Goal: Task Accomplishment & Management: Manage account settings

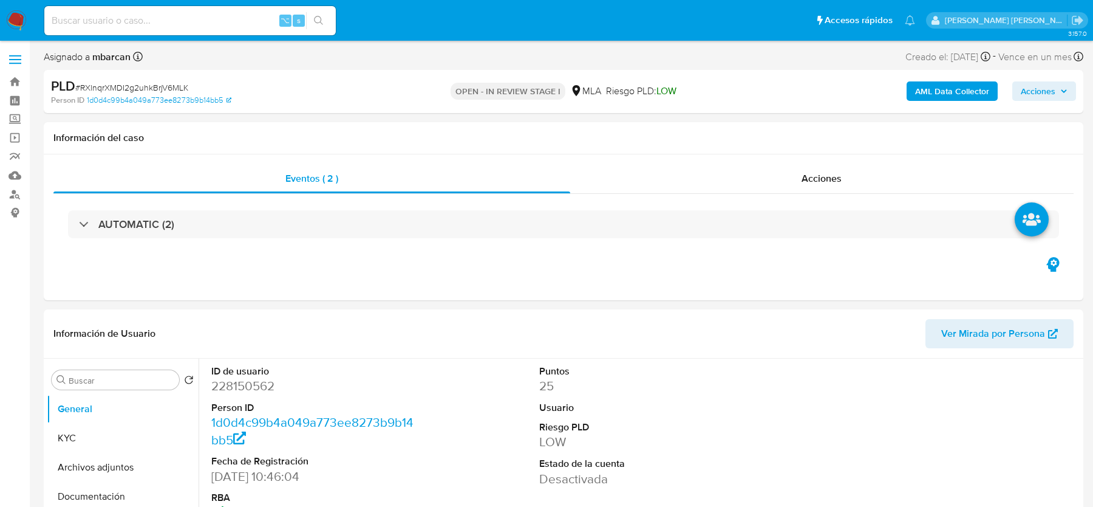
select select "10"
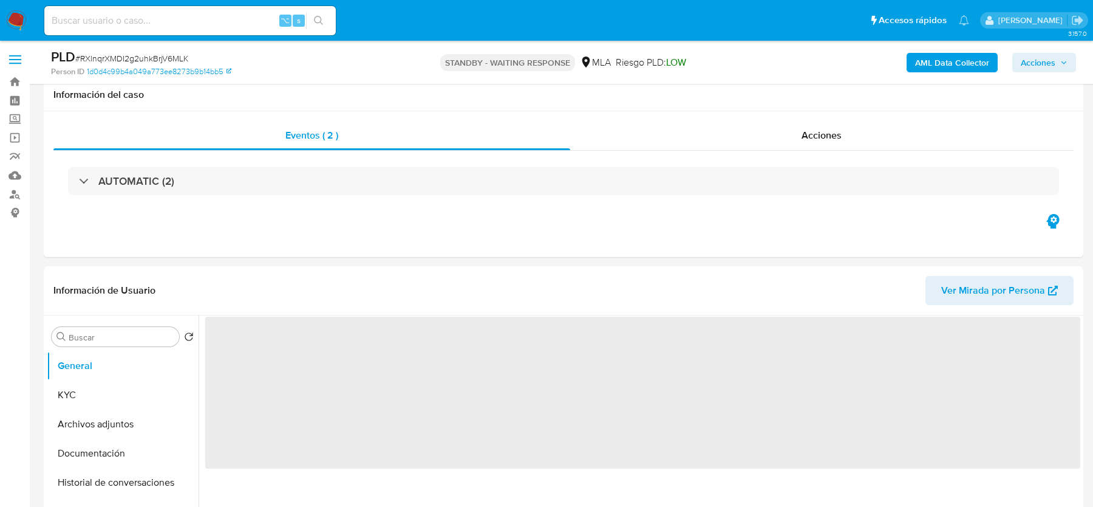
scroll to position [310, 0]
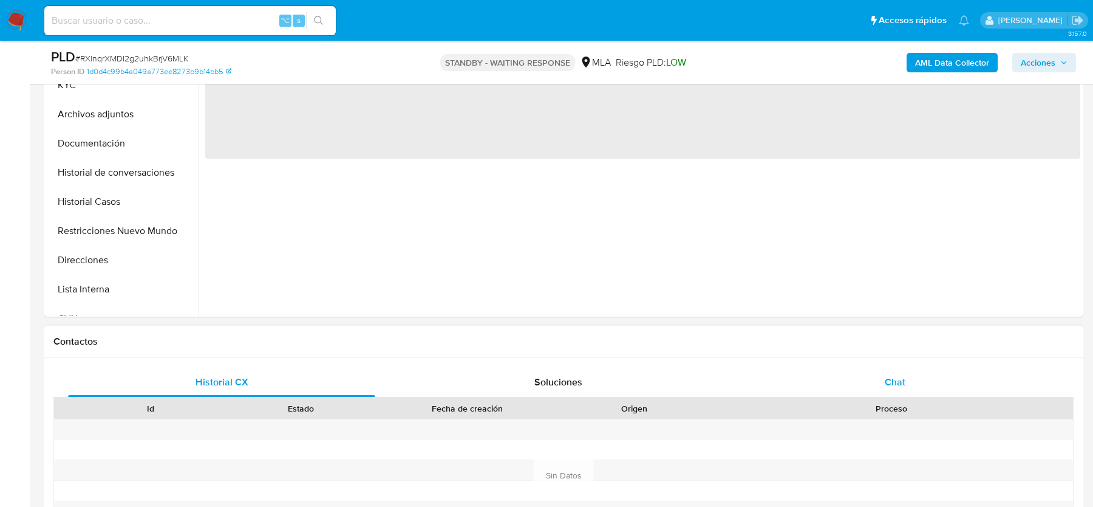
click at [822, 374] on div "Chat" at bounding box center [895, 381] width 307 height 29
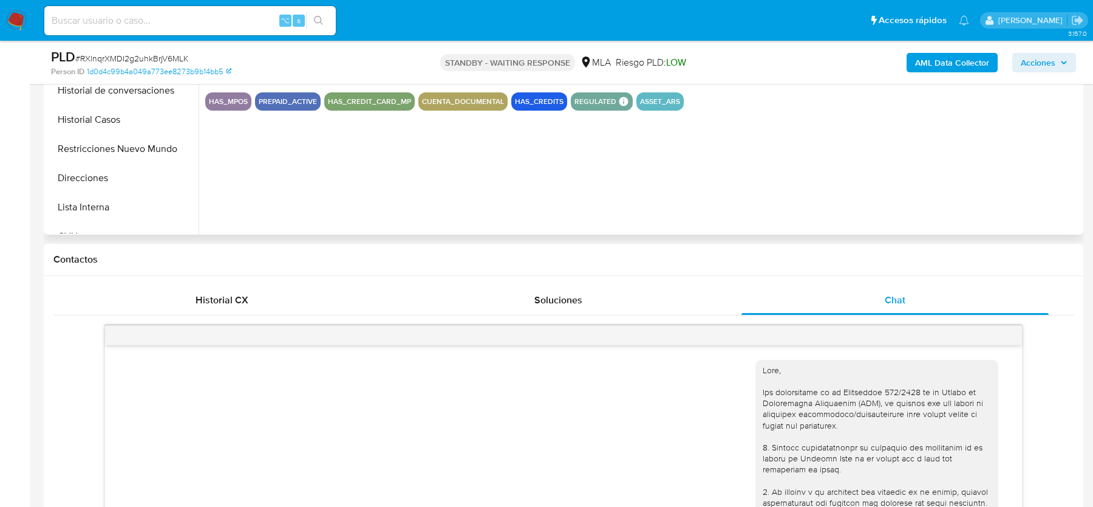
scroll to position [542, 0]
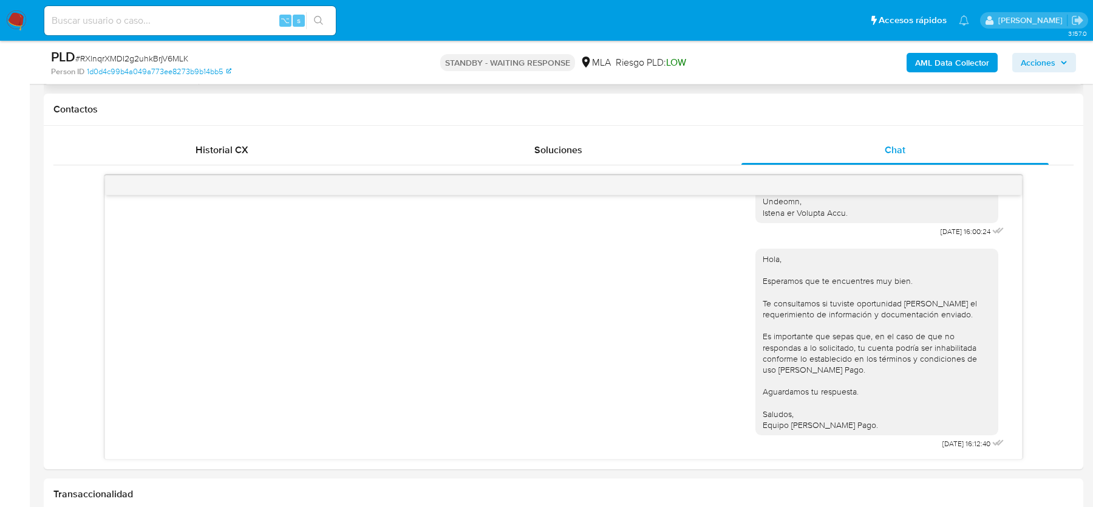
select select "10"
click at [171, 19] on input at bounding box center [190, 21] width 292 height 16
paste input "81l5zfwXjej2kXHVw4h3zQRO"
type input "81l5zfwXjej2kXHVw4h3zQRO"
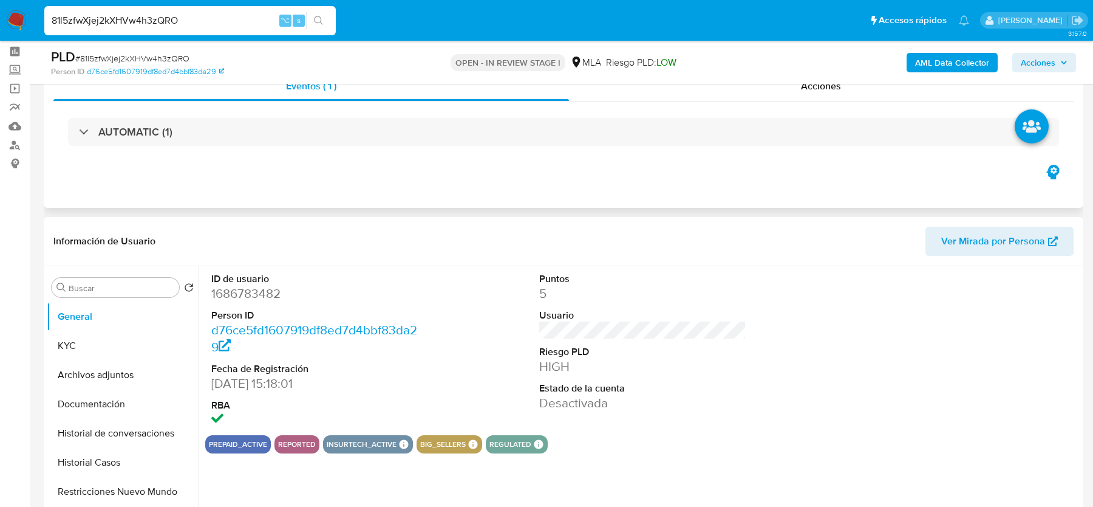
scroll to position [106, 0]
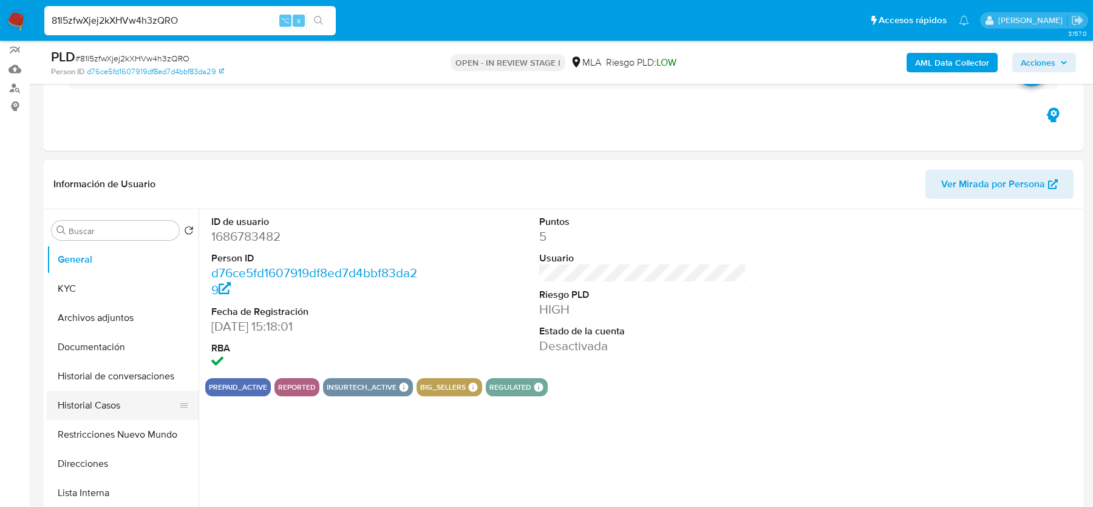
click at [108, 392] on button "Historial Casos" at bounding box center [118, 405] width 142 height 29
select select "10"
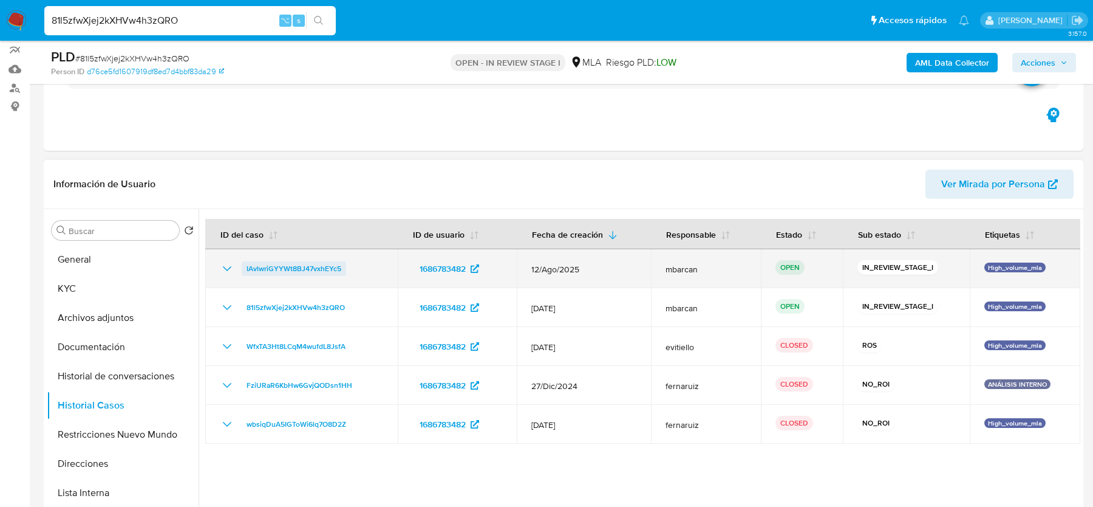
click at [270, 271] on span "IAvlwriGYYWt8BJ47vxhEYc5" at bounding box center [294, 268] width 95 height 15
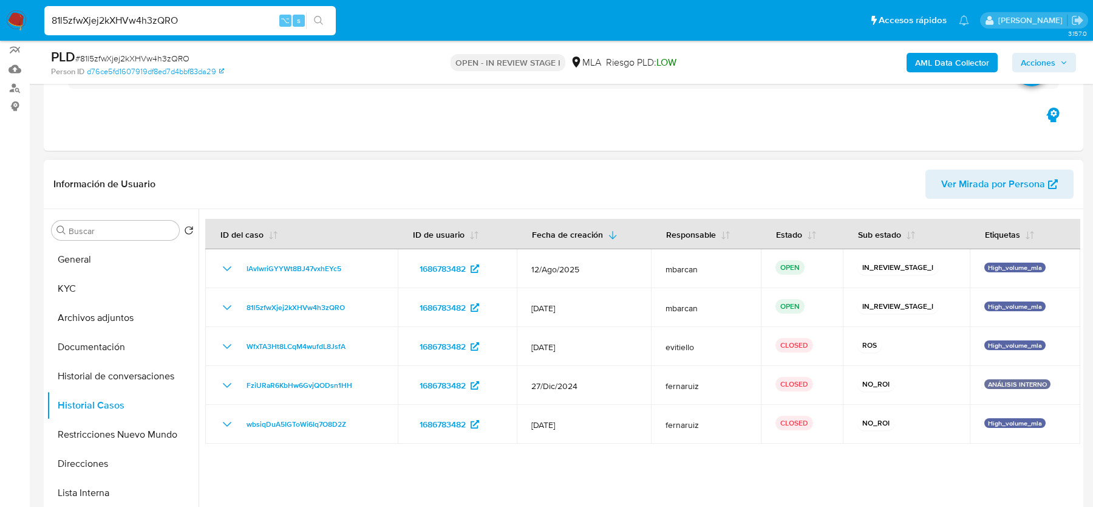
click at [581, 179] on header "Información de Usuario Ver Mirada por Persona" at bounding box center [563, 183] width 1020 height 29
click at [119, 316] on button "Archivos adjuntos" at bounding box center [118, 317] width 142 height 29
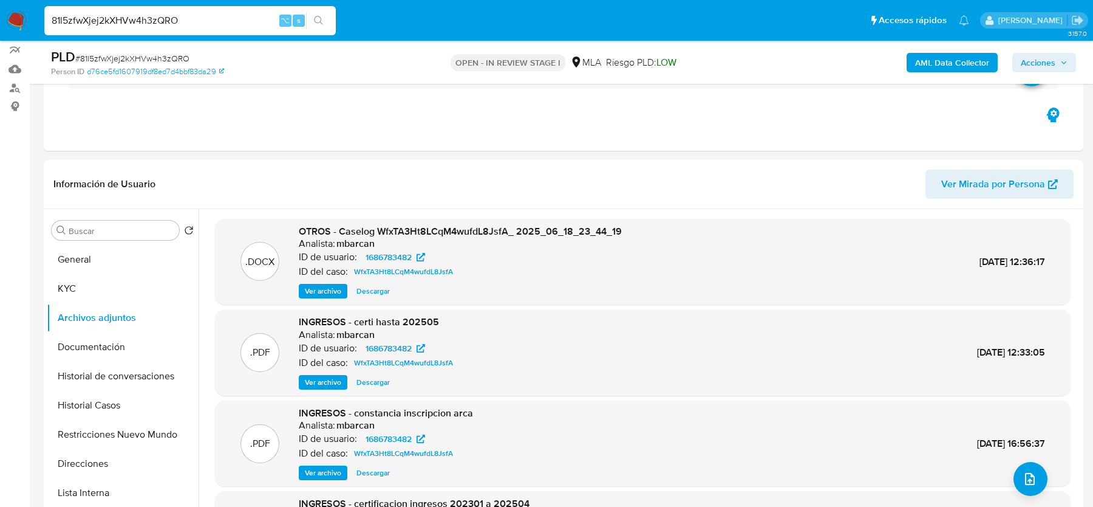
click at [126, 54] on span "# 81l5zfwXjej2kXHVw4h3zQRO" at bounding box center [132, 58] width 114 height 12
copy span "81l5zfwXjej2kXHVw4h3zQRO"
click at [1032, 61] on span "Acciones" at bounding box center [1038, 62] width 35 height 19
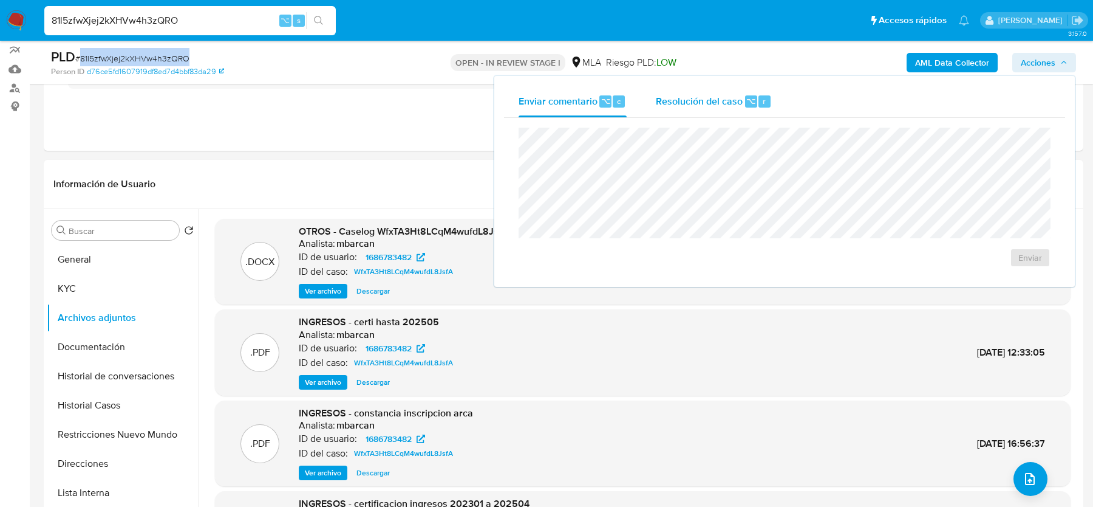
click at [760, 106] on div "r" at bounding box center [765, 101] width 12 height 12
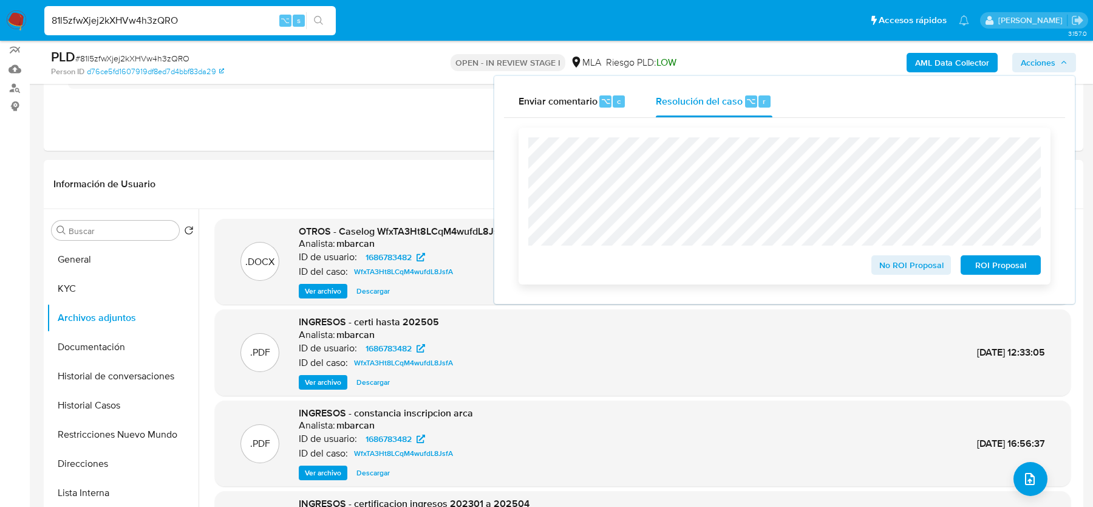
click at [989, 273] on span "ROI Proposal" at bounding box center [1000, 264] width 63 height 17
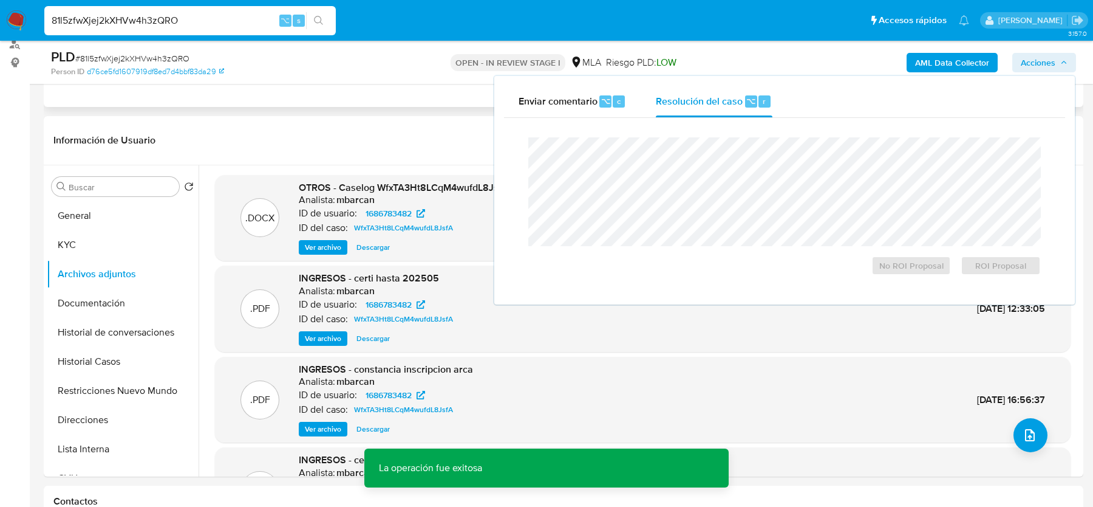
scroll to position [198, 0]
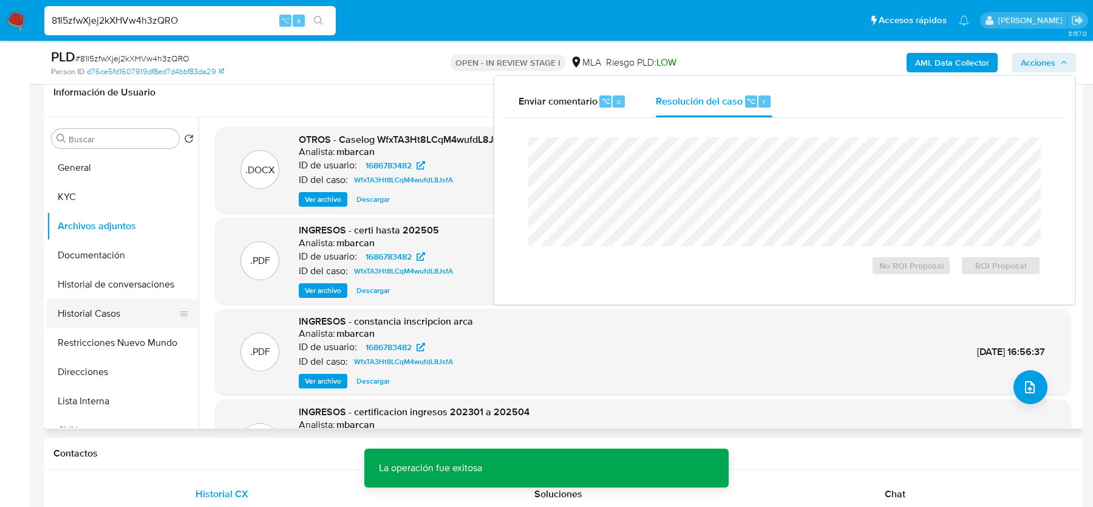
click at [111, 318] on button "Historial Casos" at bounding box center [118, 313] width 142 height 29
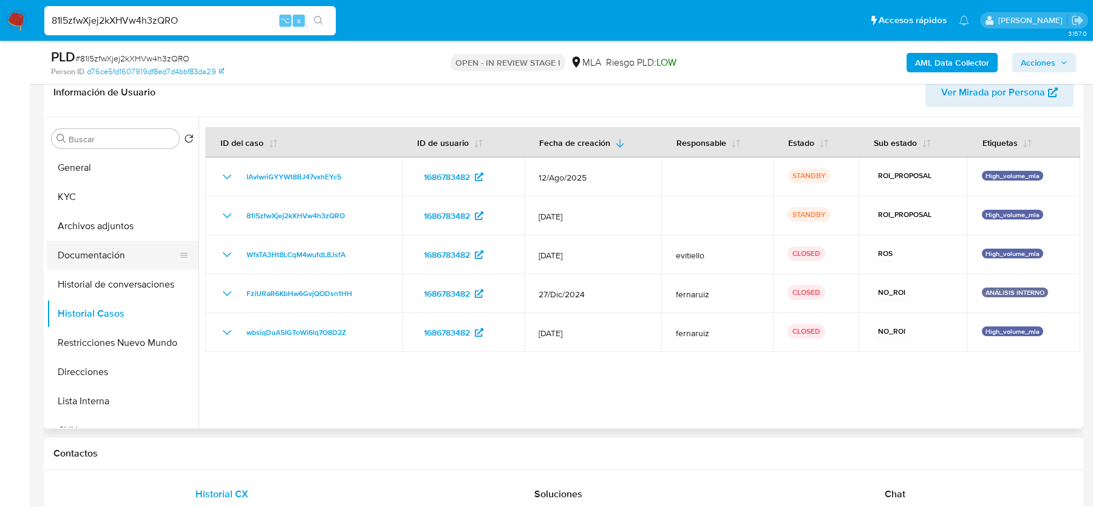
click at [79, 242] on button "Documentación" at bounding box center [118, 255] width 142 height 29
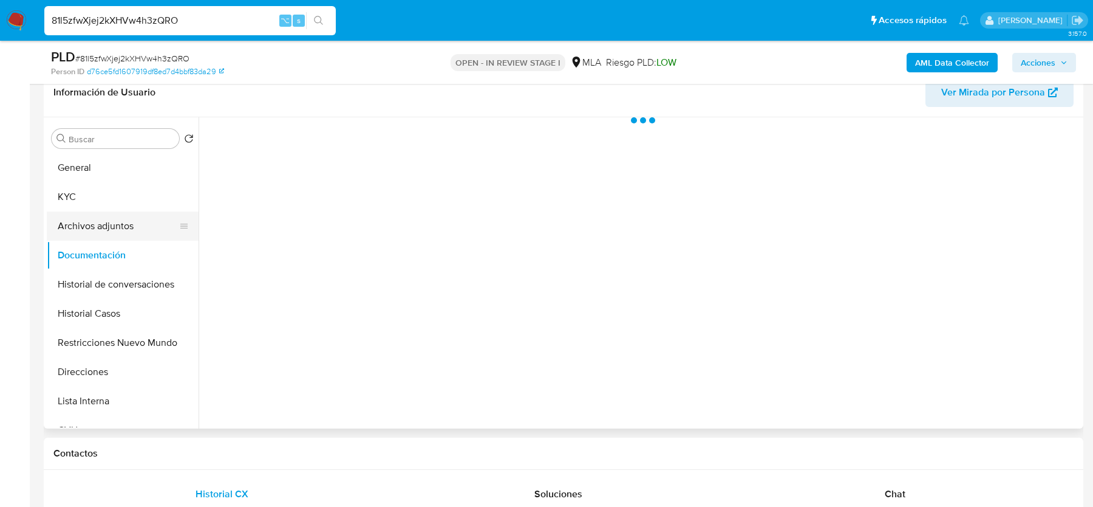
click at [94, 221] on button "Archivos adjuntos" at bounding box center [118, 225] width 142 height 29
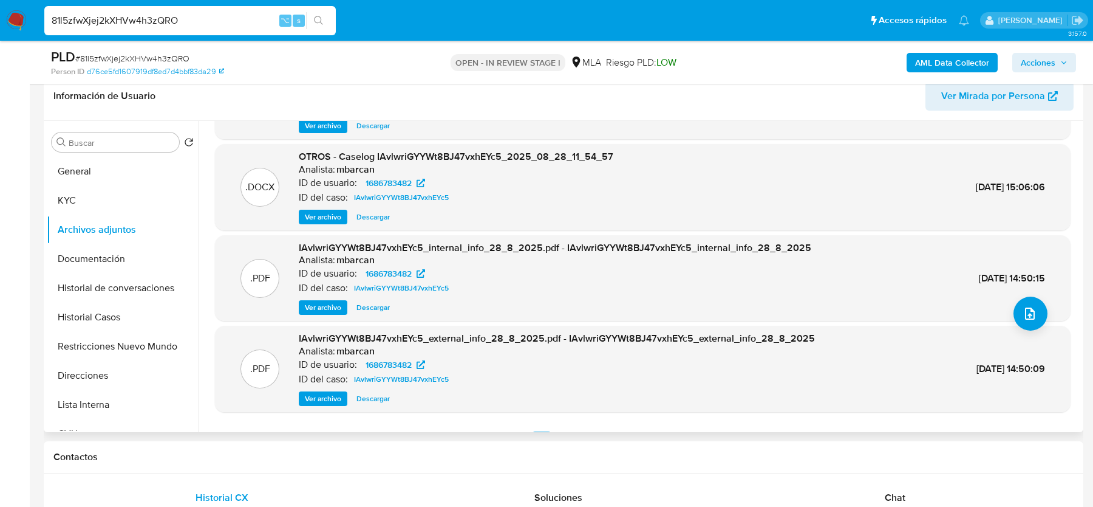
scroll to position [102, 0]
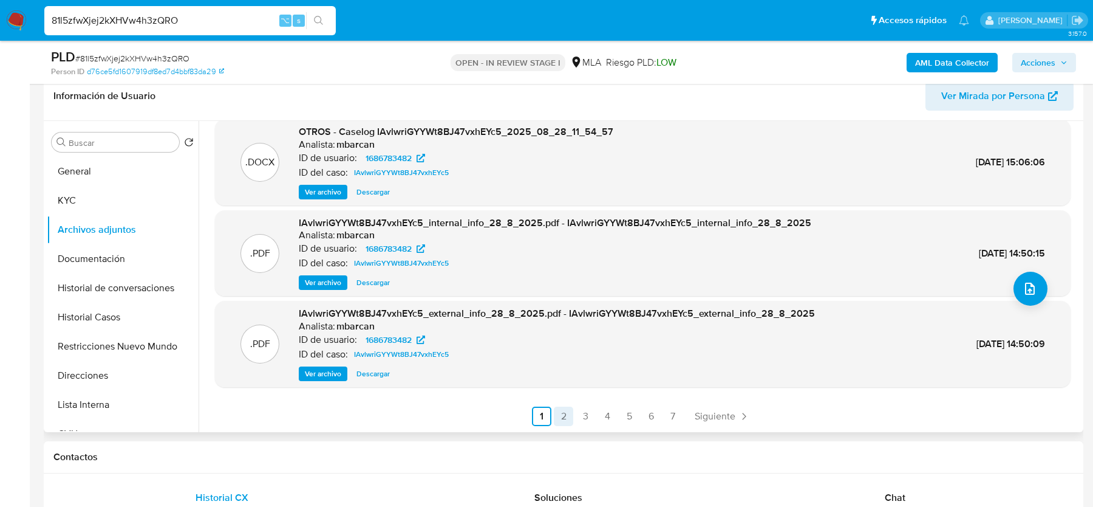
click at [567, 417] on link "2" at bounding box center [563, 415] width 19 height 19
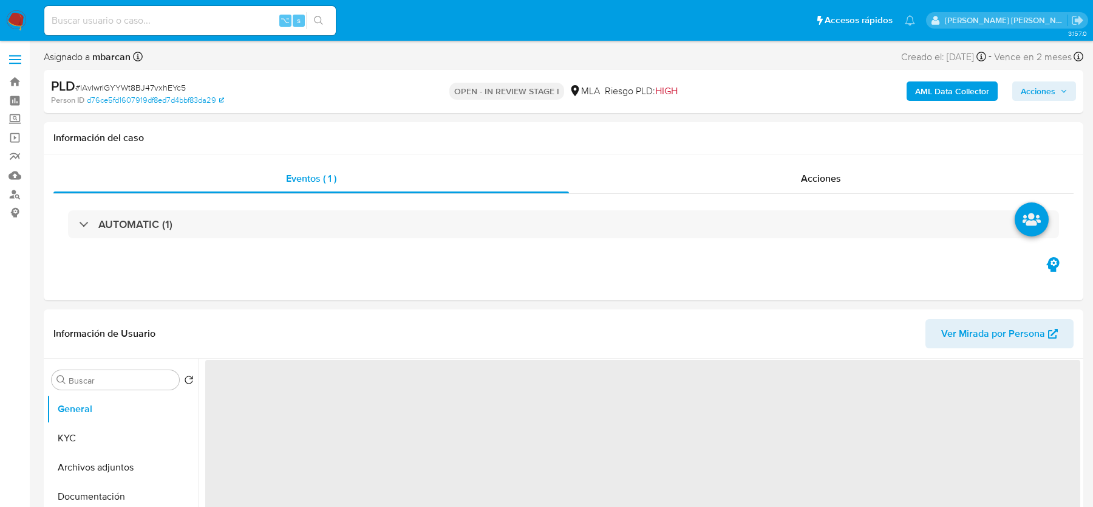
click at [108, 80] on div "PLD # IAvlwriGYYWt8BJ47vxhEYc5" at bounding box center [219, 86] width 337 height 18
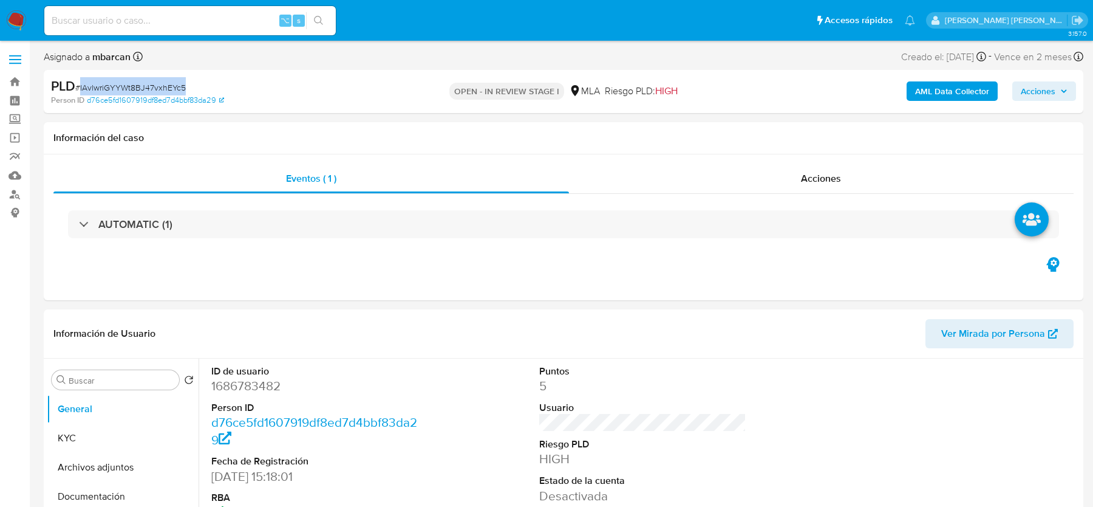
copy span "IAvlwriGYYWt8BJ47vxhEYc5"
select select "10"
click at [243, 381] on dd "1686783482" at bounding box center [314, 385] width 207 height 17
copy dd "1686783482"
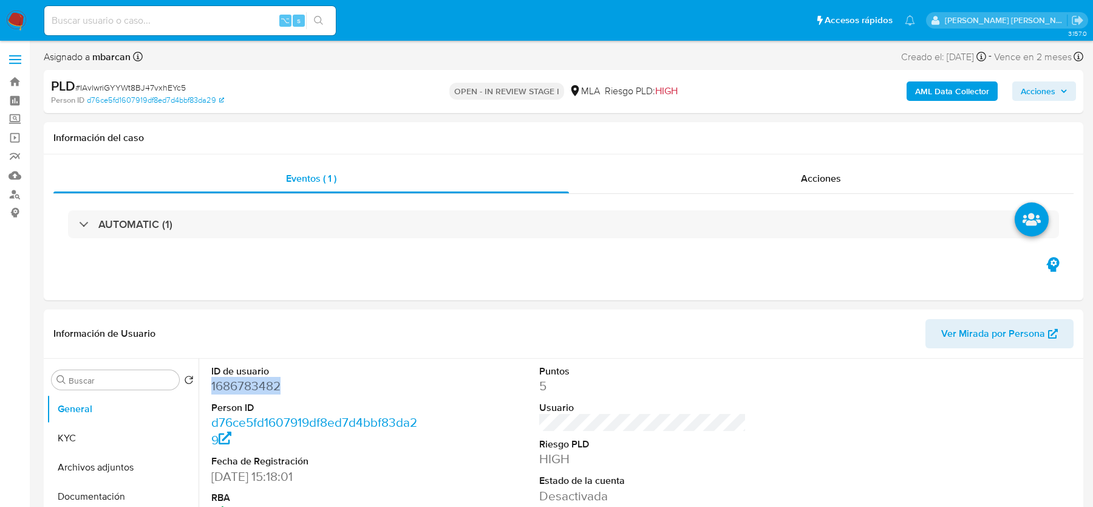
click at [152, 89] on span "# IAvlwriGYYWt8BJ47vxhEYc5" at bounding box center [130, 87] width 111 height 12
click at [156, 89] on span "# IAvlwriGYYWt8BJ47vxhEYc5" at bounding box center [130, 87] width 111 height 12
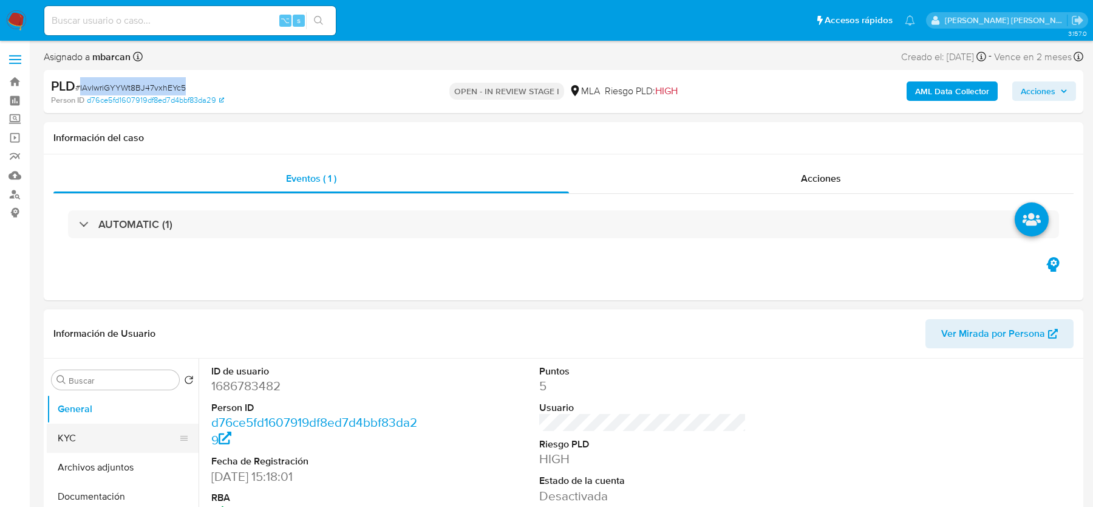
click at [98, 439] on button "KYC" at bounding box center [118, 437] width 142 height 29
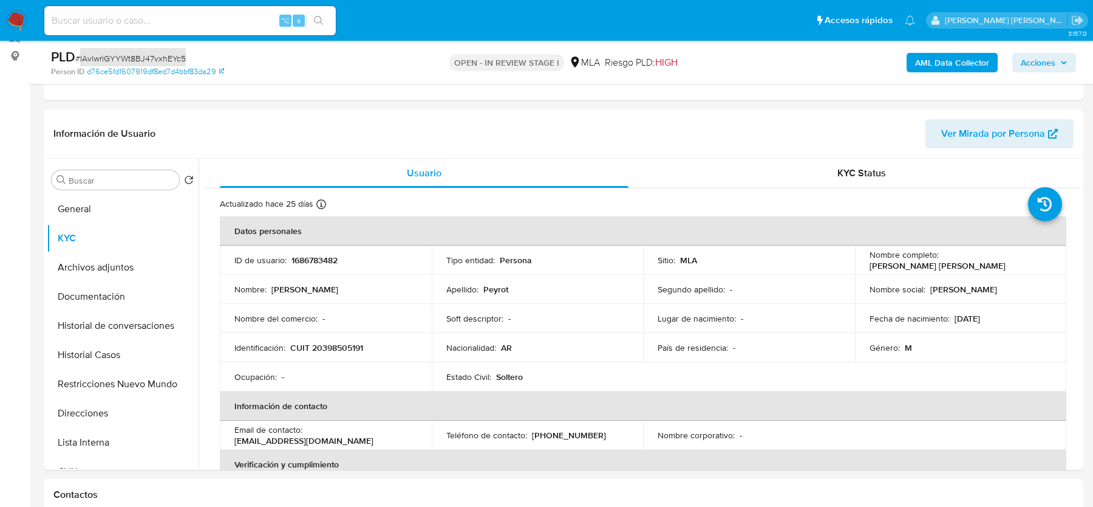
scroll to position [159, 0]
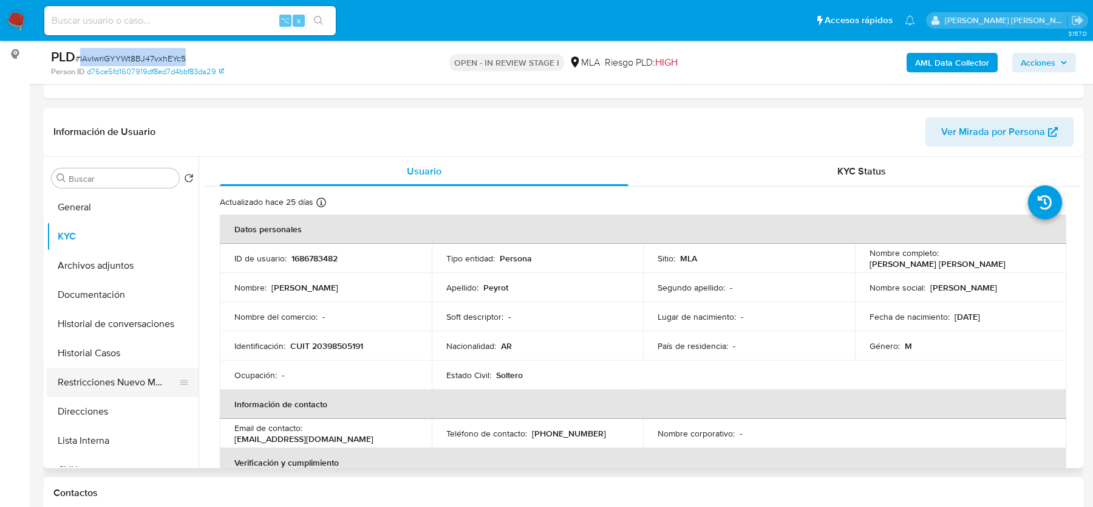
click at [74, 367] on button "Restricciones Nuevo Mundo" at bounding box center [118, 381] width 142 height 29
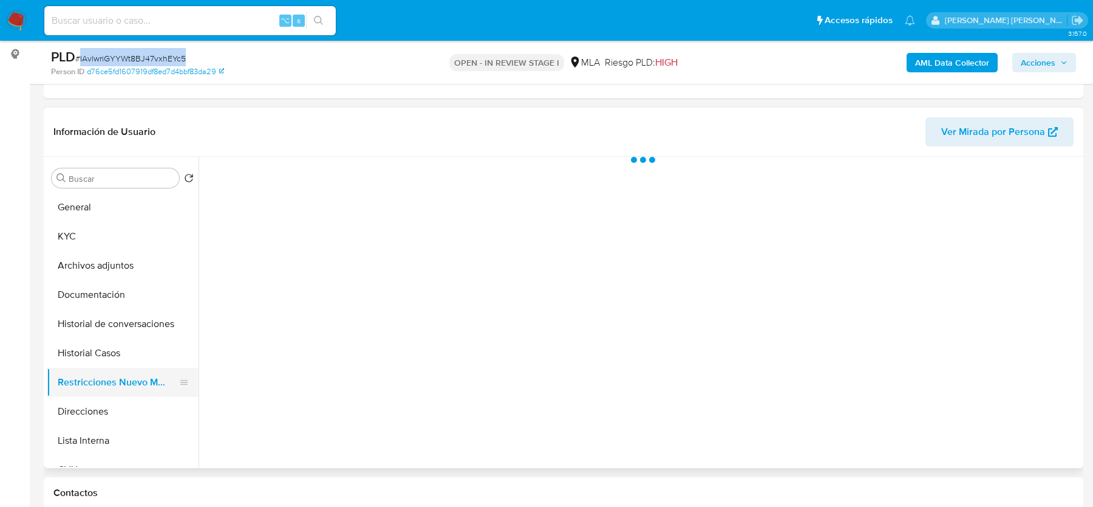
click at [73, 367] on button "Restricciones Nuevo Mundo" at bounding box center [118, 381] width 142 height 29
click at [98, 364] on button "Historial Casos" at bounding box center [118, 352] width 142 height 29
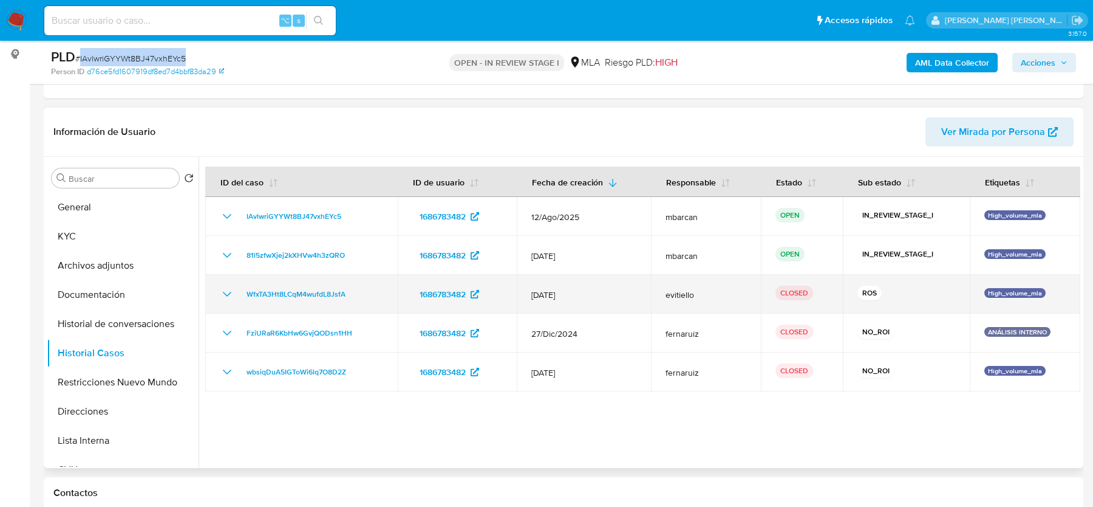
click at [234, 293] on icon "Mostrar/Ocultar" at bounding box center [227, 294] width 15 height 15
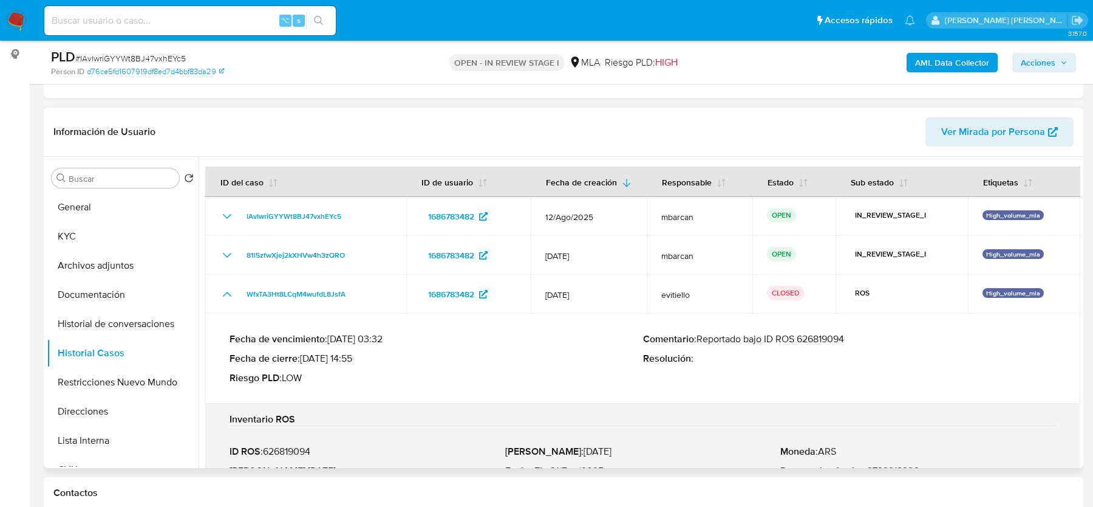
drag, startPoint x: 699, startPoint y: 336, endPoint x: 887, endPoint y: 336, distance: 188.3
click at [887, 336] on p "Comentario : Reportado bajo ID ROS 626819094" at bounding box center [850, 339] width 414 height 12
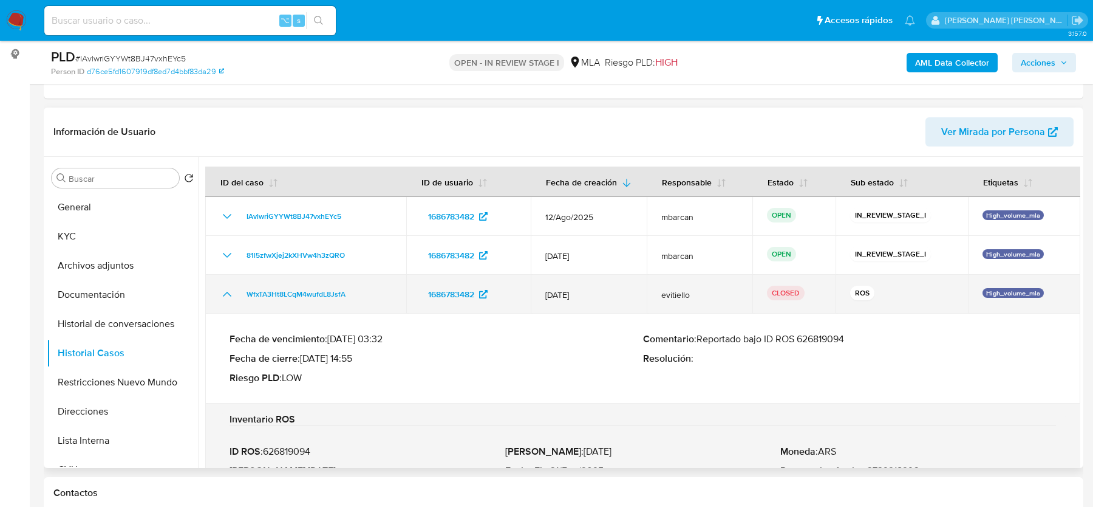
click at [229, 302] on td "WfxTA3Ht8LCqM4wufdL8JsfA" at bounding box center [305, 294] width 201 height 39
click at [226, 293] on icon "Mostrar/Ocultar" at bounding box center [227, 294] width 15 height 15
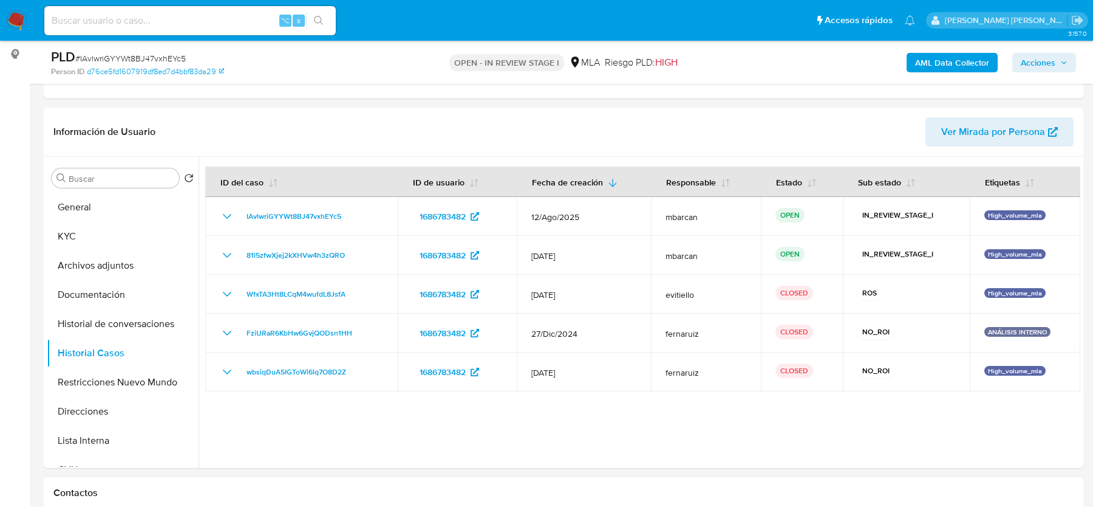
click at [941, 58] on b "AML Data Collector" at bounding box center [952, 62] width 74 height 19
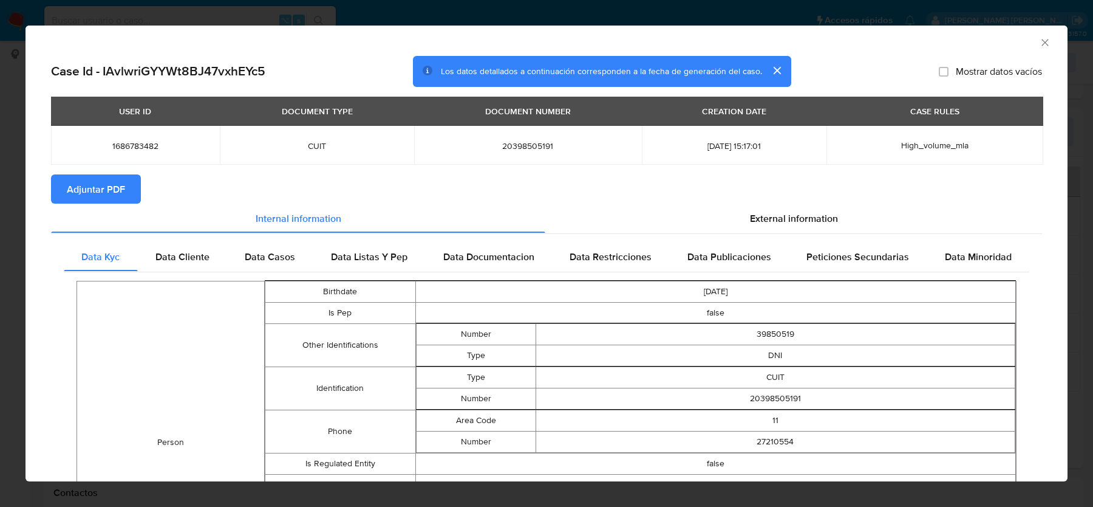
click at [92, 200] on span "Adjuntar PDF" at bounding box center [96, 189] width 58 height 27
click at [1047, 43] on icon "Cerrar ventana" at bounding box center [1045, 42] width 12 height 12
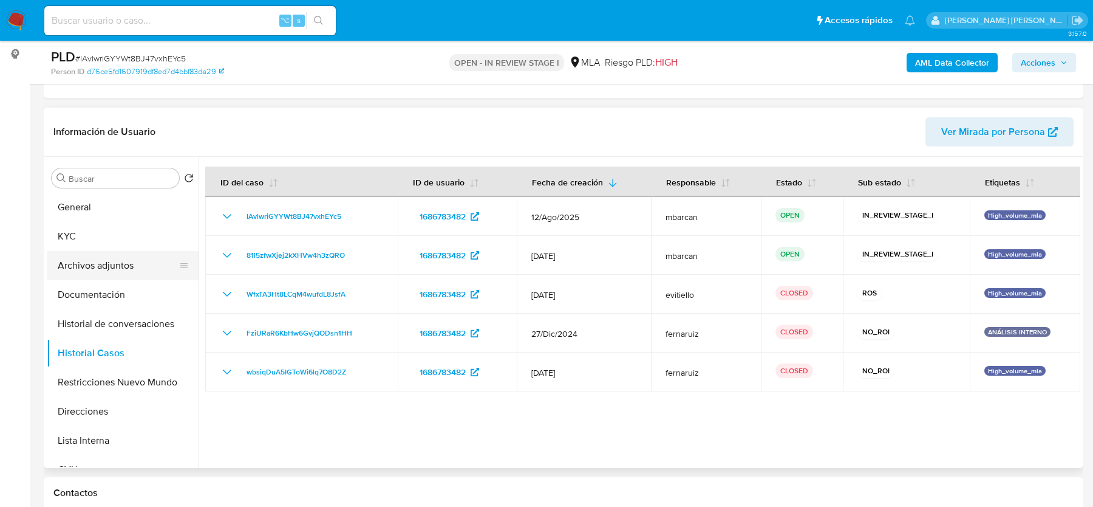
click at [129, 264] on button "Archivos adjuntos" at bounding box center [118, 265] width 142 height 29
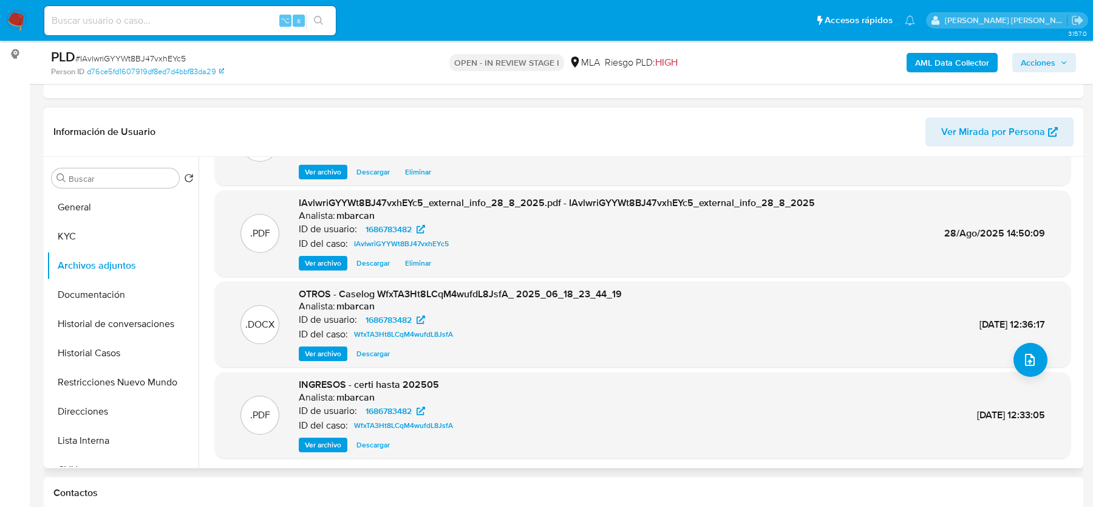
scroll to position [67, 0]
click at [330, 349] on span "Ver archivo" at bounding box center [323, 353] width 36 height 12
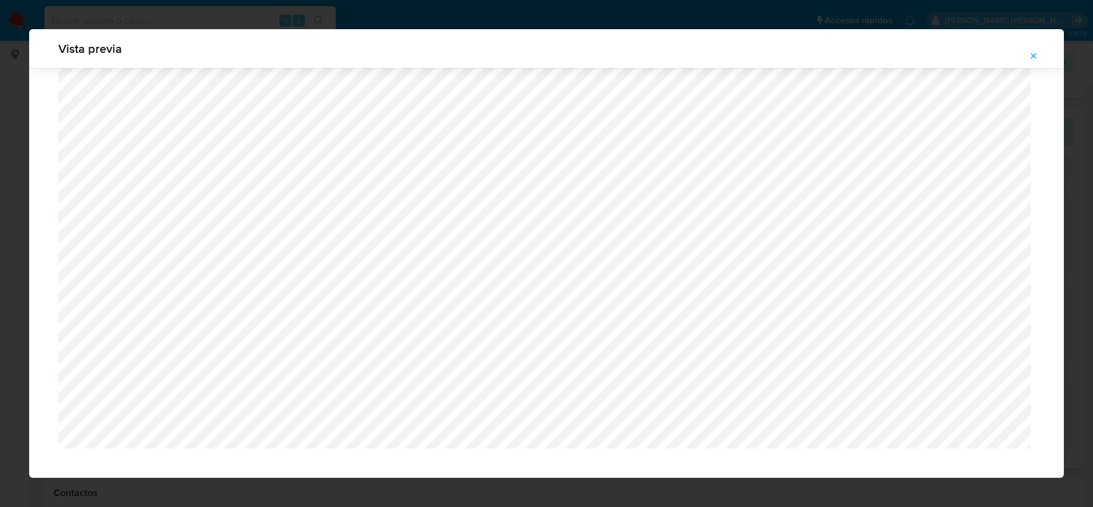
scroll to position [1223, 0]
click at [1031, 58] on icon "Attachment preview" at bounding box center [1034, 56] width 10 height 10
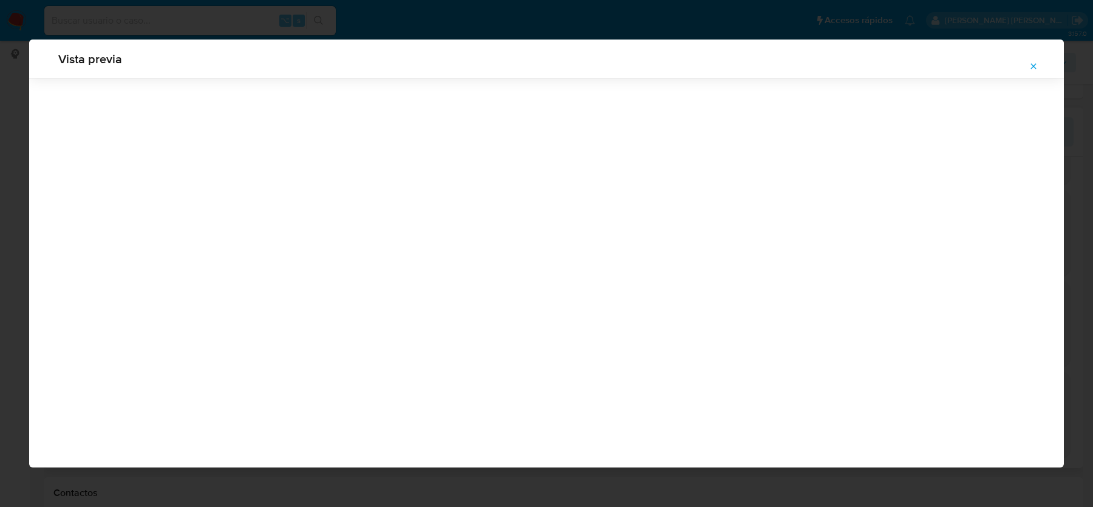
scroll to position [0, 0]
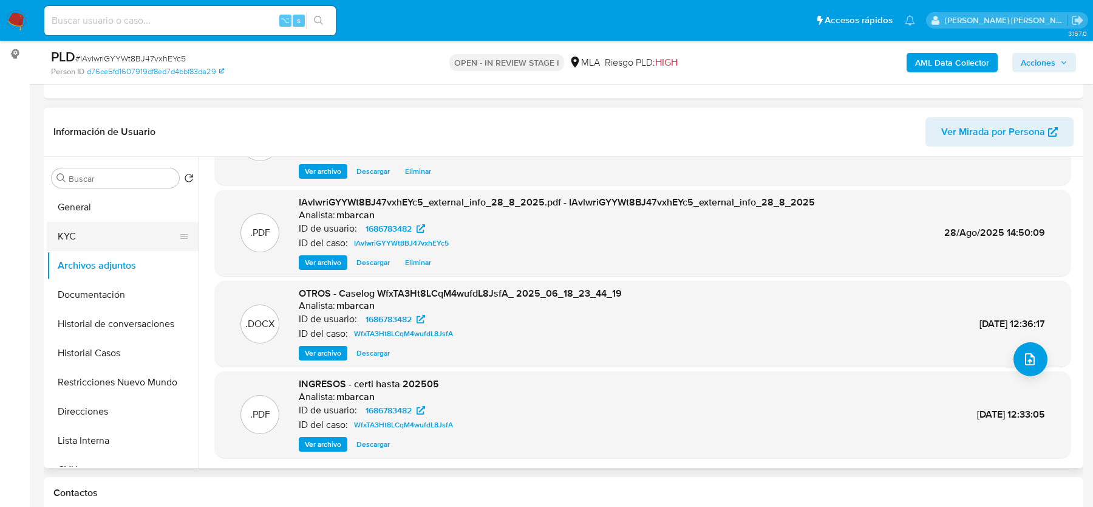
click at [103, 244] on button "KYC" at bounding box center [118, 236] width 142 height 29
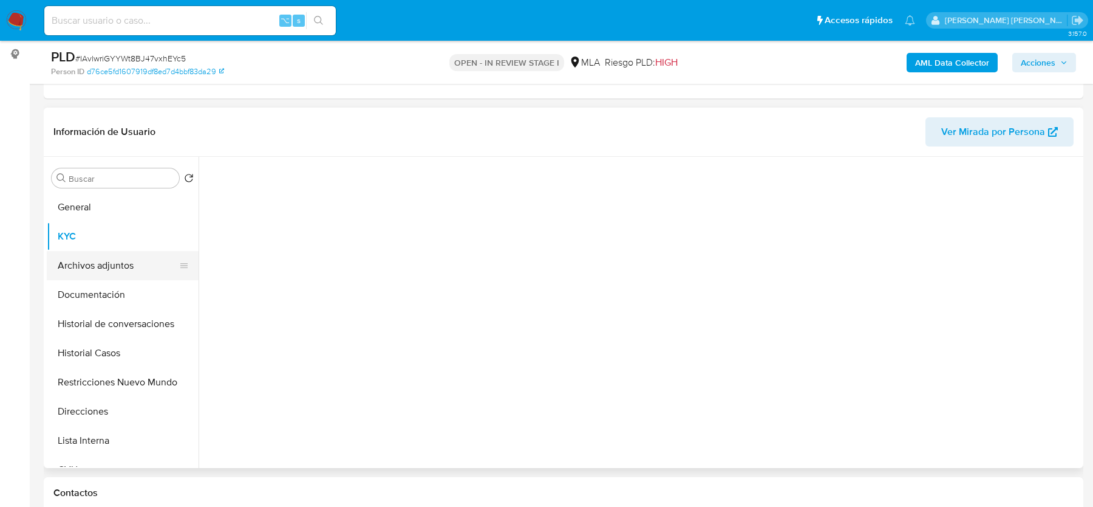
click at [103, 276] on button "Archivos adjuntos" at bounding box center [118, 265] width 142 height 29
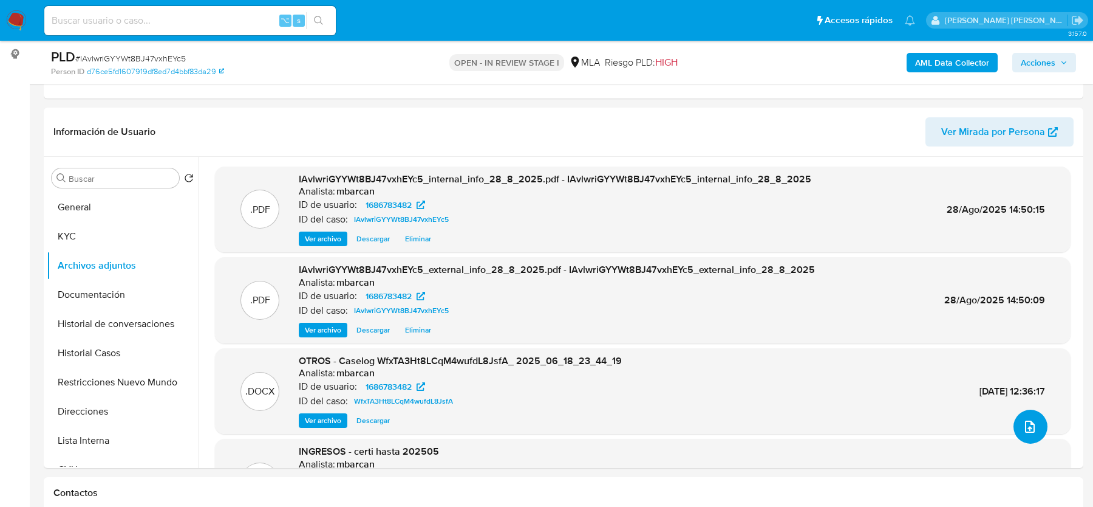
click at [1033, 428] on button "upload-file" at bounding box center [1031, 426] width 34 height 34
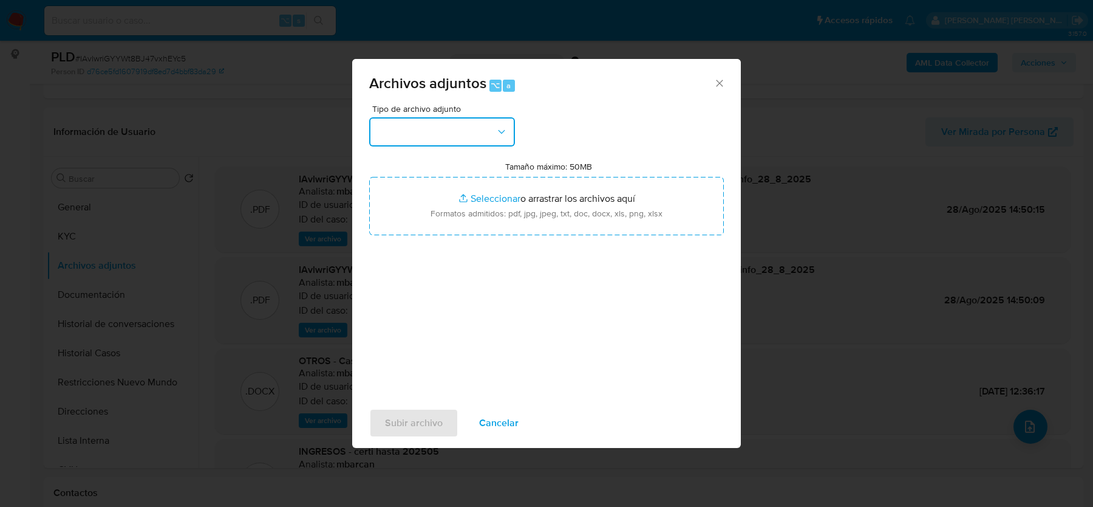
click at [434, 141] on button "button" at bounding box center [442, 131] width 146 height 29
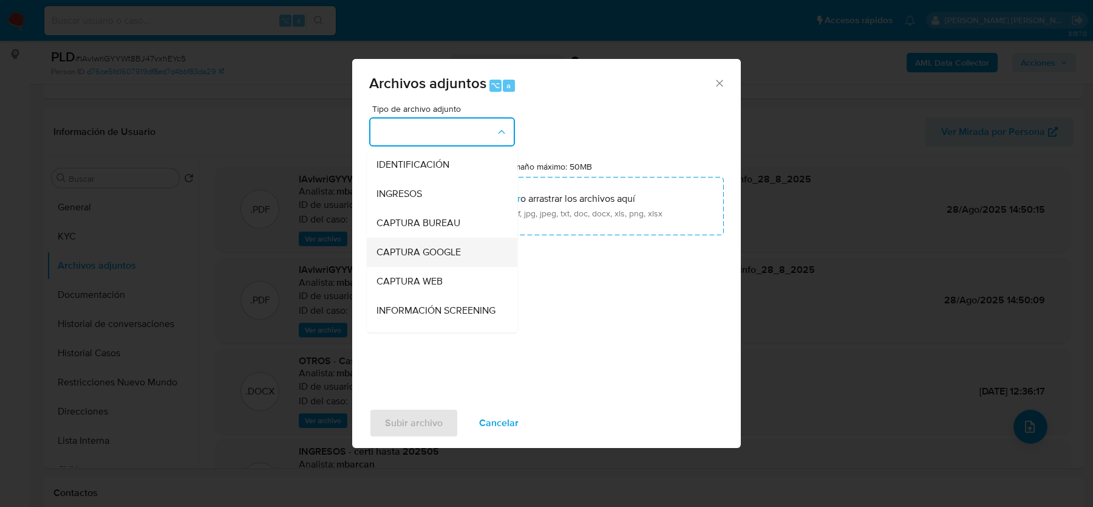
scroll to position [186, 0]
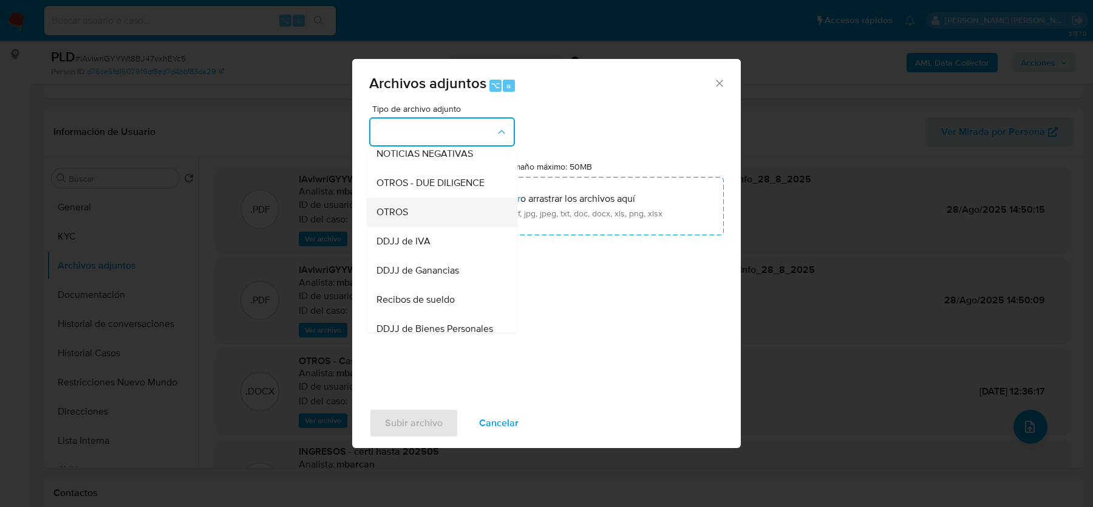
click at [420, 210] on div "OTROS" at bounding box center [439, 211] width 124 height 29
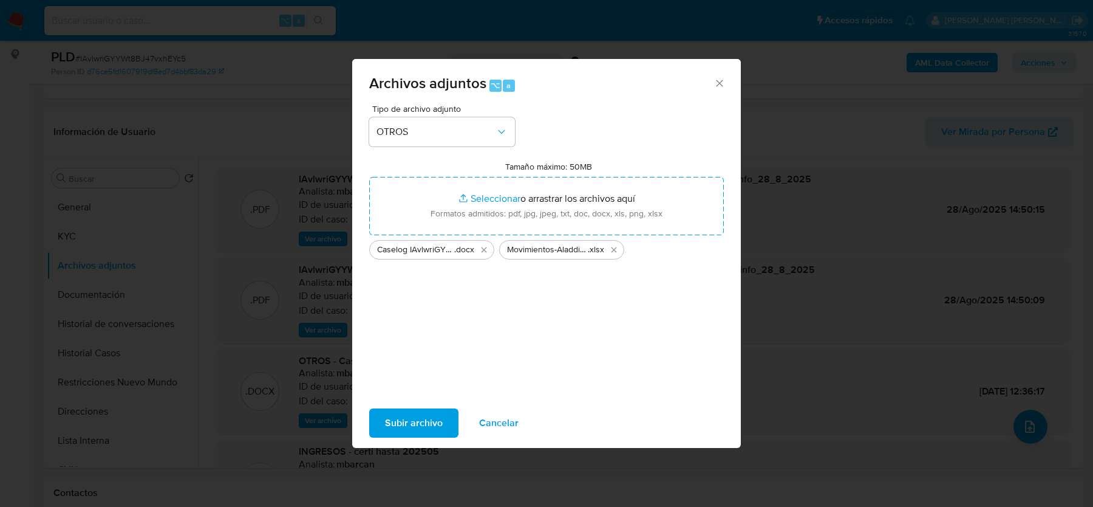
click at [414, 427] on span "Subir archivo" at bounding box center [414, 422] width 58 height 27
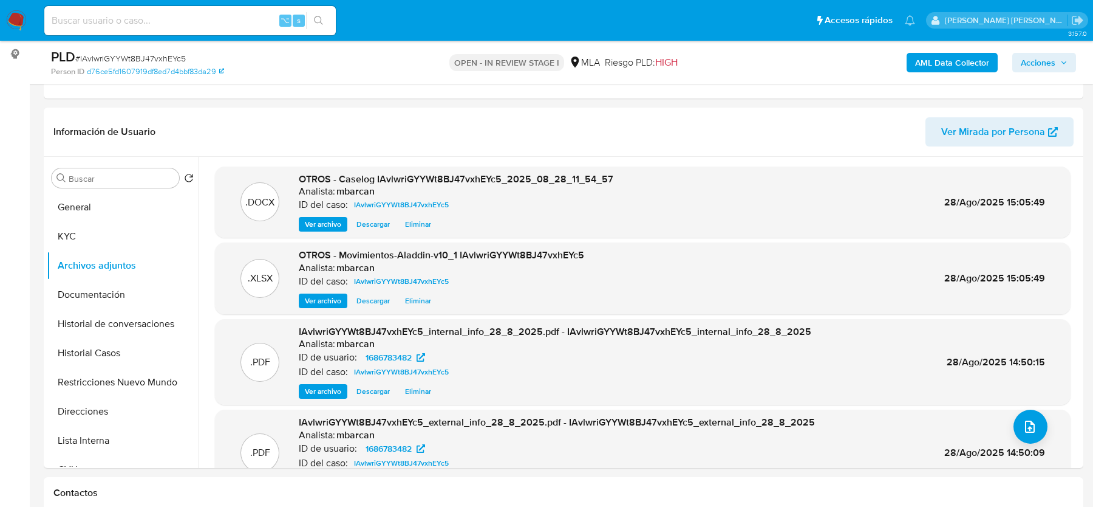
click at [1040, 63] on span "Acciones" at bounding box center [1038, 62] width 35 height 19
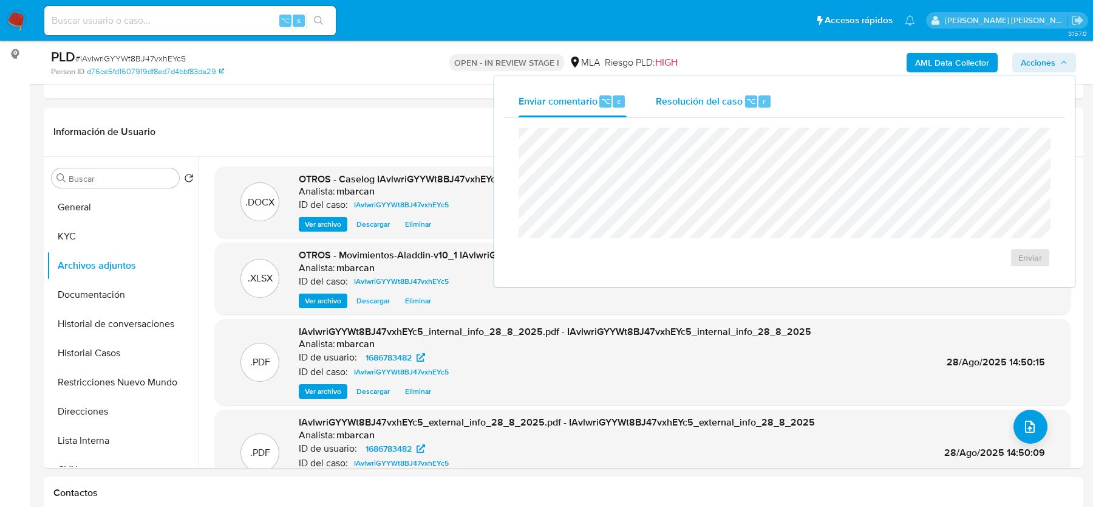
click at [689, 101] on span "Resolución del caso" at bounding box center [699, 101] width 87 height 14
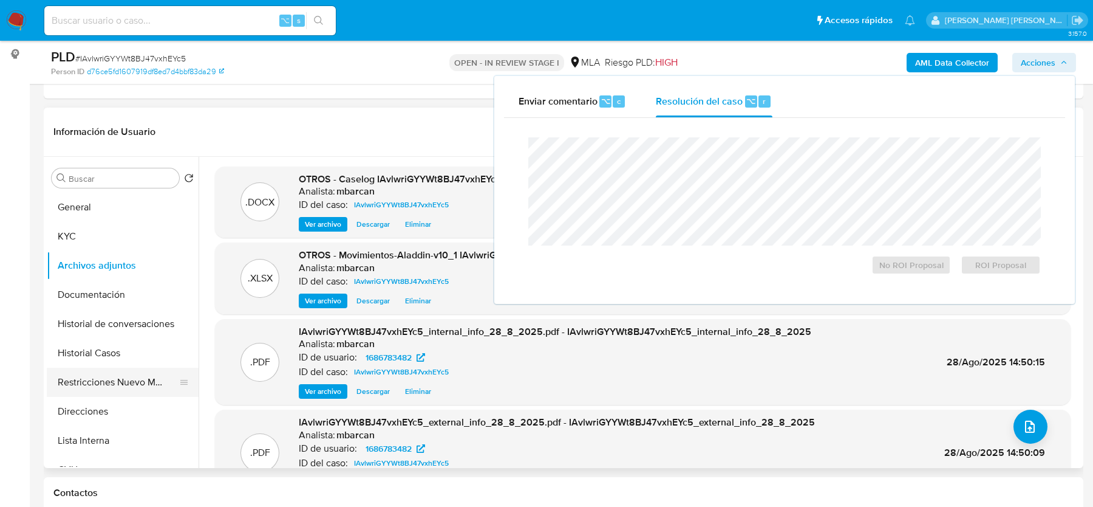
click at [109, 371] on button "Restricciones Nuevo Mundo" at bounding box center [118, 381] width 142 height 29
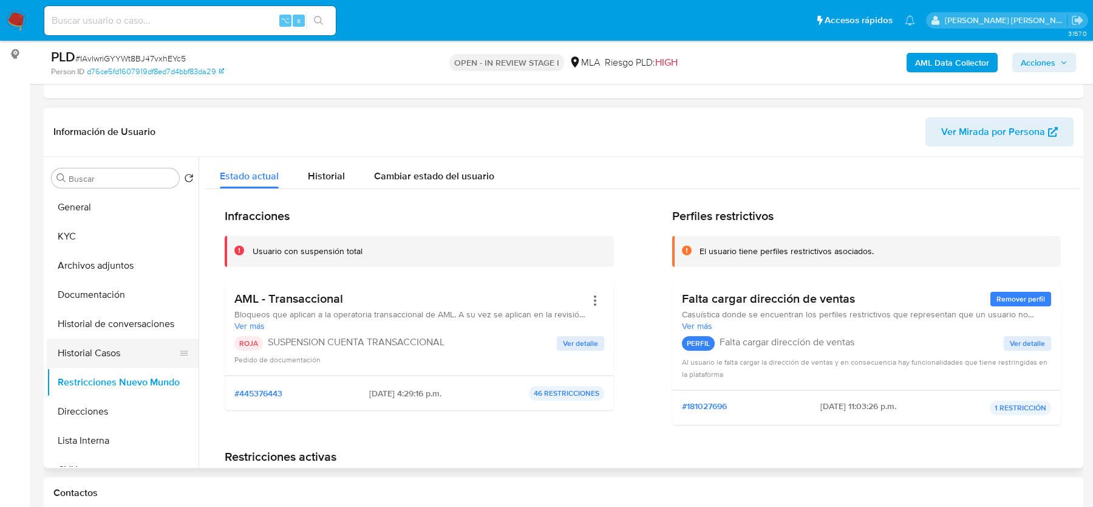
click at [91, 348] on button "Historial Casos" at bounding box center [118, 352] width 142 height 29
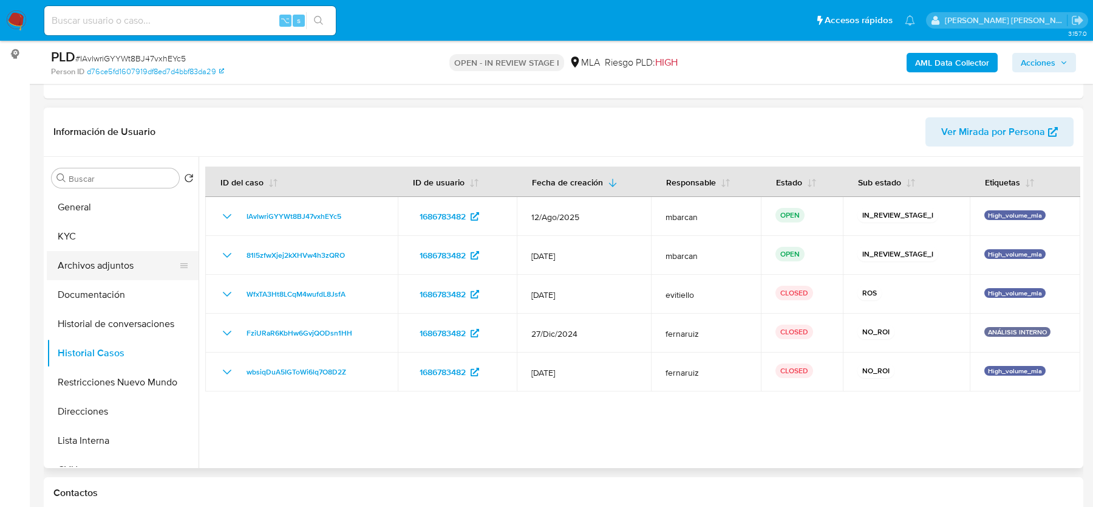
click at [92, 266] on button "Archivos adjuntos" at bounding box center [118, 265] width 142 height 29
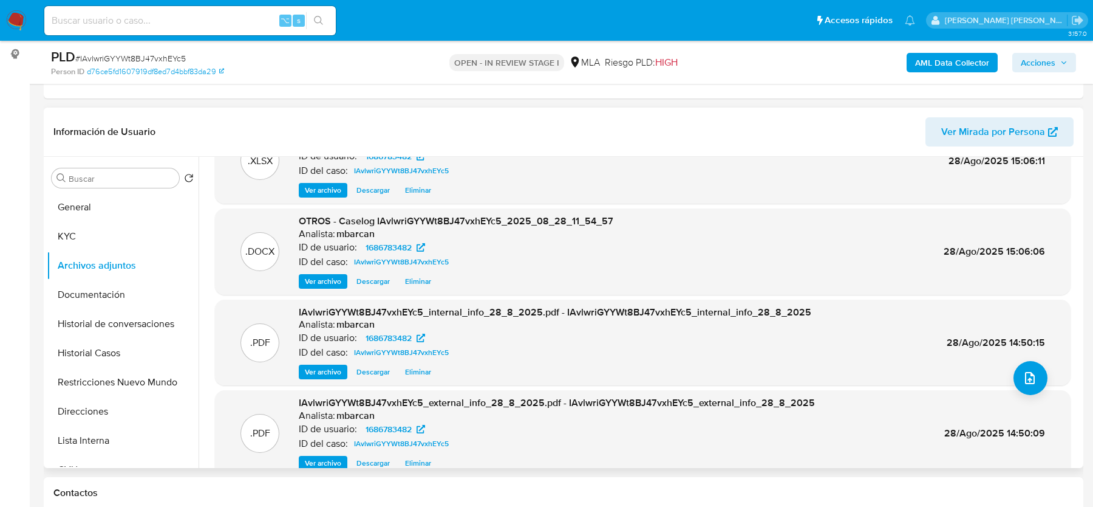
scroll to position [102, 0]
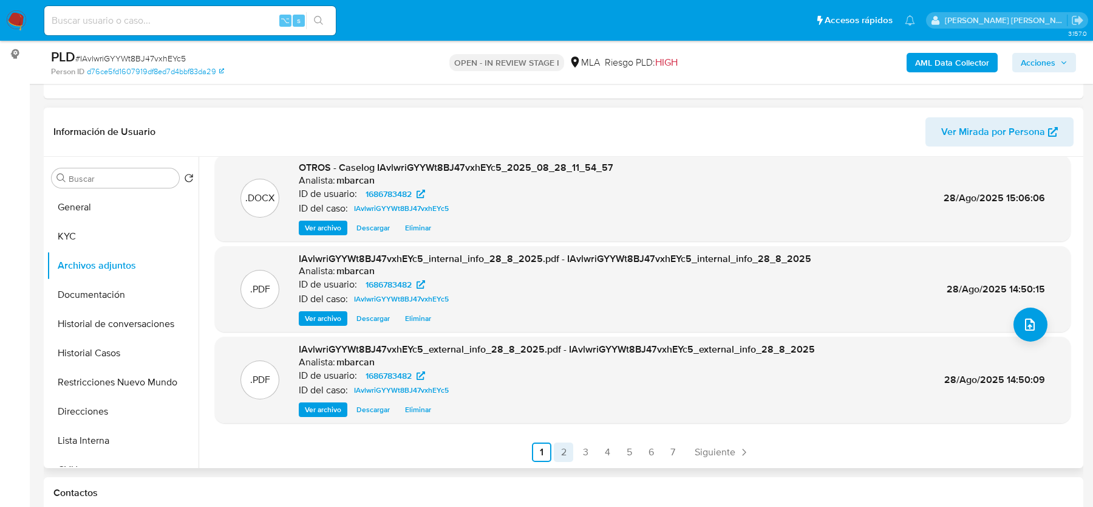
click at [556, 455] on link "2" at bounding box center [563, 451] width 19 height 19
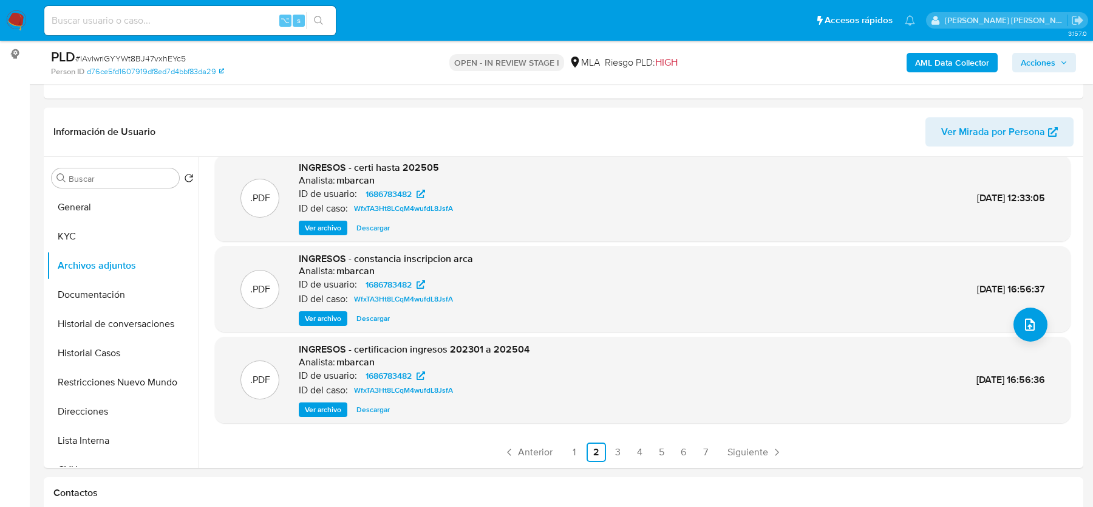
click at [1058, 67] on span "Acciones" at bounding box center [1044, 62] width 47 height 17
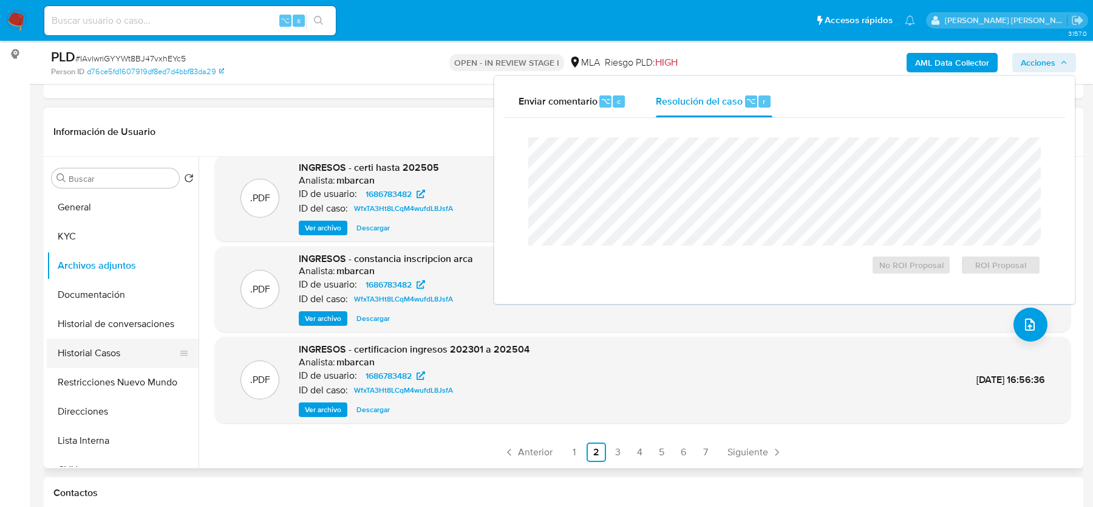
click at [118, 347] on button "Historial Casos" at bounding box center [118, 352] width 142 height 29
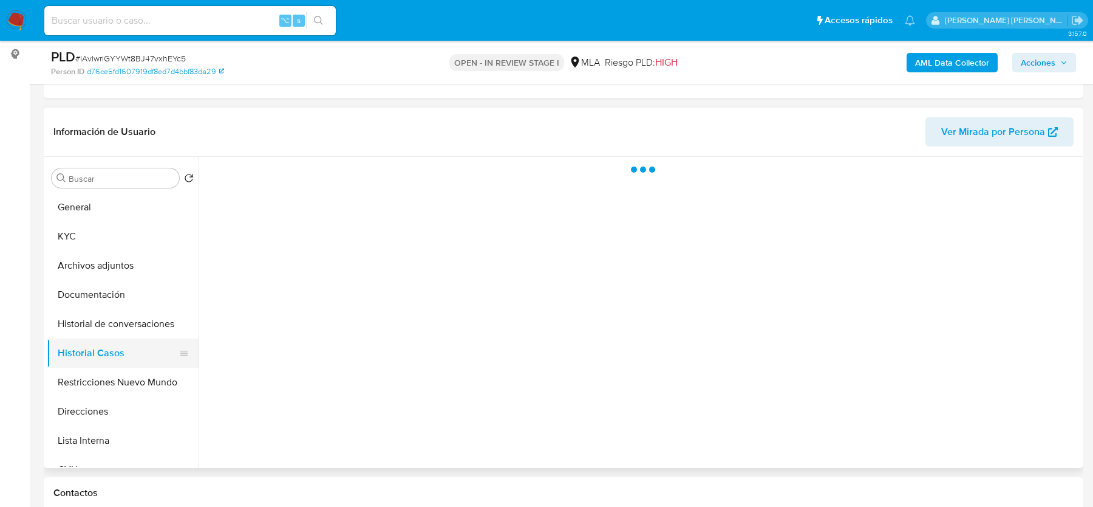
scroll to position [0, 0]
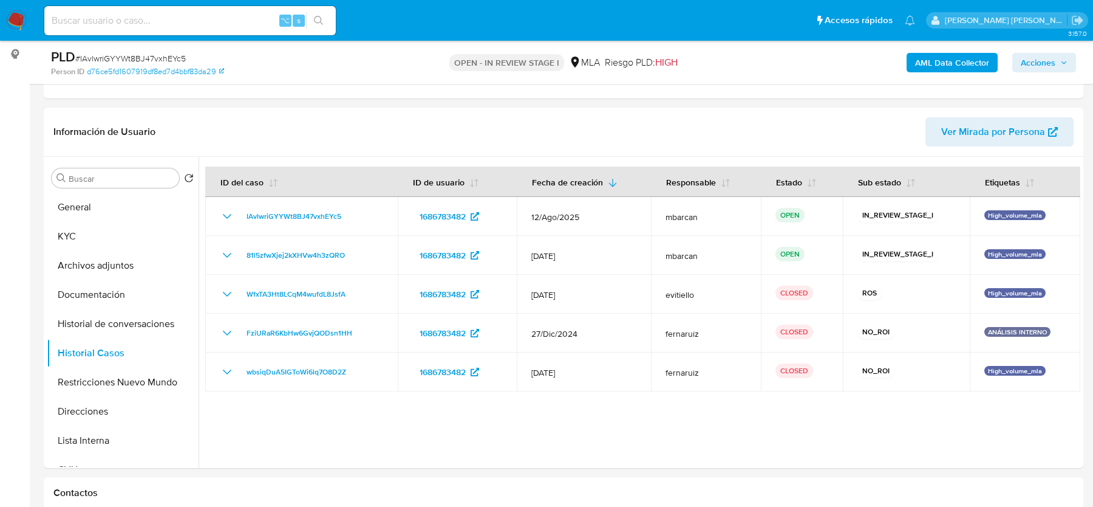
click at [1036, 63] on span "Acciones" at bounding box center [1038, 62] width 35 height 19
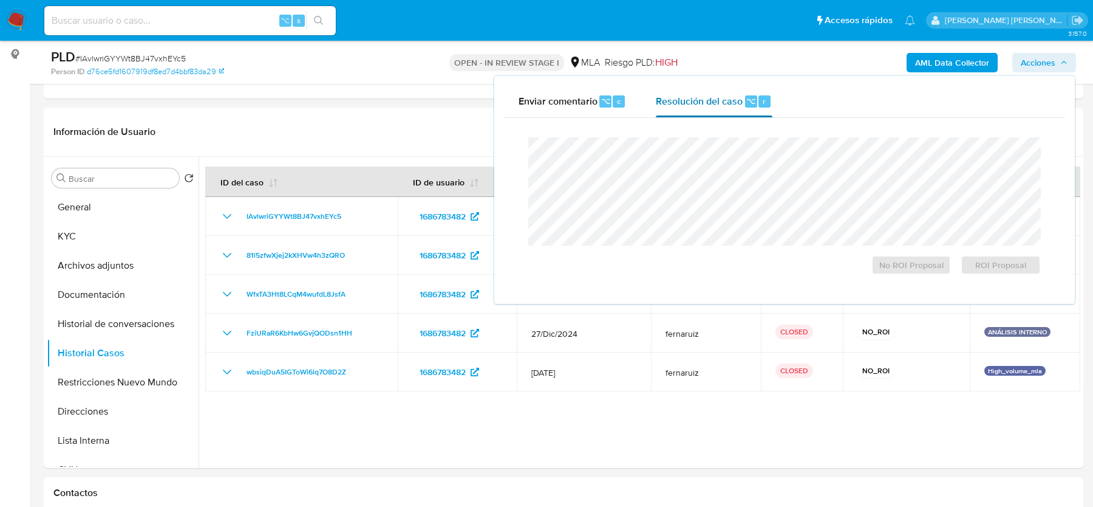
click at [720, 103] on span "Resolución del caso" at bounding box center [699, 101] width 87 height 14
click at [1016, 267] on span "ROI Proposal" at bounding box center [1000, 264] width 63 height 17
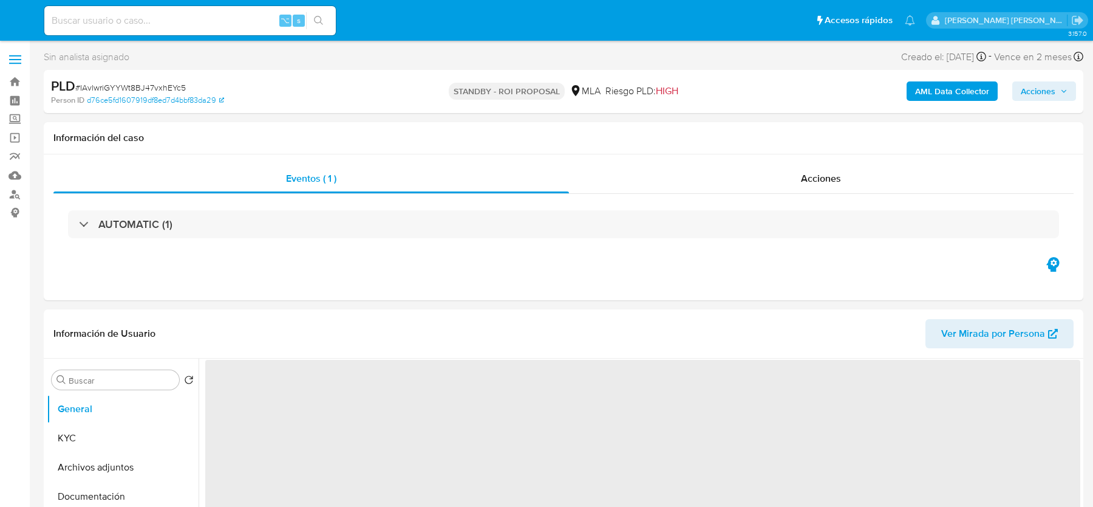
select select "10"
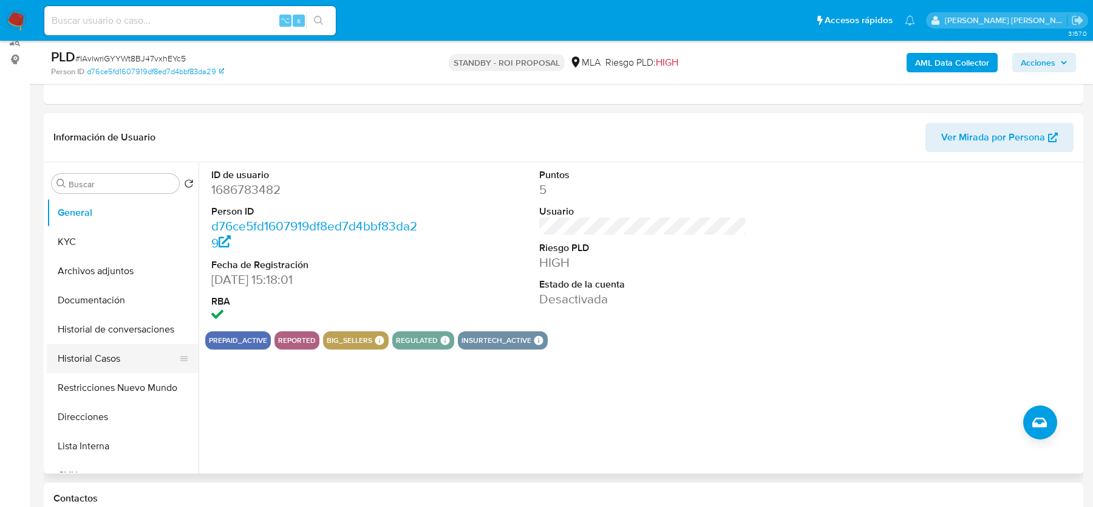
scroll to position [165, 0]
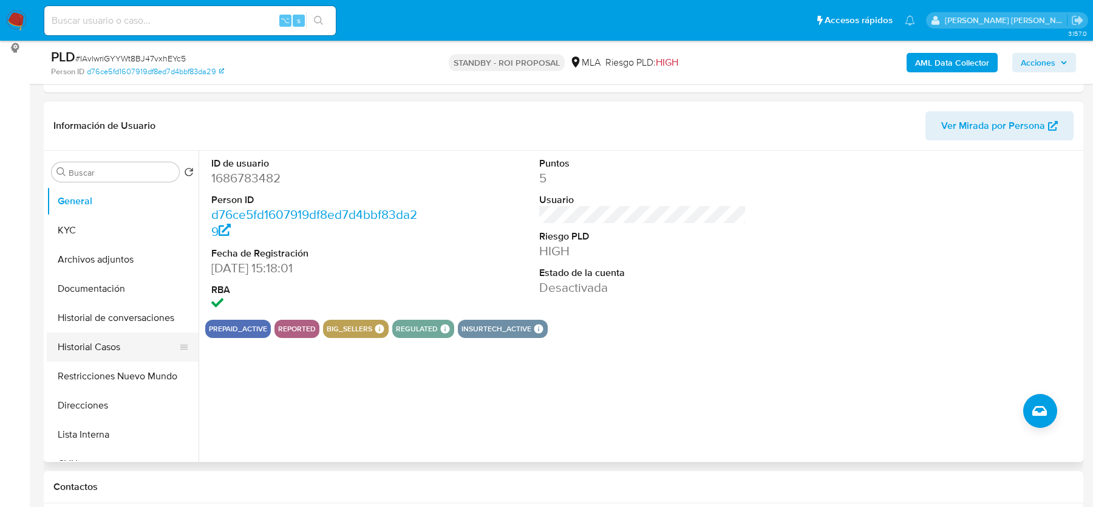
click at [100, 338] on button "Historial Casos" at bounding box center [118, 346] width 142 height 29
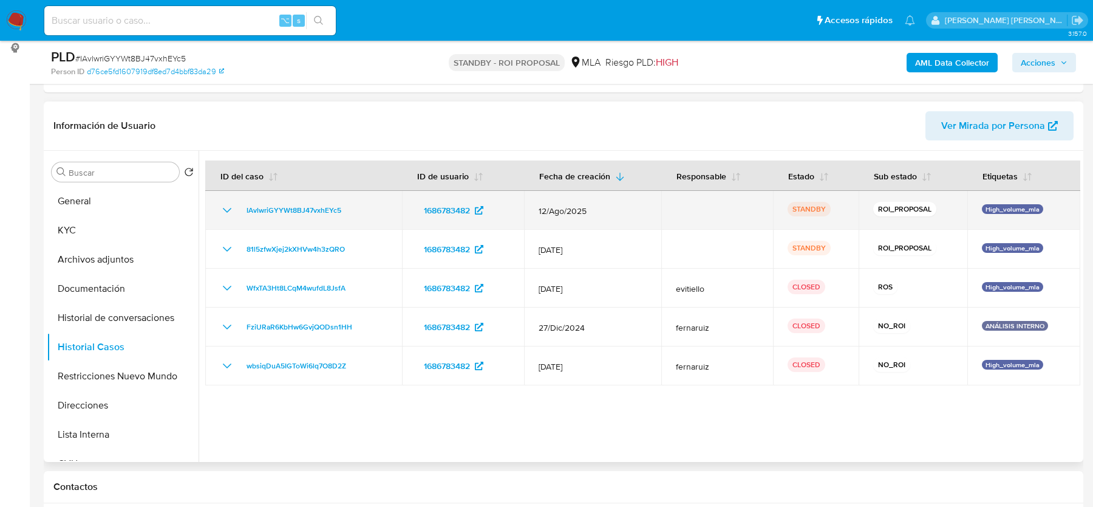
click at [360, 203] on div "IAvlwriGYYWt8BJ47vxhEYc5" at bounding box center [304, 210] width 168 height 15
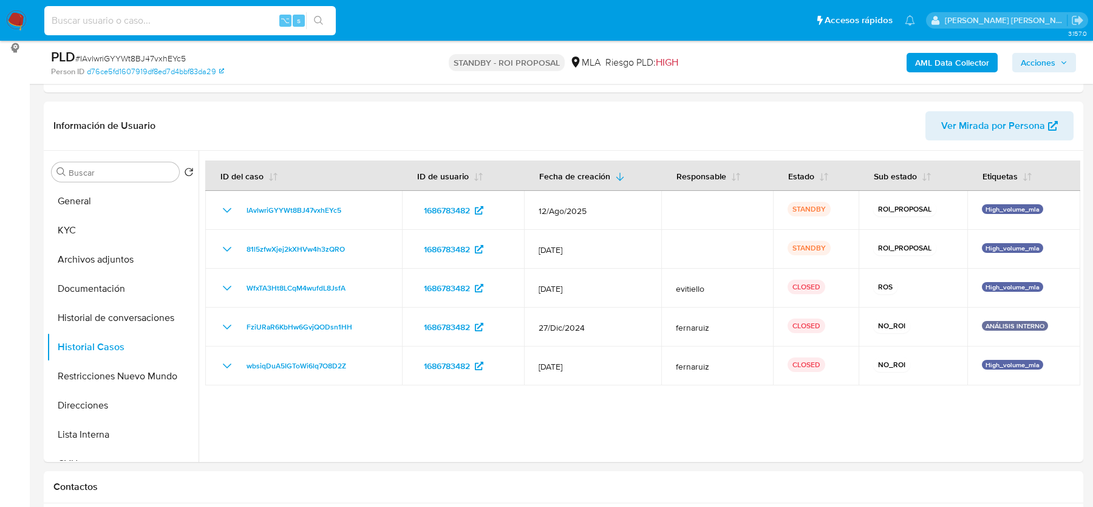
click at [177, 18] on input at bounding box center [190, 21] width 292 height 16
paste input "NCN66BZeRgg6W08Rgo7kF5bp"
type input "NCN66BZeRgg6W08Rgo7kF5bp"
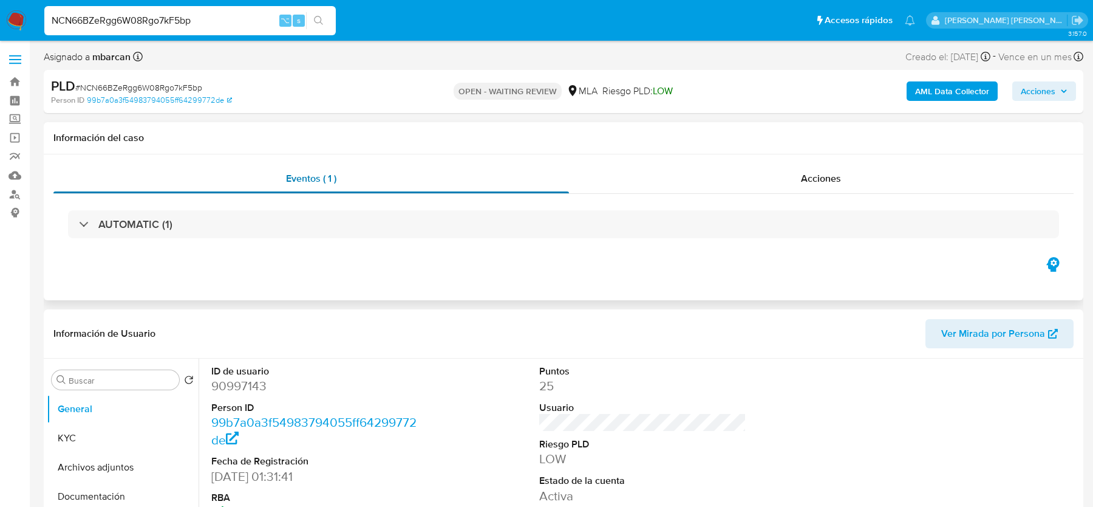
select select "10"
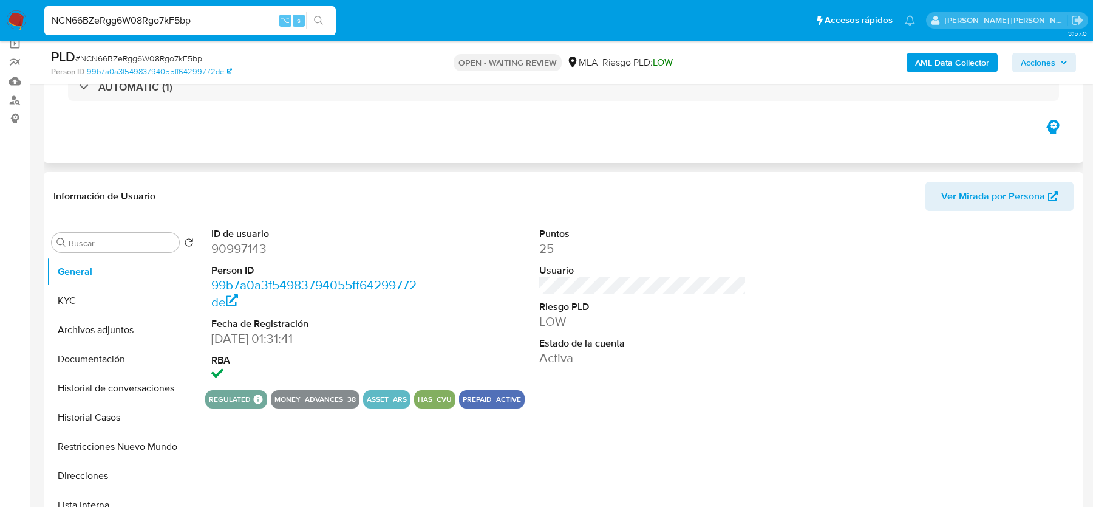
scroll to position [108, 0]
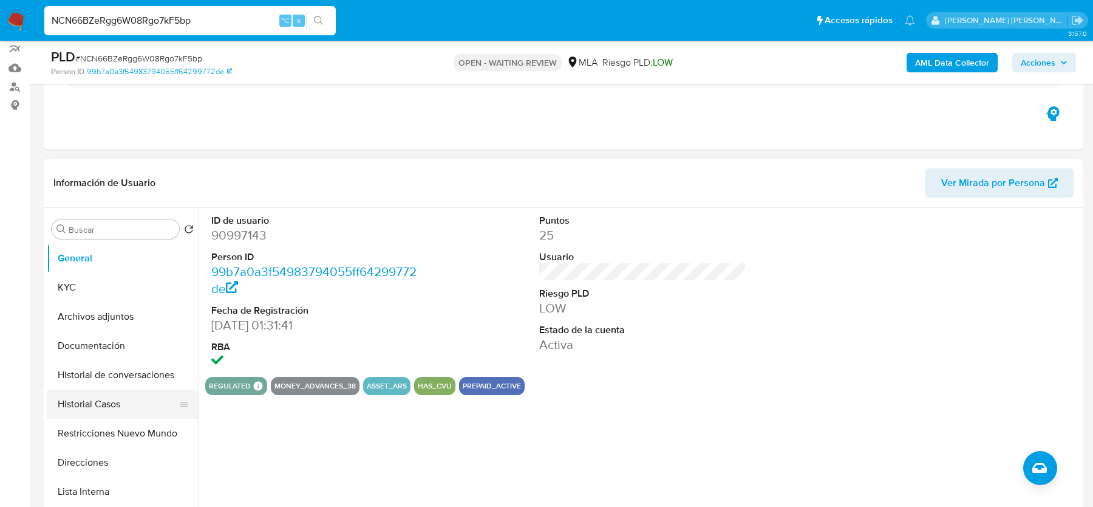
click at [79, 405] on button "Historial Casos" at bounding box center [118, 403] width 142 height 29
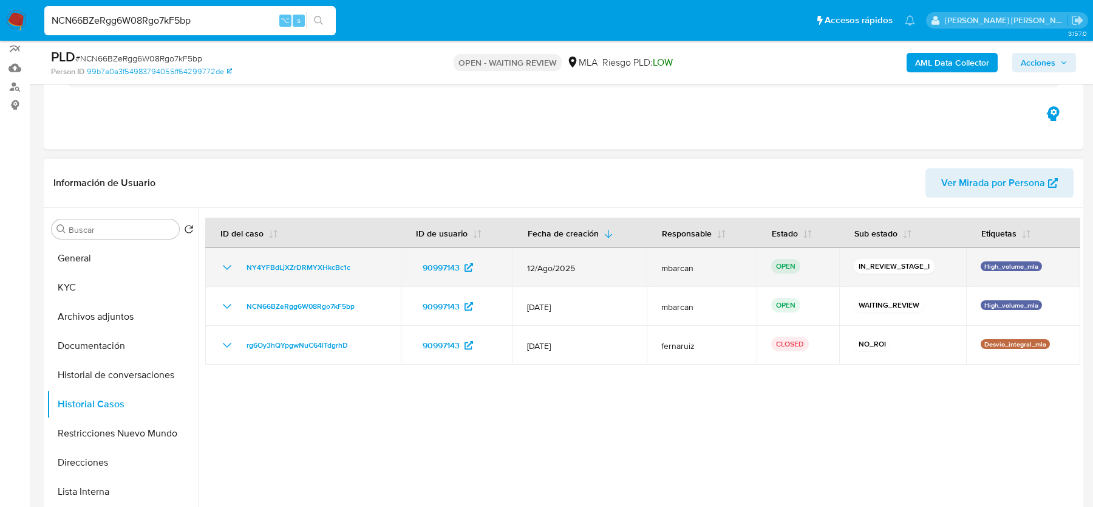
click at [372, 270] on div "NY4YFBdLjXZrDRMYXHkcBc1c" at bounding box center [303, 267] width 166 height 15
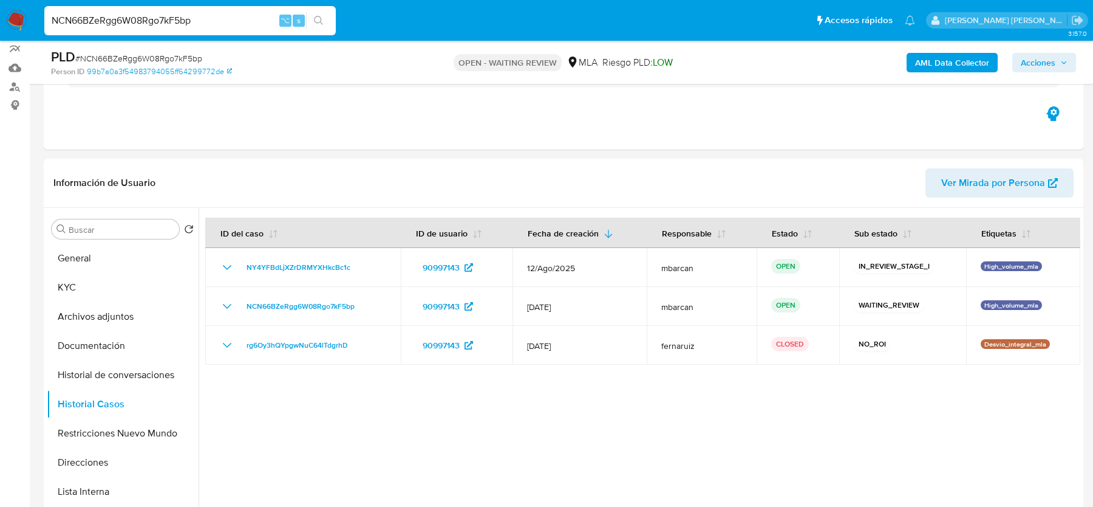
click at [101, 56] on span "# NCN66BZeRgg6W08Rgo7kF5bp" at bounding box center [138, 58] width 127 height 12
copy span "NCN66BZeRgg6W08Rgo7kF5bp"
click at [9, 22] on img at bounding box center [16, 20] width 21 height 21
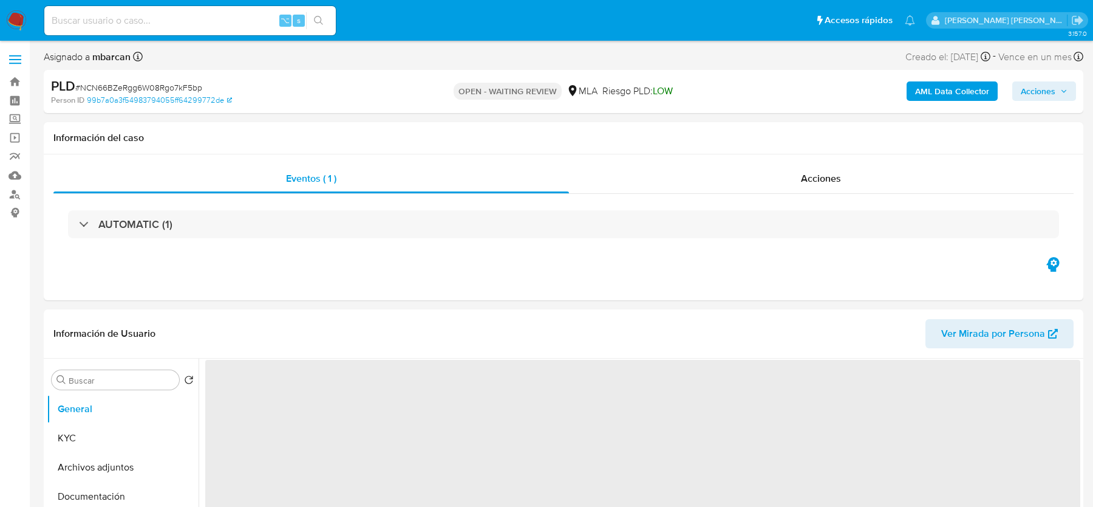
click at [218, 19] on input at bounding box center [190, 21] width 292 height 16
paste input "NY4YFBdLjXZrDRMYXHkcBc1c"
type input "NY4YFBdLjXZrDRMYXHkcBc1c"
select select "10"
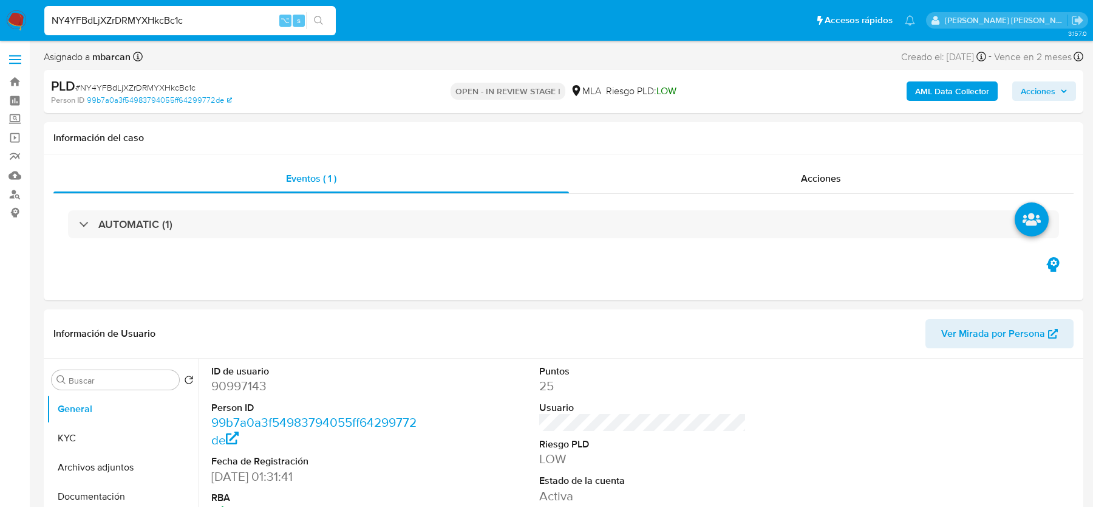
click at [128, 84] on span "# NY4YFBdLjXZrDRMYXHkcBc1c" at bounding box center [135, 87] width 120 height 12
copy span "NY4YFBdLjXZrDRMYXHkcBc1c"
click at [109, 84] on span "# NY4YFBdLjXZrDRMYXHkcBc1c" at bounding box center [135, 87] width 120 height 12
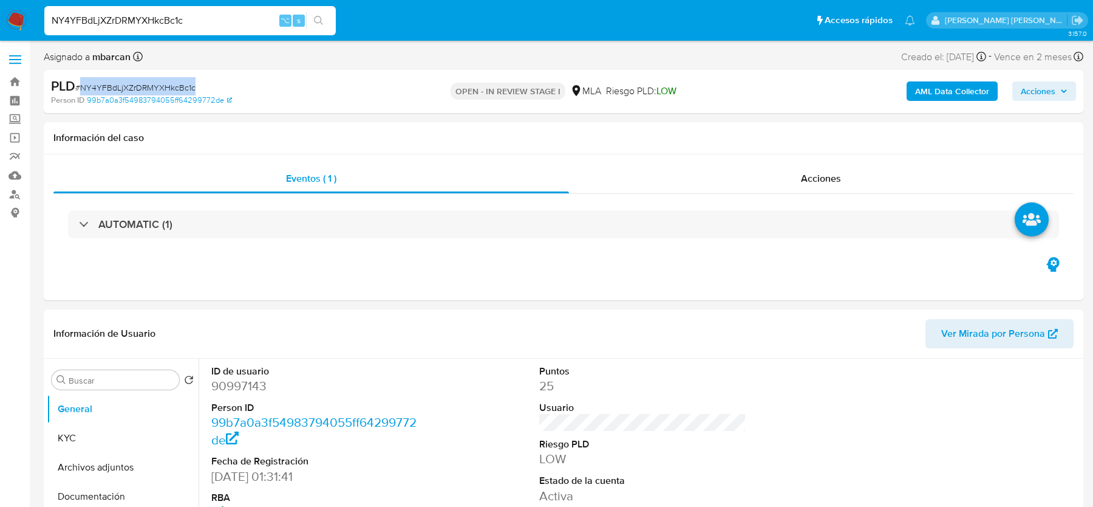
copy span "NY4YFBdLjXZrDRMYXHkcBc1c"
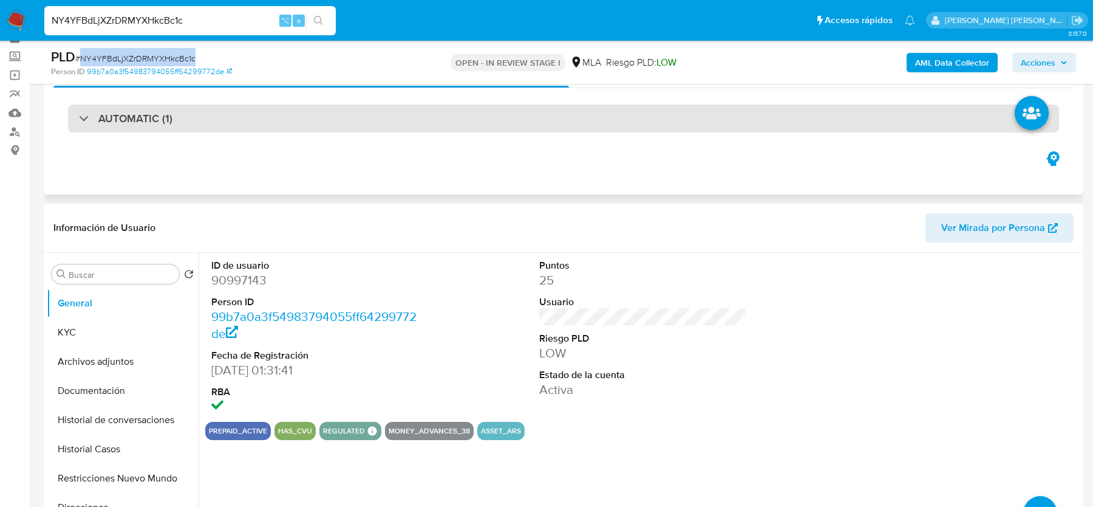
scroll to position [107, 0]
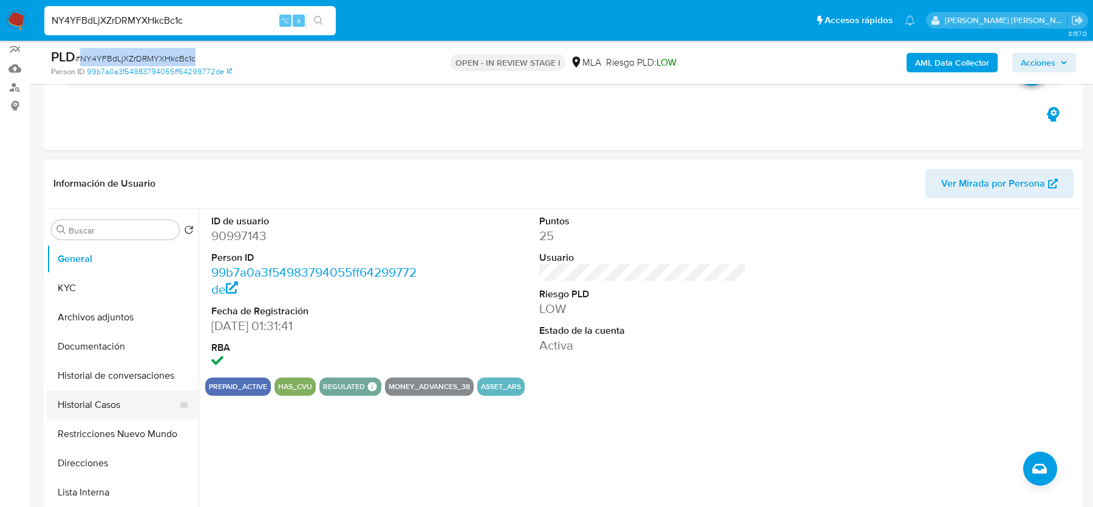
click at [98, 400] on button "Historial Casos" at bounding box center [118, 404] width 142 height 29
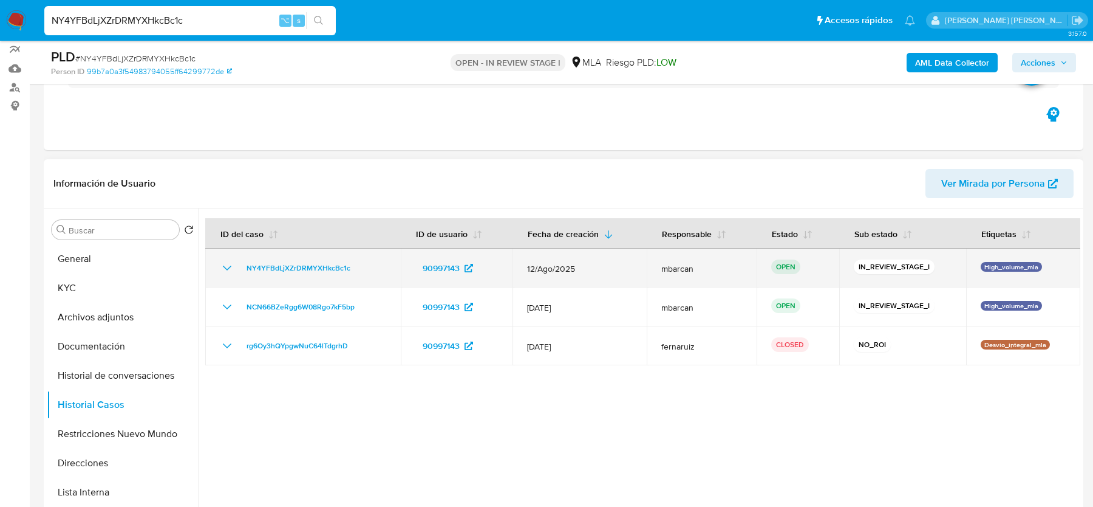
click at [377, 262] on div "NY4YFBdLjXZrDRMYXHkcBc1c" at bounding box center [303, 268] width 166 height 15
click at [361, 262] on div "NY4YFBdLjXZrDRMYXHkcBc1c" at bounding box center [303, 268] width 166 height 15
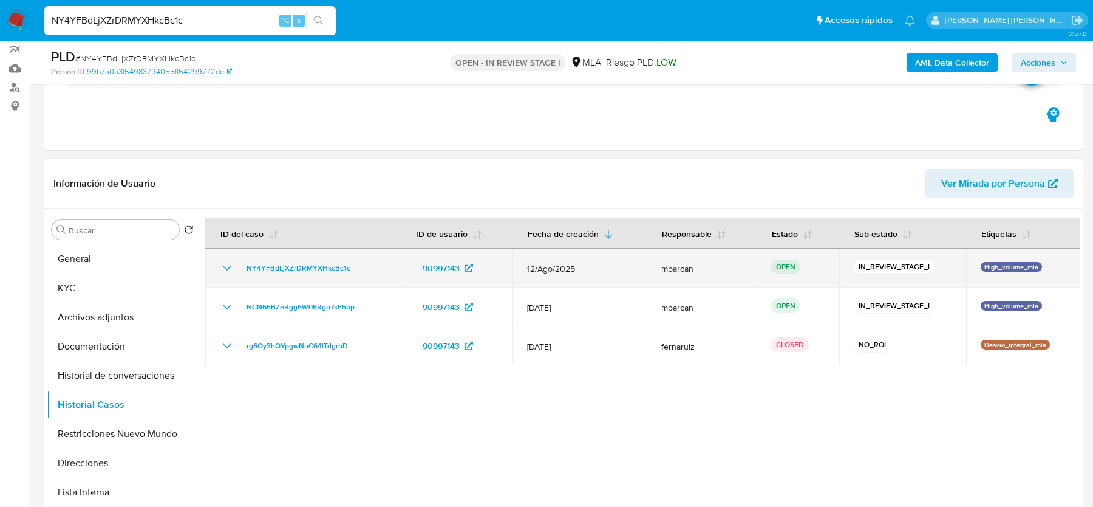
click at [361, 262] on div "NY4YFBdLjXZrDRMYXHkcBc1c" at bounding box center [303, 268] width 166 height 15
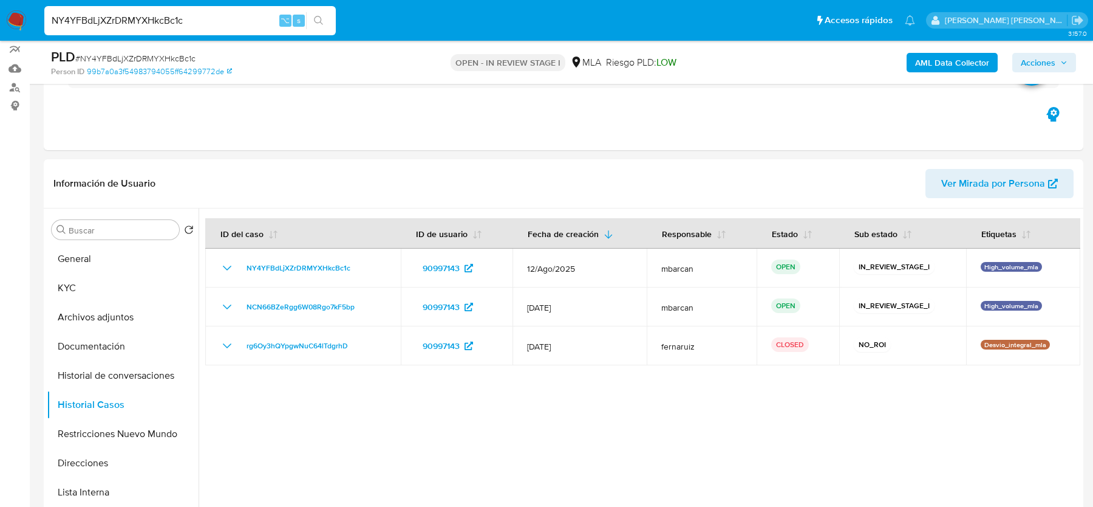
click at [156, 58] on span "# NY4YFBdLjXZrDRMYXHkcBc1c" at bounding box center [135, 58] width 120 height 12
click at [105, 254] on button "General" at bounding box center [118, 258] width 142 height 29
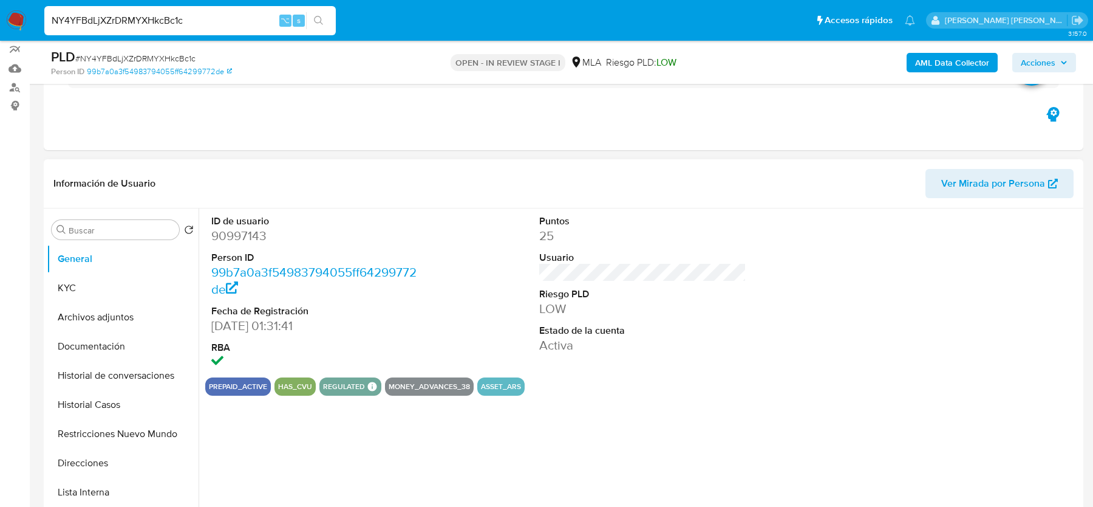
click at [247, 234] on dd "90997143" at bounding box center [314, 235] width 207 height 17
copy dd "90997143"
click at [119, 56] on span "# NY4YFBdLjXZrDRMYXHkcBc1c" at bounding box center [135, 58] width 120 height 12
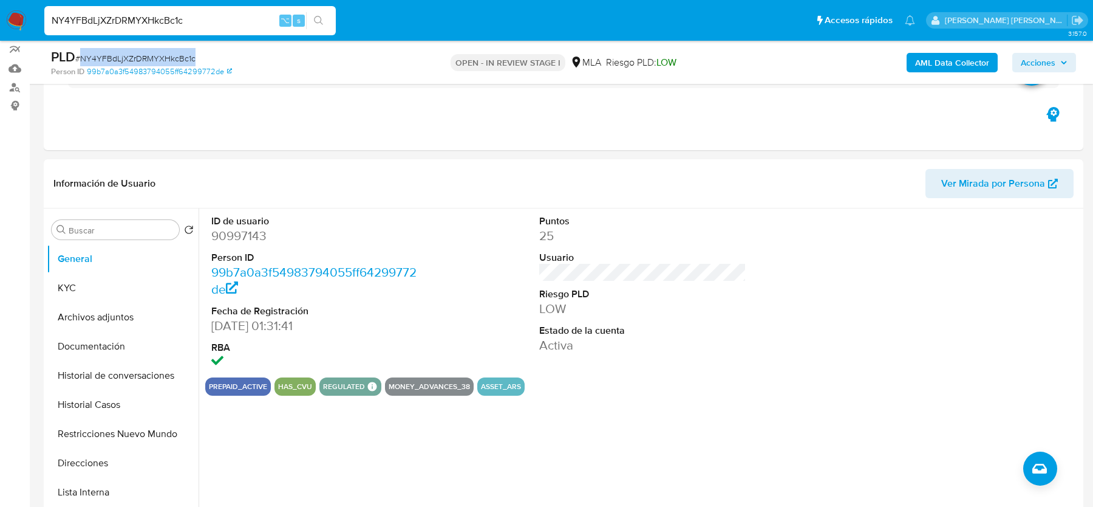
copy span "NY4YFBdLjXZrDRMYXHkcBc1c"
click at [958, 59] on b "AML Data Collector" at bounding box center [952, 62] width 74 height 19
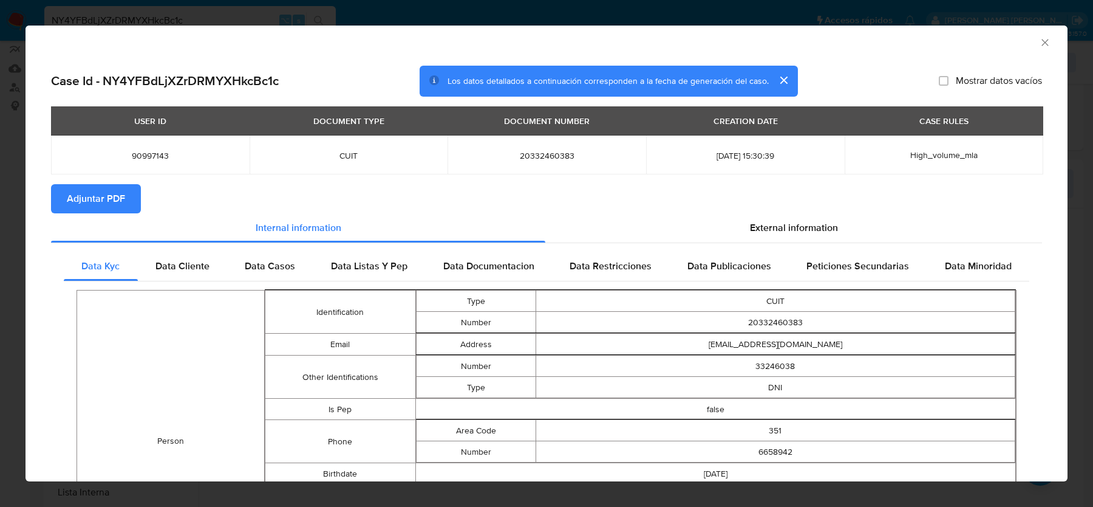
click at [94, 192] on span "Adjuntar PDF" at bounding box center [96, 198] width 58 height 27
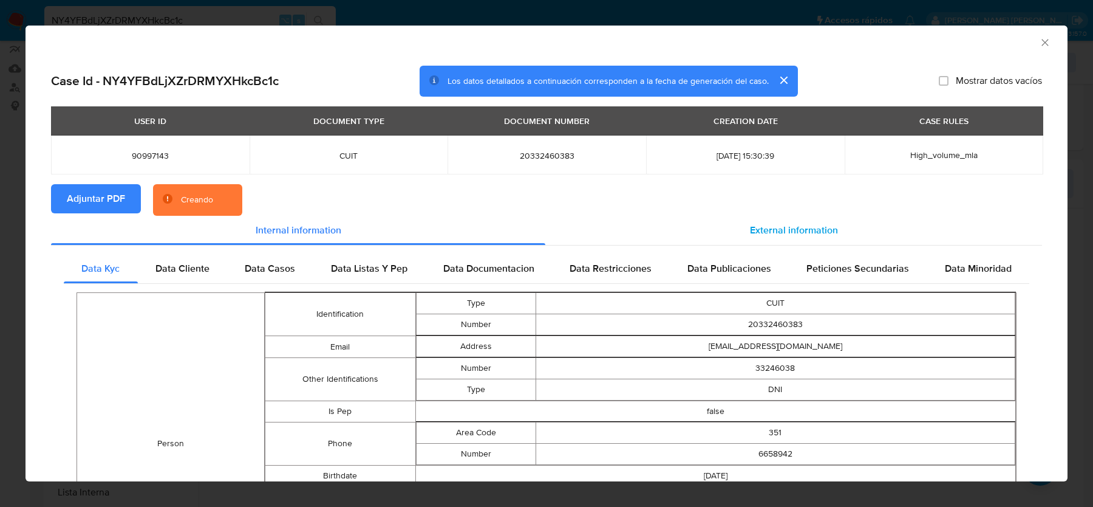
click at [761, 238] on div "External information" at bounding box center [793, 230] width 497 height 29
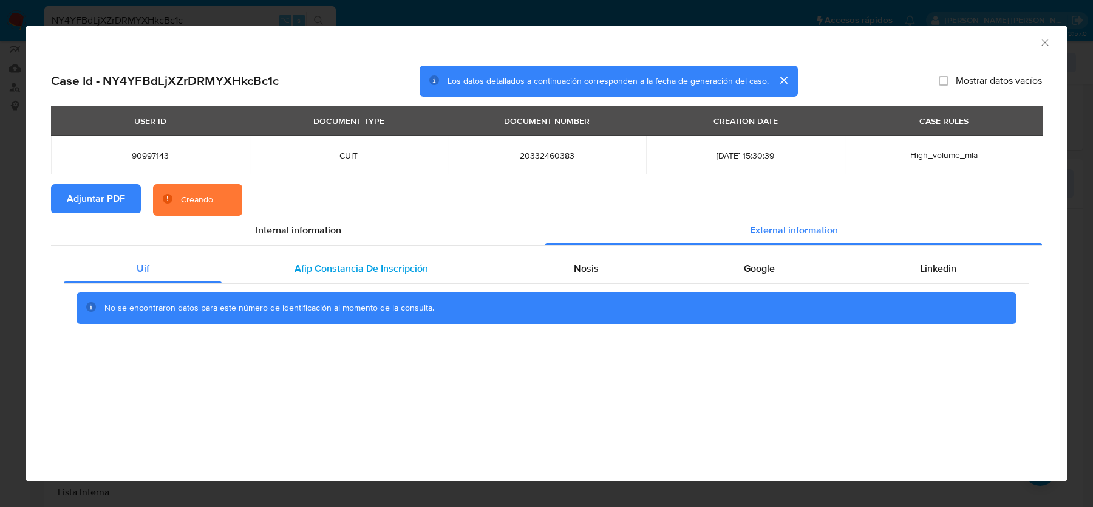
click at [377, 256] on div "Afip Constancia De Inscripción" at bounding box center [361, 268] width 279 height 29
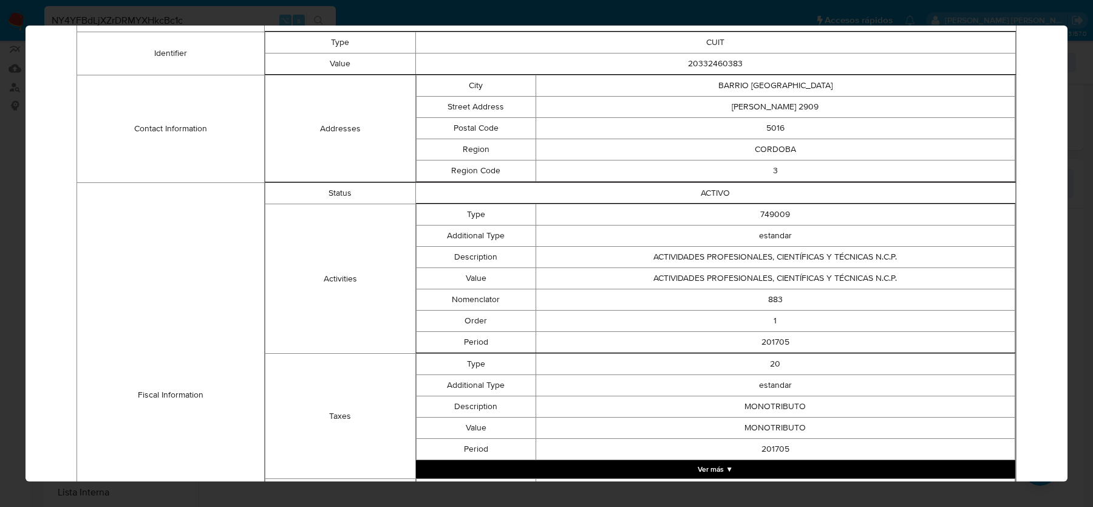
scroll to position [0, 0]
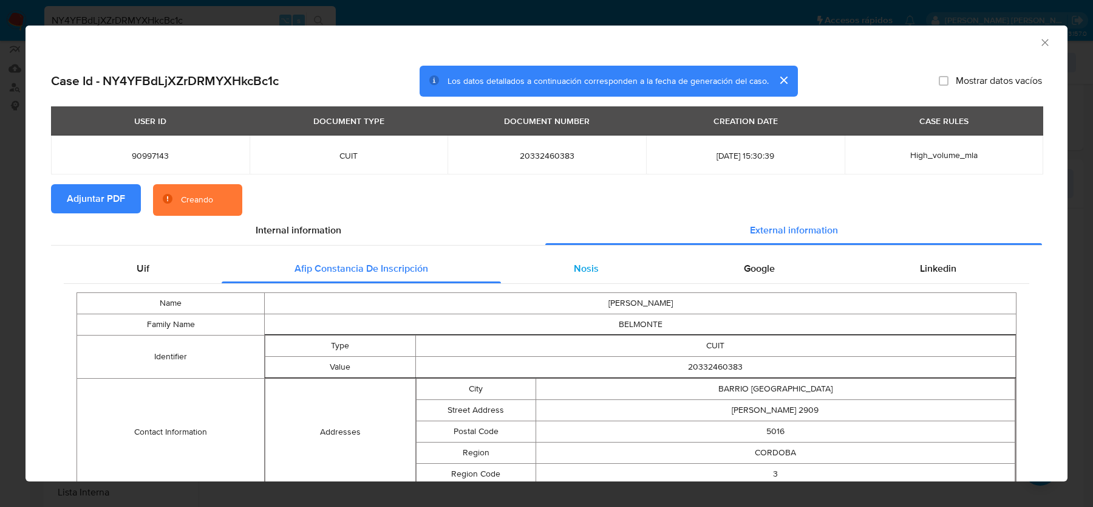
click at [576, 263] on span "Nosis" at bounding box center [586, 268] width 25 height 14
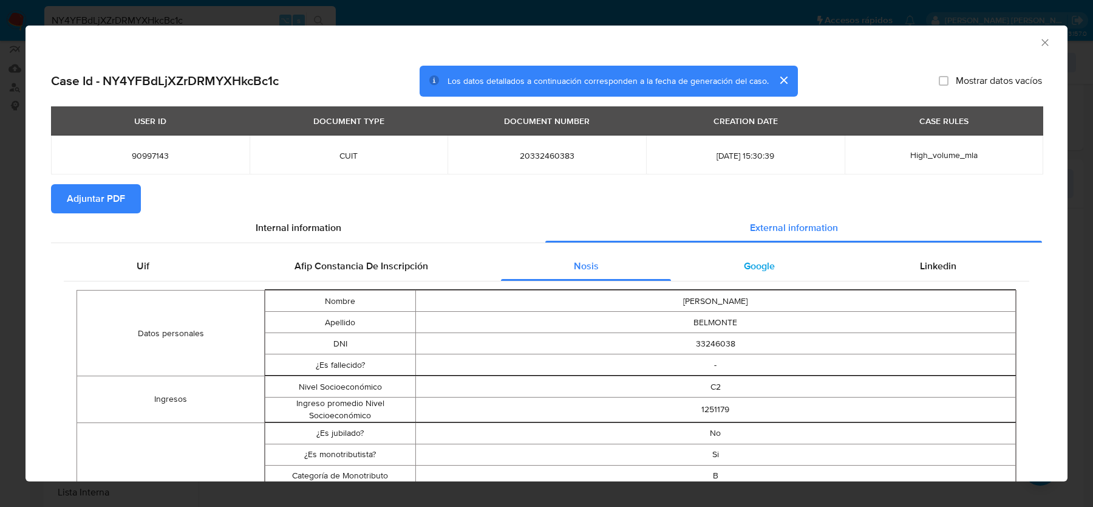
click at [765, 276] on div "Google" at bounding box center [759, 265] width 176 height 29
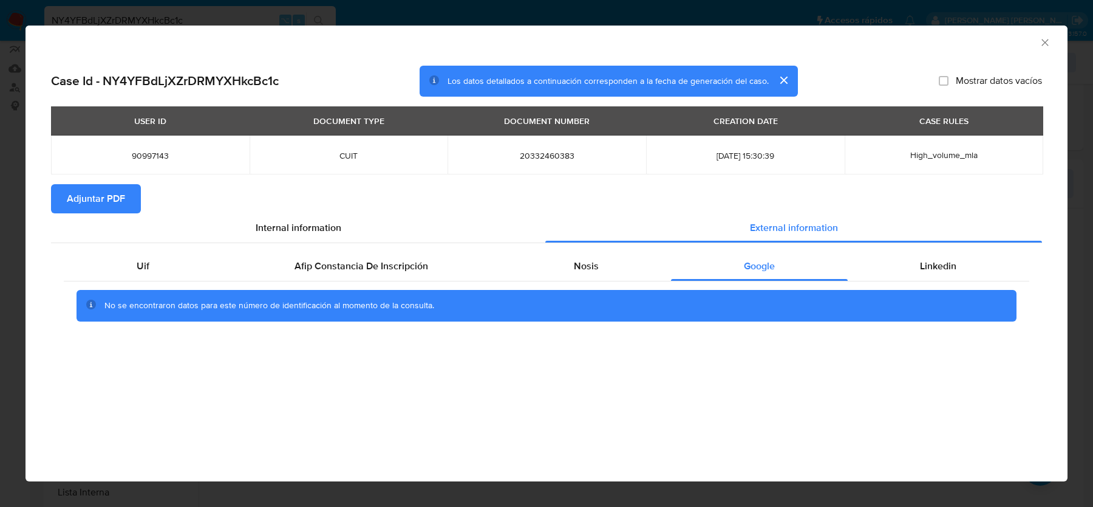
click at [1003, 290] on div "No se encontraron datos para este número de identificación al momento de la con…" at bounding box center [547, 306] width 940 height 32
click at [961, 258] on div "Linkedin" at bounding box center [939, 265] width 182 height 29
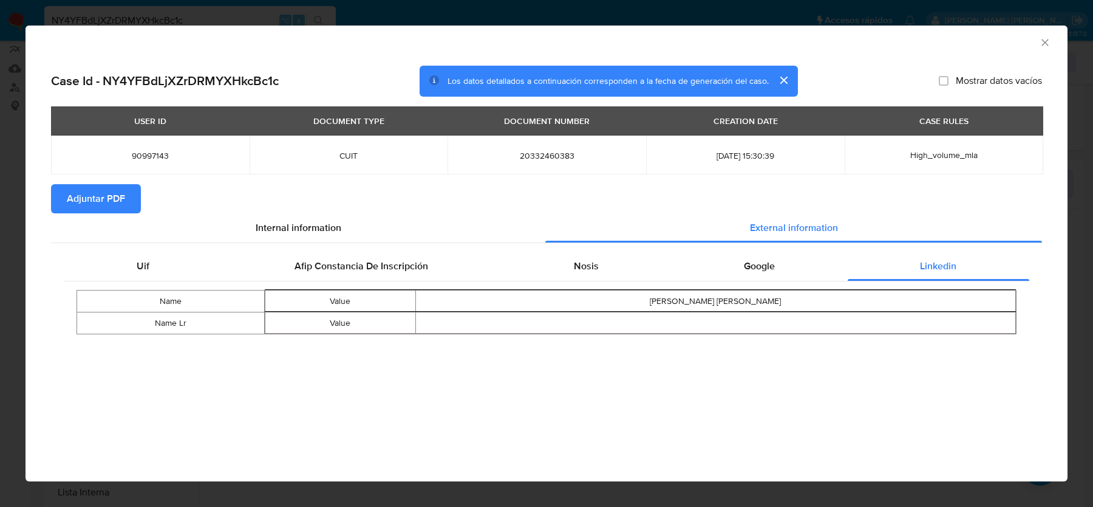
click at [1050, 29] on div "AML Data Collector" at bounding box center [547, 41] width 1042 height 30
click at [1046, 35] on div "AML Data Collector" at bounding box center [547, 41] width 1042 height 30
click at [1046, 36] on icon "Cerrar ventana" at bounding box center [1045, 42] width 12 height 12
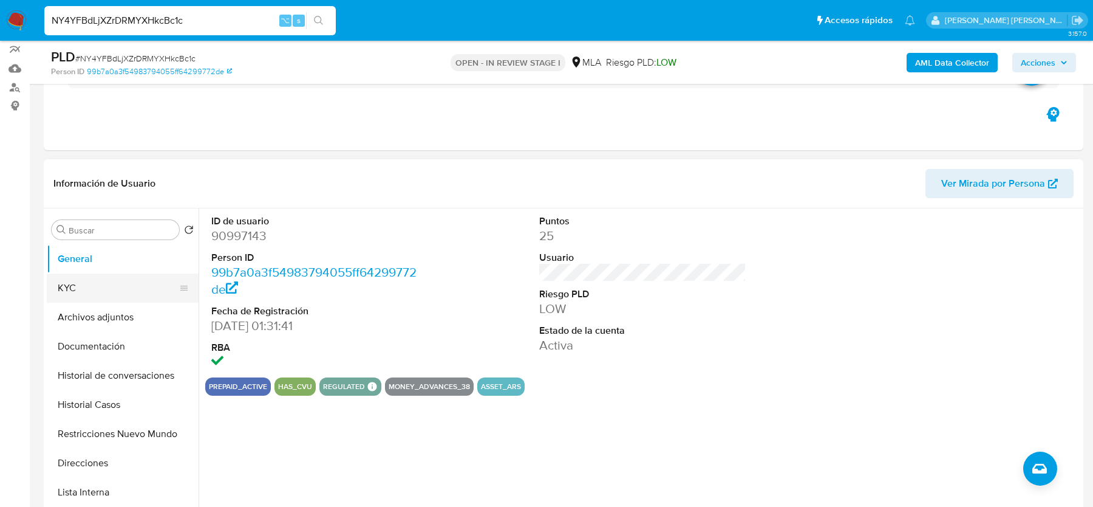
click at [118, 293] on button "KYC" at bounding box center [118, 287] width 142 height 29
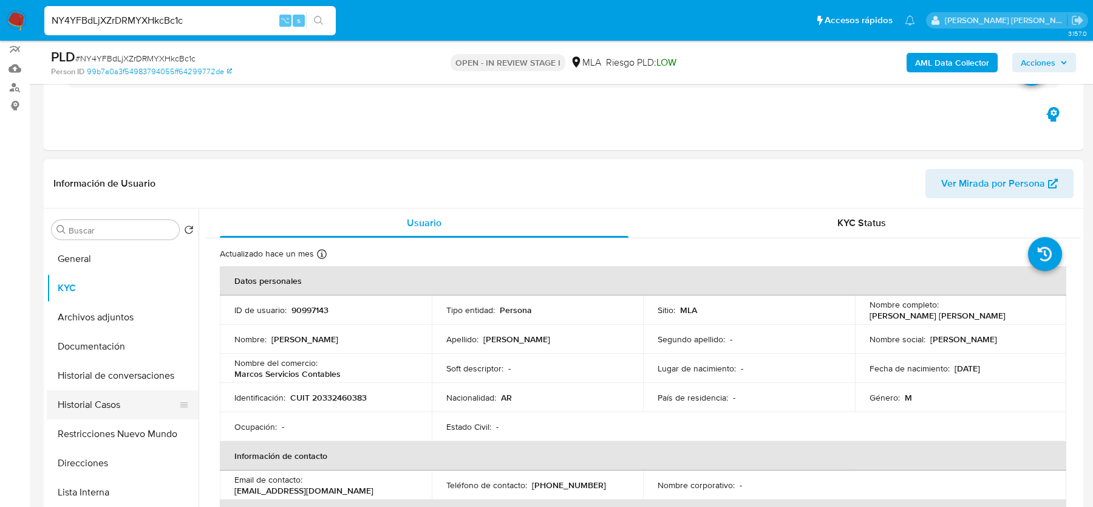
click at [111, 393] on button "Historial Casos" at bounding box center [118, 404] width 142 height 29
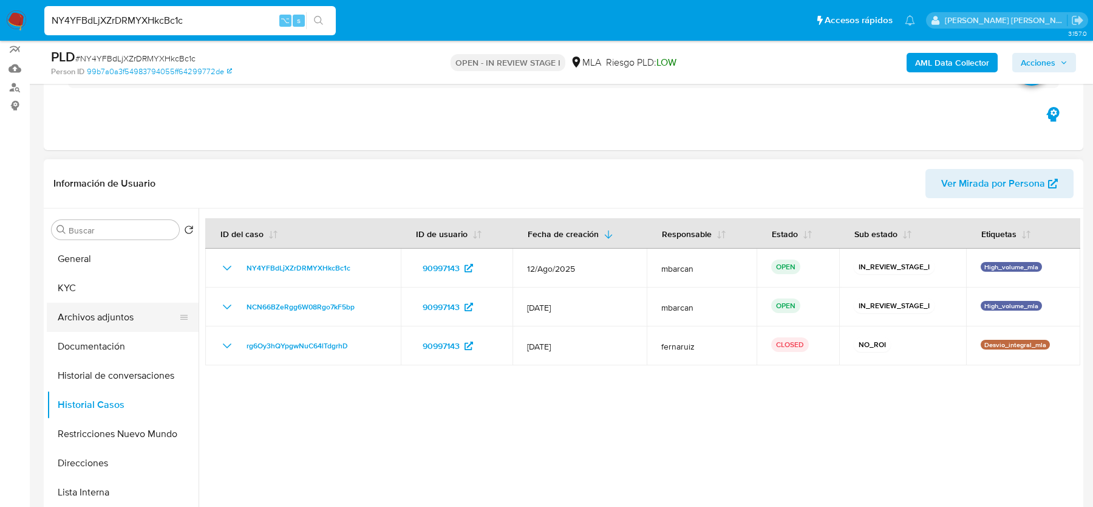
click at [126, 313] on button "Archivos adjuntos" at bounding box center [118, 316] width 142 height 29
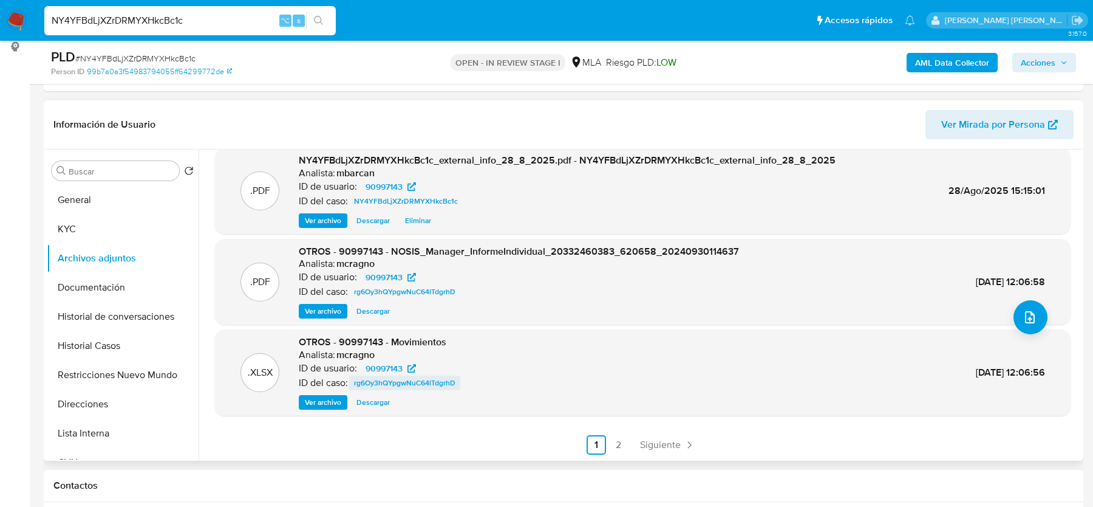
scroll to position [180, 0]
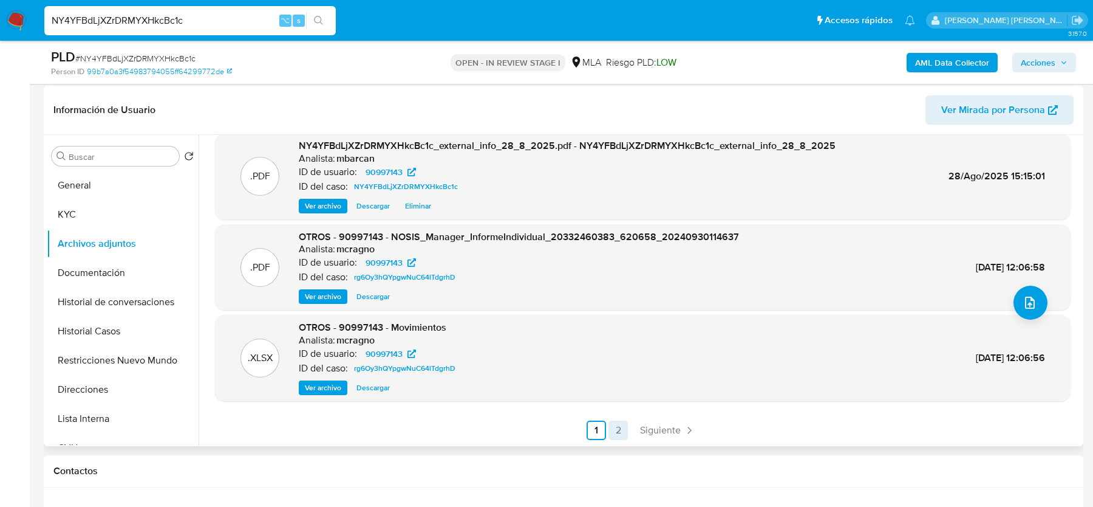
click at [616, 426] on link "2" at bounding box center [618, 429] width 19 height 19
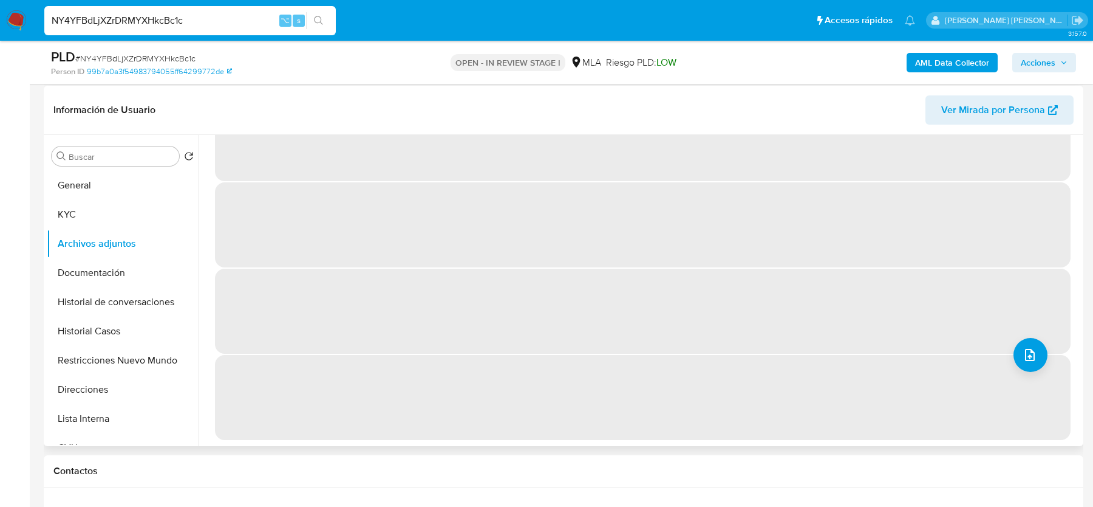
scroll to position [0, 0]
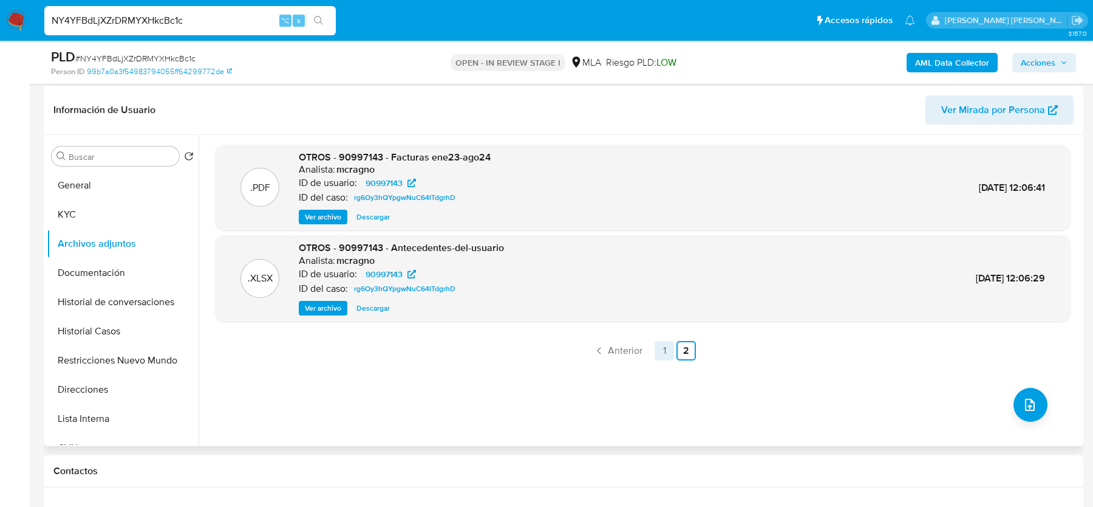
click at [666, 347] on link "1" at bounding box center [664, 350] width 19 height 19
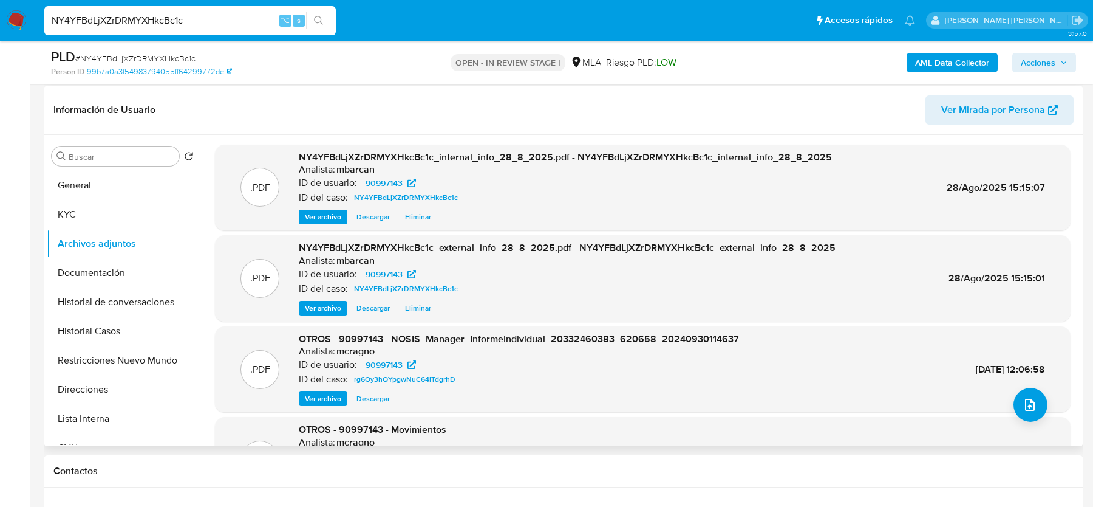
scroll to position [102, 0]
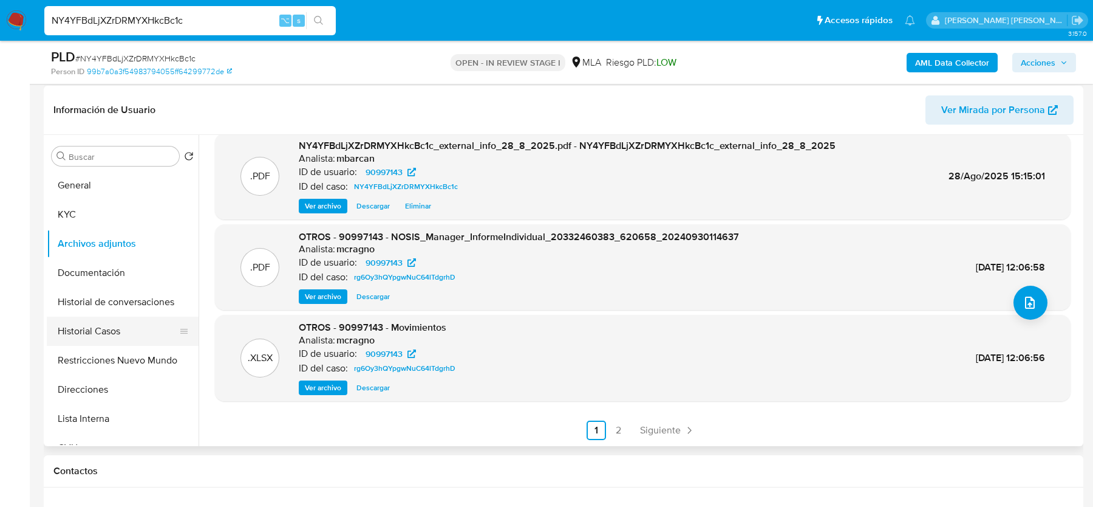
click at [77, 318] on button "Historial Casos" at bounding box center [118, 330] width 142 height 29
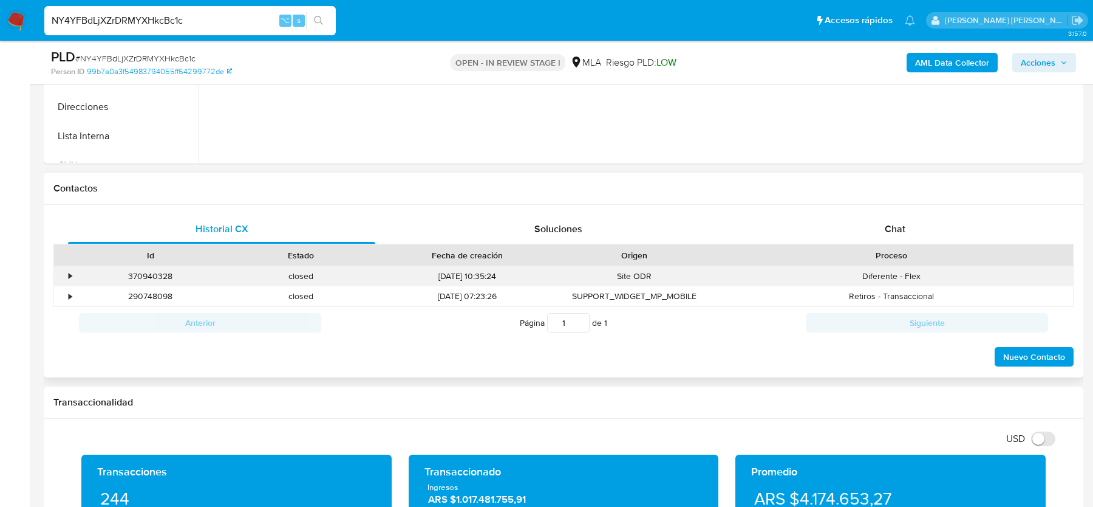
scroll to position [205, 0]
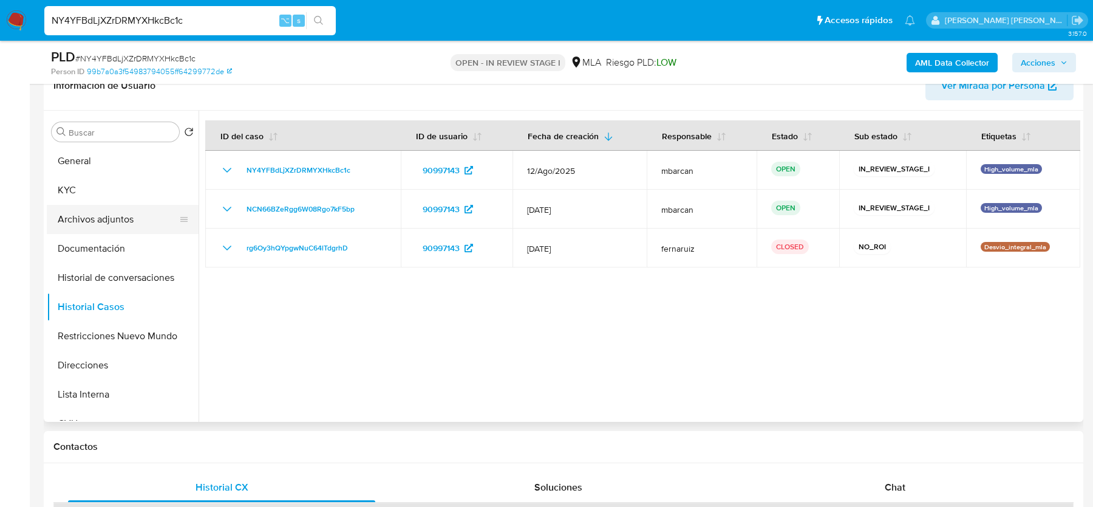
click at [114, 205] on button "Archivos adjuntos" at bounding box center [118, 219] width 142 height 29
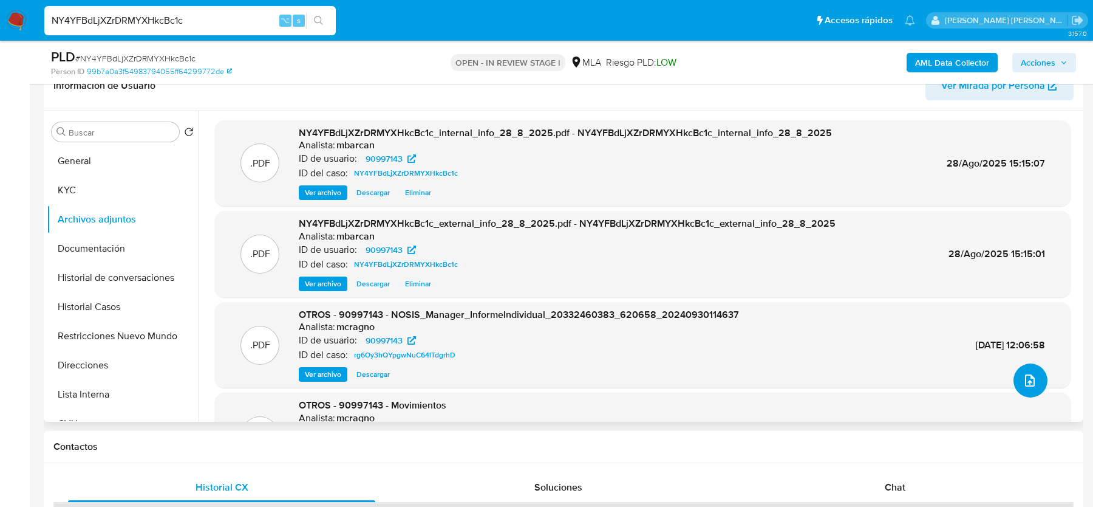
click at [1023, 381] on icon "upload-file" at bounding box center [1030, 380] width 15 height 15
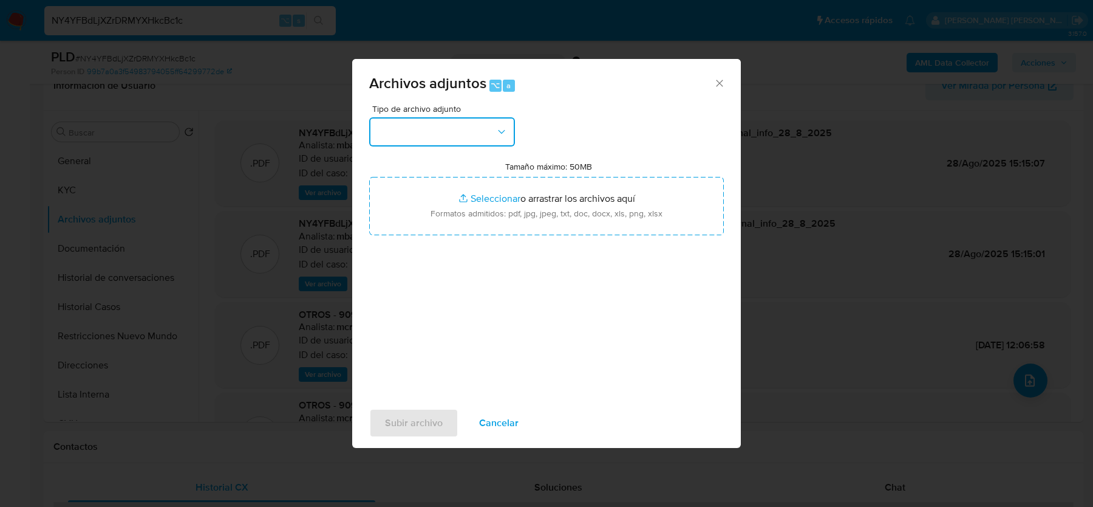
click at [443, 139] on button "button" at bounding box center [442, 131] width 146 height 29
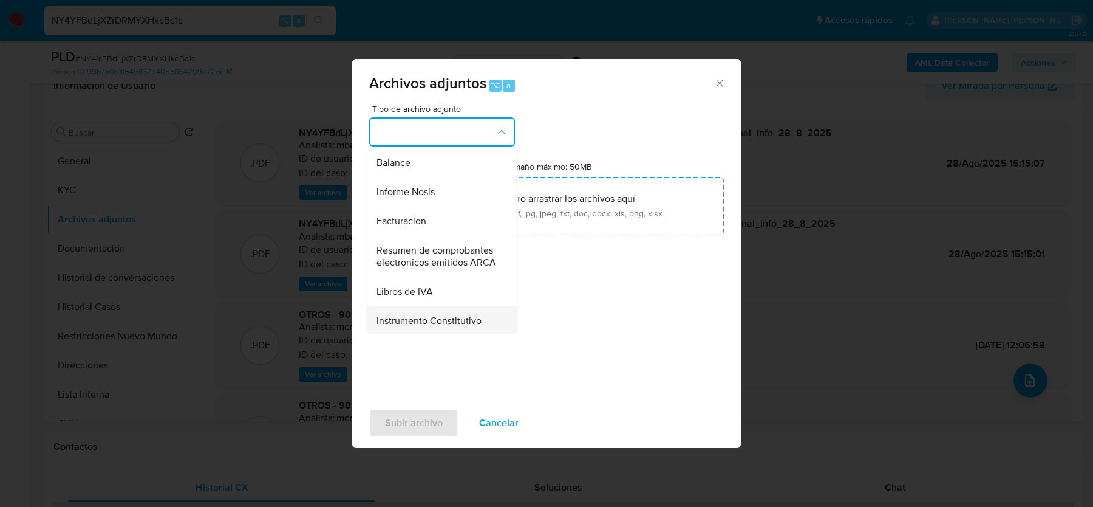
scroll to position [416, 0]
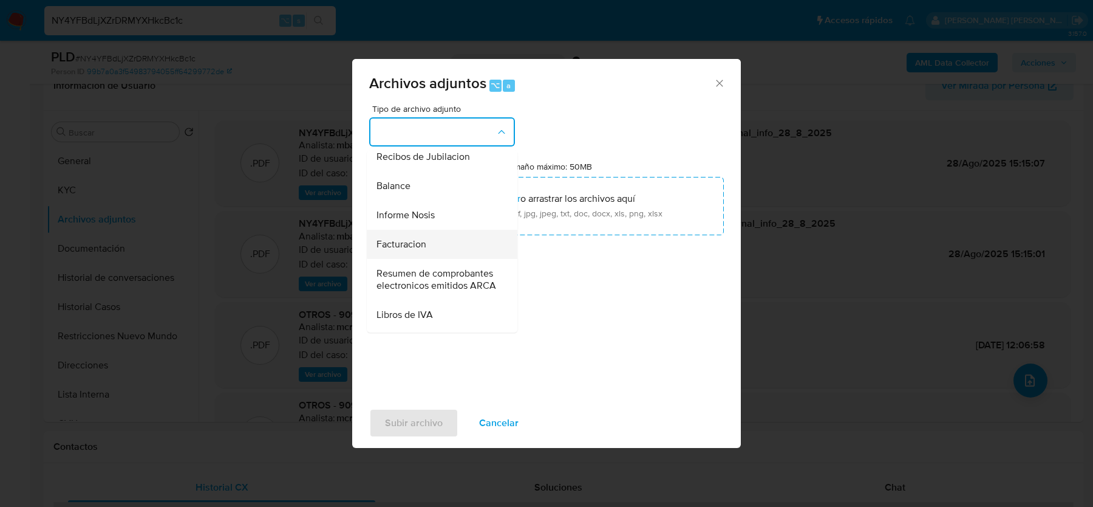
click at [442, 240] on div "Facturacion" at bounding box center [439, 244] width 124 height 29
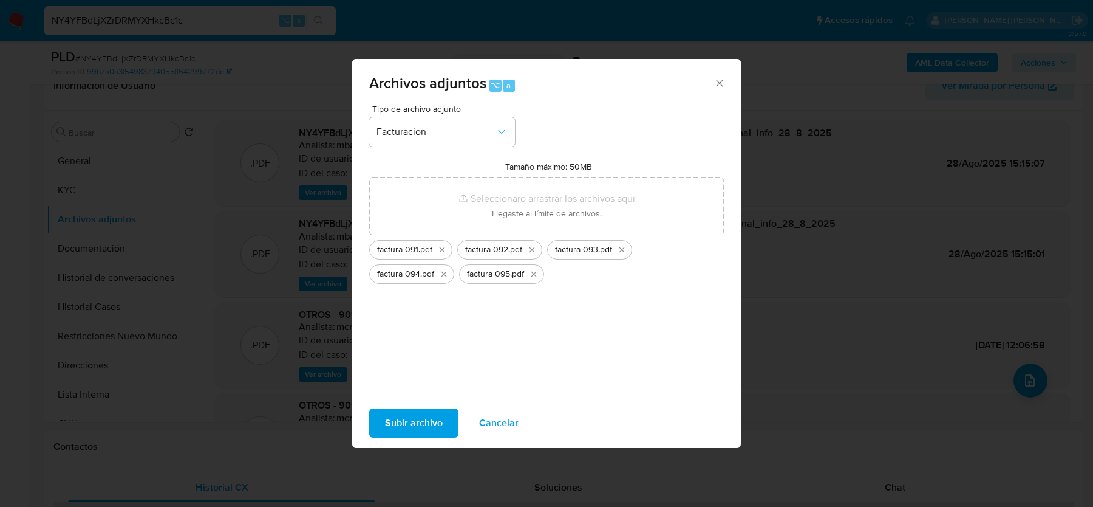
click at [408, 430] on span "Subir archivo" at bounding box center [414, 422] width 58 height 27
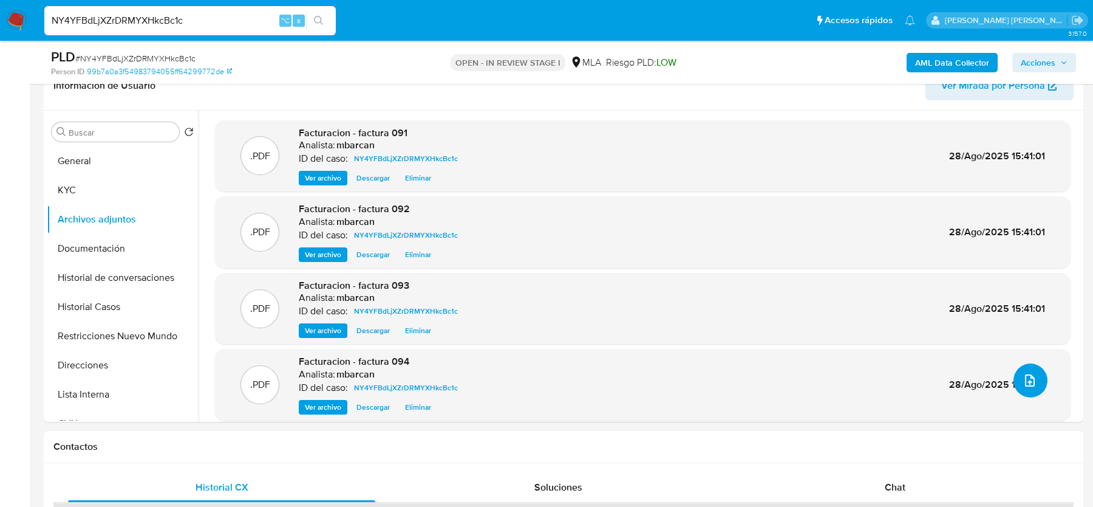
click at [1021, 389] on button "upload-file" at bounding box center [1031, 380] width 34 height 34
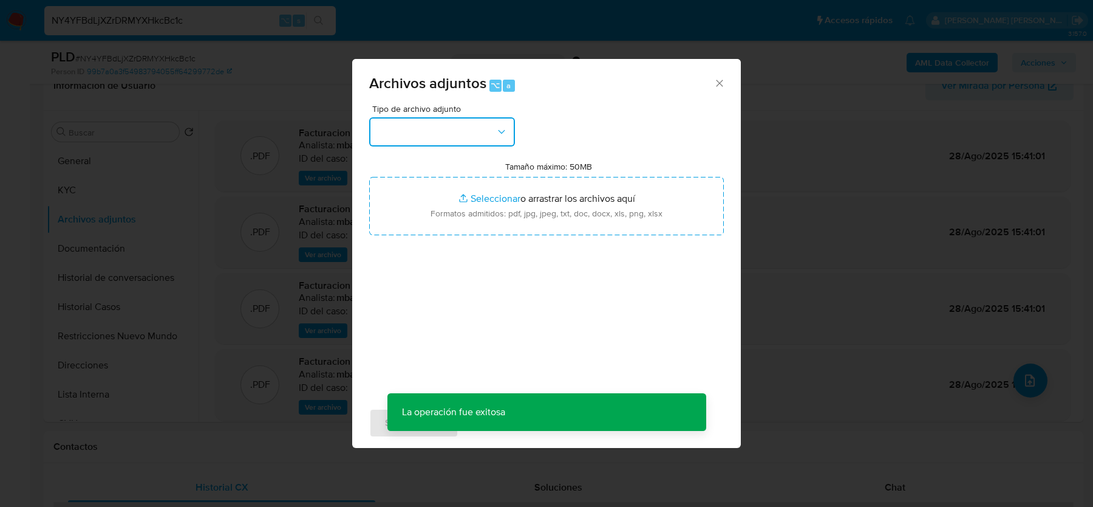
click at [477, 135] on button "button" at bounding box center [442, 131] width 146 height 29
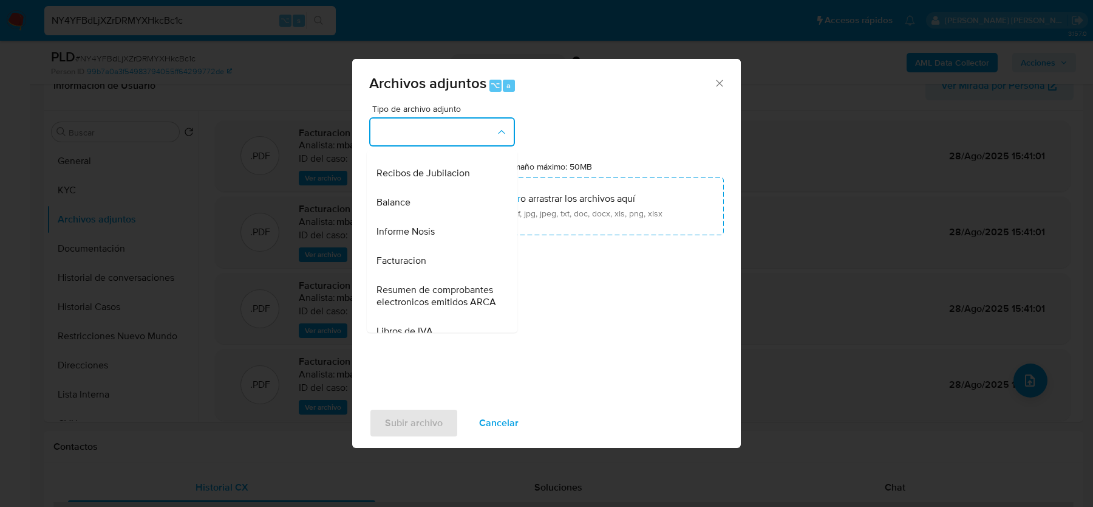
scroll to position [387, 0]
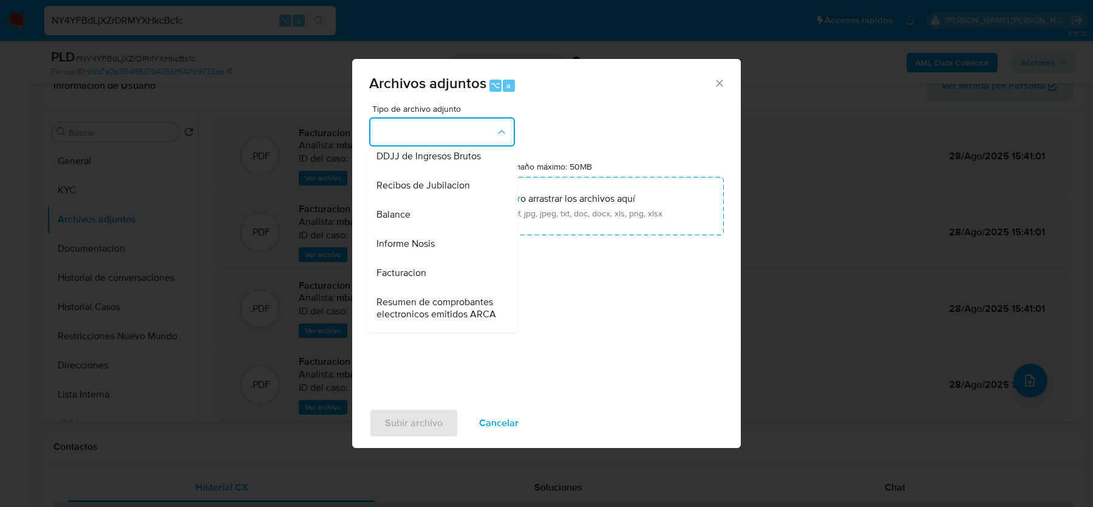
click at [413, 268] on span "Facturacion" at bounding box center [402, 273] width 50 height 12
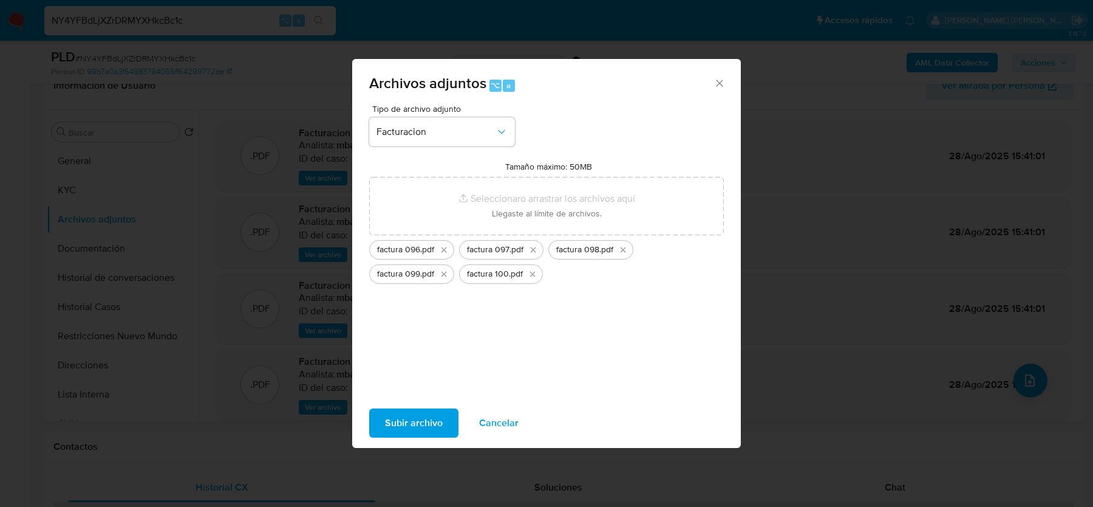
click at [432, 421] on span "Subir archivo" at bounding box center [414, 422] width 58 height 27
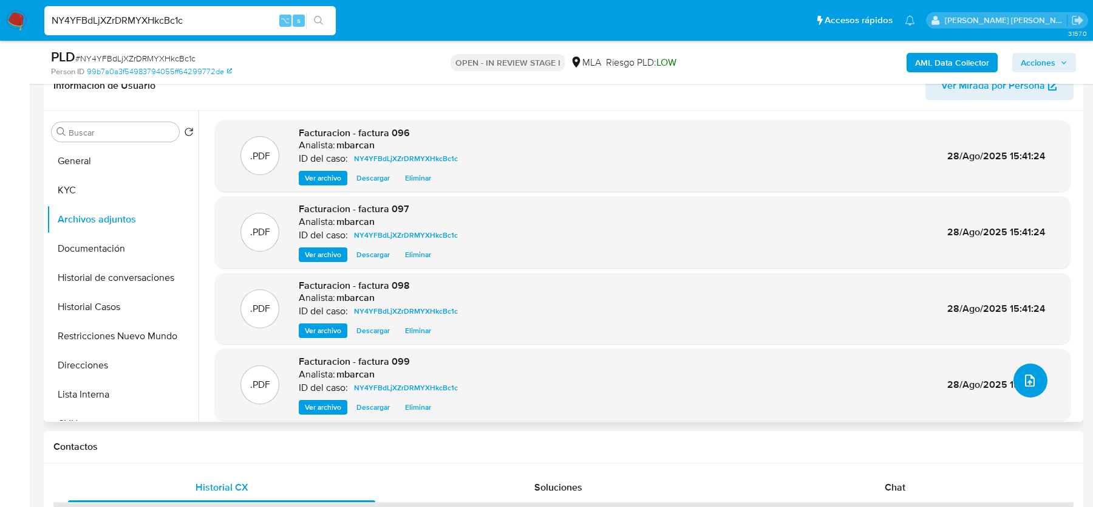
click at [1016, 370] on button "upload-file" at bounding box center [1031, 380] width 34 height 34
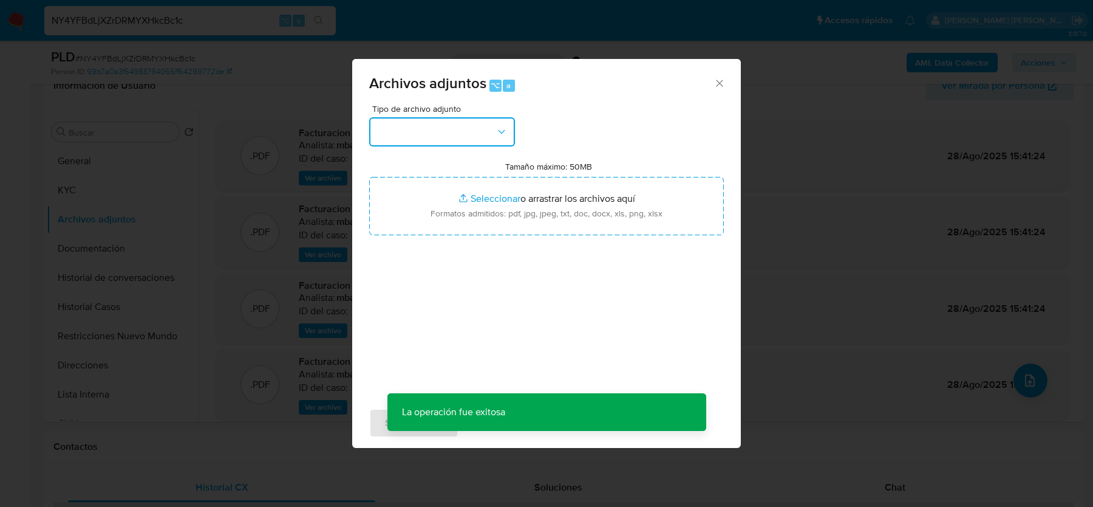
click at [496, 127] on icon "button" at bounding box center [502, 132] width 12 height 12
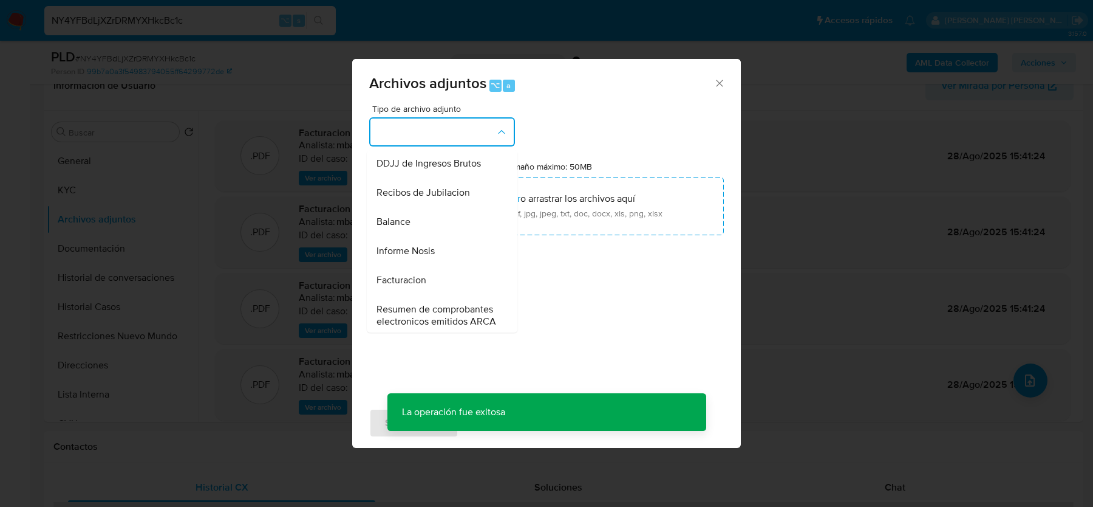
scroll to position [375, 0]
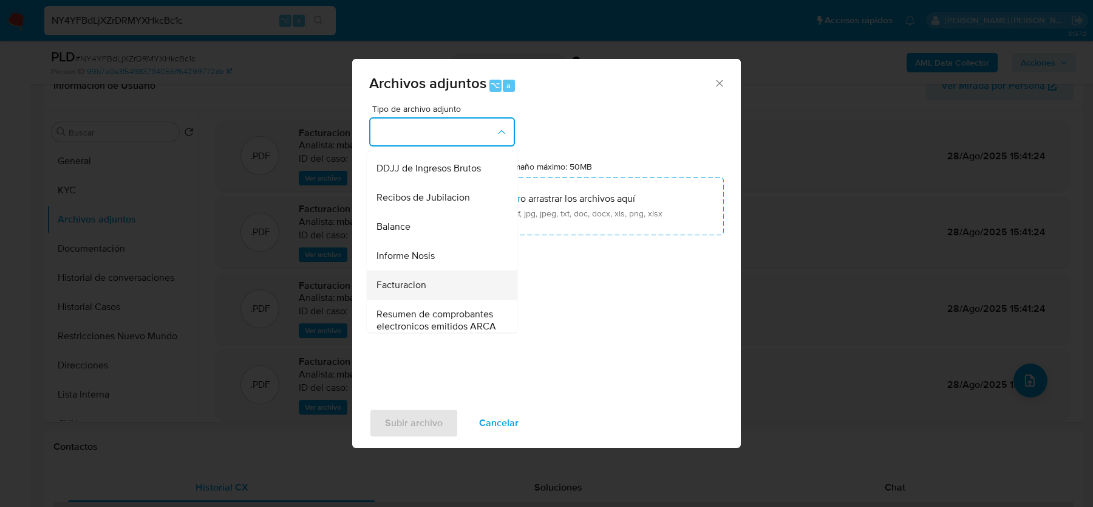
click at [404, 295] on div "Facturacion" at bounding box center [439, 284] width 124 height 29
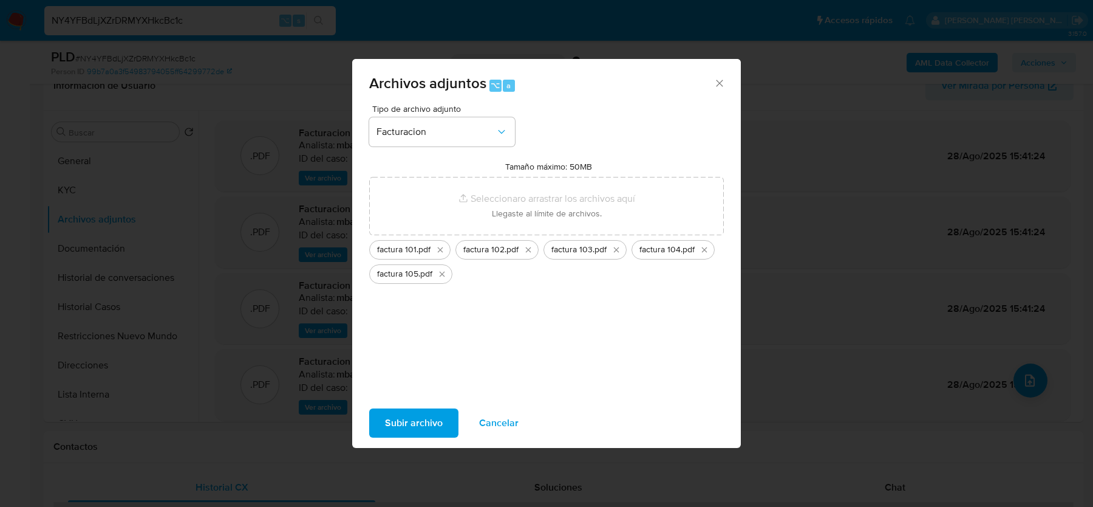
click at [394, 422] on span "Subir archivo" at bounding box center [414, 422] width 58 height 27
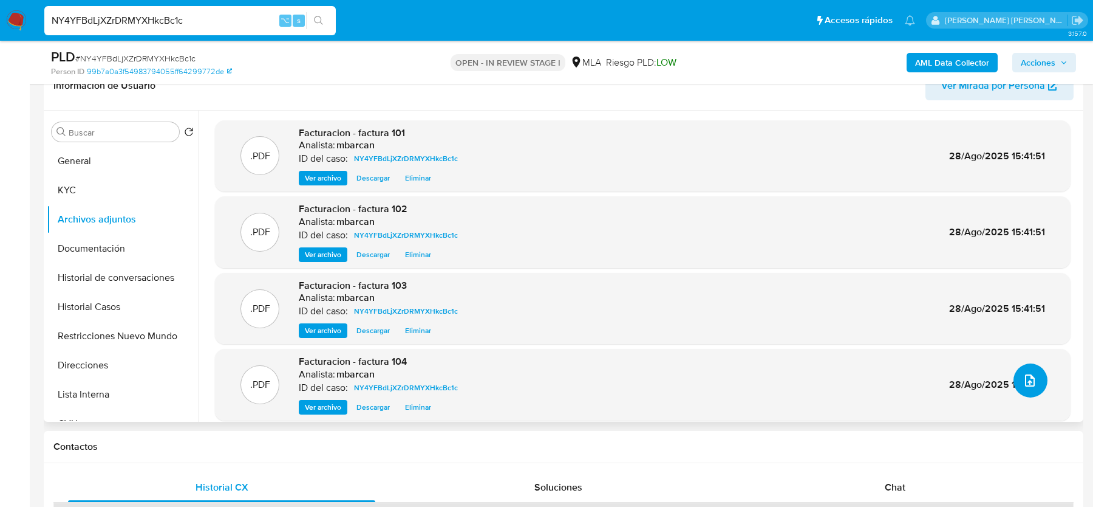
click at [1023, 383] on icon "upload-file" at bounding box center [1030, 380] width 15 height 15
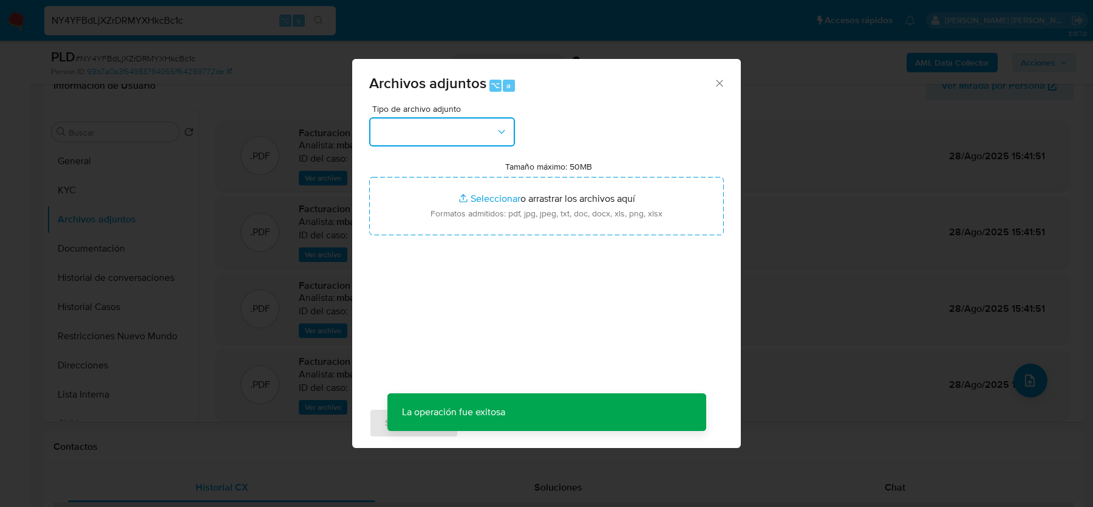
click at [431, 136] on button "button" at bounding box center [442, 131] width 146 height 29
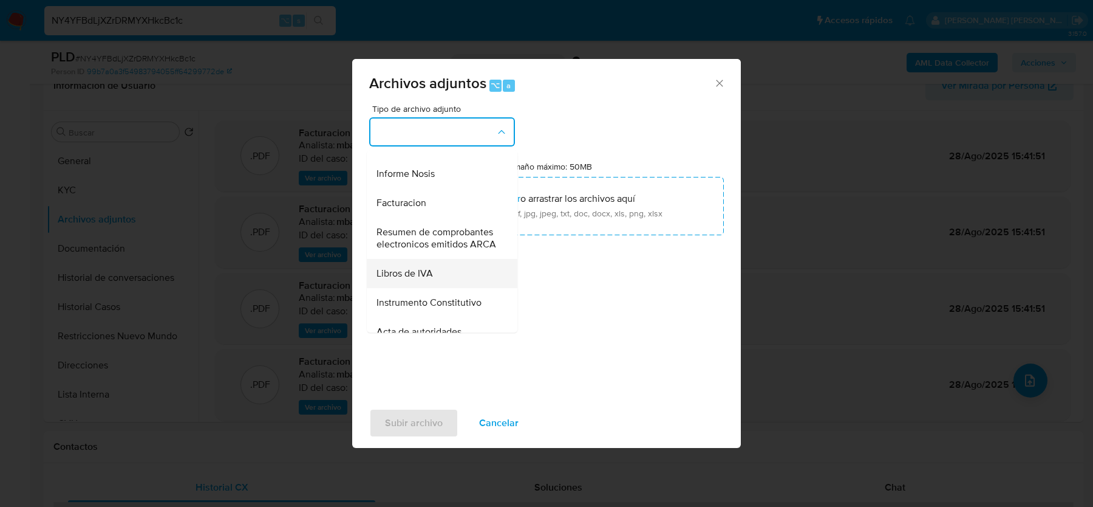
scroll to position [456, 0]
click at [404, 204] on span "Facturacion" at bounding box center [402, 204] width 50 height 12
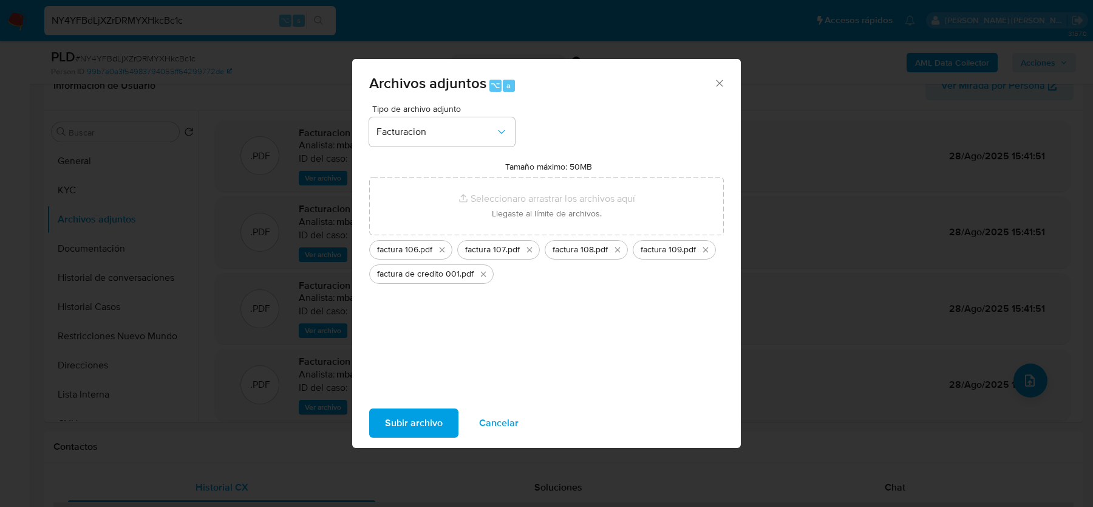
click at [440, 421] on span "Subir archivo" at bounding box center [414, 422] width 58 height 27
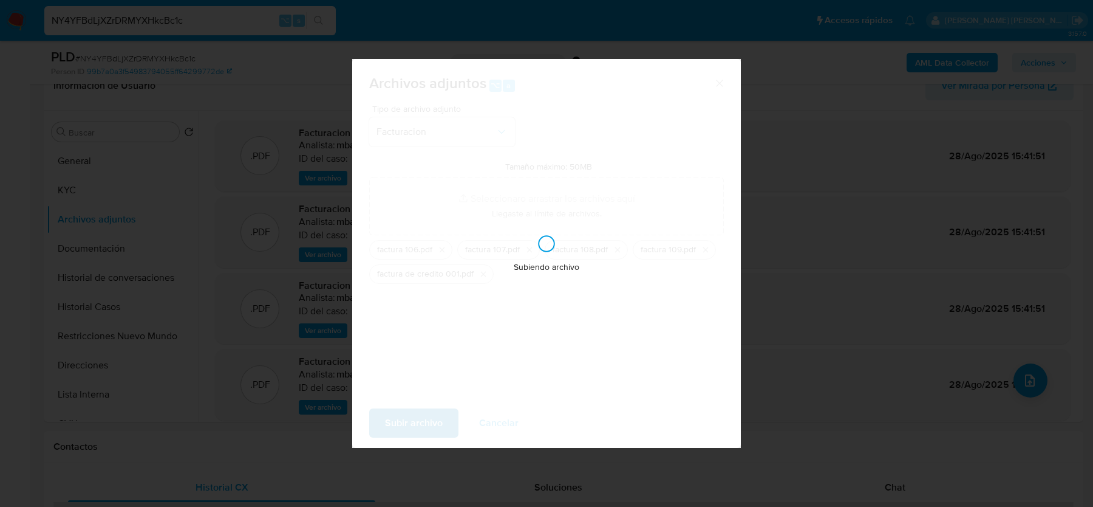
click at [440, 421] on div "Subiendo archivo" at bounding box center [546, 253] width 389 height 389
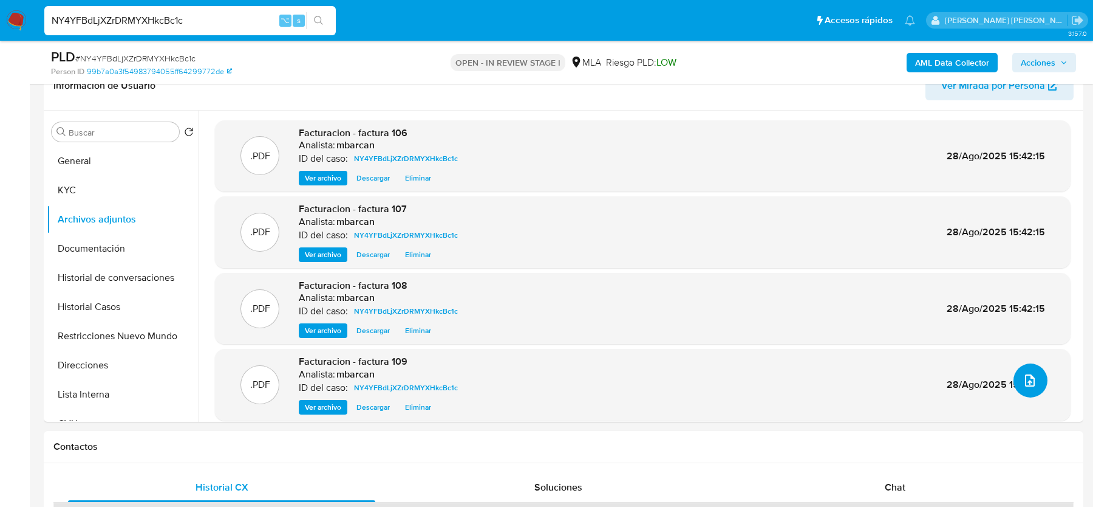
click at [1027, 382] on icon "upload-file" at bounding box center [1030, 380] width 15 height 15
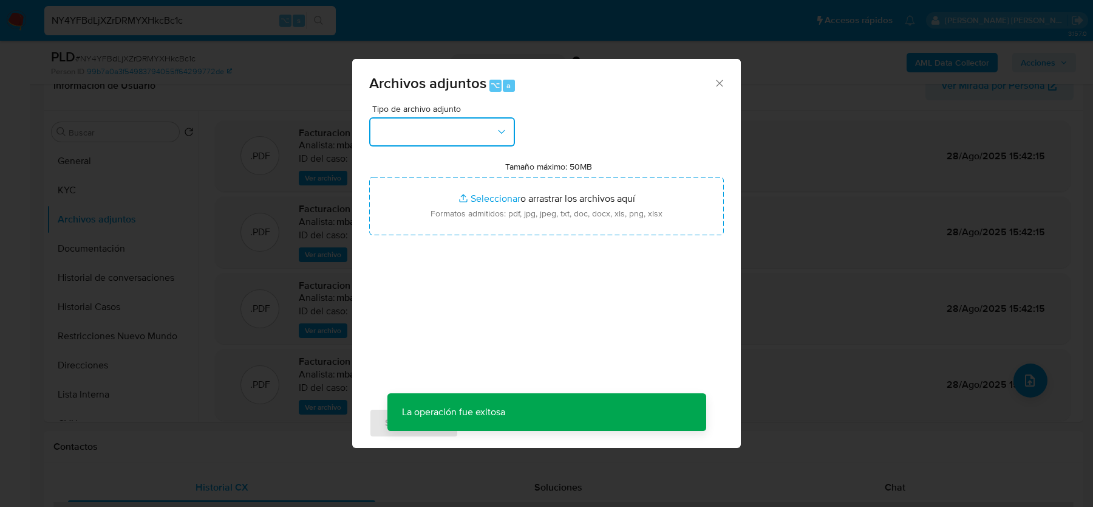
click at [447, 134] on button "button" at bounding box center [442, 131] width 146 height 29
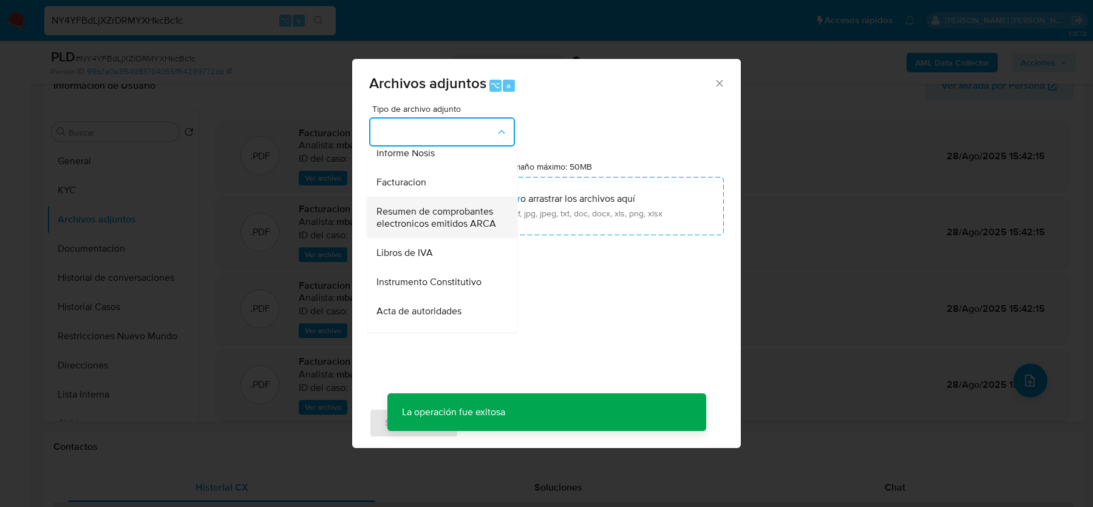
scroll to position [477, 0]
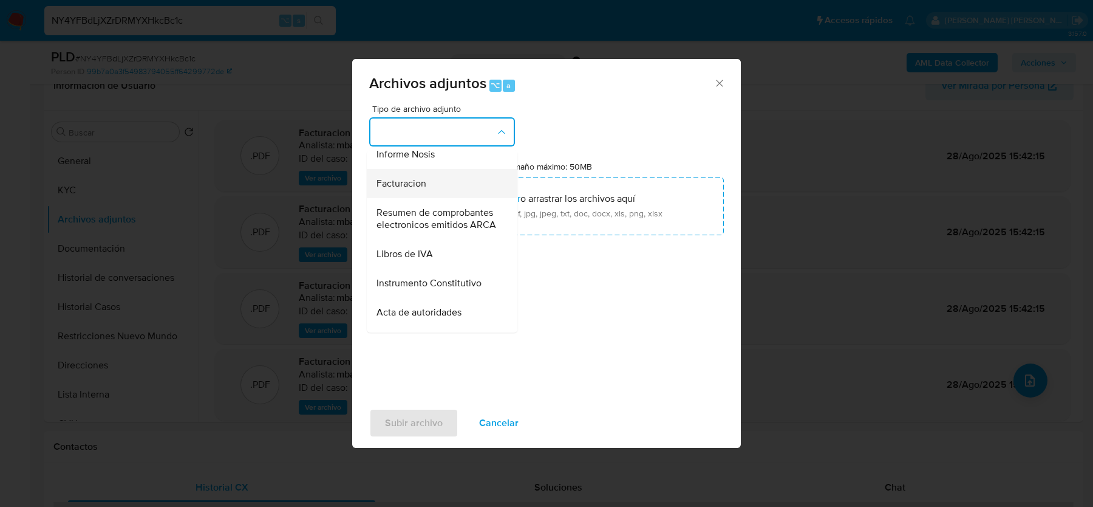
click at [419, 182] on span "Facturacion" at bounding box center [402, 183] width 50 height 12
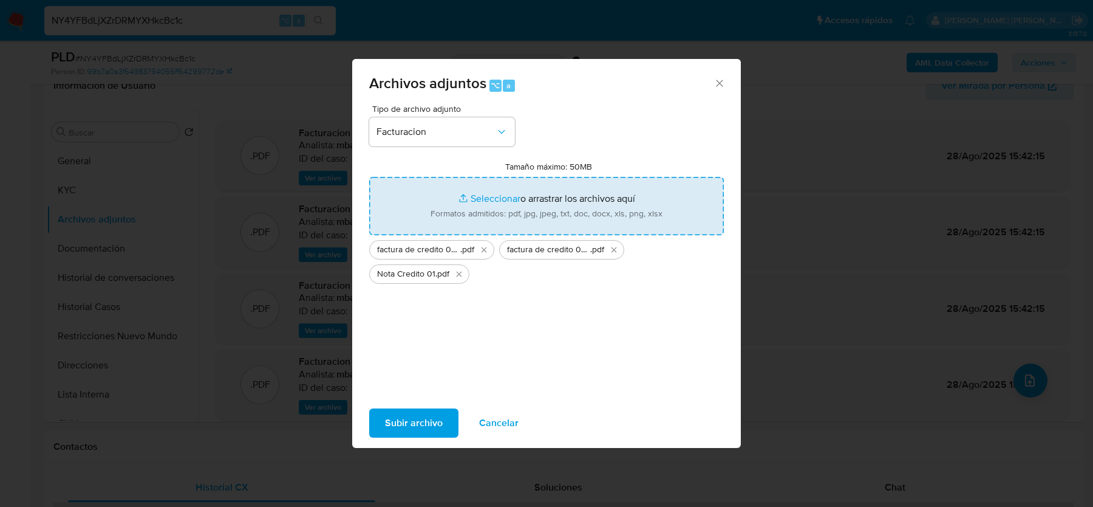
click at [407, 421] on span "Subir archivo" at bounding box center [414, 422] width 58 height 27
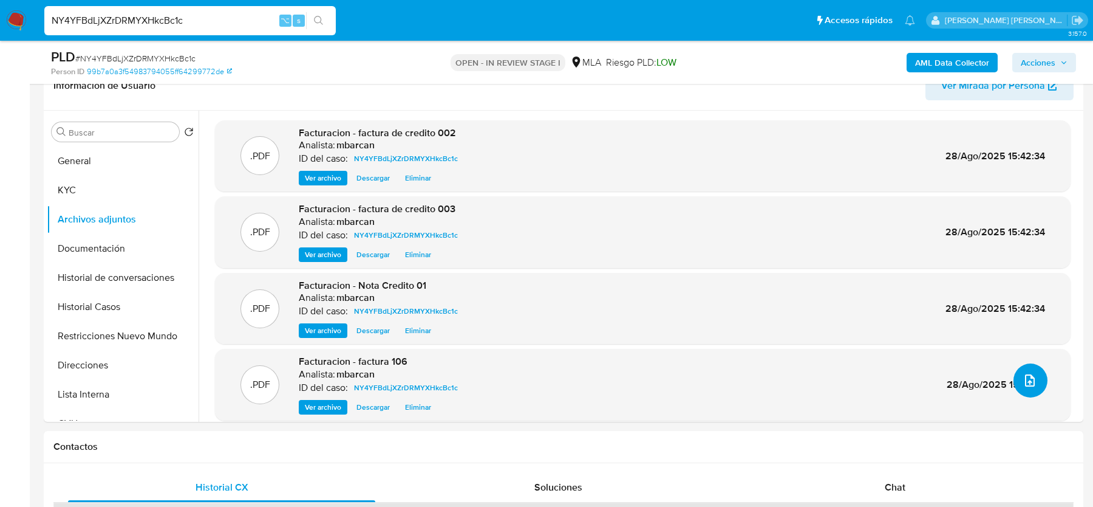
click at [1036, 391] on button "upload-file" at bounding box center [1031, 380] width 34 height 34
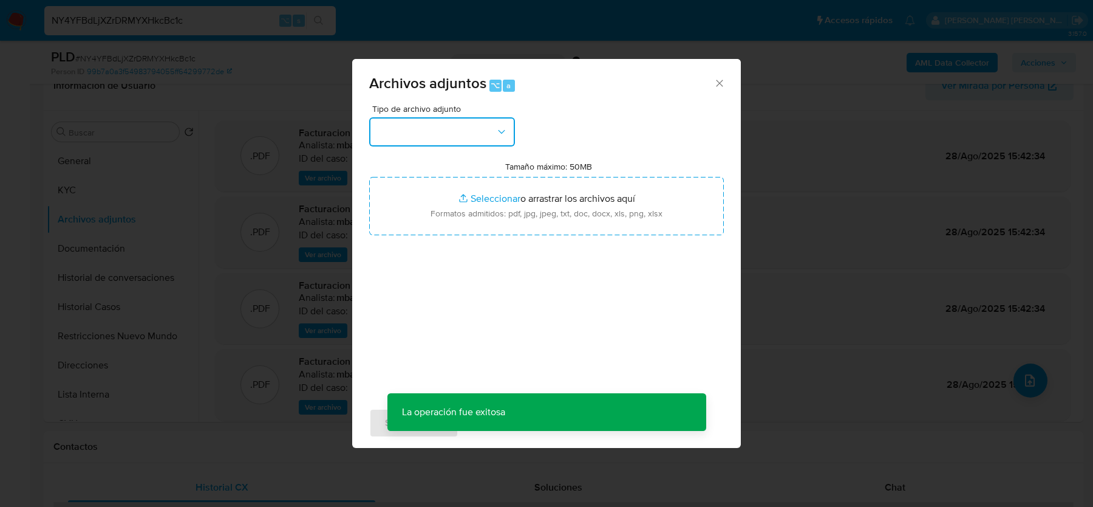
click at [430, 142] on button "button" at bounding box center [442, 131] width 146 height 29
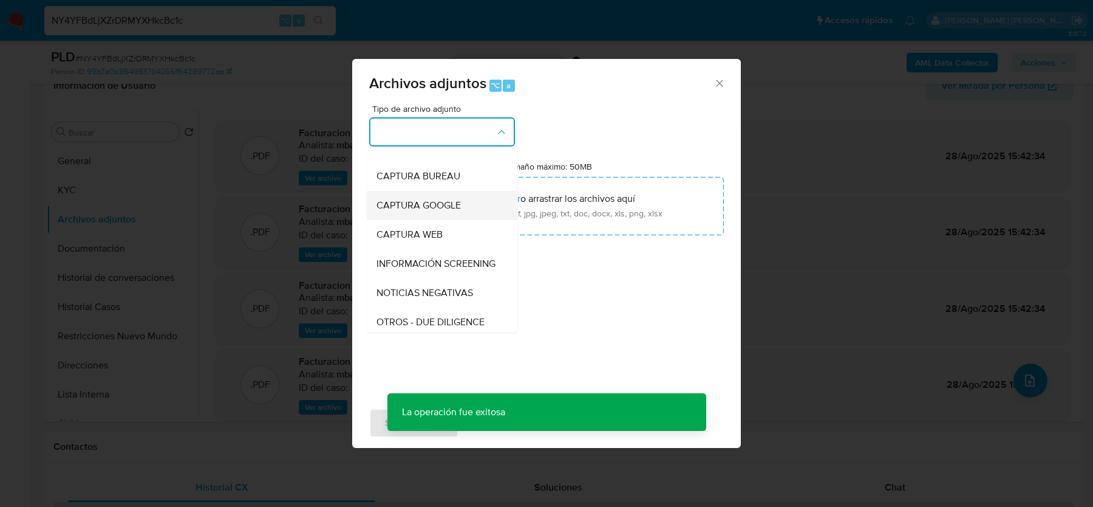
scroll to position [70, 0]
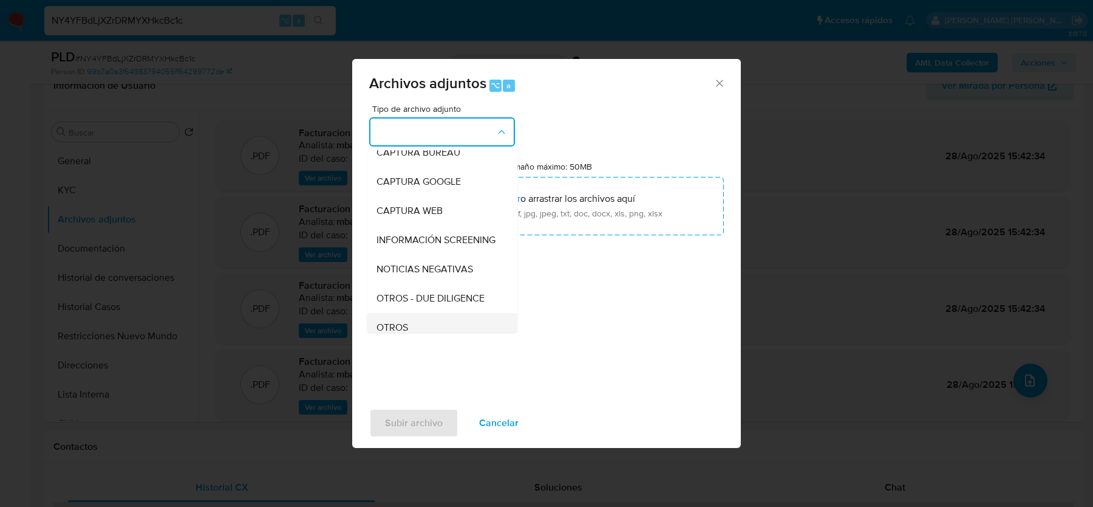
click at [415, 314] on div "OTROS" at bounding box center [439, 327] width 124 height 29
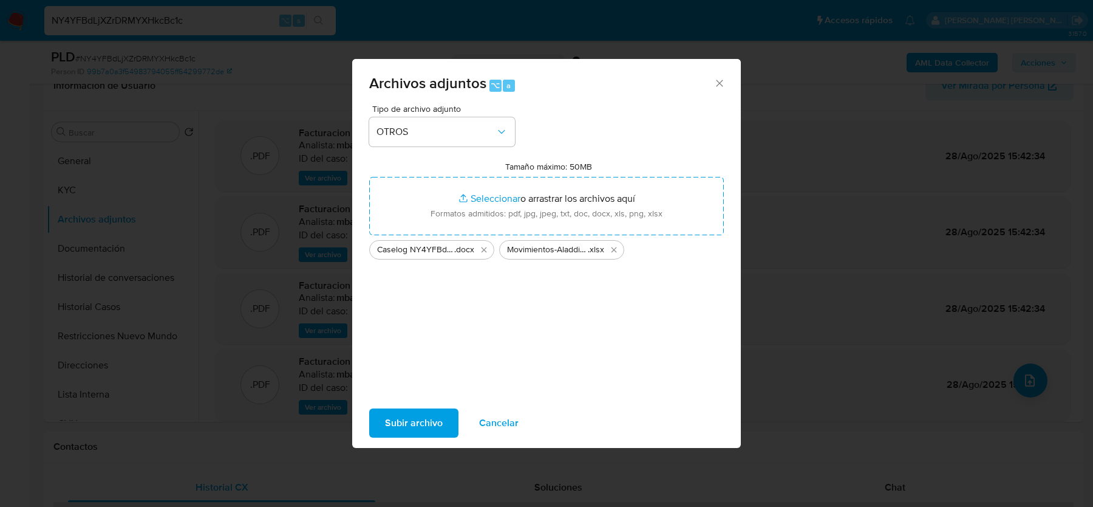
click at [422, 418] on span "Subir archivo" at bounding box center [414, 422] width 58 height 27
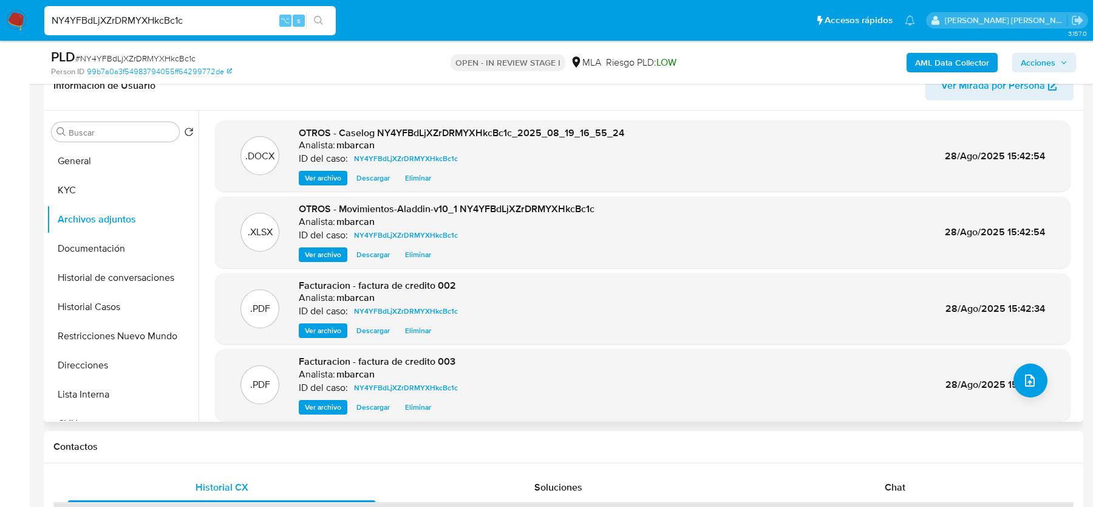
click at [417, 181] on span "Eliminar" at bounding box center [418, 178] width 26 height 12
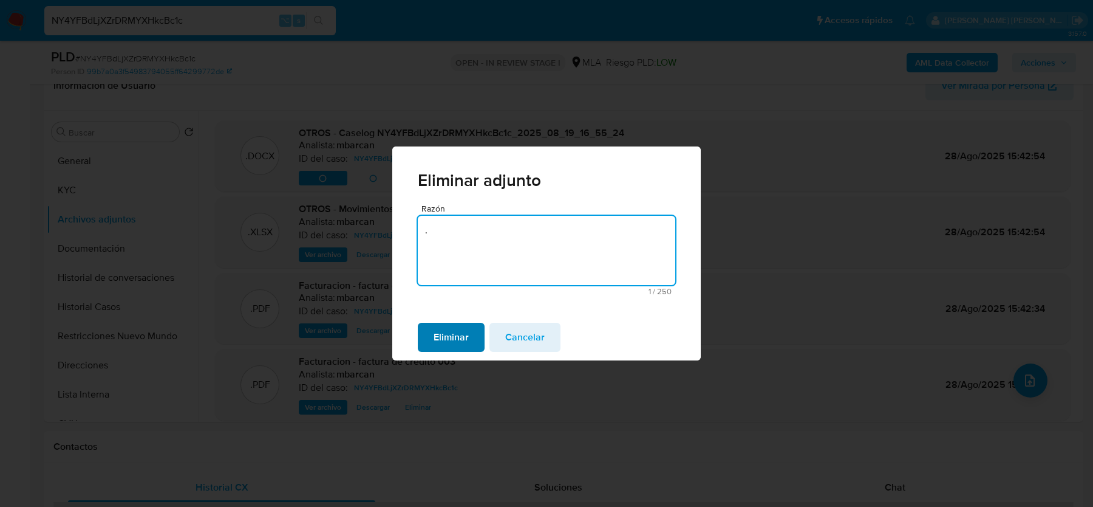
type textarea "."
click at [457, 338] on span "Eliminar" at bounding box center [451, 337] width 35 height 27
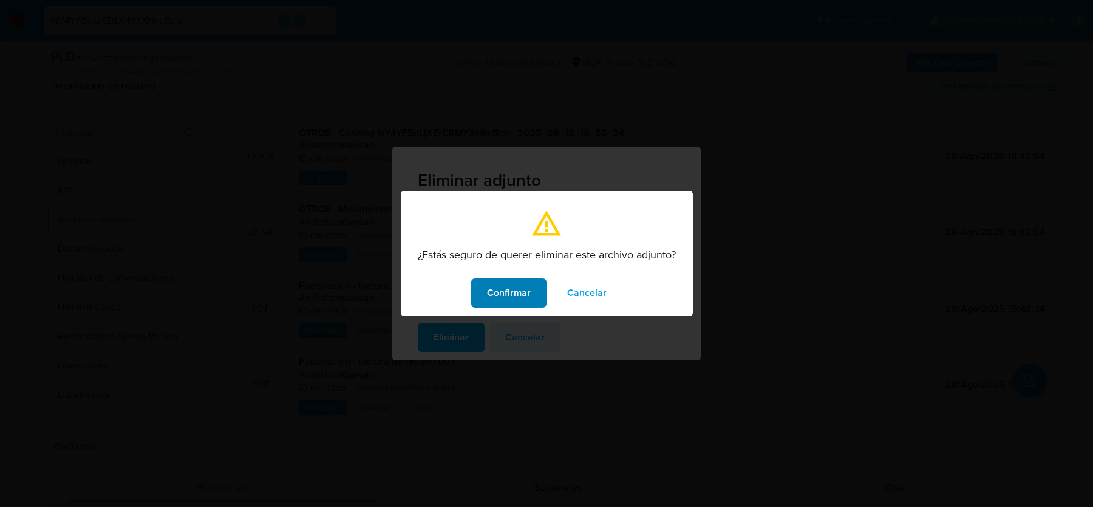
click at [517, 287] on span "Confirmar" at bounding box center [509, 292] width 44 height 27
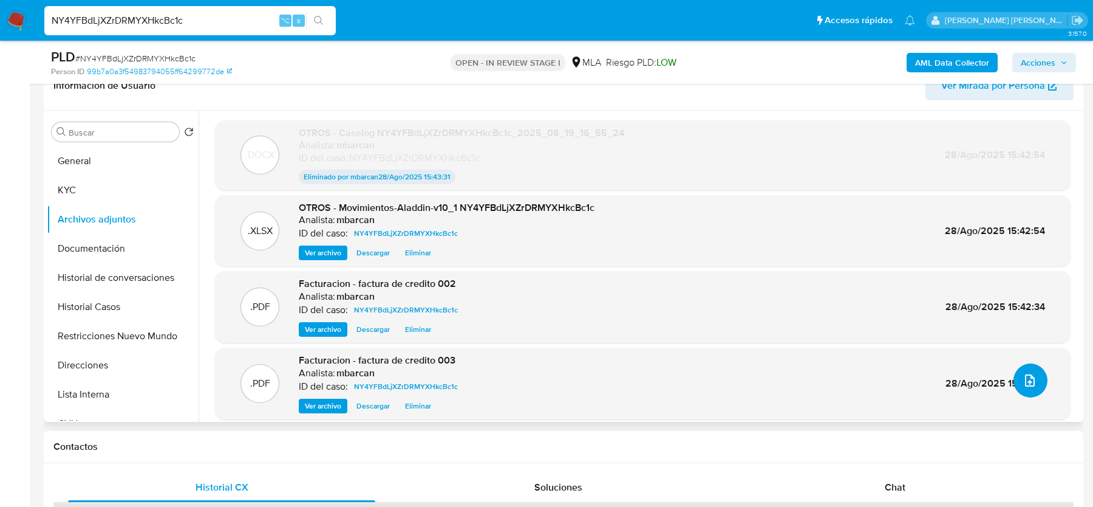
click at [1023, 385] on span "upload-file" at bounding box center [1030, 380] width 15 height 15
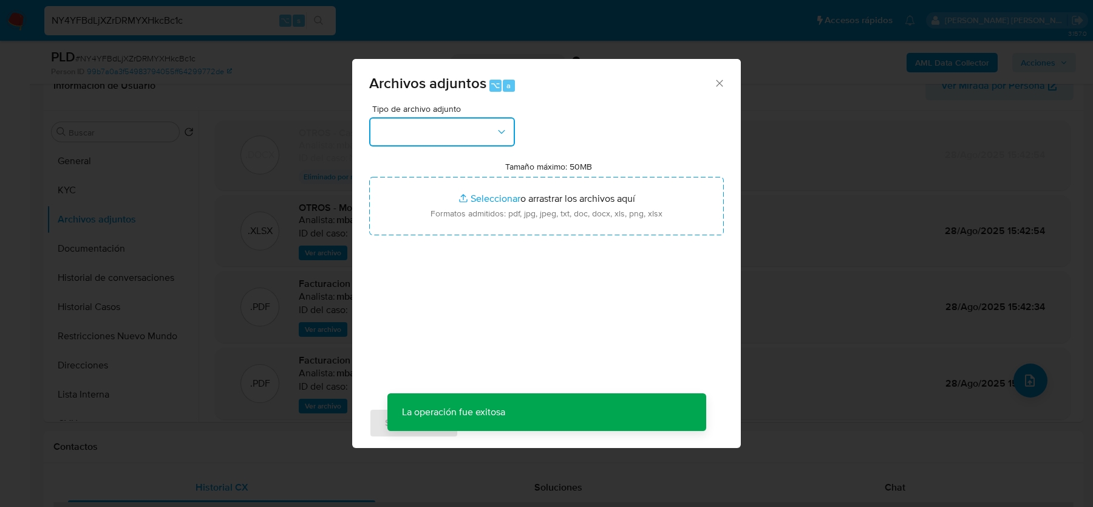
click at [482, 130] on button "button" at bounding box center [442, 131] width 146 height 29
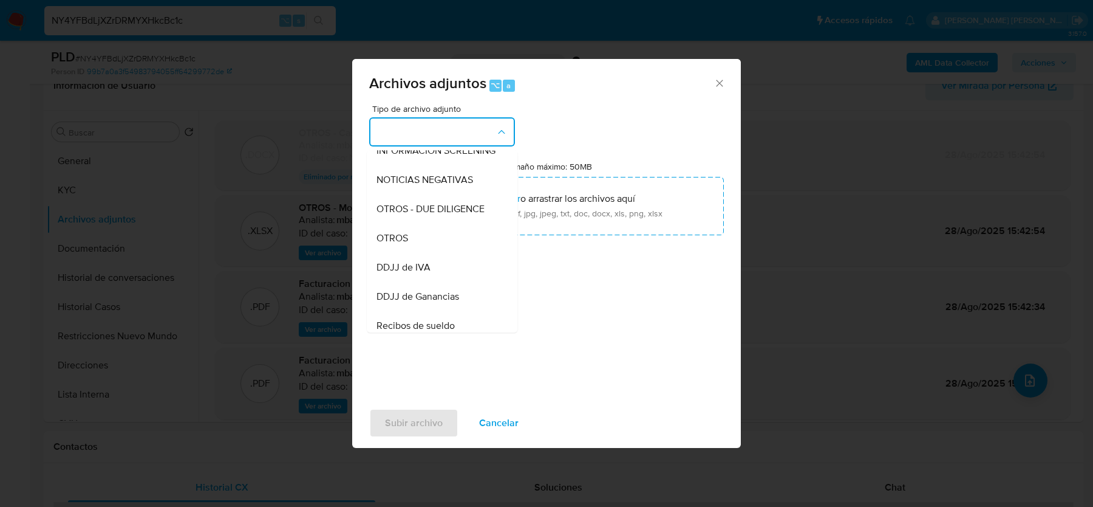
scroll to position [162, 0]
click at [416, 238] on div "OTROS" at bounding box center [439, 236] width 124 height 29
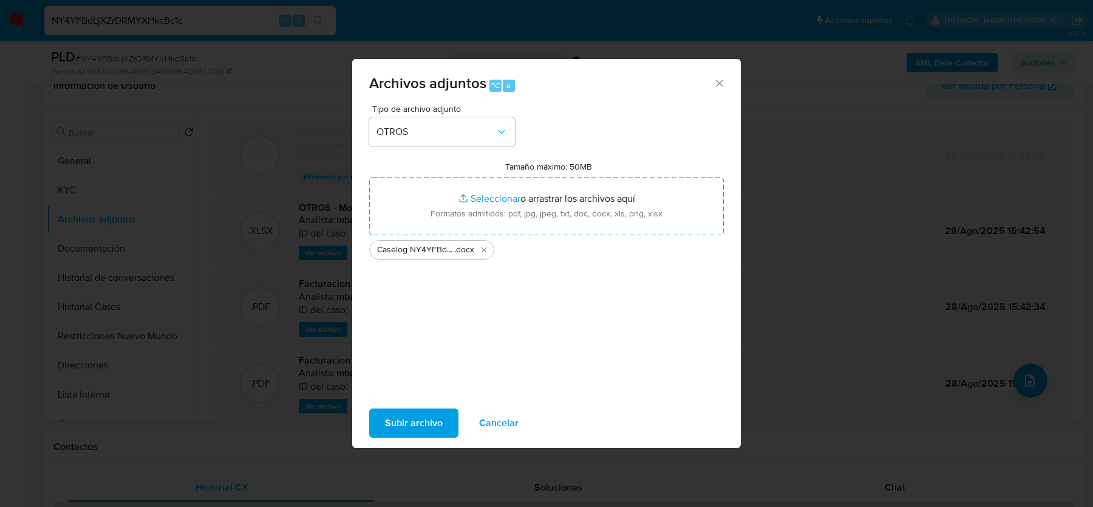
click at [425, 418] on span "Subir archivo" at bounding box center [414, 422] width 58 height 27
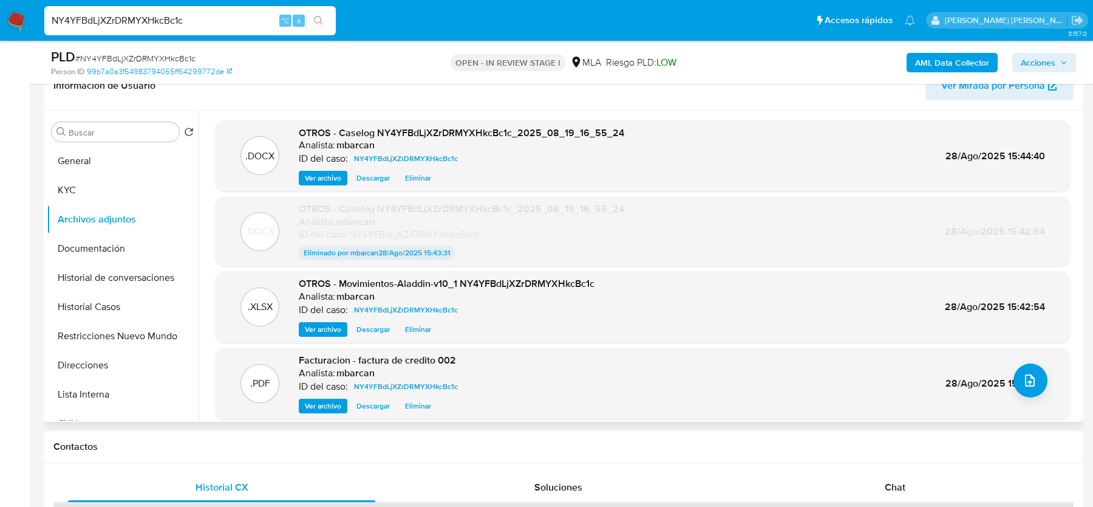
click at [383, 329] on span "Descargar" at bounding box center [373, 329] width 33 height 12
click at [128, 272] on button "Historial de conversaciones" at bounding box center [118, 277] width 142 height 29
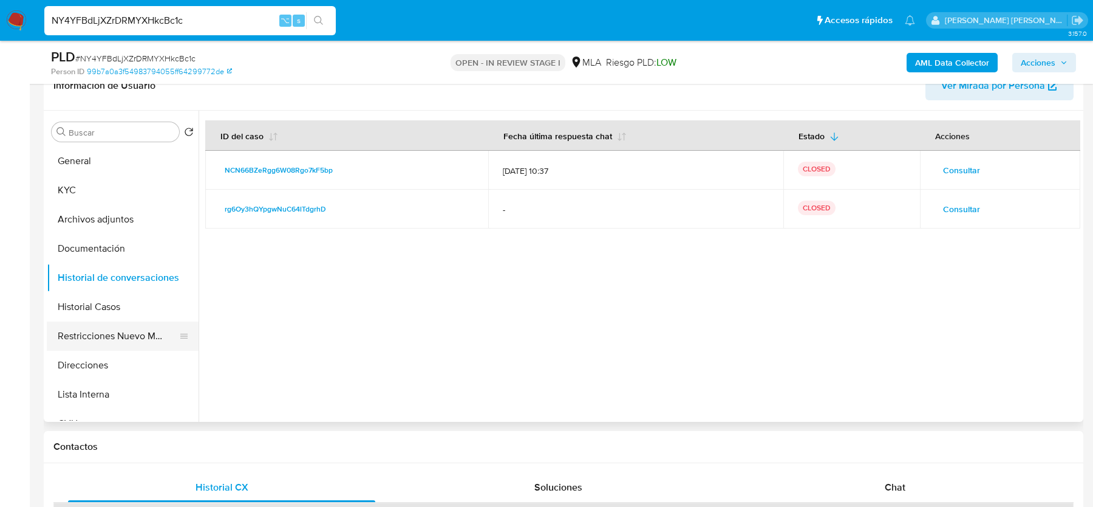
click at [118, 335] on button "Restricciones Nuevo Mundo" at bounding box center [118, 335] width 142 height 29
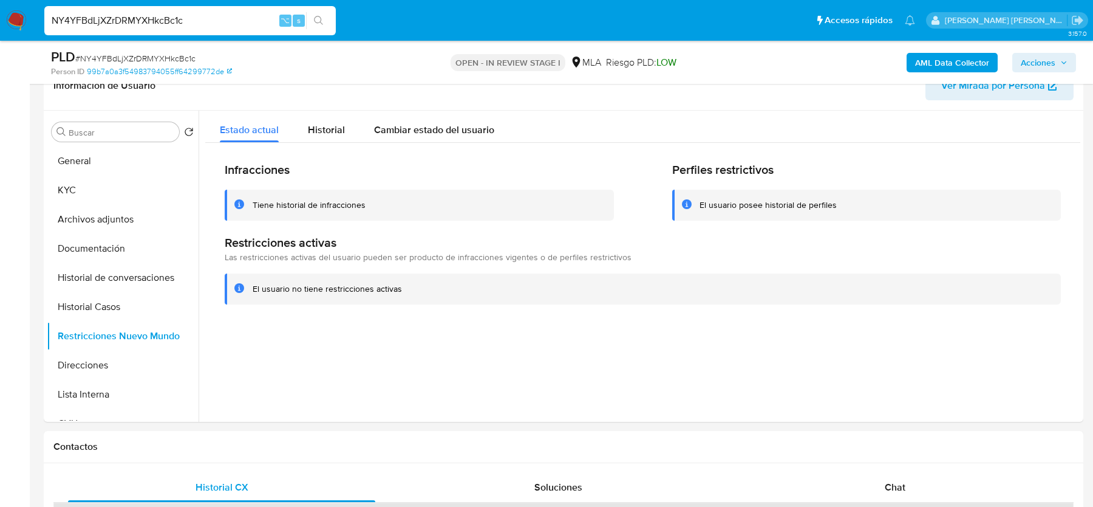
click at [1037, 59] on span "Acciones" at bounding box center [1038, 62] width 35 height 19
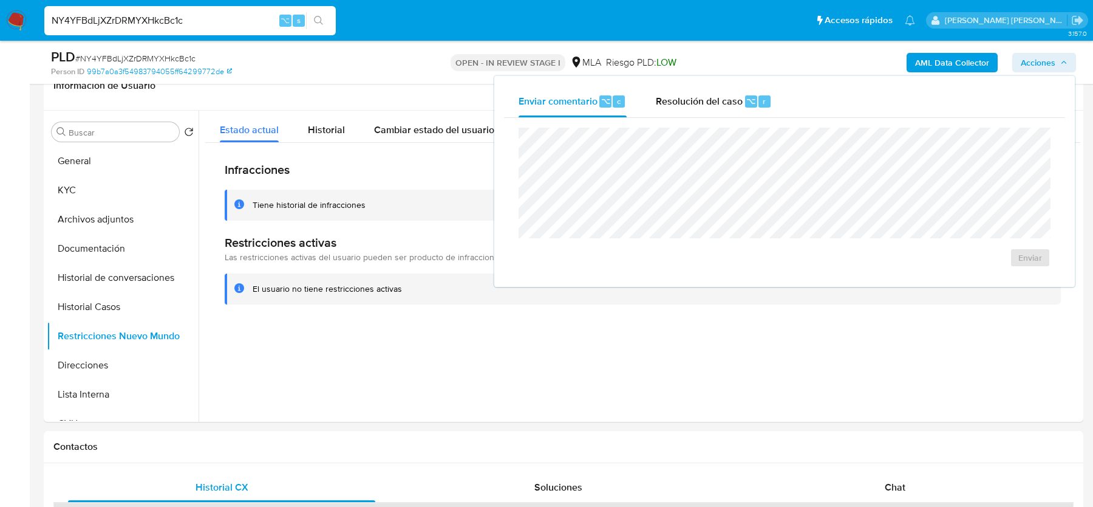
click at [683, 99] on span "Resolución del caso" at bounding box center [699, 101] width 87 height 14
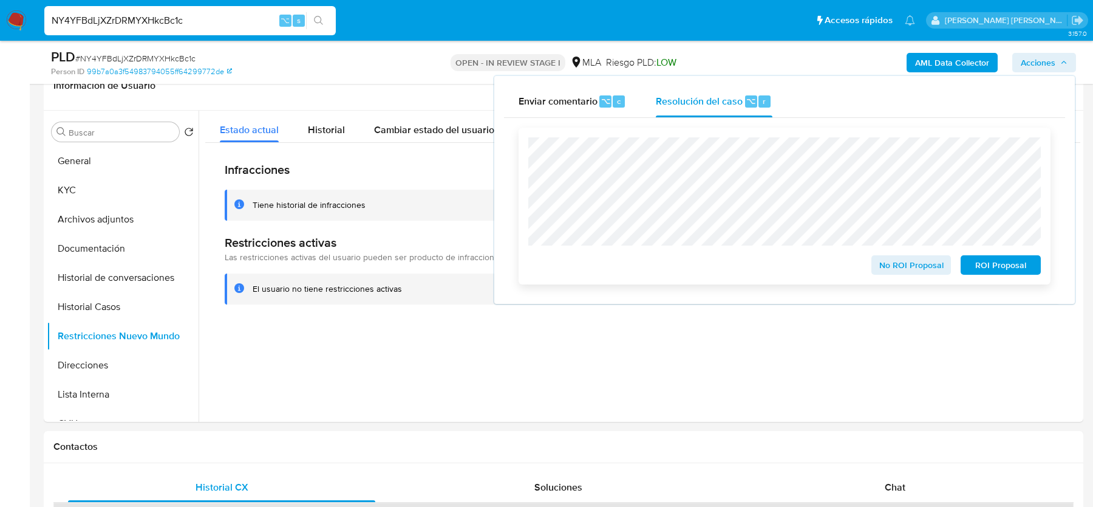
click at [890, 265] on span "No ROI Proposal" at bounding box center [911, 264] width 63 height 17
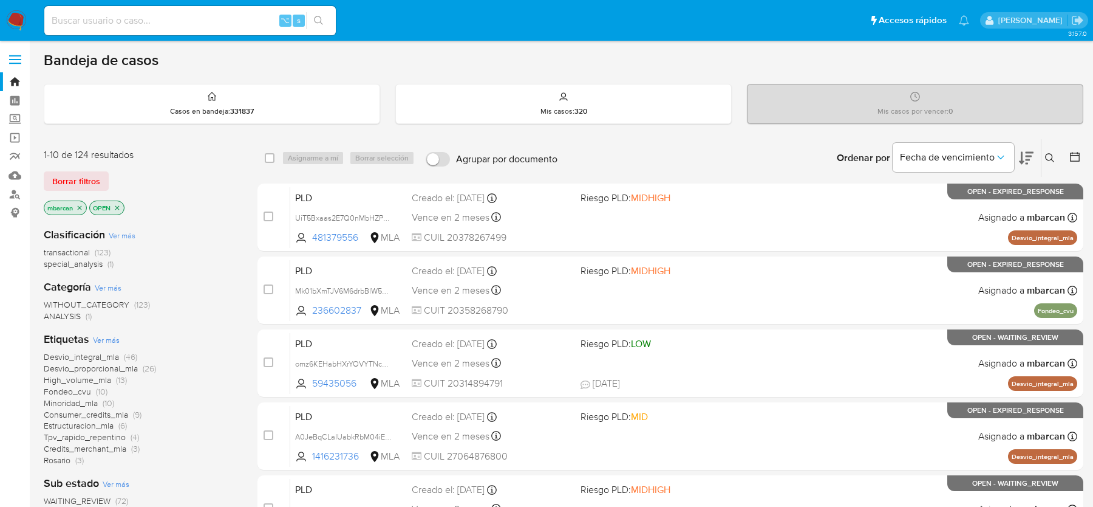
click at [1048, 156] on icon at bounding box center [1050, 158] width 10 height 10
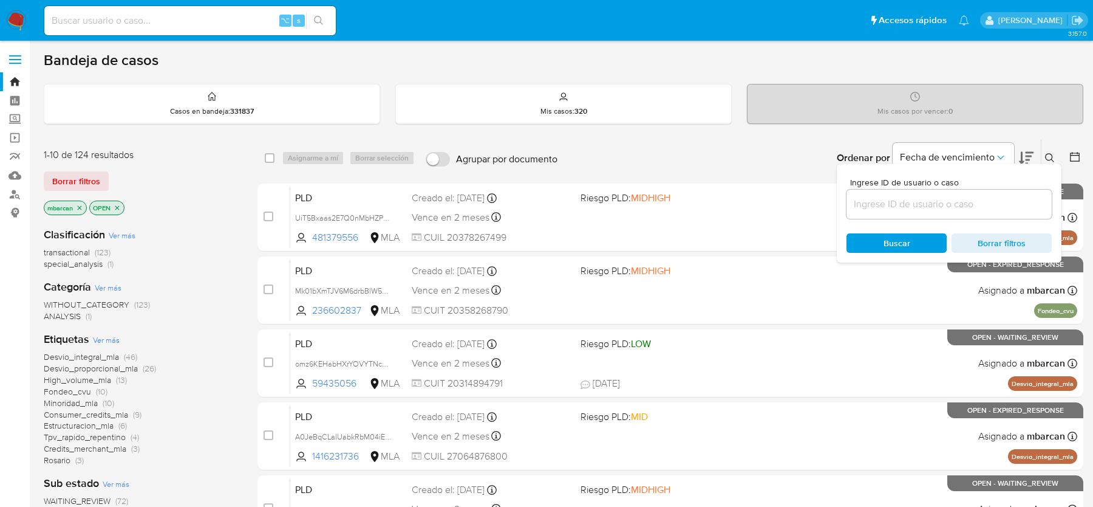
click at [946, 211] on div at bounding box center [949, 203] width 205 height 29
click at [946, 210] on input at bounding box center [949, 204] width 205 height 16
click at [946, 207] on input at bounding box center [949, 204] width 205 height 16
paste input "NCN66BZeRgg6W08Rgo7kF5bp"
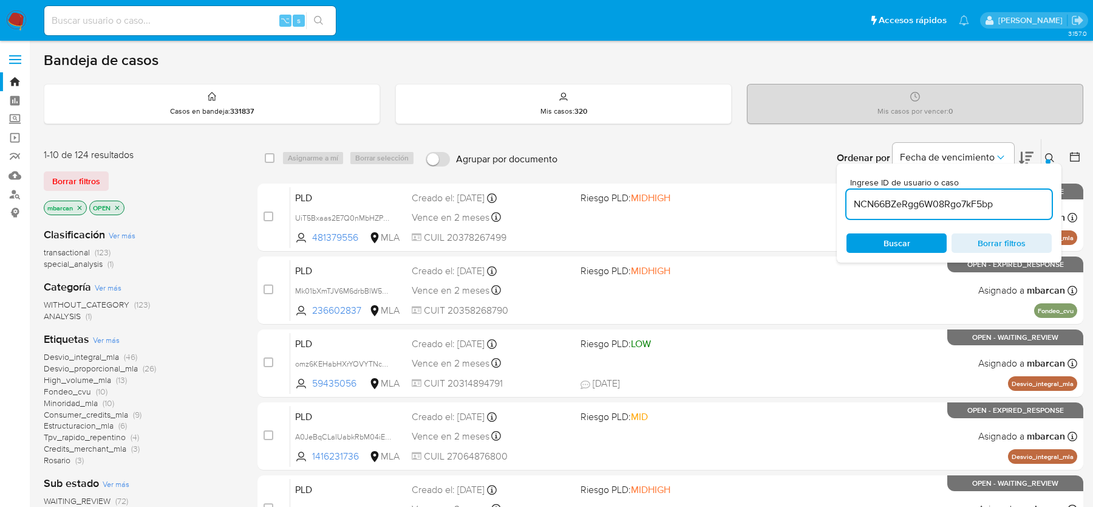
type input "NCN66BZeRgg6W08Rgo7kF5bp"
click at [1048, 168] on div "Ingrese ID de usuario o caso NCN66BZeRgg6W08Rgo7kF5bp Buscar Borrar filtros" at bounding box center [949, 212] width 225 height 99
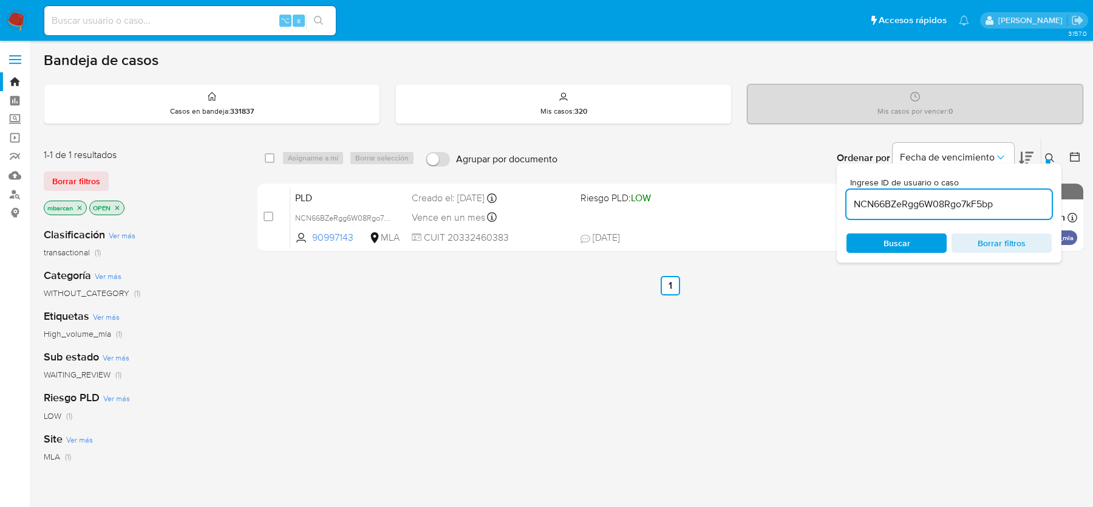
click at [1050, 160] on icon at bounding box center [1050, 158] width 10 height 10
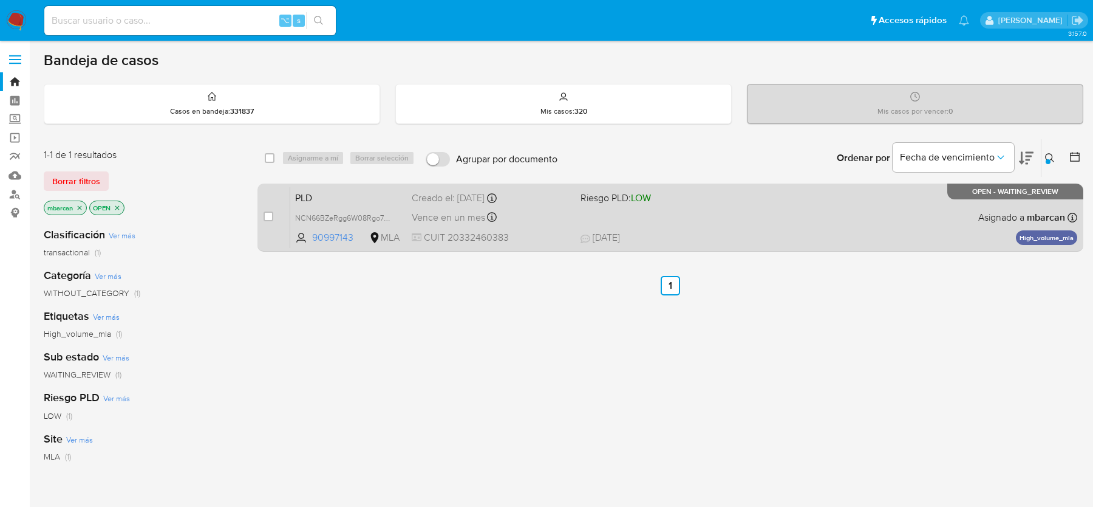
click at [261, 211] on div "case-item-checkbox No es posible asignar el caso PLD NCN66BZeRgg6W08Rgo7kF5bp 9…" at bounding box center [671, 217] width 826 height 68
click at [269, 212] on input "checkbox" at bounding box center [269, 216] width 10 height 10
checkbox input "true"
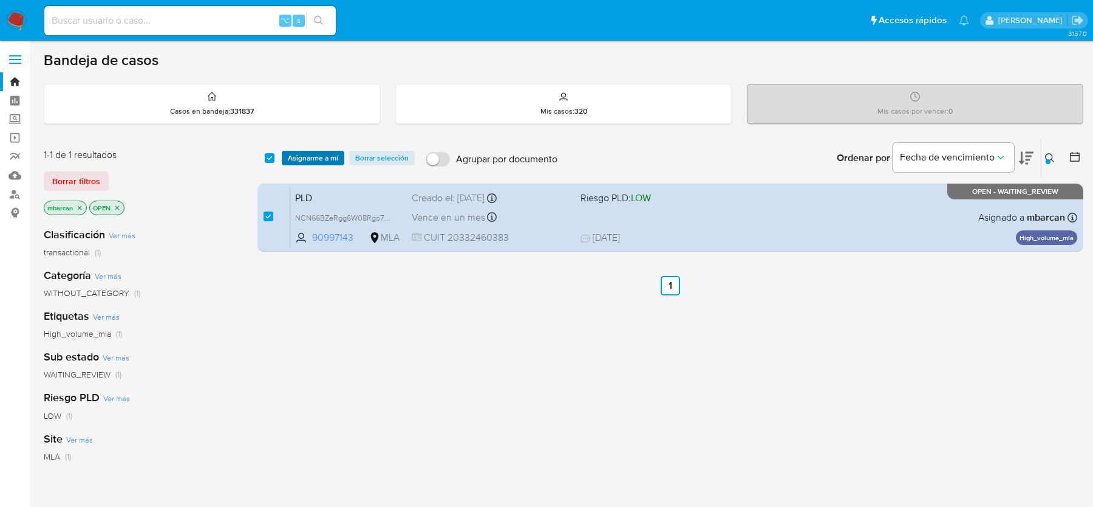
click at [320, 160] on span "Asignarme a mí" at bounding box center [313, 158] width 50 height 12
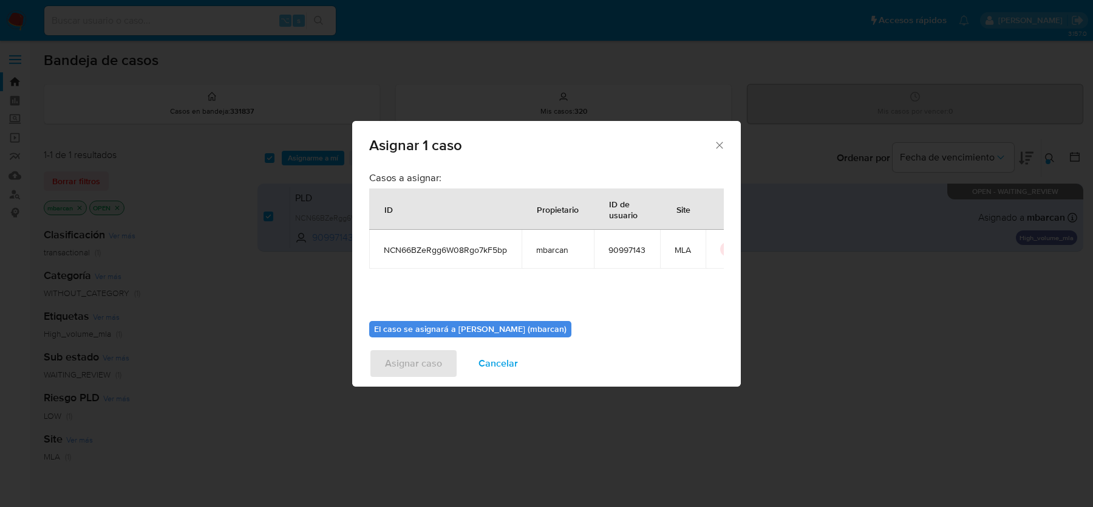
scroll to position [62, 0]
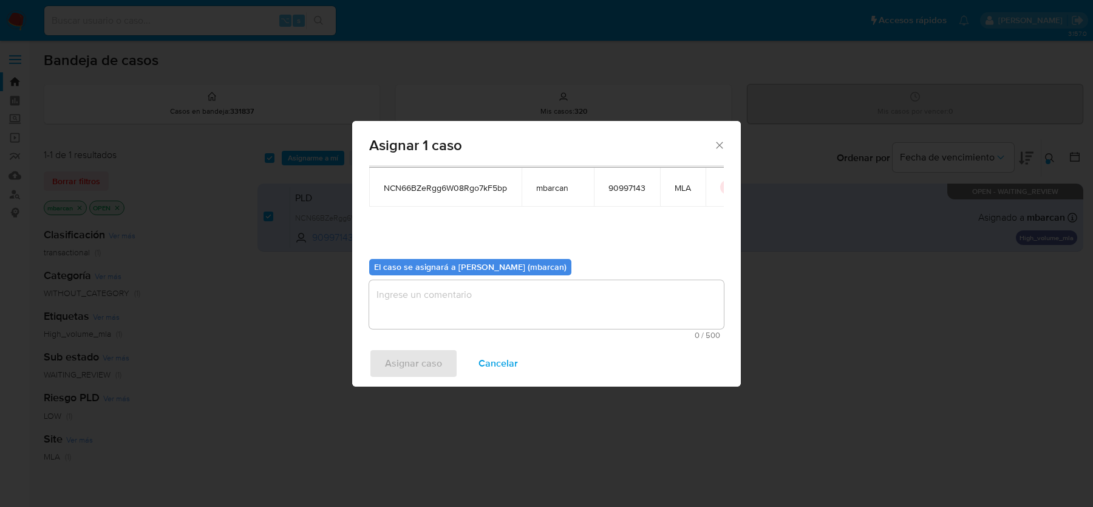
click at [441, 304] on textarea "assign-modal" at bounding box center [546, 304] width 355 height 49
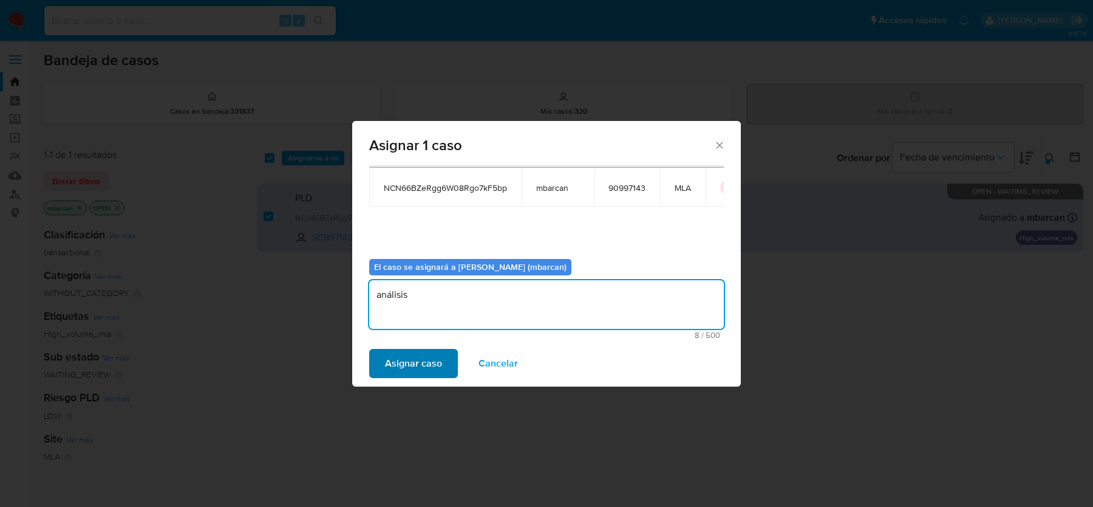
type textarea "análisis"
click at [407, 366] on span "Asignar caso" at bounding box center [413, 363] width 57 height 27
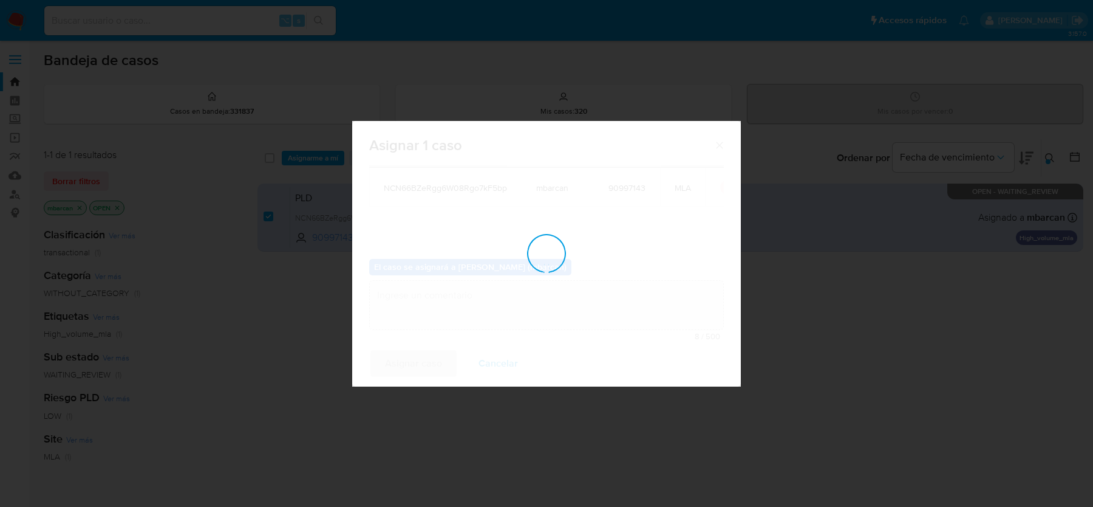
checkbox input "false"
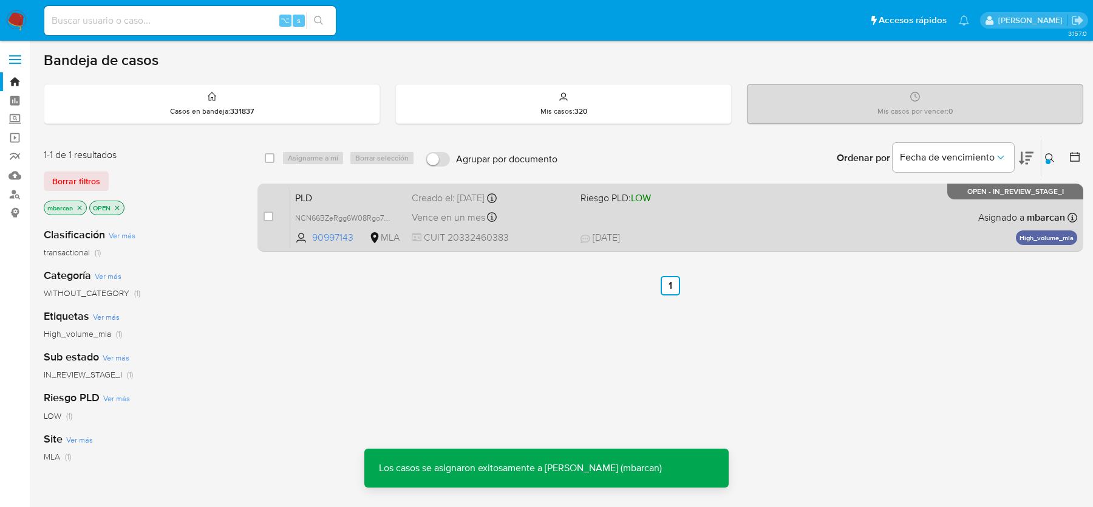
click at [335, 193] on span "PLD" at bounding box center [348, 197] width 107 height 16
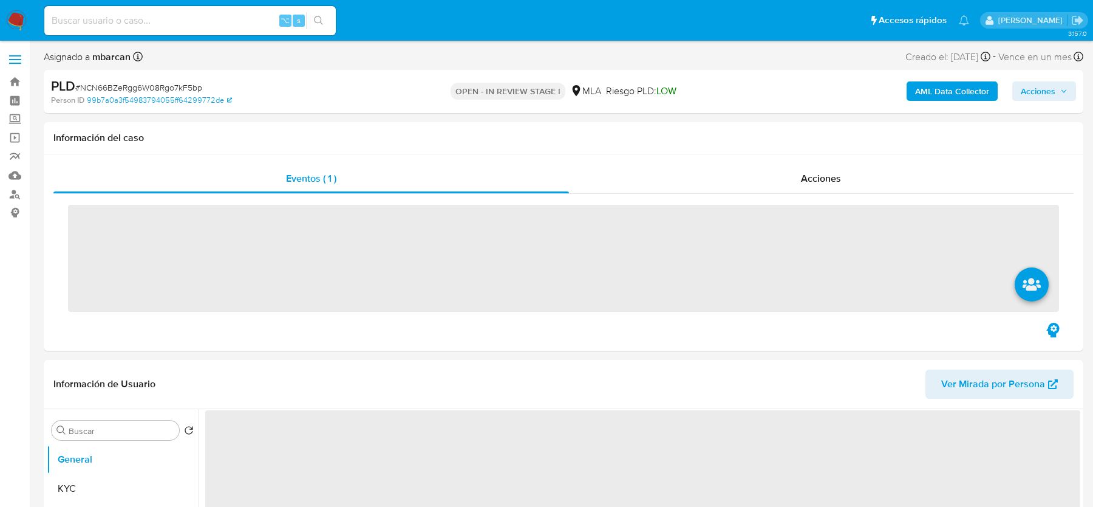
click at [131, 87] on span "# NCN66BZeRgg6W08Rgo7kF5bp" at bounding box center [138, 87] width 127 height 12
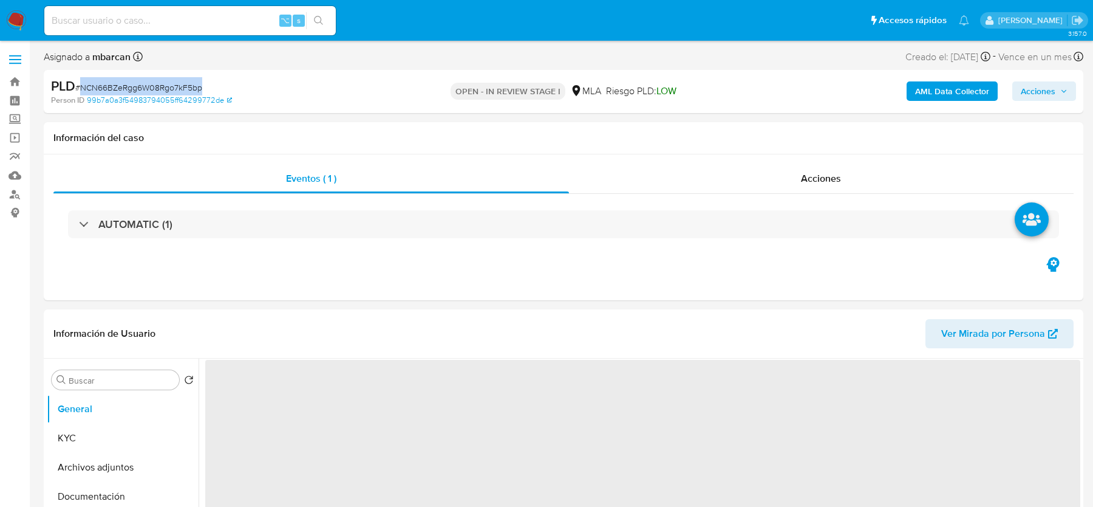
copy span "NCN66BZeRgg6W08Rgo7kF5bp"
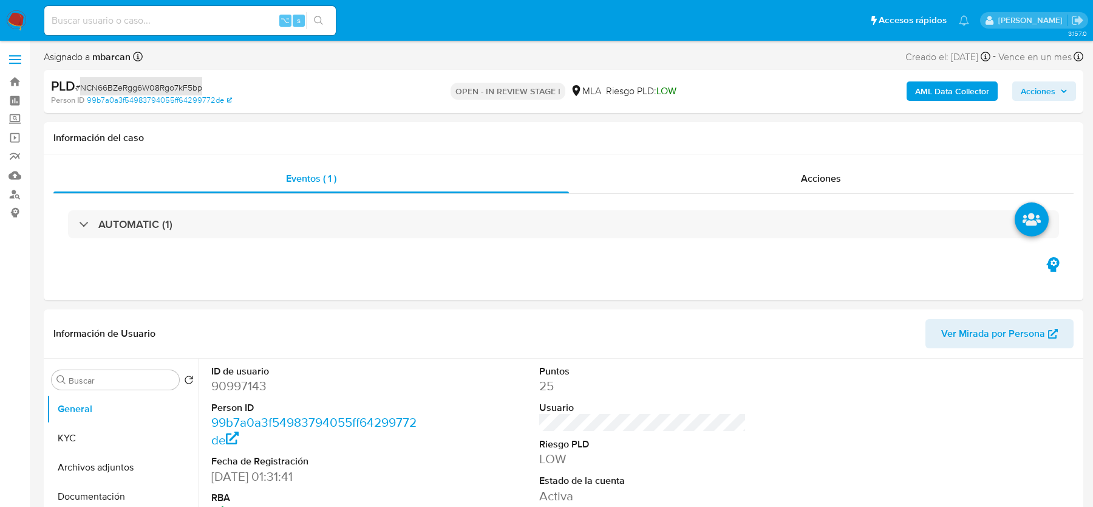
select select "10"
click at [140, 86] on span "# NCN66BZeRgg6W08Rgo7kF5bp" at bounding box center [138, 87] width 127 height 12
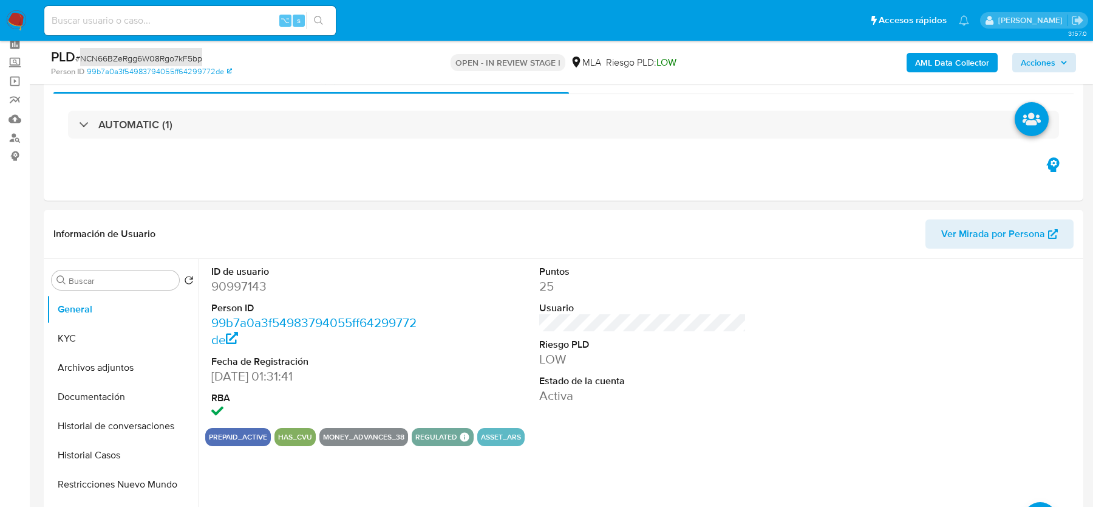
scroll to position [64, 0]
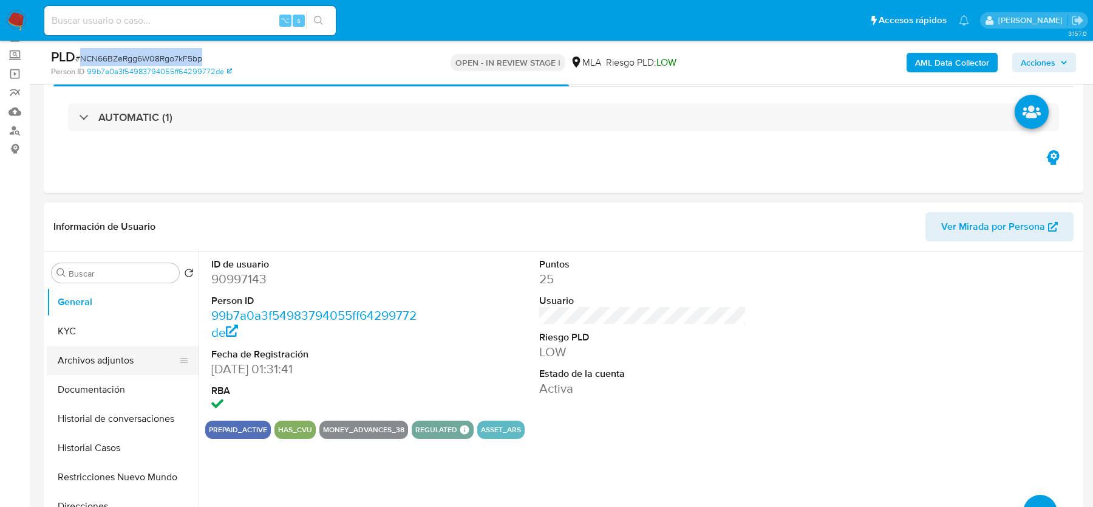
click at [117, 352] on button "Archivos adjuntos" at bounding box center [118, 360] width 142 height 29
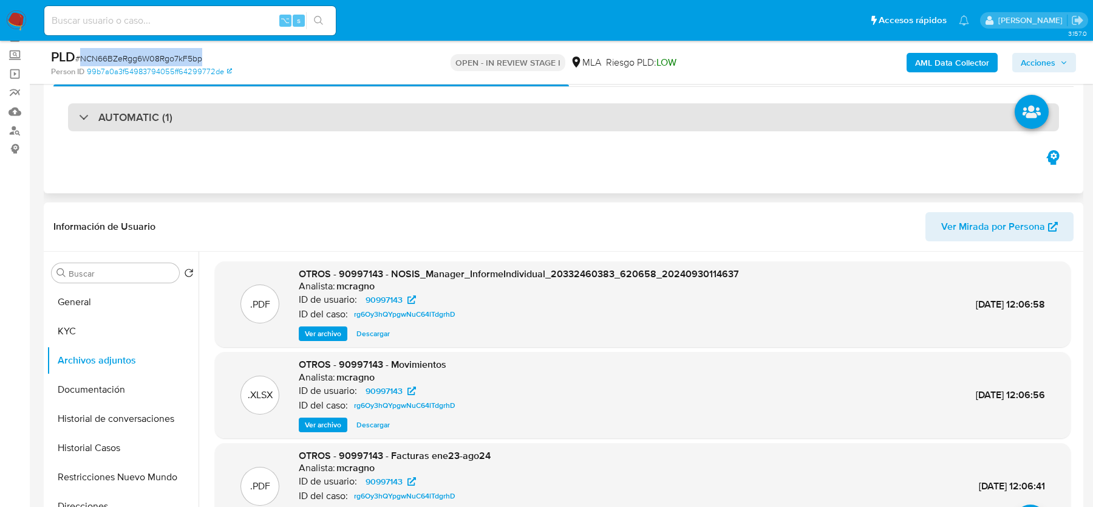
scroll to position [359, 0]
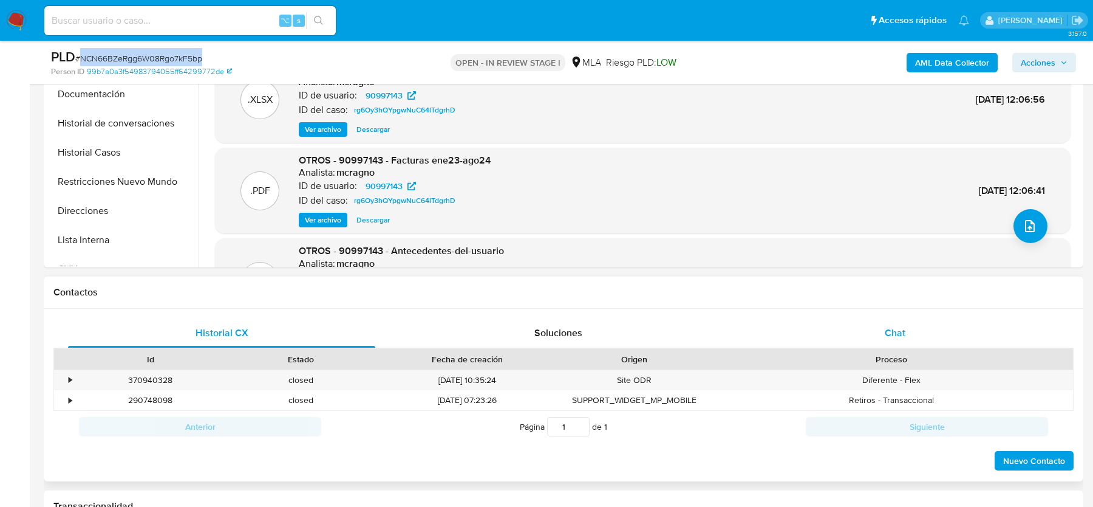
click at [927, 349] on div "Proceso" at bounding box center [891, 359] width 364 height 21
click at [912, 327] on div "Chat" at bounding box center [895, 332] width 307 height 29
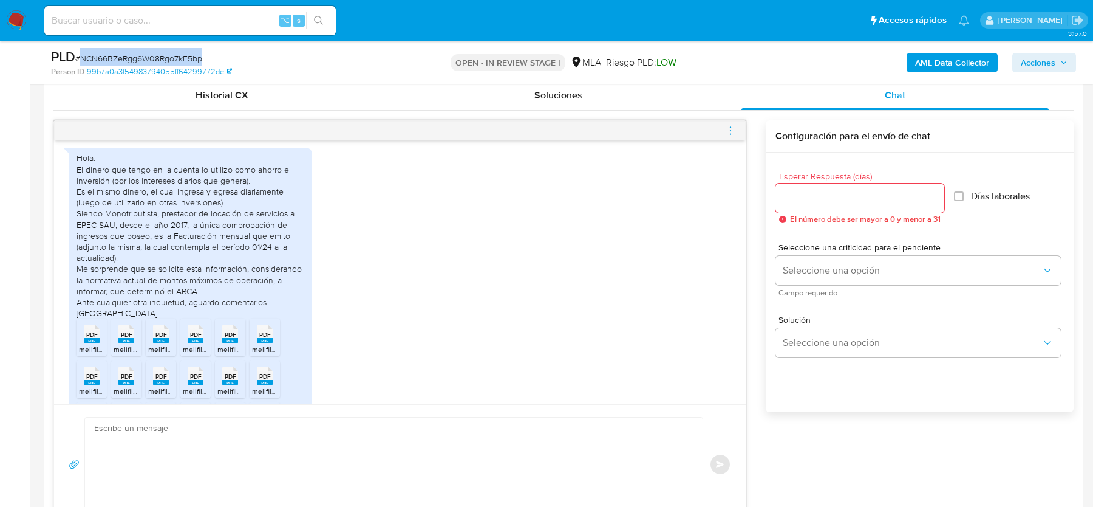
scroll to position [671, 0]
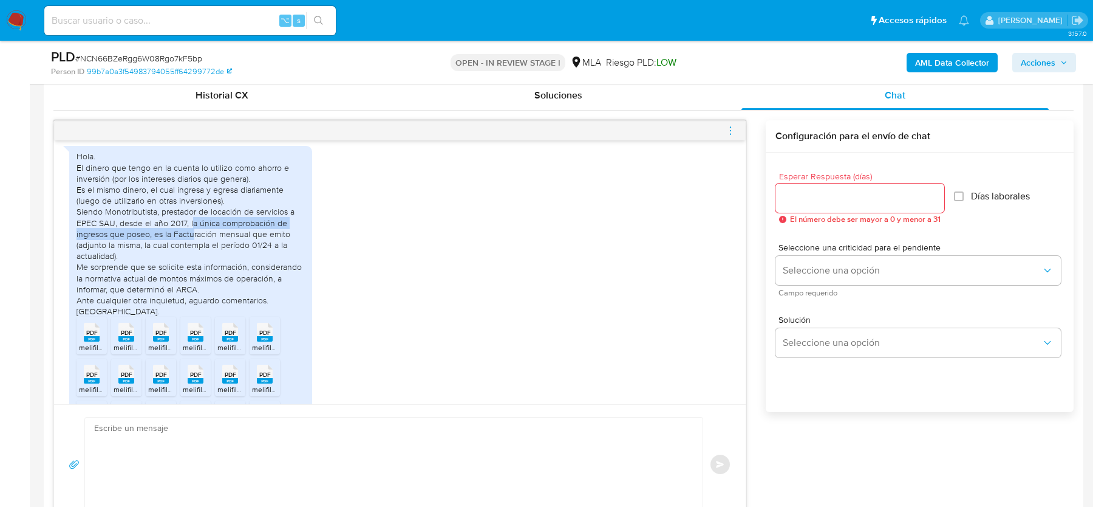
drag, startPoint x: 191, startPoint y: 246, endPoint x: 191, endPoint y: 253, distance: 6.7
click at [191, 253] on div "Hola. El dinero que tengo en la cuenta lo utilizo como ahorro e inversión (por …" at bounding box center [191, 234] width 228 height 166
drag, startPoint x: 223, startPoint y: 257, endPoint x: 223, endPoint y: 271, distance: 14.0
click at [223, 271] on div "Hola. El dinero que tengo en la cuenta lo utilizo como ahorro e inversión (por …" at bounding box center [191, 234] width 228 height 166
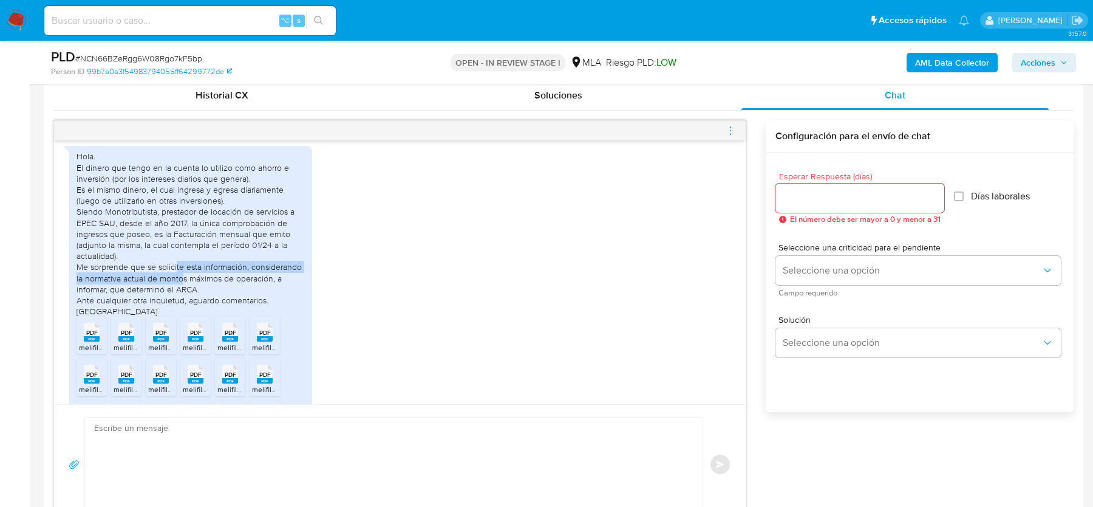
drag, startPoint x: 177, startPoint y: 290, endPoint x: 180, endPoint y: 299, distance: 10.2
click at [180, 299] on div "Hola. El dinero que tengo en la cuenta lo utilizo como ahorro e inversión (por …" at bounding box center [191, 234] width 228 height 166
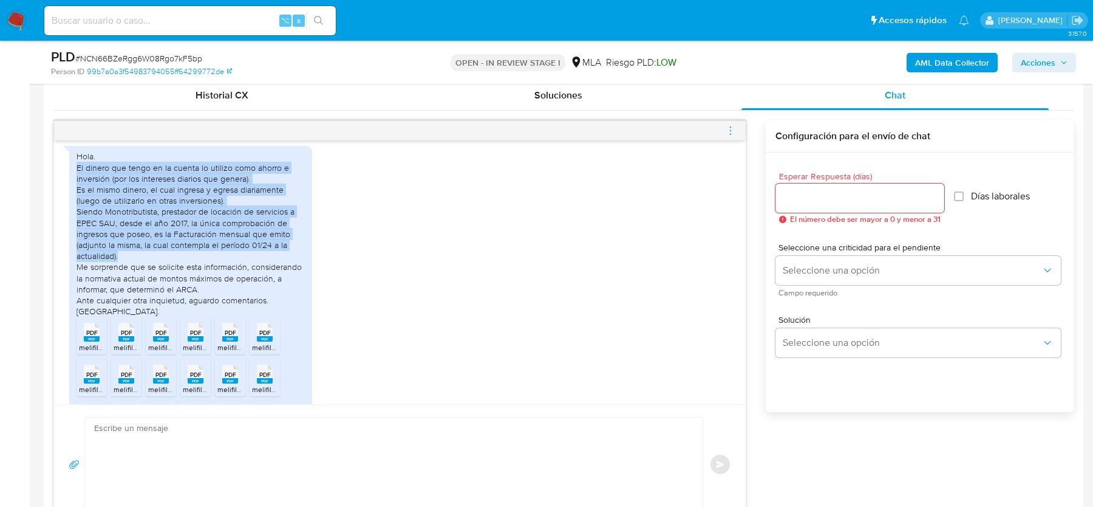
drag, startPoint x: 78, startPoint y: 189, endPoint x: 156, endPoint y: 275, distance: 115.6
click at [156, 275] on div "Hola. El dinero que tengo en la cuenta lo utilizo como ahorro e inversión (por …" at bounding box center [191, 234] width 228 height 166
copy div "El dinero que tengo en la cuenta lo utilizo como ahorro e inversión (por los in…"
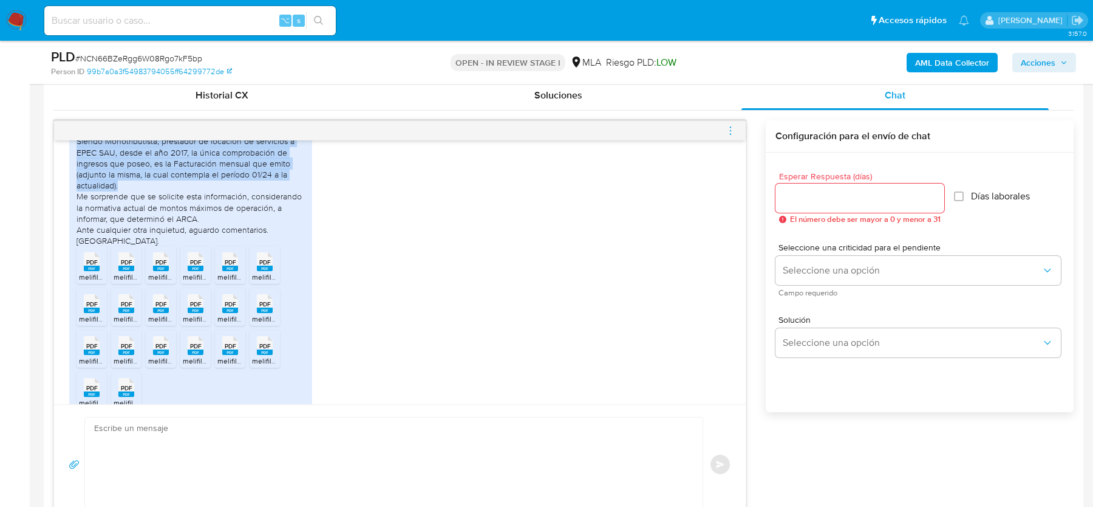
scroll to position [766, 0]
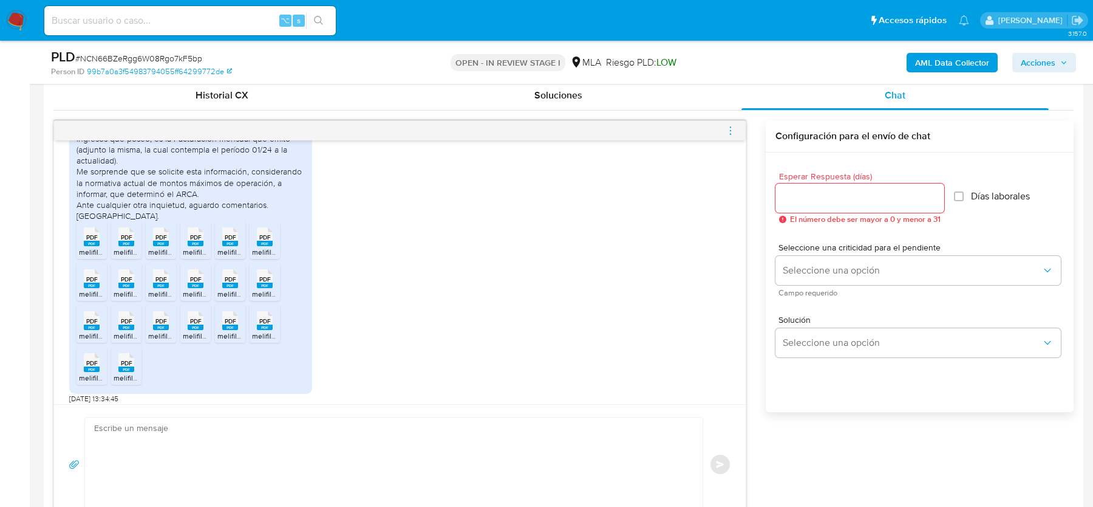
click at [86, 241] on span "PDF" at bounding box center [92, 237] width 12 height 8
click at [123, 246] on rect at bounding box center [126, 243] width 16 height 5
click at [160, 246] on rect at bounding box center [161, 243] width 16 height 5
click at [193, 241] on span "PDF" at bounding box center [196, 237] width 12 height 8
click at [227, 246] on rect at bounding box center [230, 243] width 16 height 5
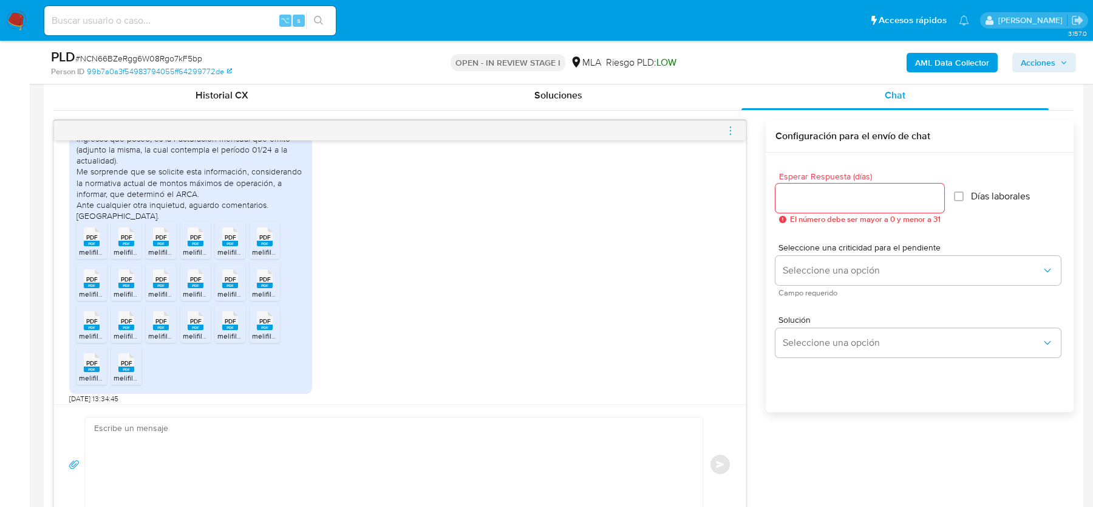
click at [264, 246] on rect at bounding box center [265, 243] width 16 height 5
click at [96, 283] on span "PDF" at bounding box center [92, 279] width 12 height 8
click at [122, 288] on rect at bounding box center [126, 284] width 16 height 5
click at [158, 288] on rect at bounding box center [161, 284] width 16 height 5
click at [197, 283] on span "PDF" at bounding box center [196, 279] width 12 height 8
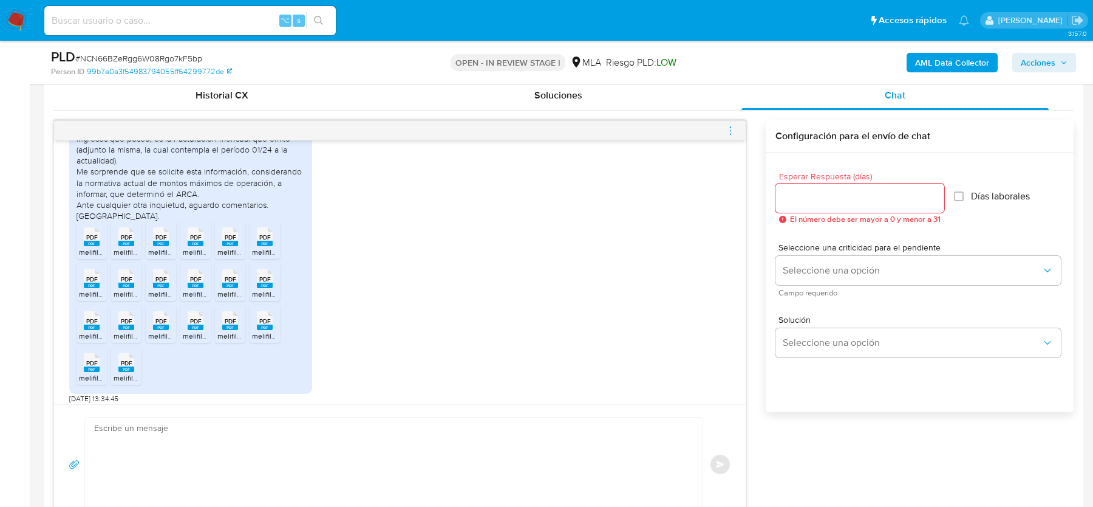
click at [232, 288] on rect at bounding box center [230, 284] width 16 height 5
click at [268, 283] on span "PDF" at bounding box center [265, 279] width 12 height 8
click at [93, 330] on rect at bounding box center [92, 326] width 16 height 5
click at [127, 330] on rect at bounding box center [126, 326] width 16 height 5
click at [162, 330] on rect at bounding box center [161, 326] width 16 height 5
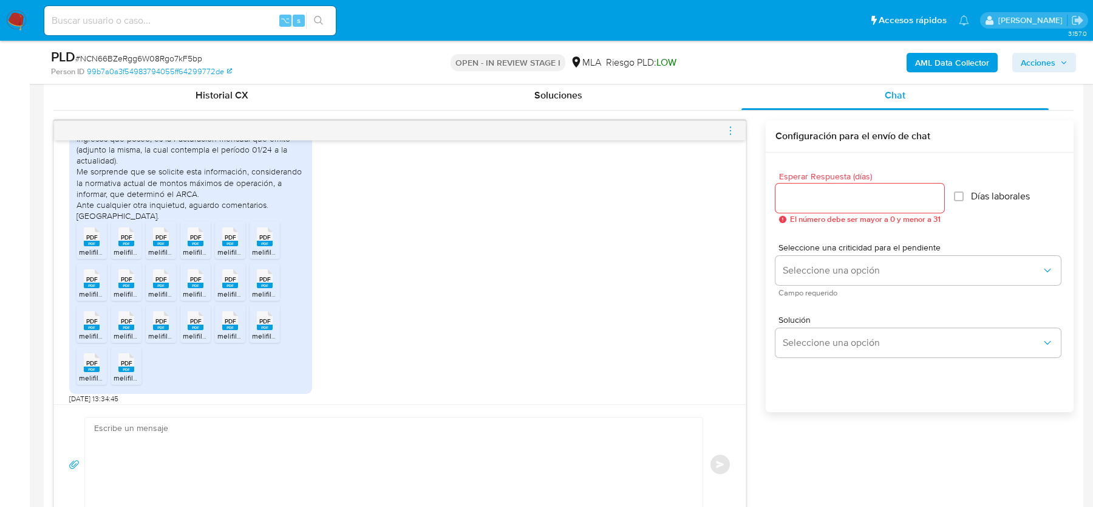
click at [195, 330] on rect at bounding box center [196, 326] width 16 height 5
click at [236, 330] on rect at bounding box center [230, 326] width 16 height 5
click at [261, 330] on rect at bounding box center [265, 326] width 16 height 5
click at [86, 367] on span "PDF" at bounding box center [92, 363] width 12 height 8
click at [117, 373] on div "PDF PDF" at bounding box center [127, 361] width 26 height 24
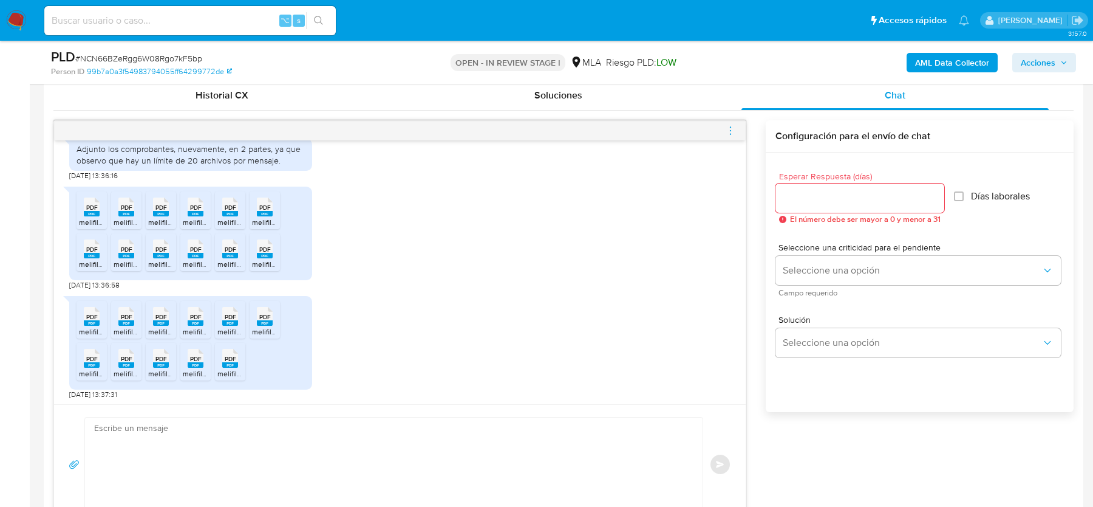
scroll to position [1062, 0]
click at [90, 212] on rect at bounding box center [92, 211] width 16 height 5
click at [122, 215] on span "melifile6875922089193594619.pdf" at bounding box center [170, 220] width 112 height 10
click at [153, 218] on span "melifile5876196574515739524.pdf" at bounding box center [203, 220] width 111 height 10
click at [193, 215] on span "melifile8251072038726749288.pdf" at bounding box center [239, 220] width 113 height 10
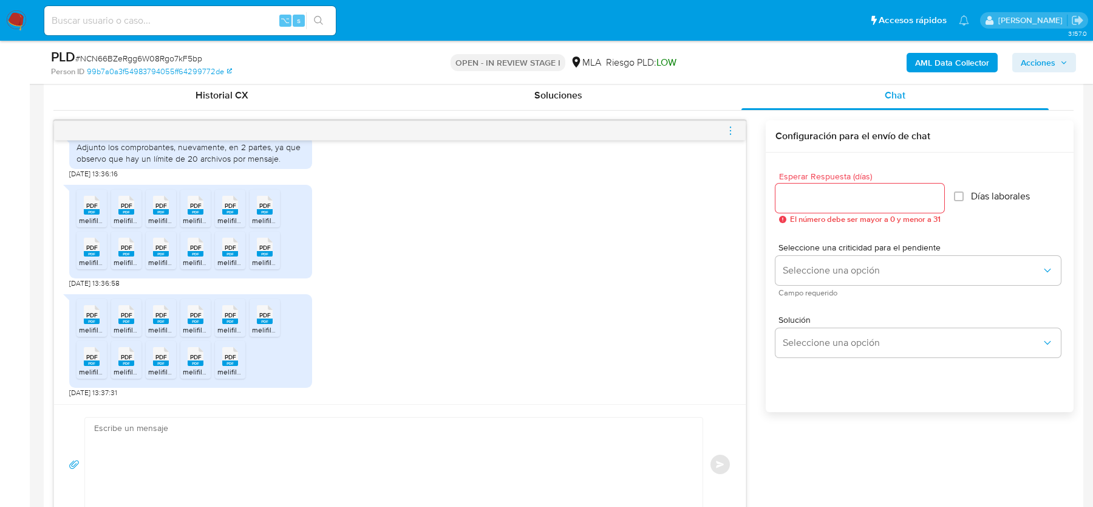
click at [225, 212] on rect at bounding box center [230, 211] width 16 height 5
click at [267, 209] on rect at bounding box center [265, 211] width 16 height 5
click at [92, 253] on rect at bounding box center [92, 253] width 16 height 5
click at [123, 253] on rect at bounding box center [126, 253] width 16 height 5
click at [160, 251] on rect at bounding box center [161, 253] width 16 height 5
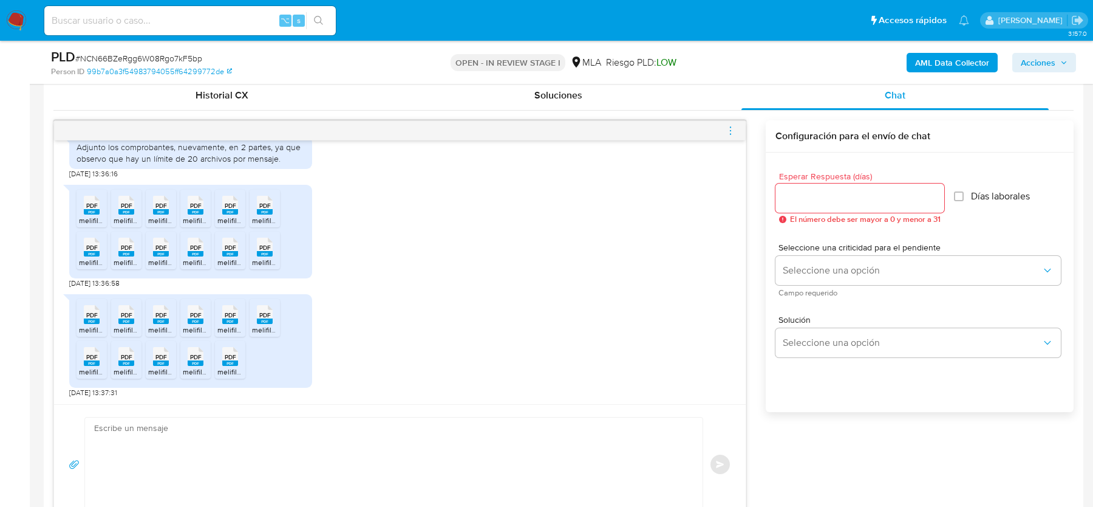
click at [196, 253] on rect at bounding box center [196, 253] width 16 height 5
click at [227, 253] on rect at bounding box center [230, 253] width 16 height 5
click at [259, 253] on rect at bounding box center [265, 253] width 16 height 5
click at [89, 318] on rect at bounding box center [92, 320] width 16 height 5
click at [125, 325] on span "melifile6604884402122170699.pdf" at bounding box center [170, 329] width 112 height 10
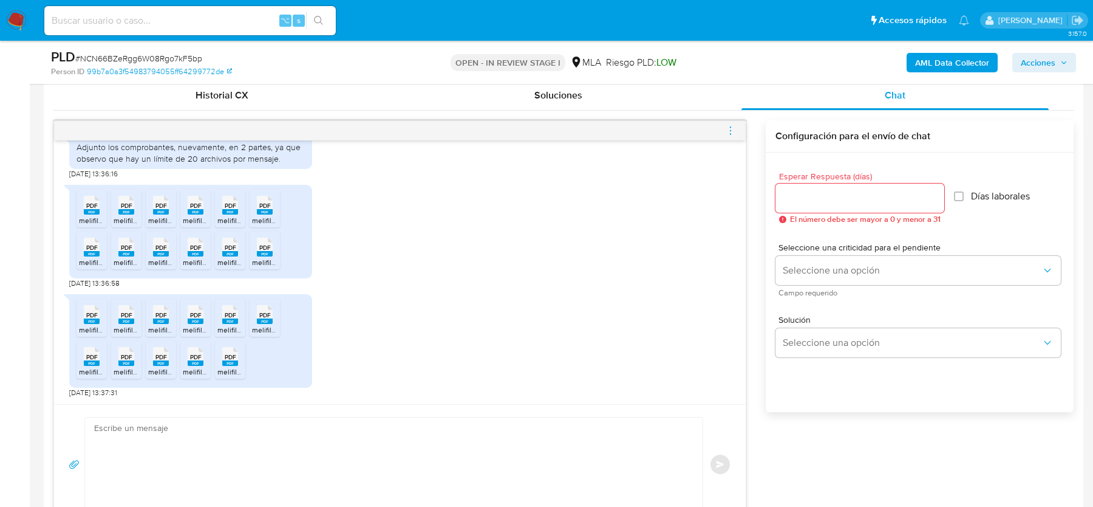
click at [159, 322] on rect at bounding box center [161, 320] width 16 height 5
click at [196, 316] on span "PDF" at bounding box center [196, 315] width 12 height 8
click at [234, 313] on span "PDF" at bounding box center [231, 315] width 12 height 8
click at [263, 315] on span "PDF" at bounding box center [265, 315] width 12 height 8
click at [94, 353] on span "PDF" at bounding box center [92, 357] width 12 height 8
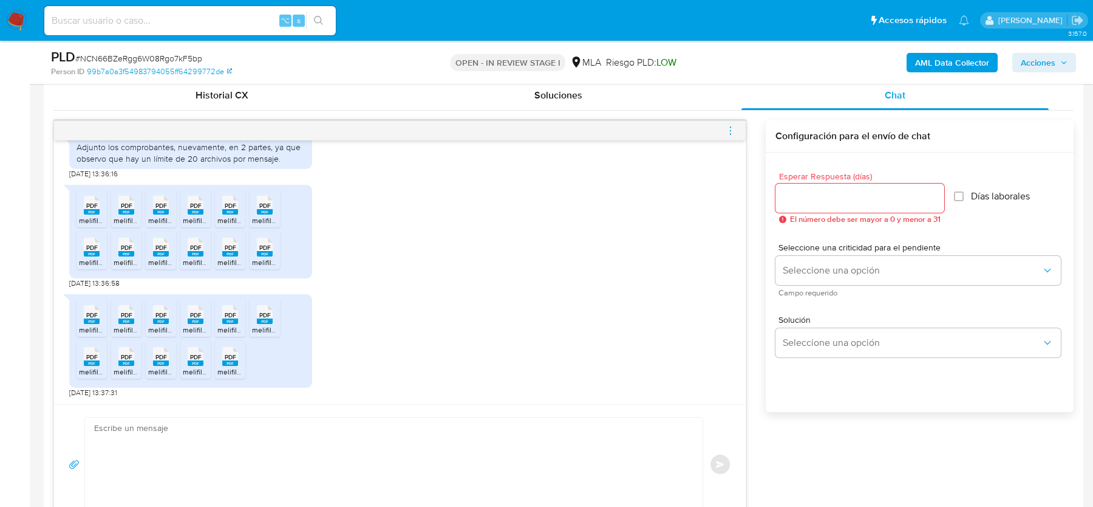
click at [124, 362] on rect at bounding box center [126, 362] width 16 height 5
click at [160, 360] on rect at bounding box center [161, 362] width 16 height 5
click at [196, 358] on span "PDF" at bounding box center [196, 357] width 12 height 8
click at [220, 358] on div "PDF PDF" at bounding box center [230, 355] width 26 height 24
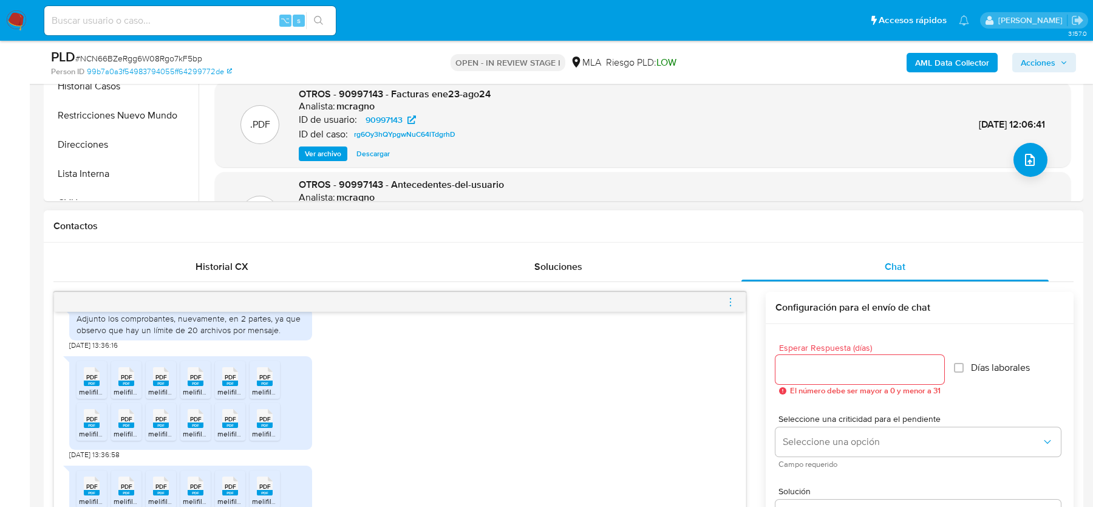
scroll to position [108, 0]
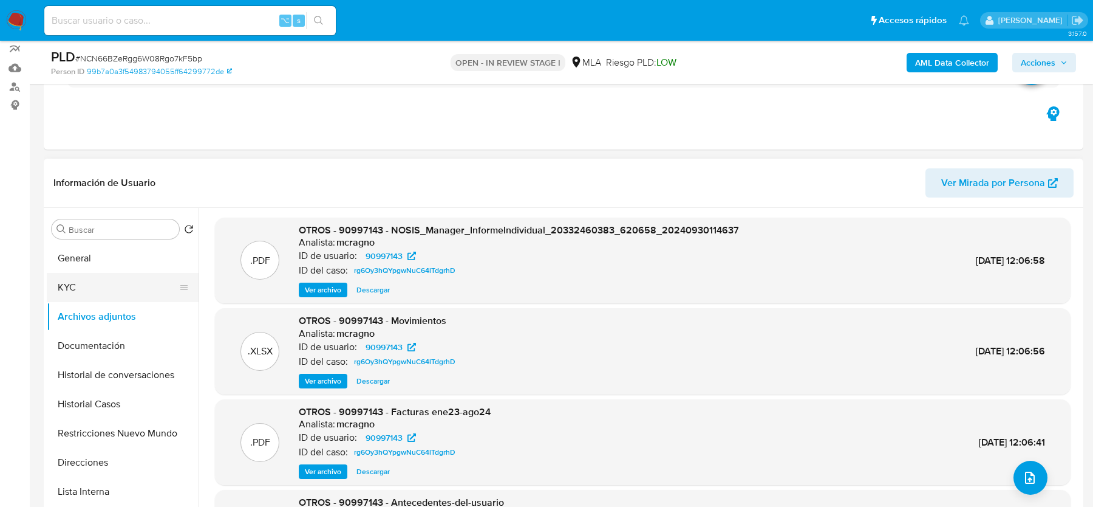
click at [106, 282] on button "KYC" at bounding box center [118, 287] width 142 height 29
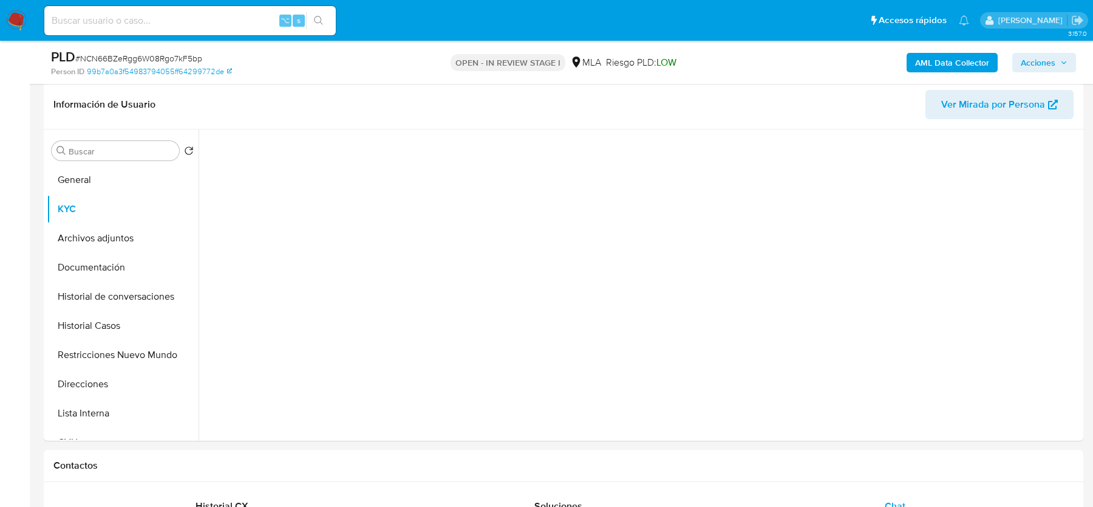
scroll to position [196, 0]
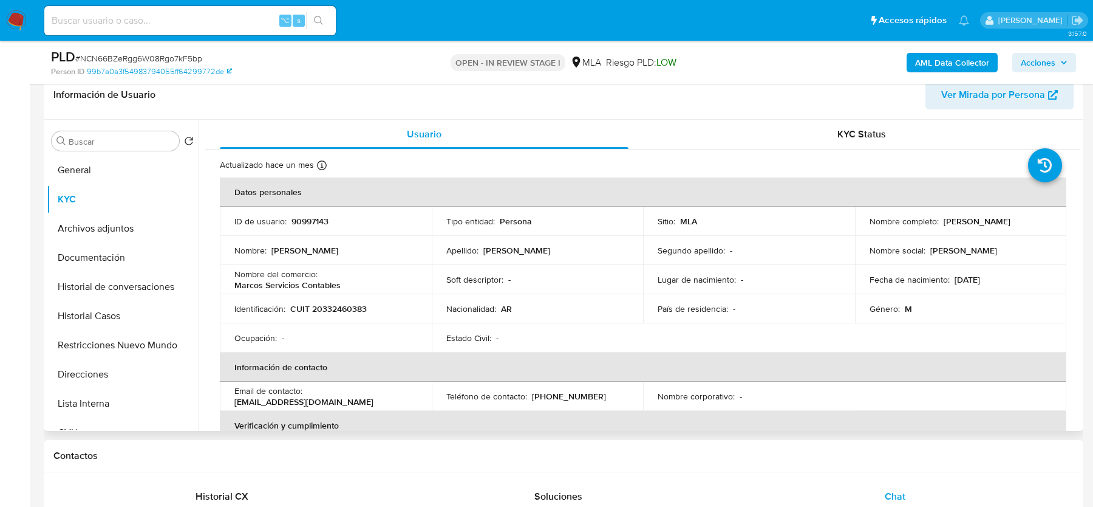
click at [343, 314] on td "Identificación : CUIT 20332460383" at bounding box center [326, 308] width 212 height 29
click at [352, 307] on p "CUIT 20332460383" at bounding box center [328, 308] width 77 height 11
copy p "20332460383"
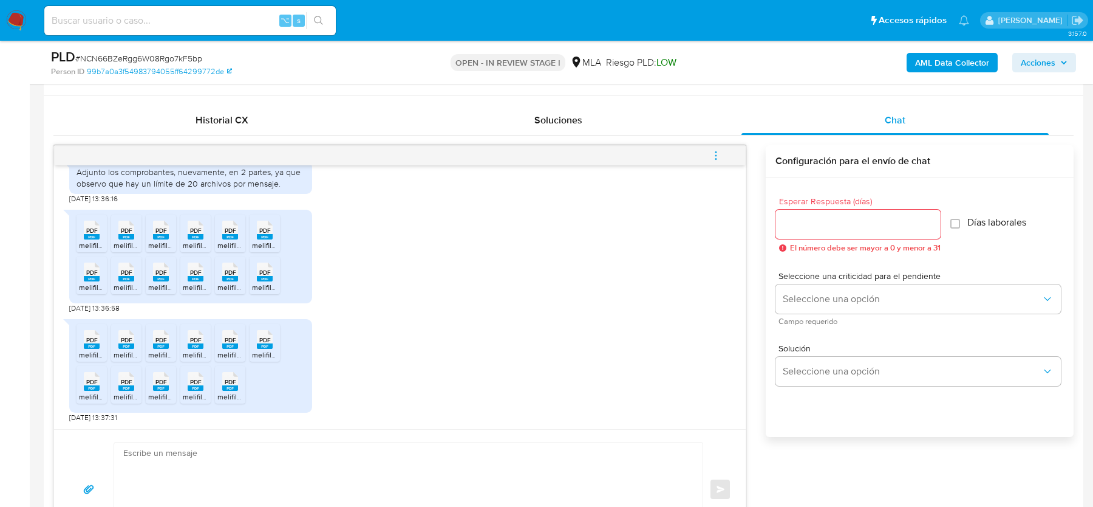
scroll to position [616, 0]
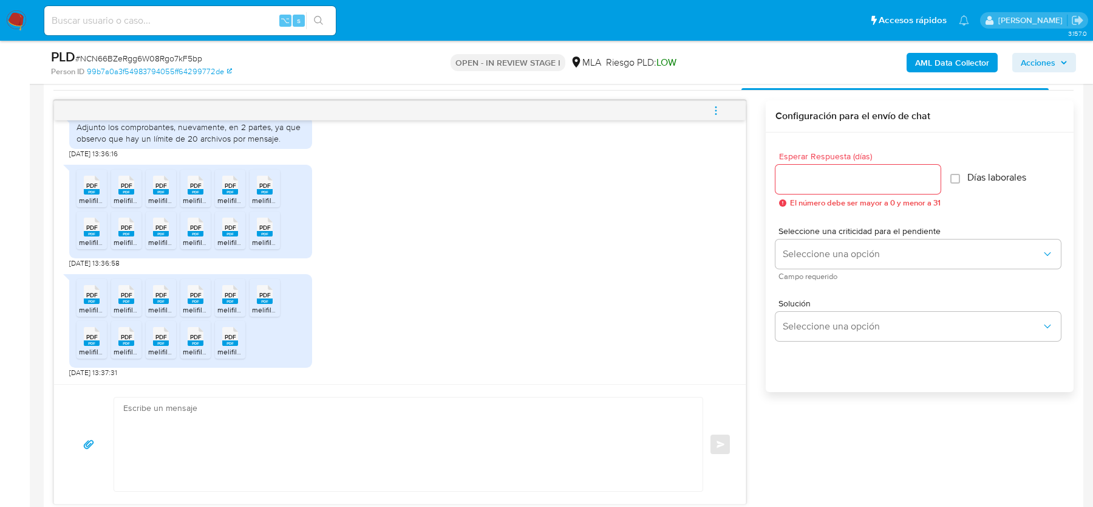
click at [265, 431] on textarea at bounding box center [405, 444] width 564 height 94
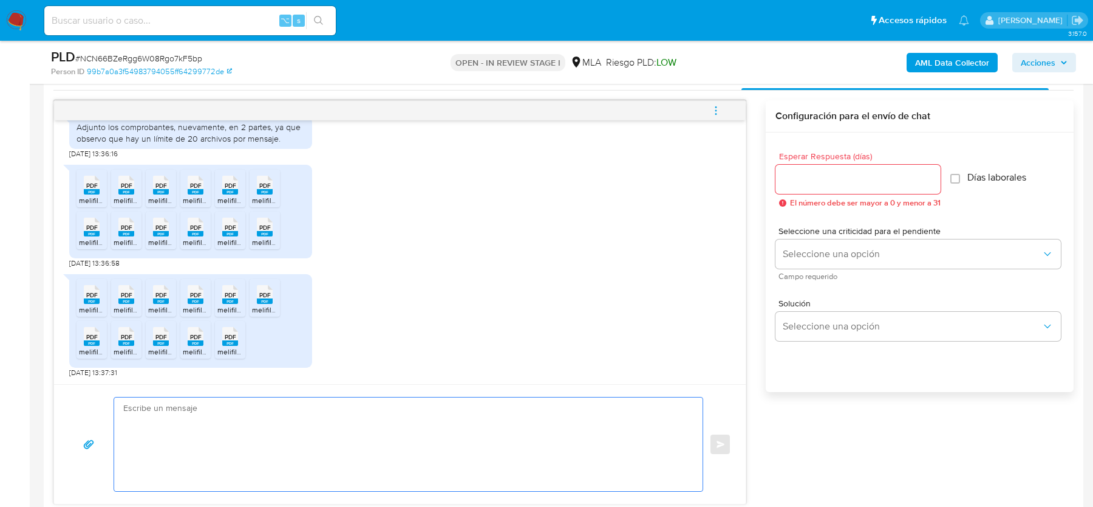
click at [265, 431] on textarea at bounding box center [405, 444] width 564 height 94
paste textarea "Hola, ¡Muchas gracias por tu respuesta! Confirmamos la recepción de la document…"
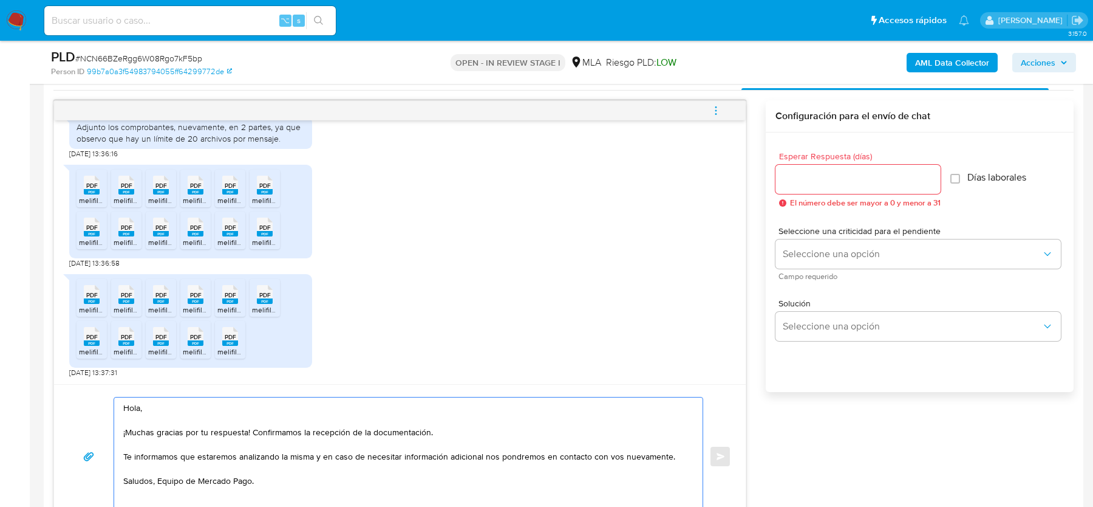
scroll to position [618, 0]
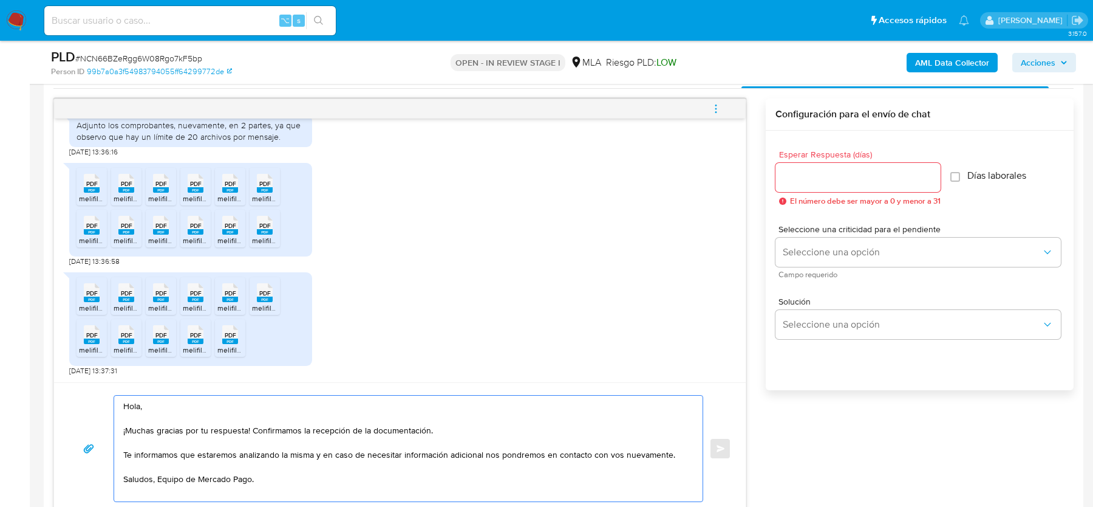
click at [123, 422] on textarea "Hola, ¡Muchas gracias por tu respuesta! Confirmamos la recepción de la document…" at bounding box center [405, 448] width 564 height 106
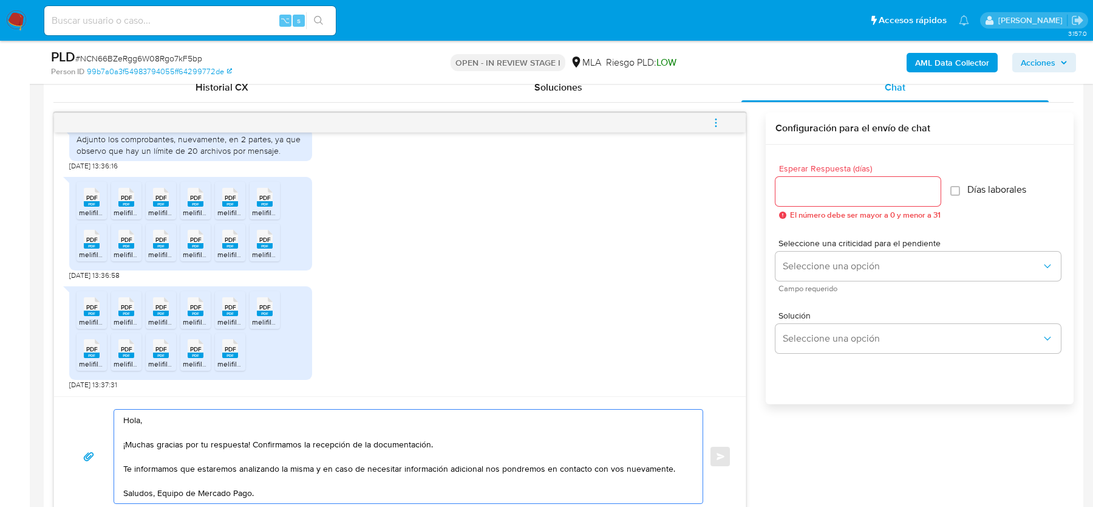
scroll to position [579, 0]
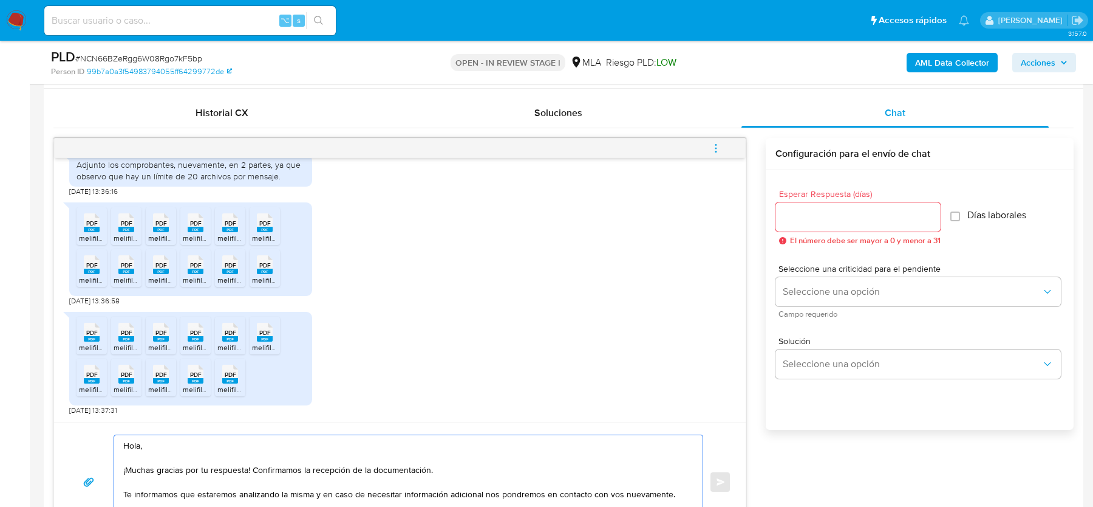
type textarea "Hola, ¡Muchas gracias por tu respuesta! Confirmamos la recepción de la document…"
click at [827, 216] on input "Esperar Respuesta (días)" at bounding box center [858, 217] width 165 height 16
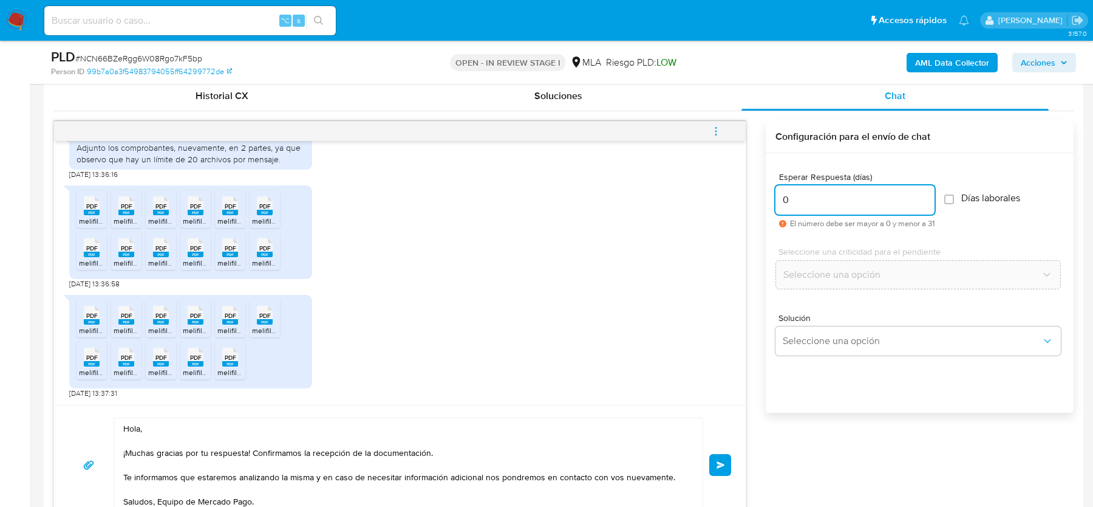
scroll to position [598, 0]
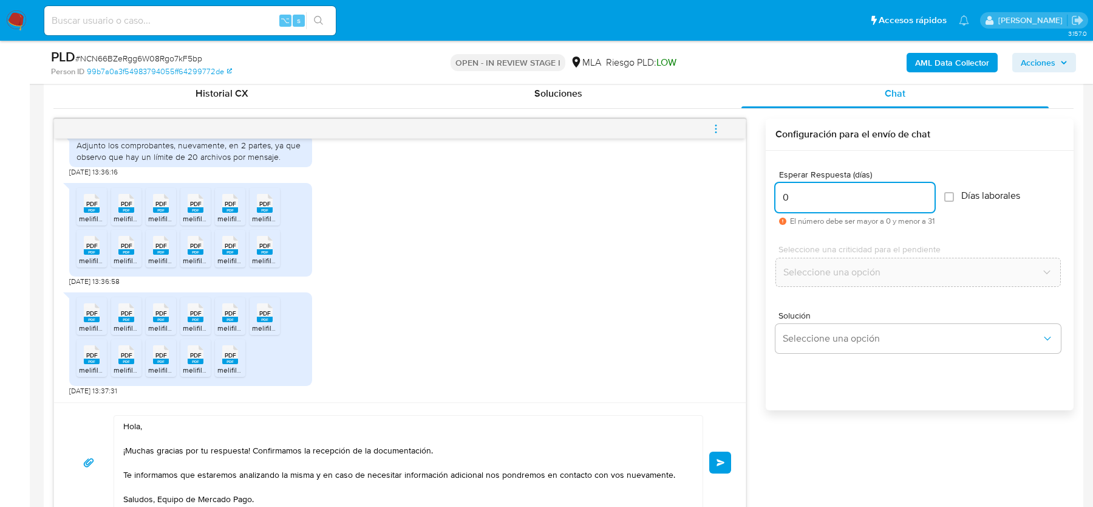
type input "0"
click at [725, 445] on div "Hola, ¡Muchas gracias por tu respuesta! Confirmamos la recepción de la document…" at bounding box center [400, 462] width 663 height 95
click at [723, 455] on button "Enviar" at bounding box center [720, 462] width 22 height 22
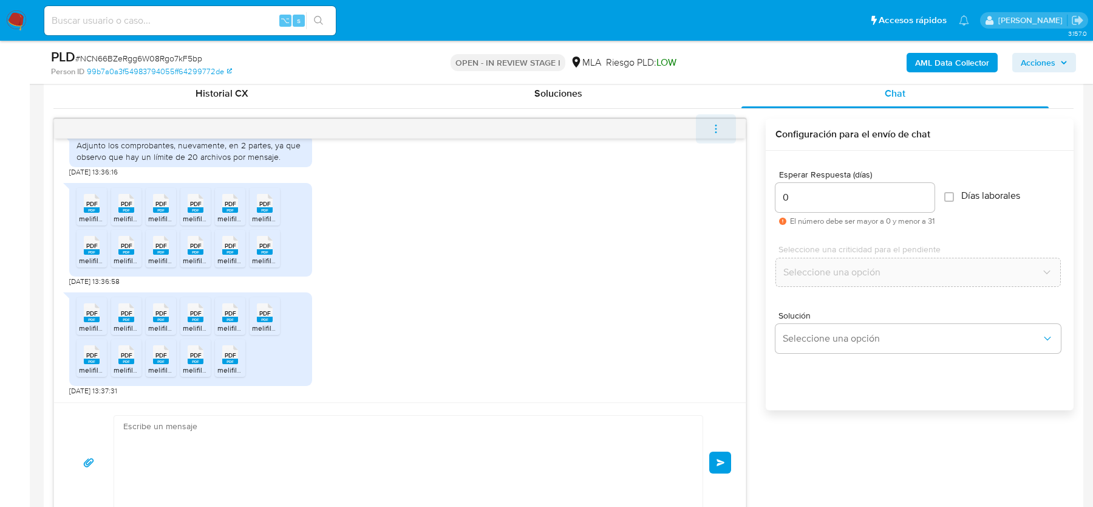
scroll to position [1207, 0]
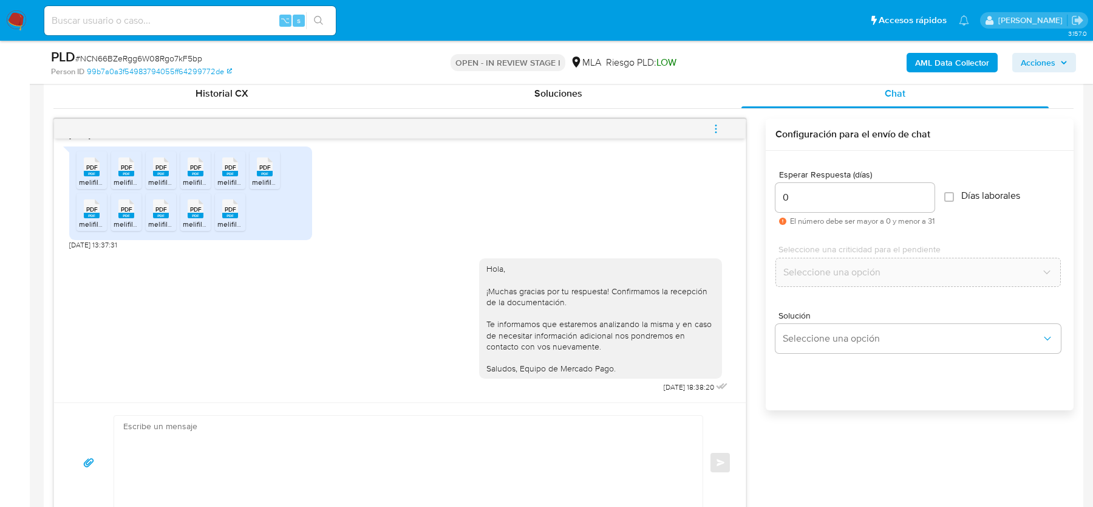
click at [718, 126] on icon "menu-action" at bounding box center [716, 128] width 11 height 11
click at [612, 103] on li "Cerrar conversación" at bounding box center [634, 105] width 125 height 22
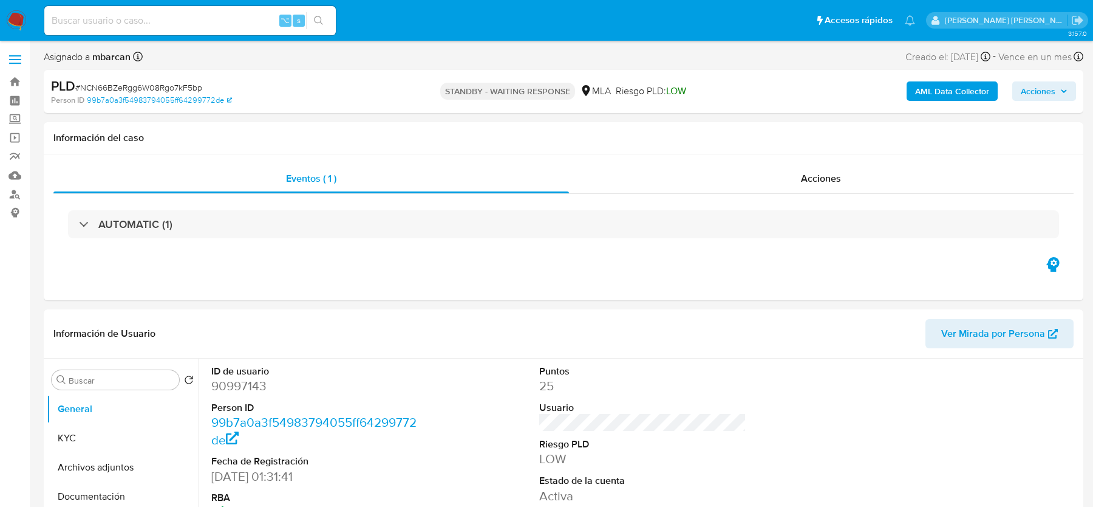
select select "10"
click at [129, 80] on div "PLD # NCN66BZeRgg6W08Rgo7kF5bp" at bounding box center [219, 86] width 337 height 18
copy span "NCN66BZeRgg6W08Rgo7kF5bp"
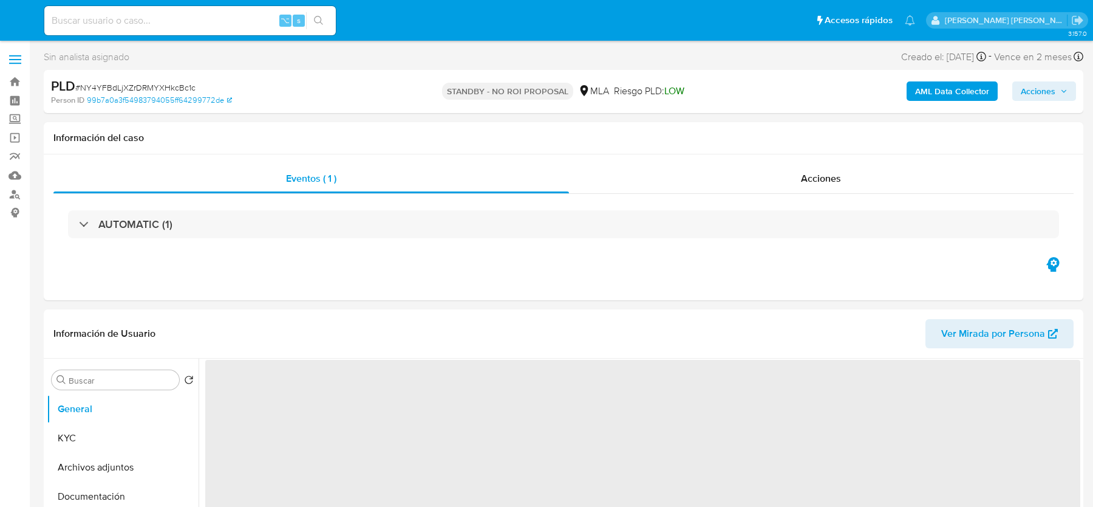
select select "10"
click at [144, 83] on span "# NCN66BZeRgg6W08Rgo7kF5bp" at bounding box center [138, 87] width 127 height 12
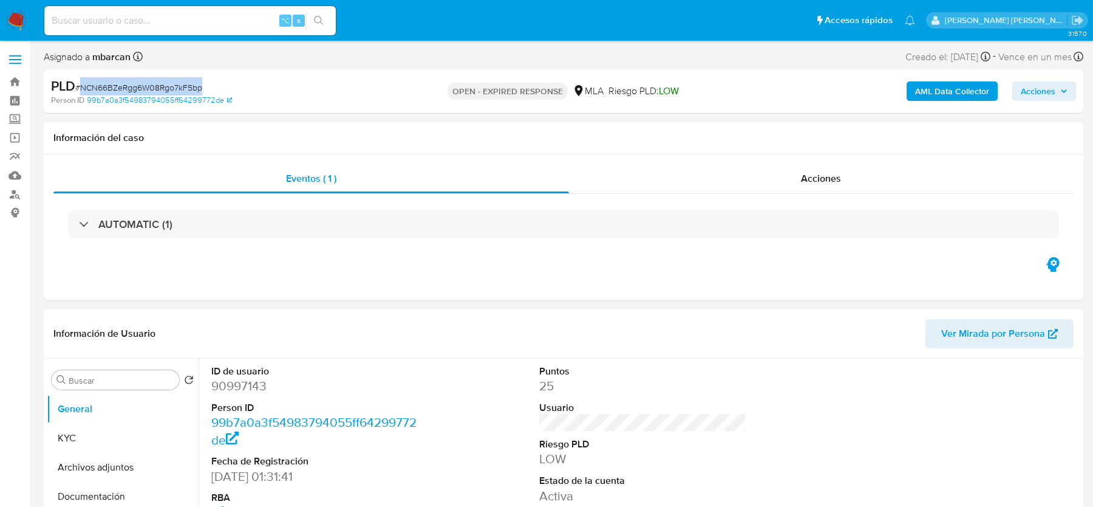
copy span "NCN66BZeRgg6W08Rgo7kF5bp"
select select "10"
click at [7, 16] on img at bounding box center [16, 20] width 21 height 21
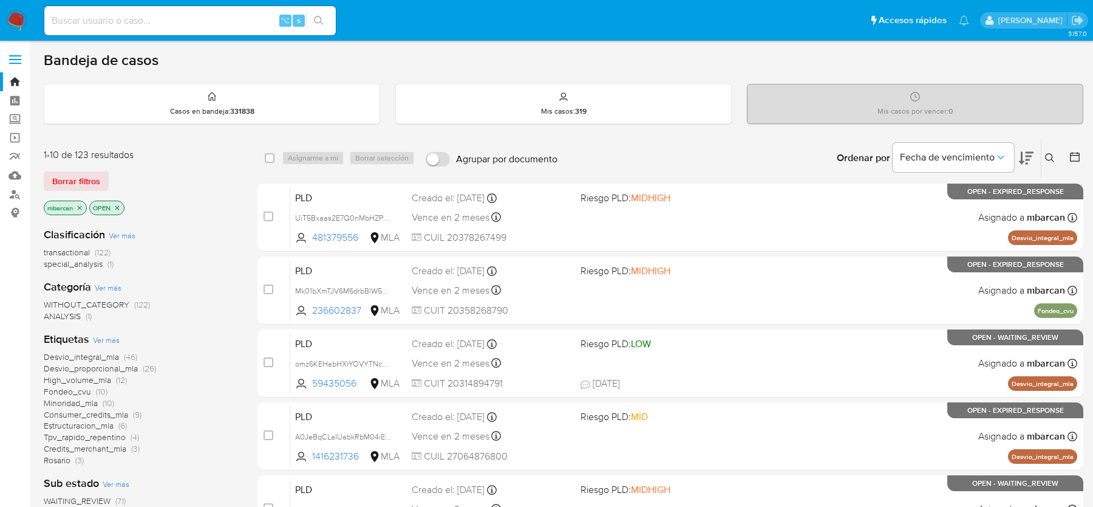
click at [1047, 155] on icon at bounding box center [1050, 158] width 10 height 10
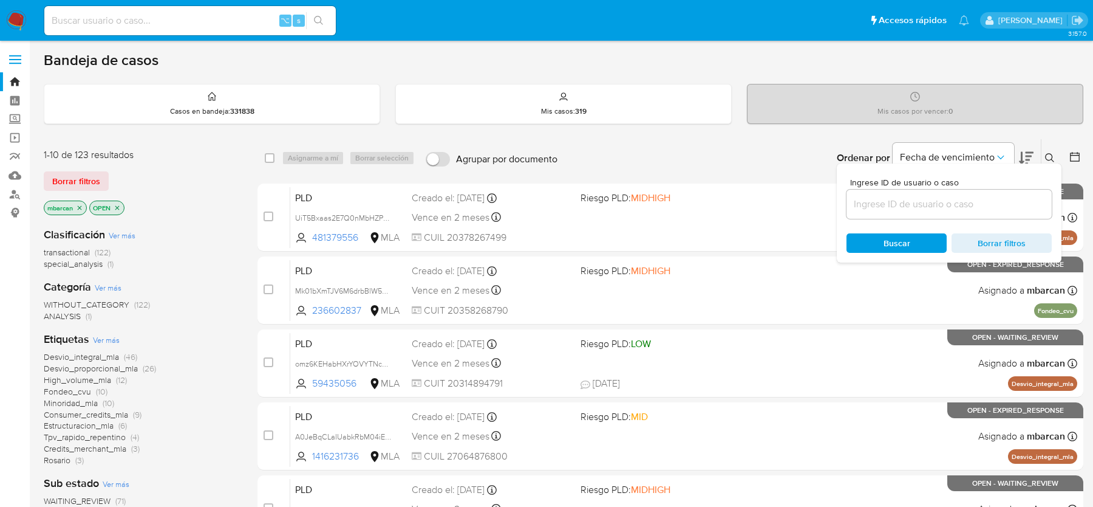
click at [946, 199] on input at bounding box center [949, 204] width 205 height 16
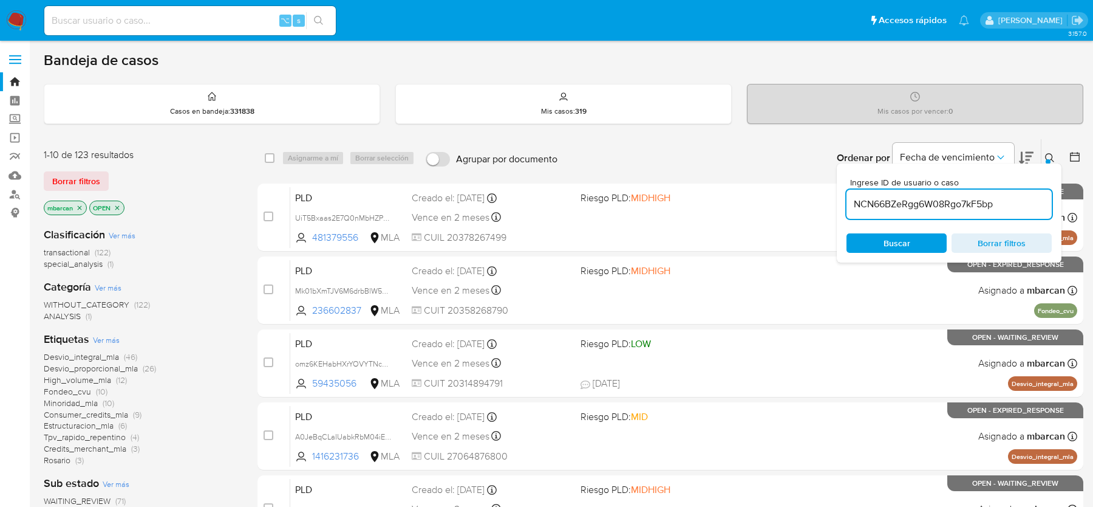
type input "NCN66BZeRgg6W08Rgo7kF5bp"
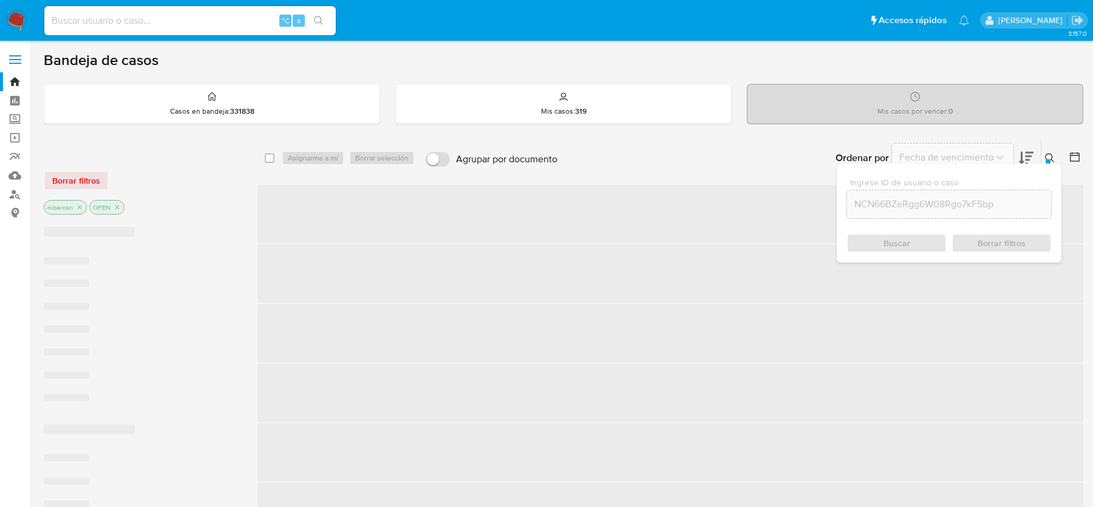
click at [1050, 157] on icon at bounding box center [1050, 158] width 10 height 10
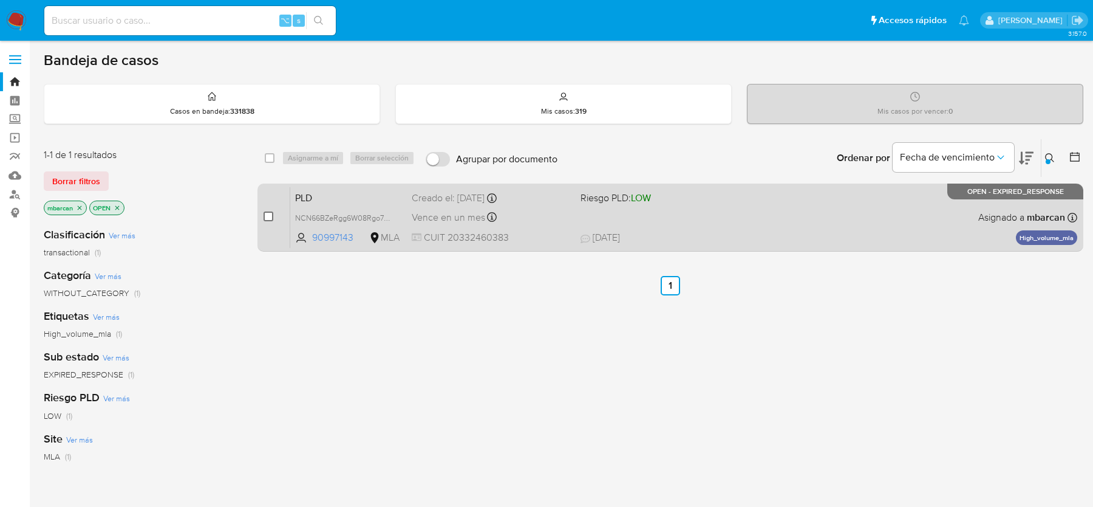
click at [270, 214] on input "checkbox" at bounding box center [269, 216] width 10 height 10
checkbox input "true"
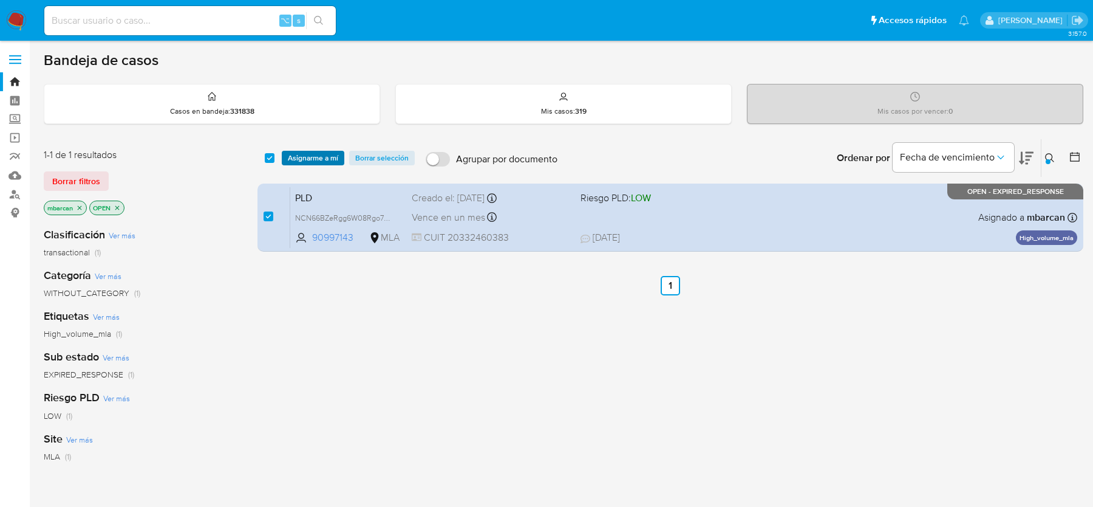
click at [309, 159] on span "Asignarme a mí" at bounding box center [313, 158] width 50 height 12
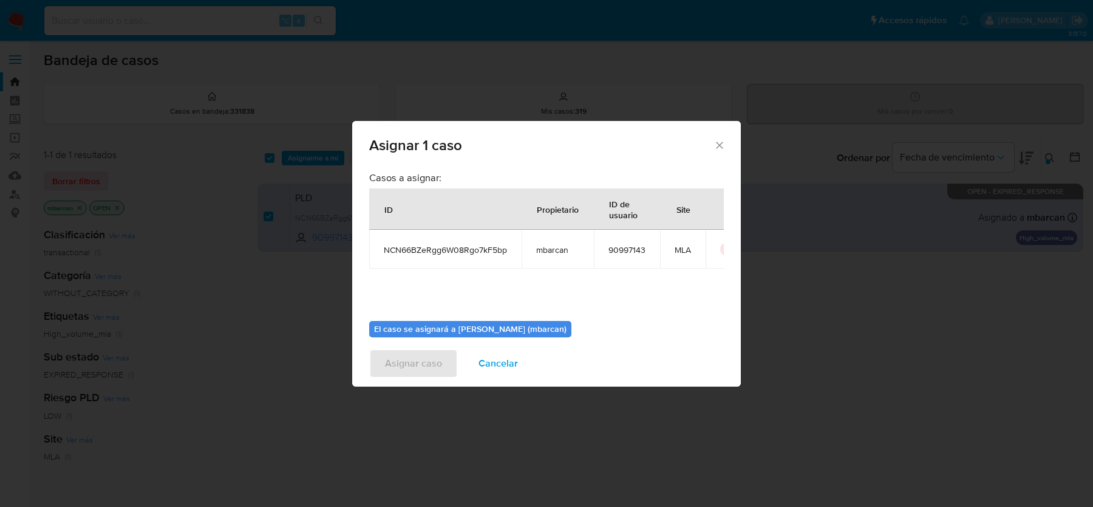
scroll to position [62, 0]
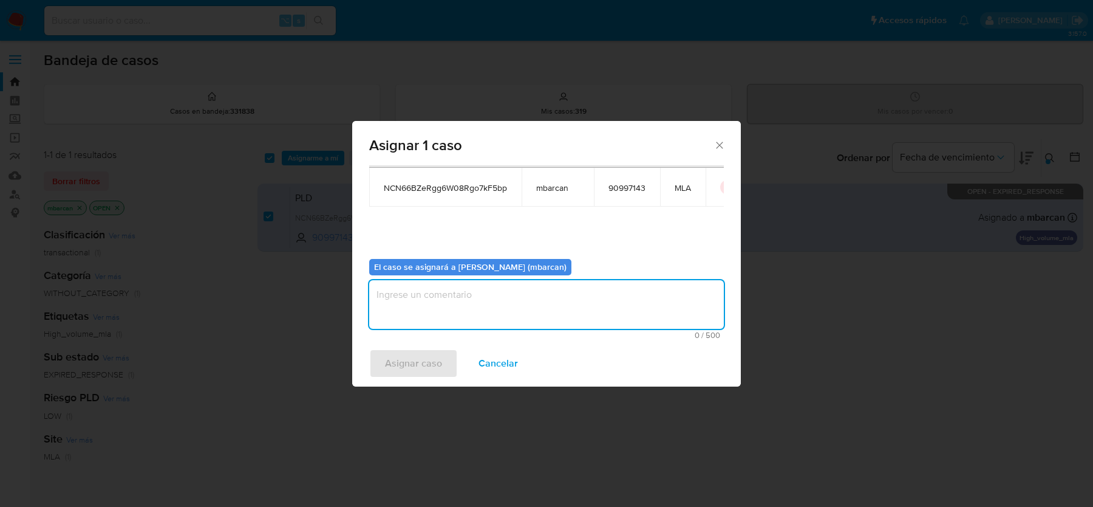
click at [428, 280] on textarea "assign-modal" at bounding box center [546, 304] width 355 height 49
type textarea "análisis"
click at [408, 361] on span "Asignar caso" at bounding box center [413, 363] width 57 height 27
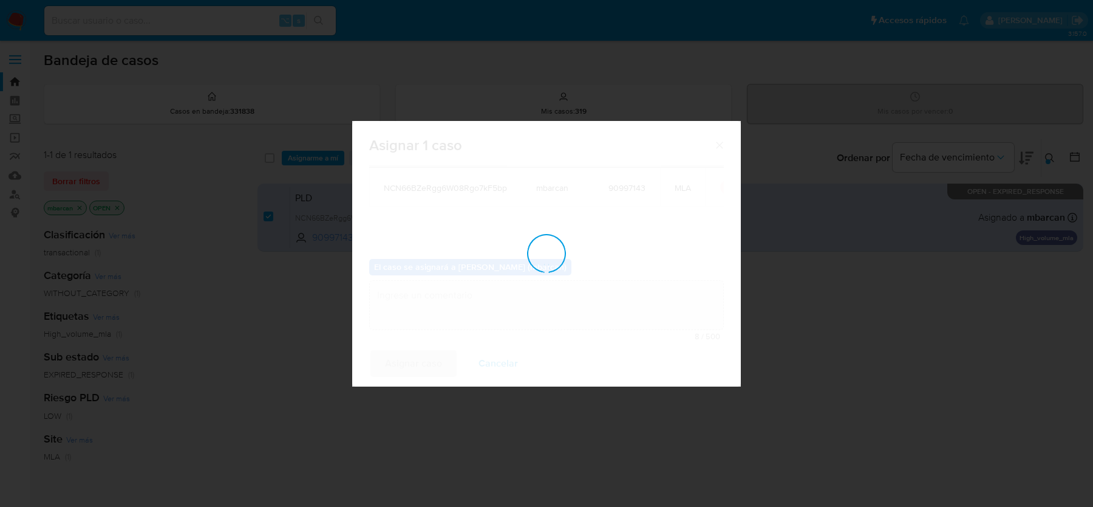
checkbox input "false"
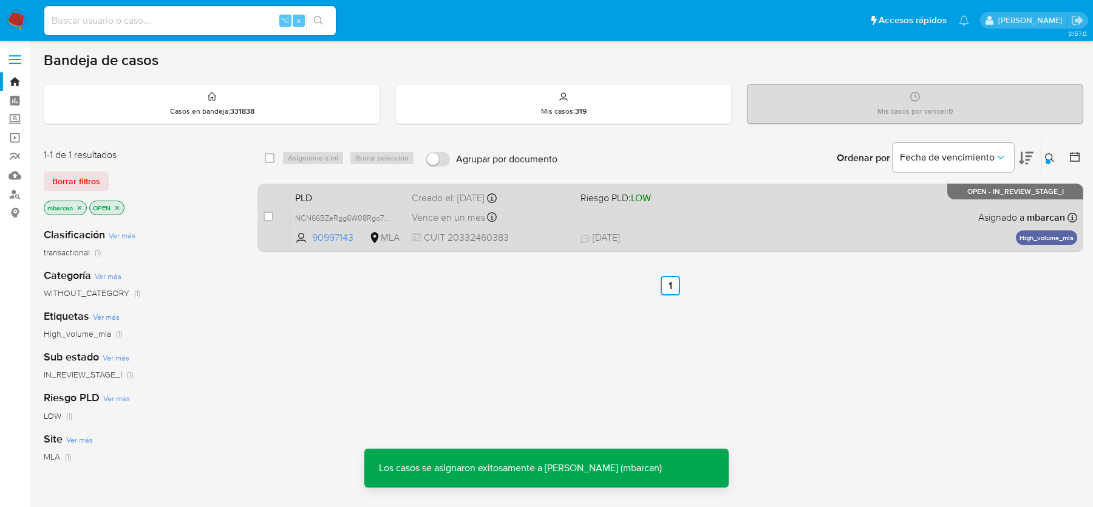
click at [337, 190] on span "PLD" at bounding box center [348, 197] width 107 height 16
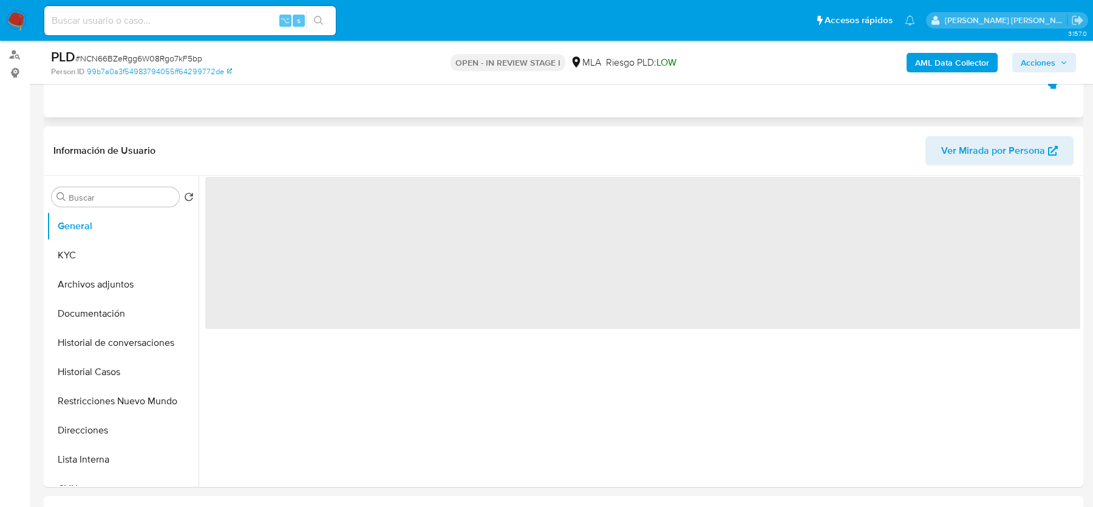
scroll to position [360, 0]
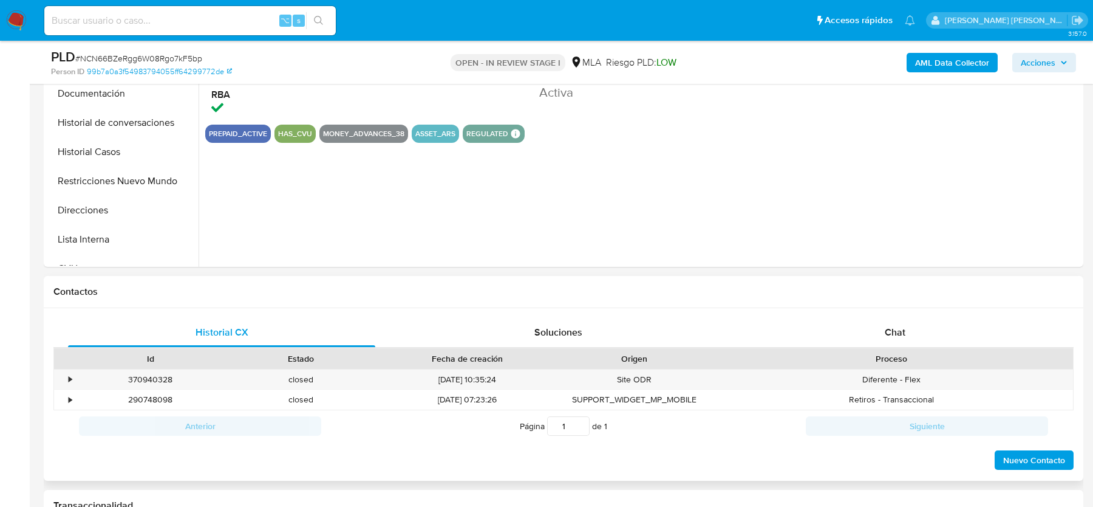
click at [907, 353] on div "Proceso" at bounding box center [891, 358] width 347 height 12
select select "10"
click at [1053, 83] on div "PLD # NCN66BZeRgg6W08Rgo7kF5bp Person ID 99b7a0a3f54983794055ff64299772de OPEN …" at bounding box center [564, 62] width 1040 height 43
click at [1051, 58] on span "Acciones" at bounding box center [1038, 62] width 35 height 19
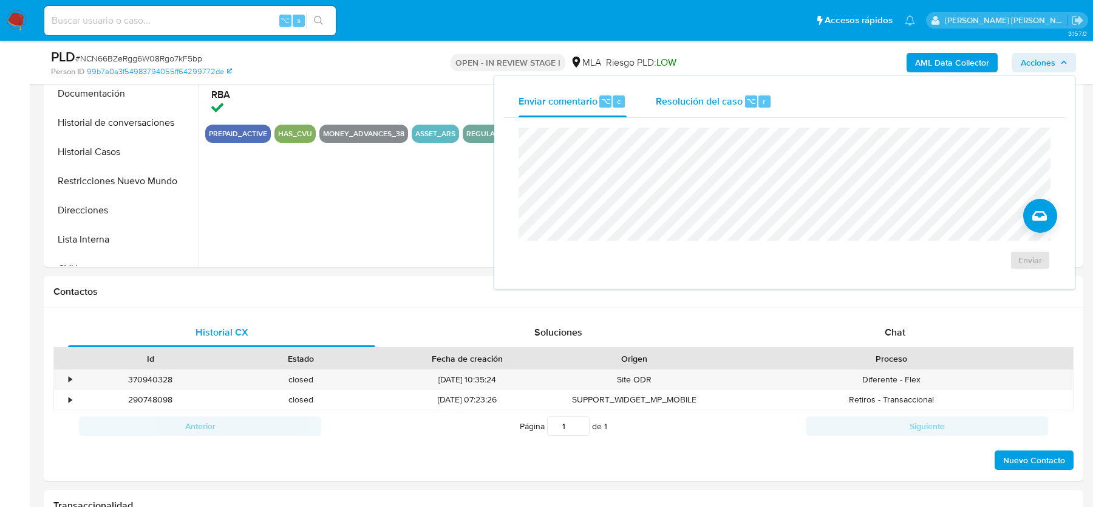
click at [729, 102] on span "Resolución del caso" at bounding box center [699, 101] width 87 height 14
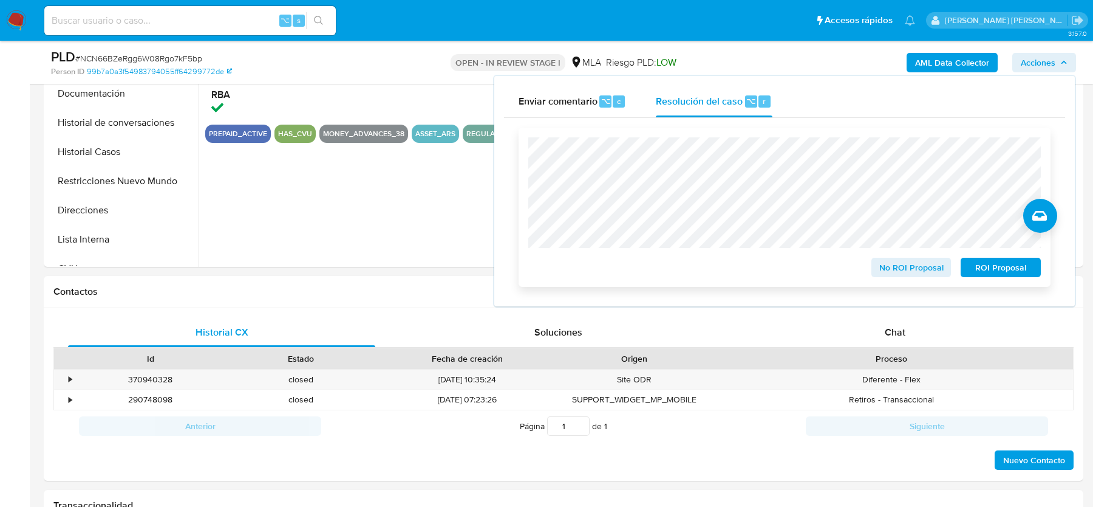
click at [898, 268] on span "No ROI Proposal" at bounding box center [911, 267] width 63 height 17
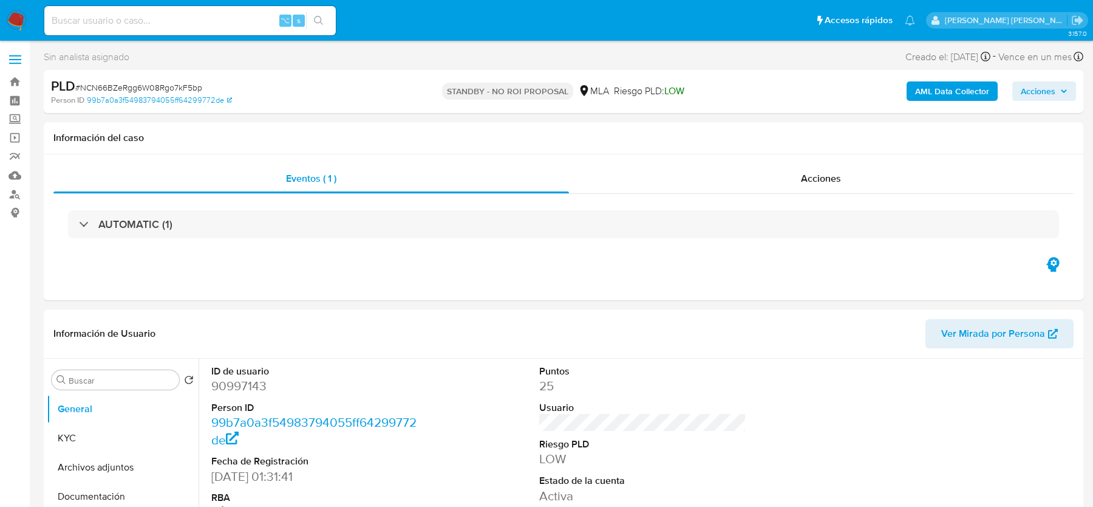
select select "10"
click at [20, 23] on img at bounding box center [16, 20] width 21 height 21
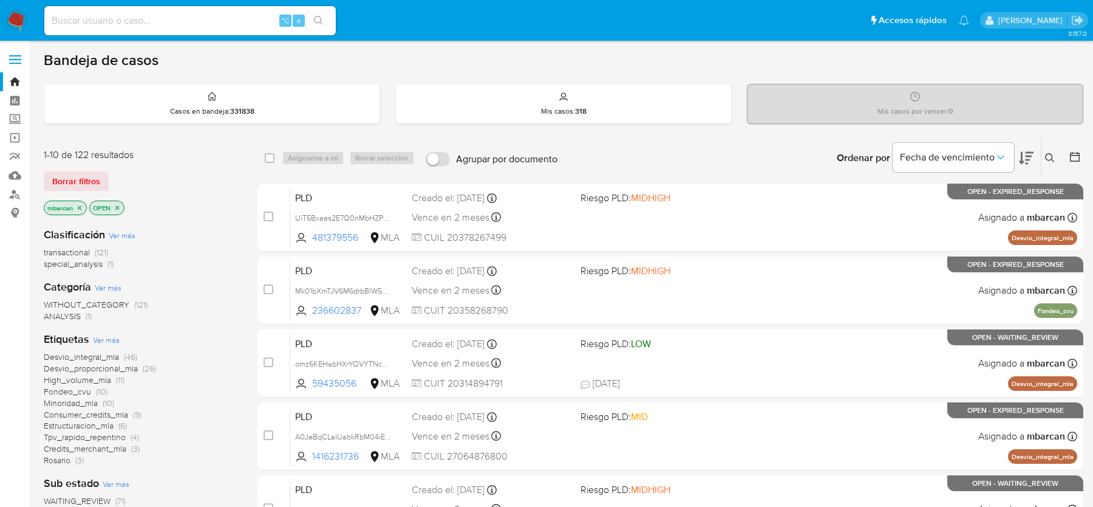
click at [154, 28] on input at bounding box center [190, 21] width 292 height 16
paste input "Q89It6KdBHns1LMZBJSpS1Y1"
type input "Q89It6KdBHns1LMZBJSpS1Y1"
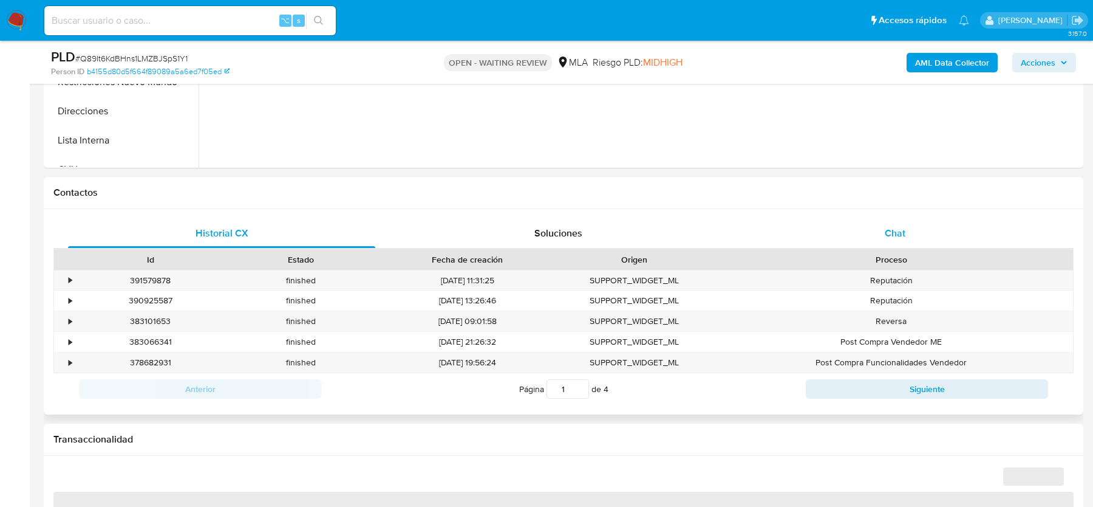
click at [887, 240] on div "Chat" at bounding box center [895, 233] width 307 height 29
select select "10"
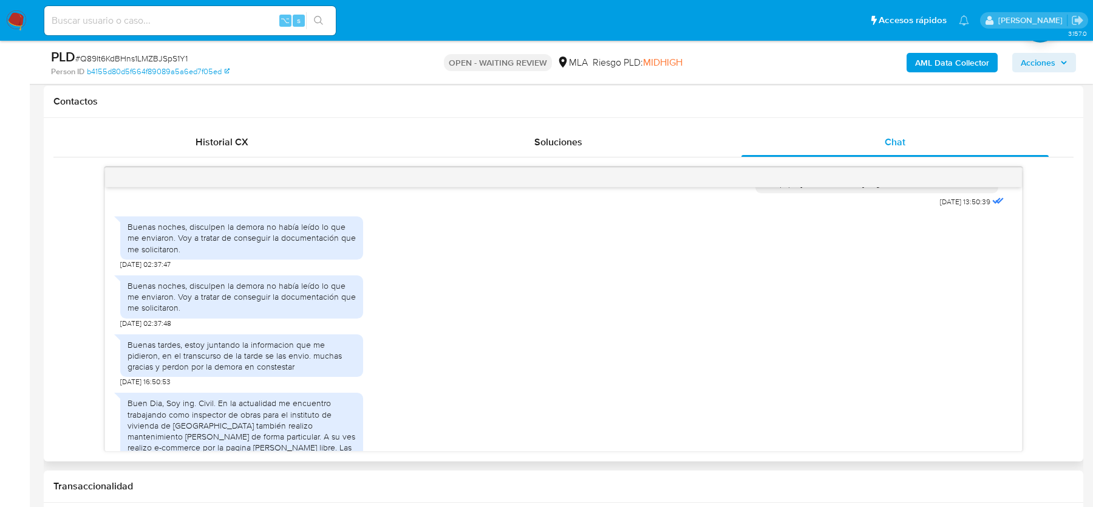
scroll to position [897, 0]
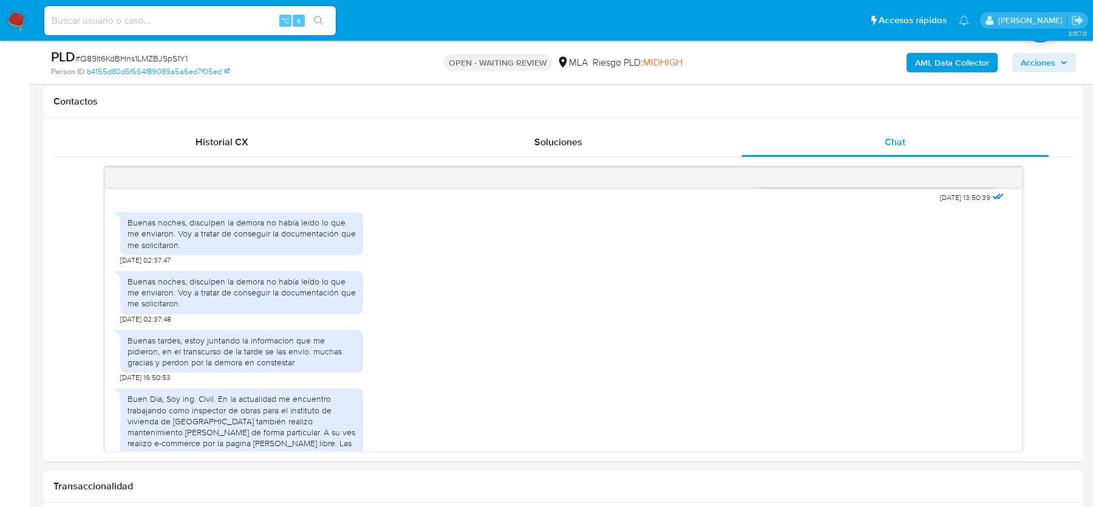
click at [18, 21] on img at bounding box center [16, 20] width 21 height 21
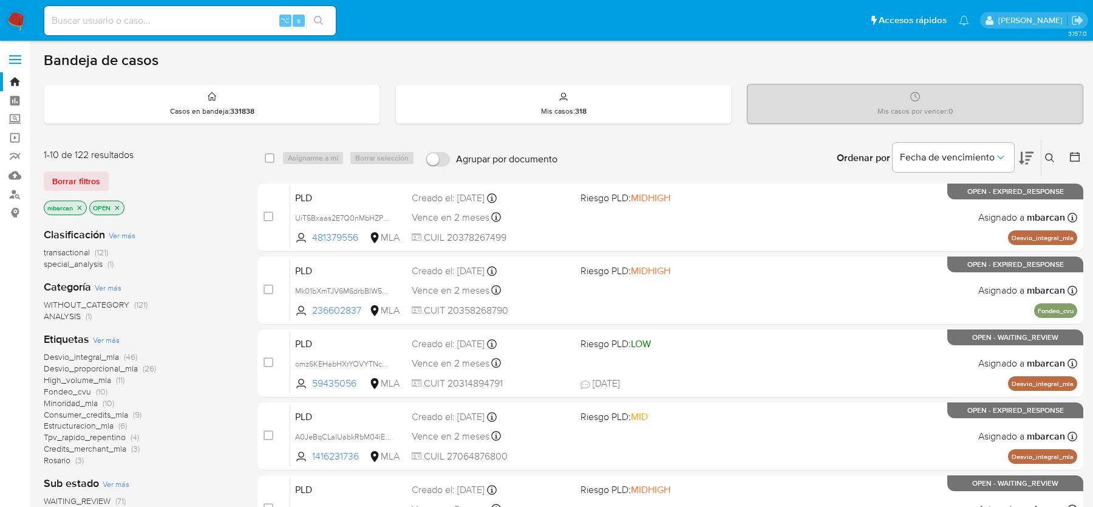
click at [1053, 159] on icon at bounding box center [1049, 157] width 9 height 9
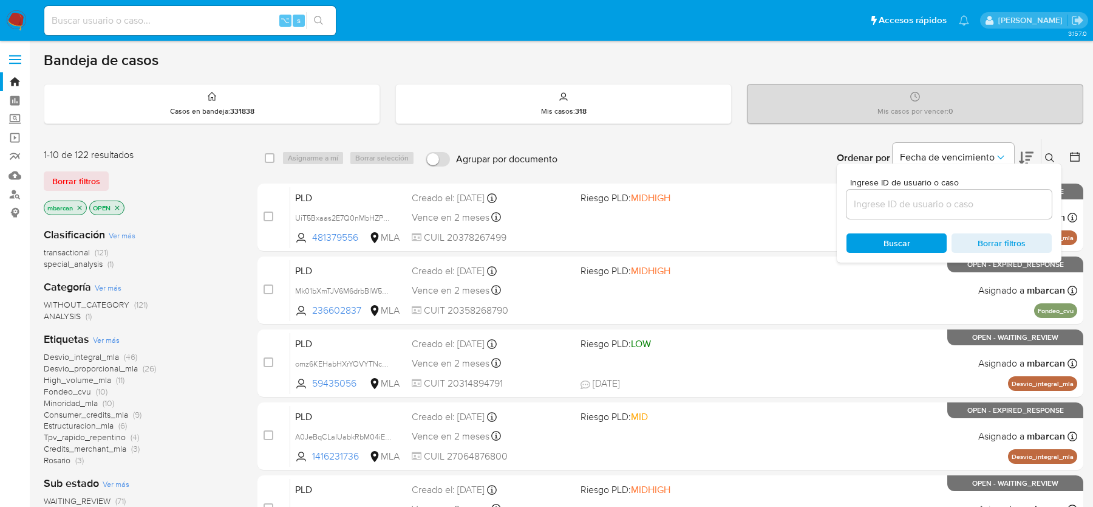
click at [937, 199] on input at bounding box center [949, 204] width 205 height 16
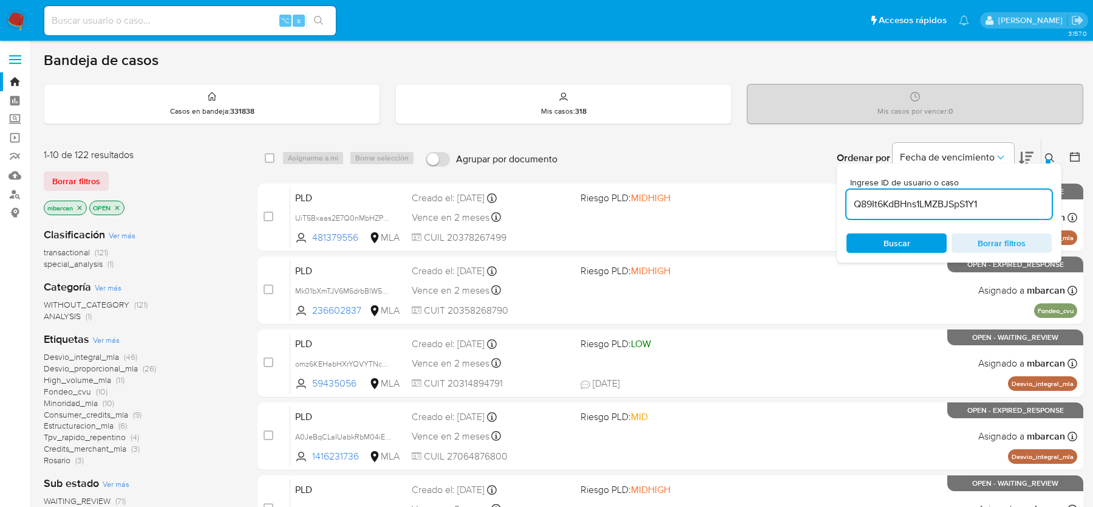
type input "Q89It6KdBHns1LMZBJSpS1Y1"
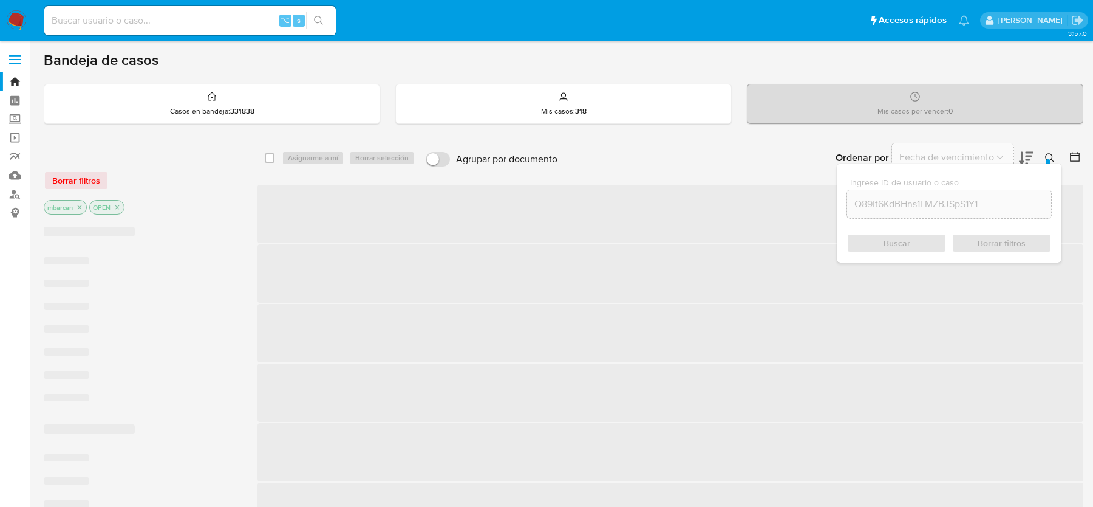
click at [1052, 159] on icon at bounding box center [1049, 157] width 9 height 9
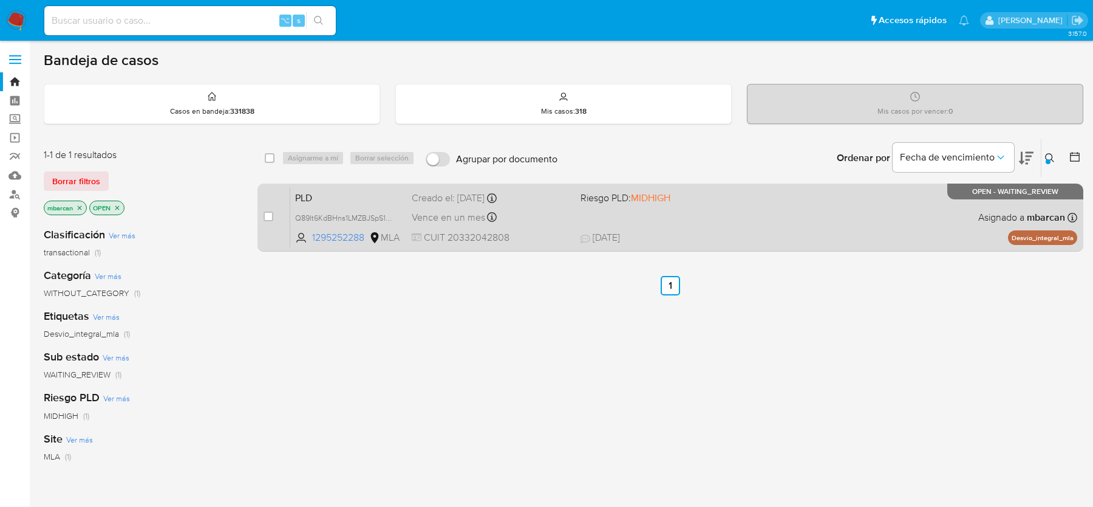
click at [262, 221] on div "case-item-checkbox No es posible asignar el caso PLD Q89It6KdBHns1LMZBJSpS1Y1 1…" at bounding box center [671, 217] width 826 height 68
click at [268, 217] on input "checkbox" at bounding box center [269, 216] width 10 height 10
checkbox input "true"
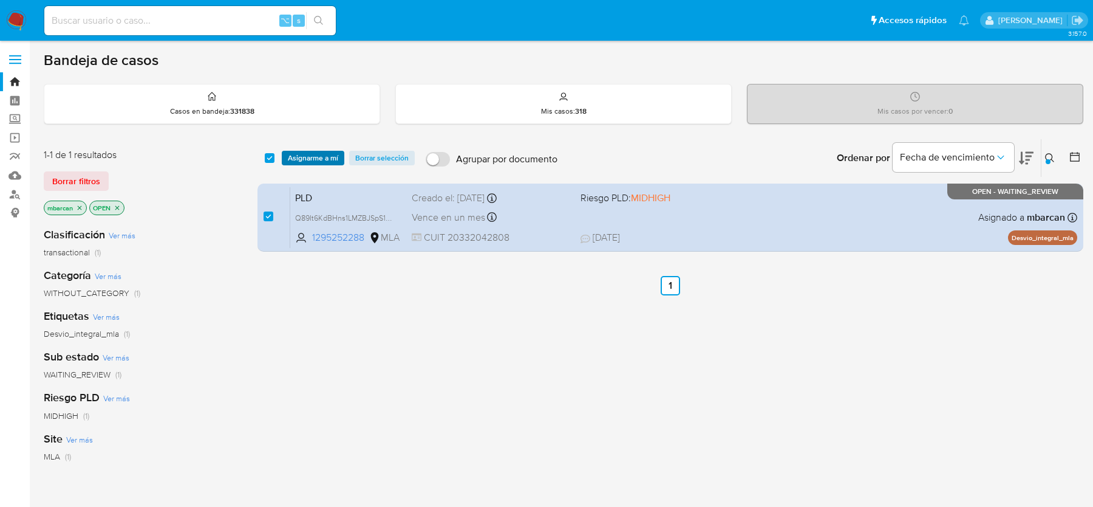
click at [318, 152] on span "Asignarme a mí" at bounding box center [313, 158] width 50 height 12
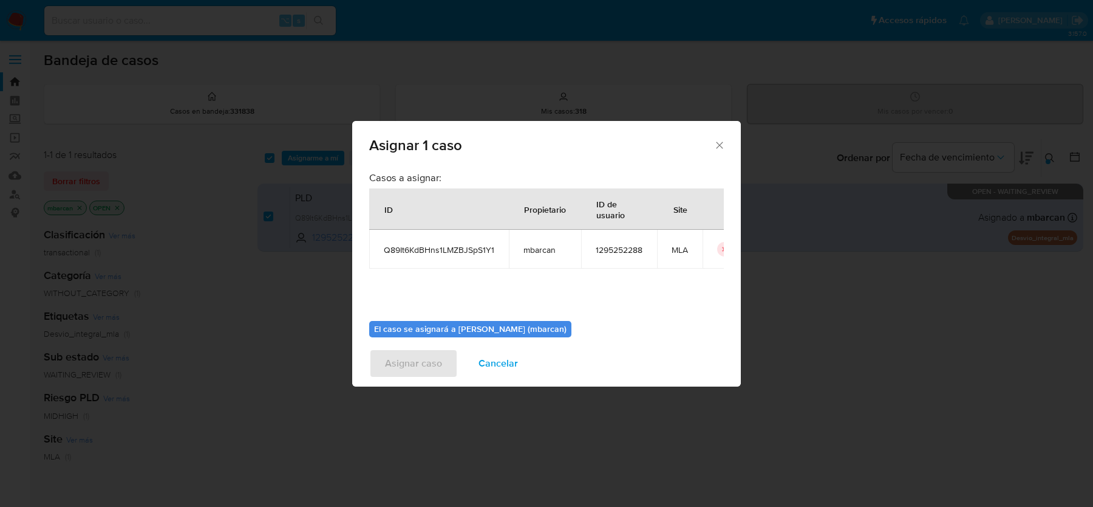
scroll to position [62, 0]
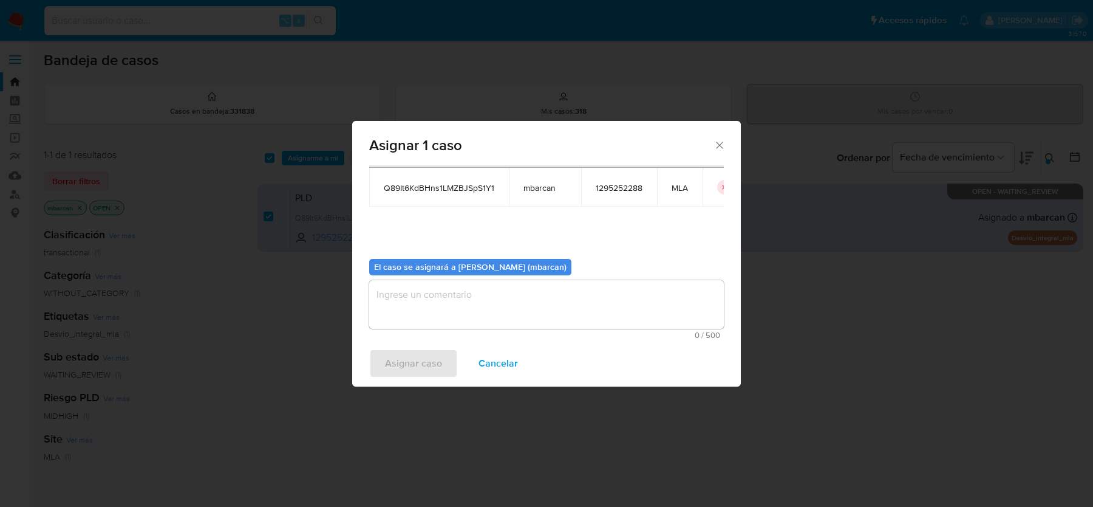
click at [505, 327] on textarea "assign-modal" at bounding box center [546, 304] width 355 height 49
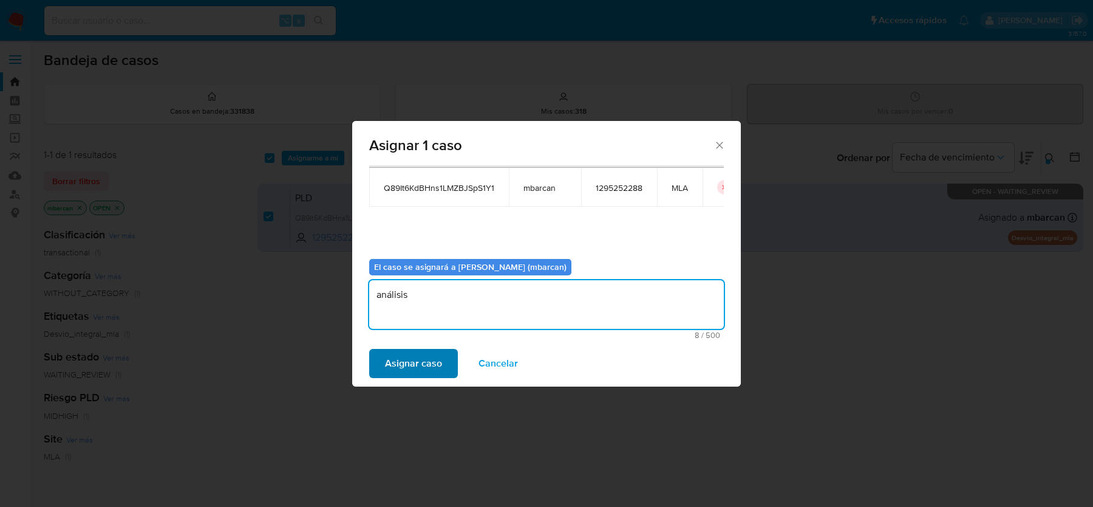
type textarea "análisis"
click at [430, 352] on span "Asignar caso" at bounding box center [413, 363] width 57 height 27
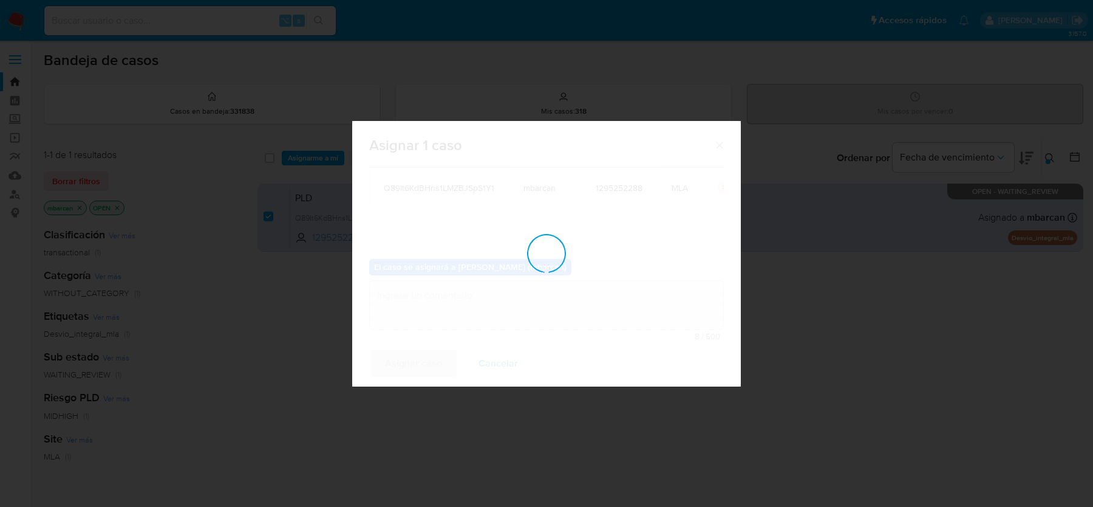
checkbox input "false"
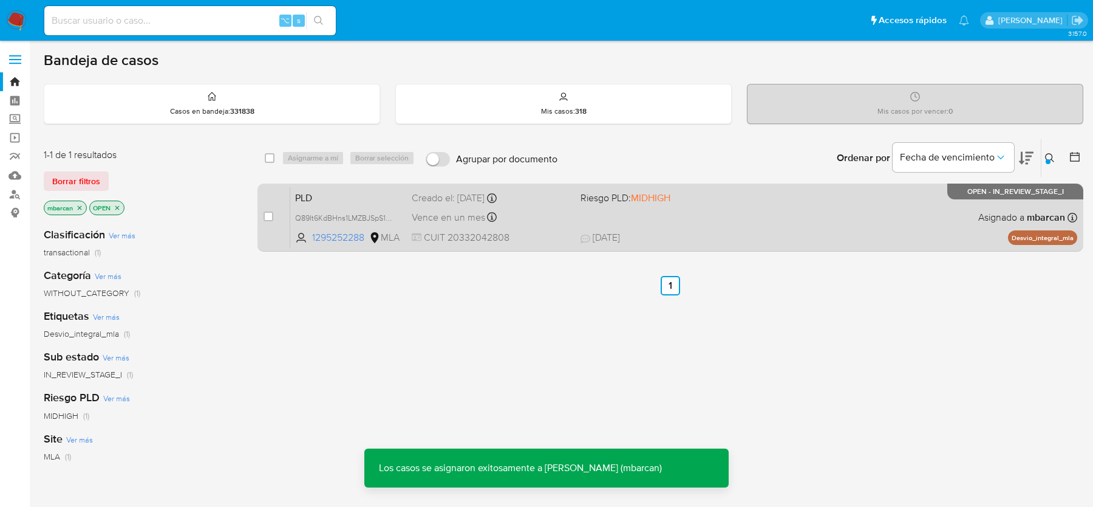
click at [347, 193] on span "PLD" at bounding box center [348, 197] width 107 height 16
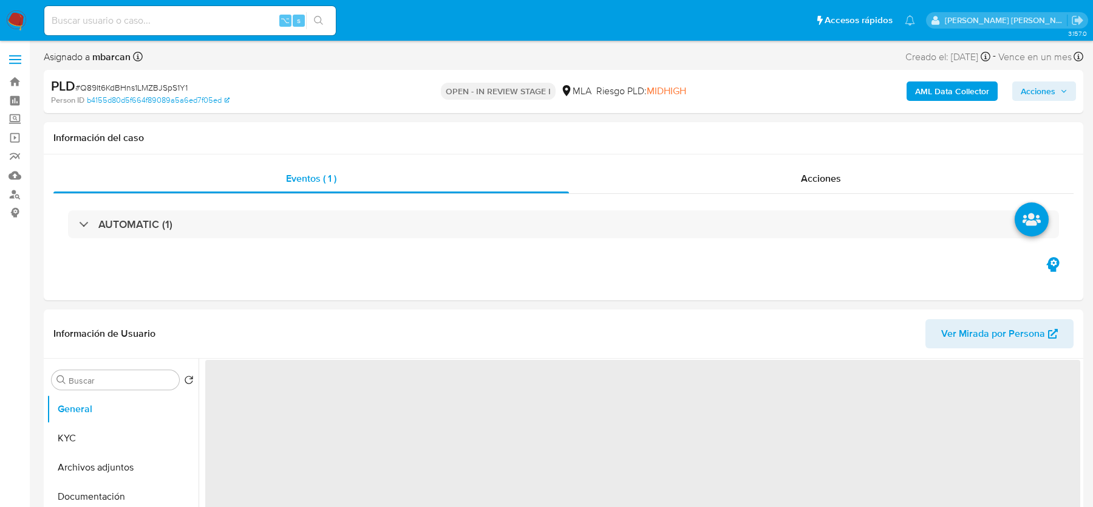
click at [183, 84] on span "# Q89It6KdBHns1LMZBJSpS1Y1" at bounding box center [131, 87] width 112 height 12
copy span "Q89It6KdBHns1LMZBJSpS1Y1"
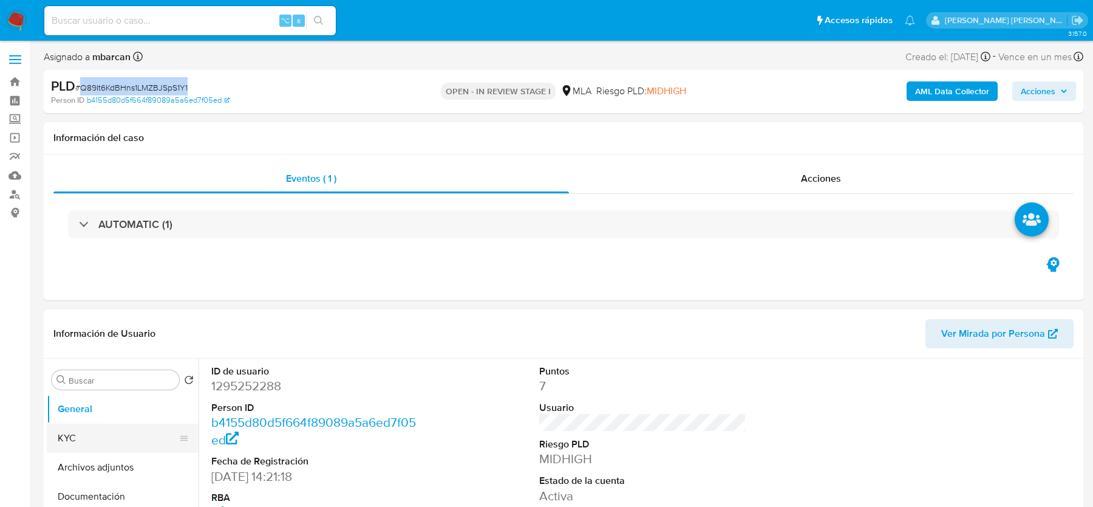
select select "10"
copy span "Q89It6KdBHns1LMZBJSpS1Y1"
click at [114, 87] on span "# Q89It6KdBHns1LMZBJSpS1Y1" at bounding box center [131, 87] width 112 height 12
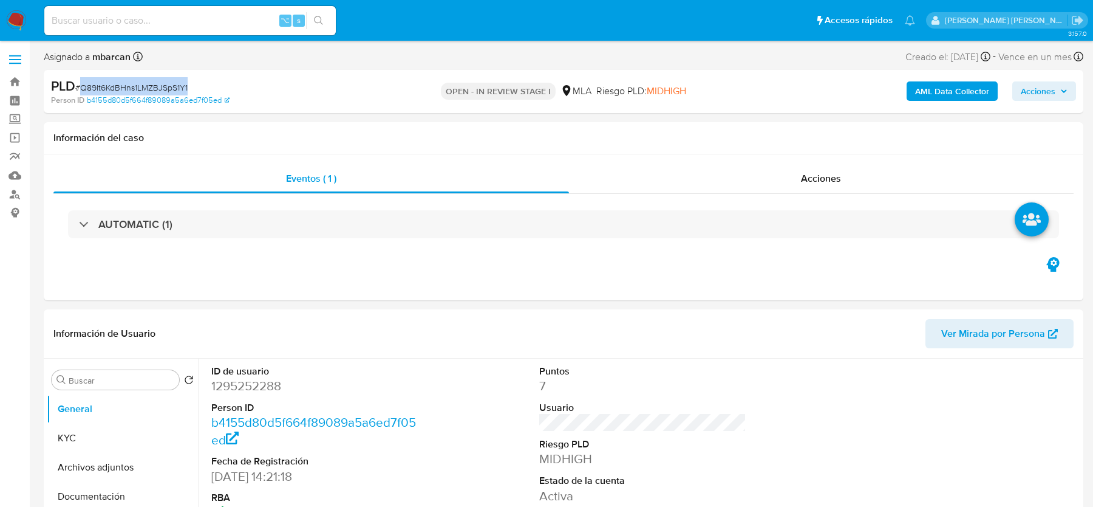
copy span "Q89It6KdBHns1LMZBJSpS1Y1"
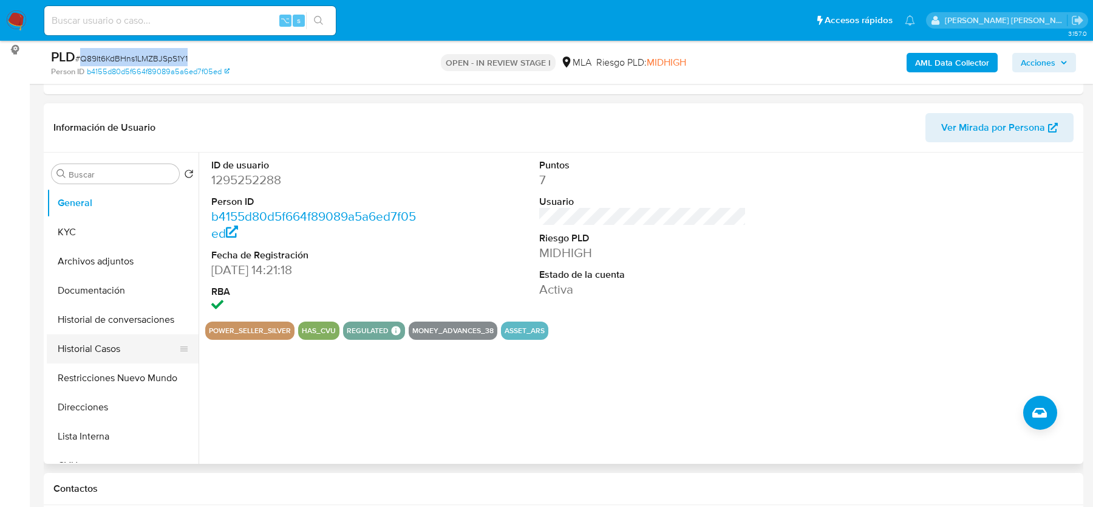
click at [102, 357] on button "Historial Casos" at bounding box center [118, 348] width 142 height 29
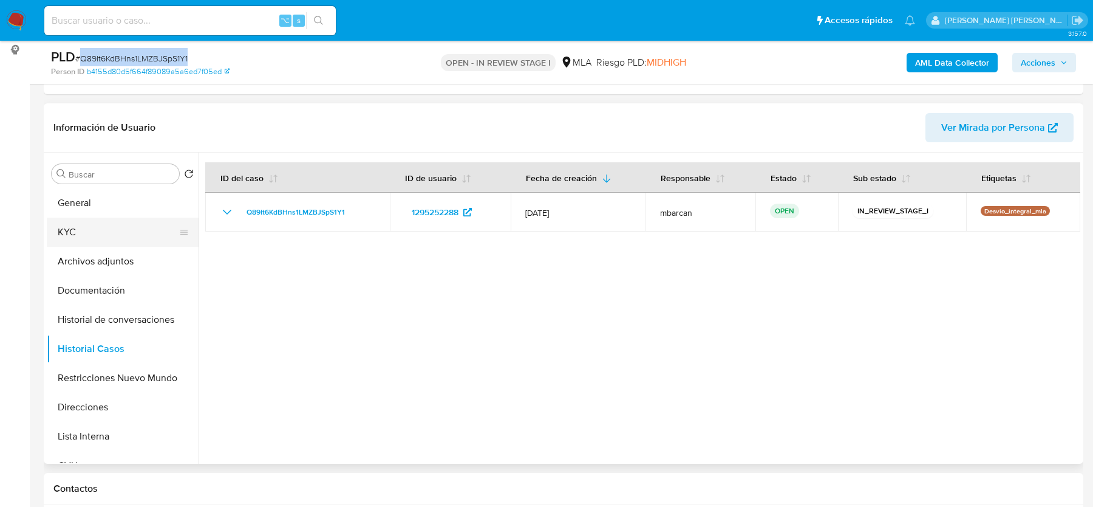
click at [93, 231] on button "KYC" at bounding box center [118, 231] width 142 height 29
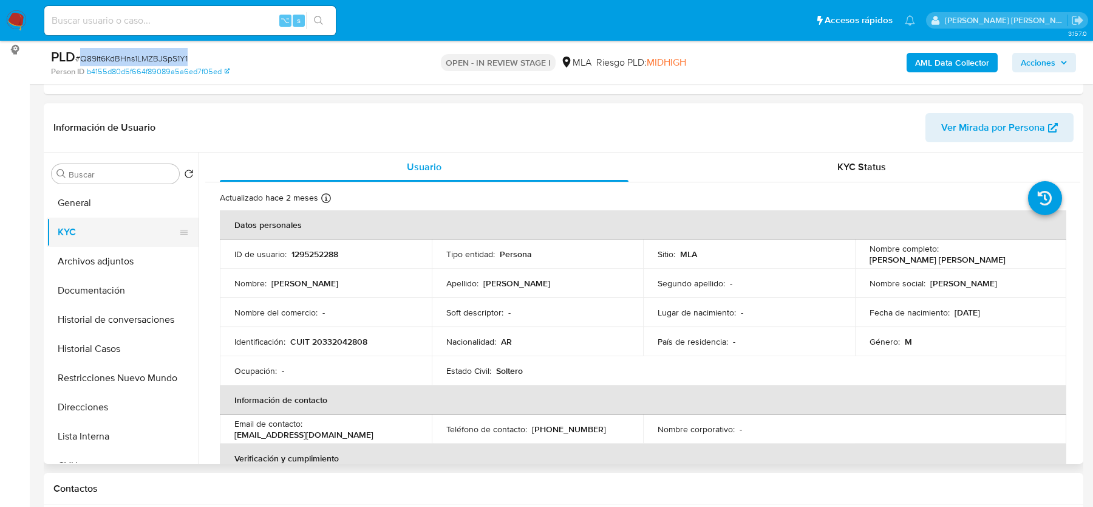
click at [142, 219] on button "KYC" at bounding box center [118, 231] width 142 height 29
click at [142, 200] on button "General" at bounding box center [118, 202] width 142 height 29
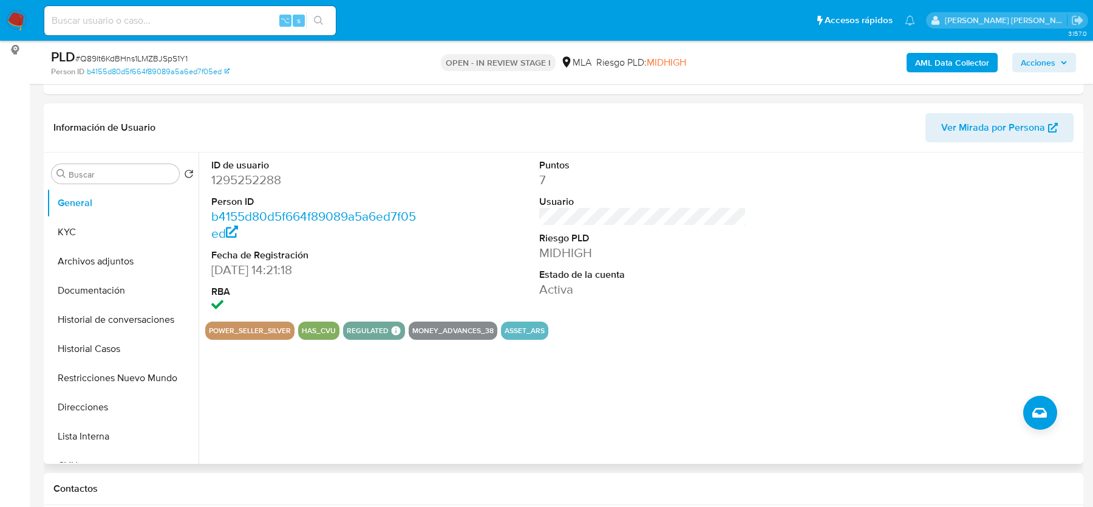
click at [228, 188] on dd "1295252288" at bounding box center [314, 179] width 207 height 17
copy dd "1295252288"
click at [103, 238] on button "KYC" at bounding box center [118, 231] width 142 height 29
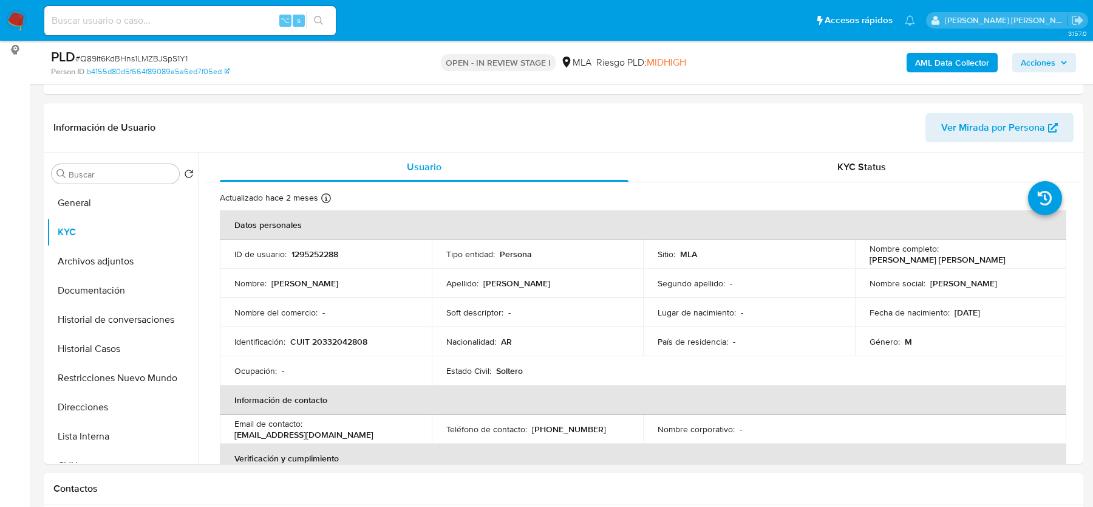
click at [47, 217] on button "KYC" at bounding box center [123, 231] width 152 height 29
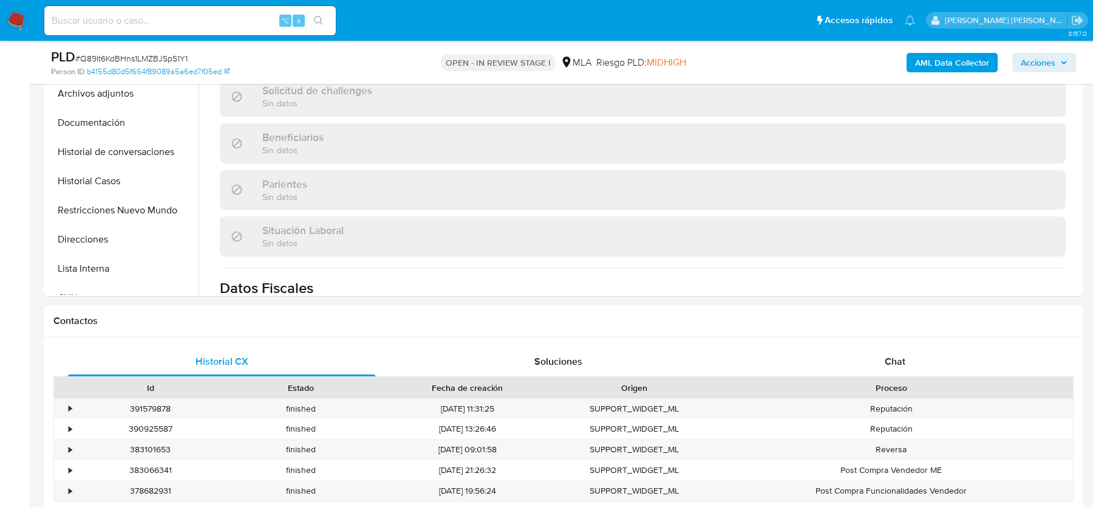
scroll to position [417, 0]
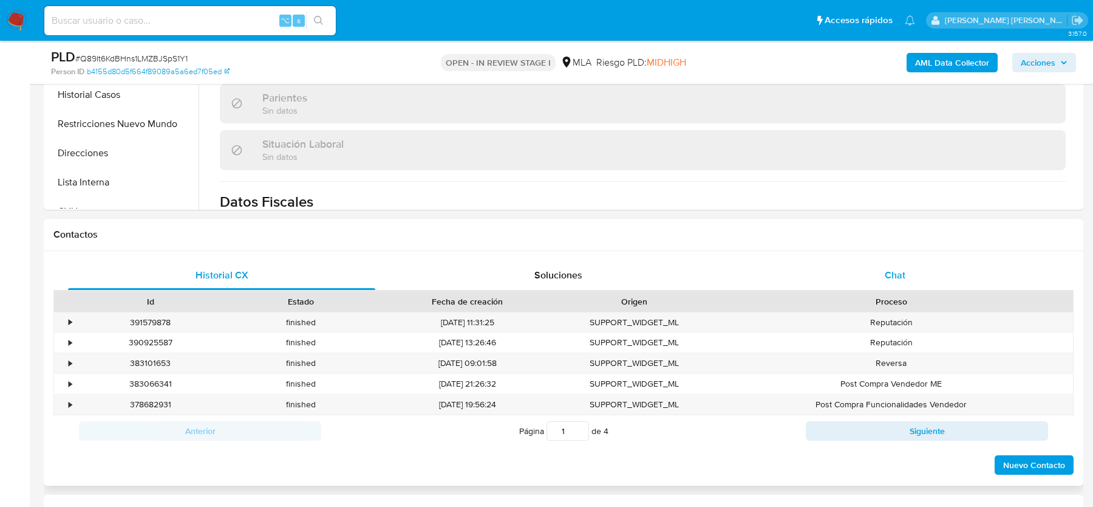
click at [903, 270] on span "Chat" at bounding box center [895, 275] width 21 height 14
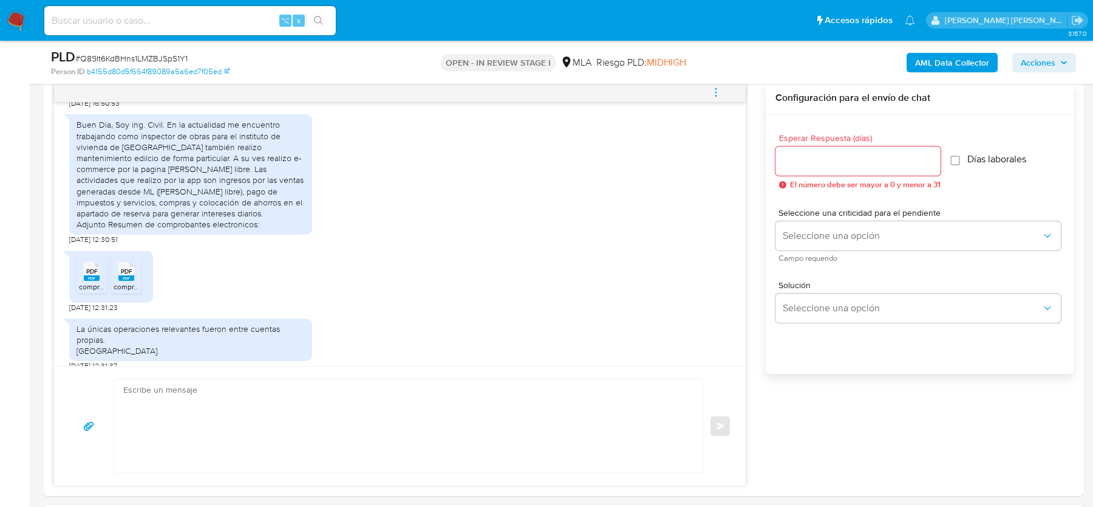
scroll to position [1090, 0]
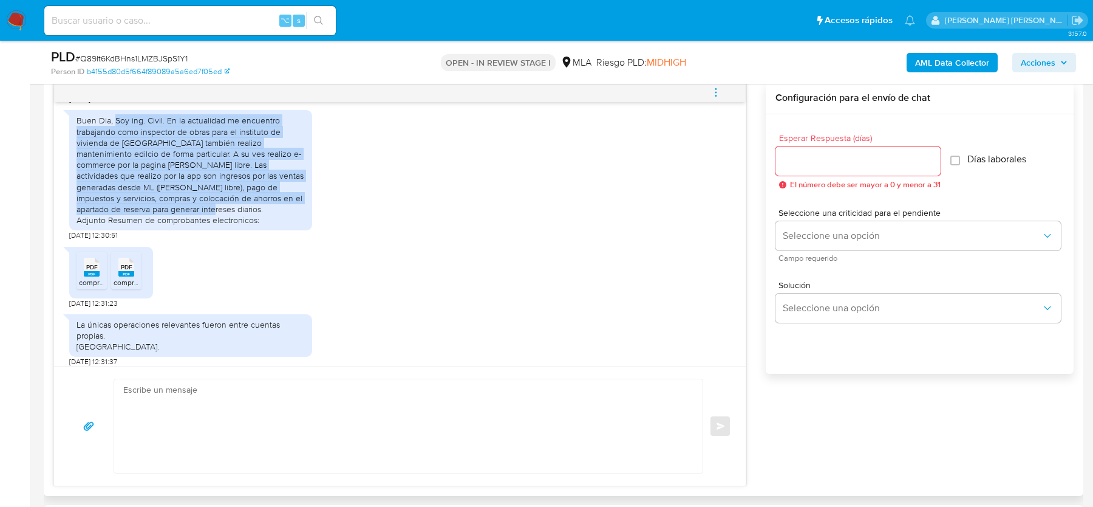
drag, startPoint x: 114, startPoint y: 154, endPoint x: 182, endPoint y: 243, distance: 111.8
click at [182, 225] on div "Buen Dia, Soy ing. Civil. En la actualidad me encuentro trabajando como inspect…" at bounding box center [191, 170] width 228 height 111
copy div "Soy ing. Civil. En la actualidad me encuentro trabajando como inspector de obra…"
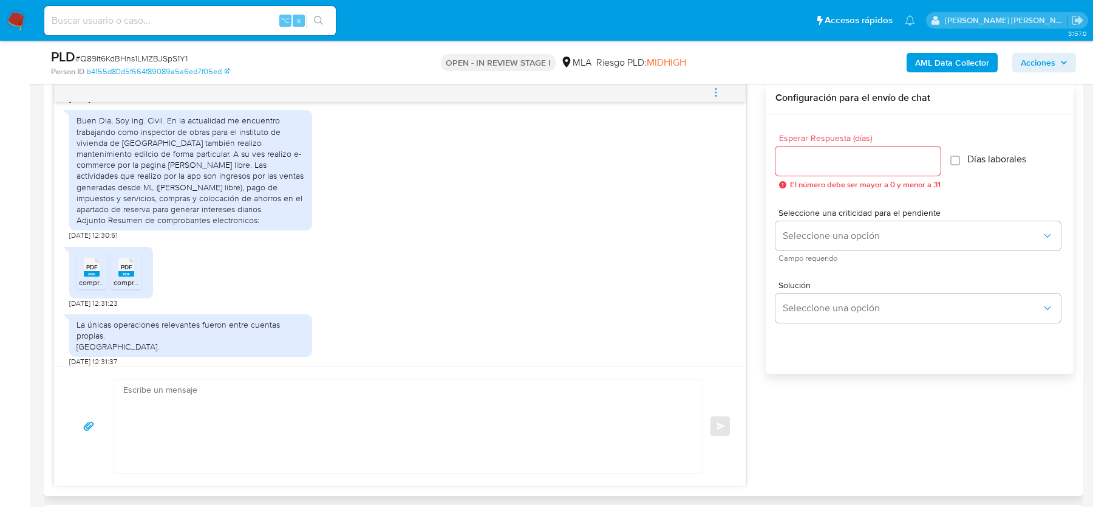
click at [92, 271] on span "PDF" at bounding box center [92, 267] width 12 height 8
click at [123, 271] on span "PDF" at bounding box center [127, 267] width 12 height 8
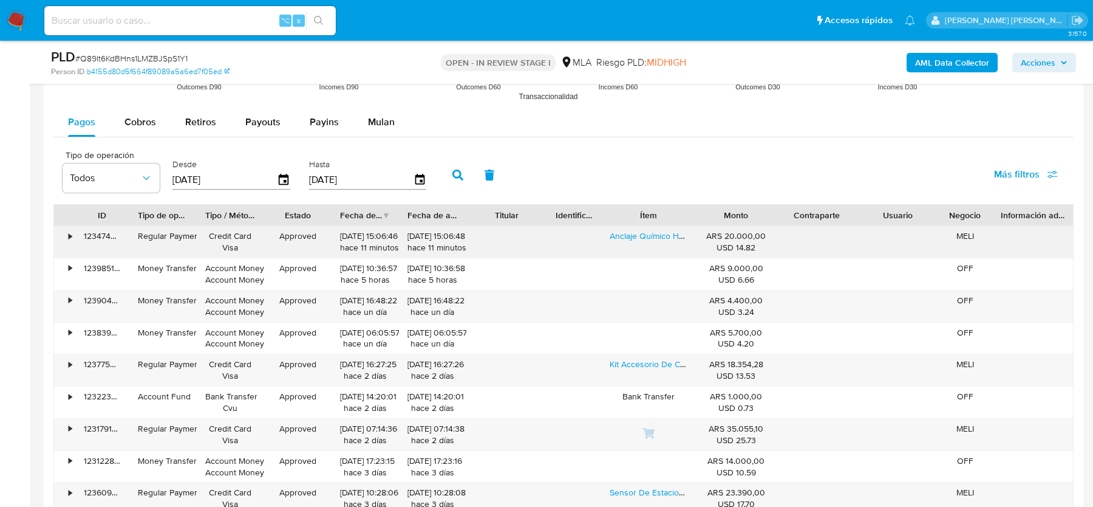
scroll to position [1561, 0]
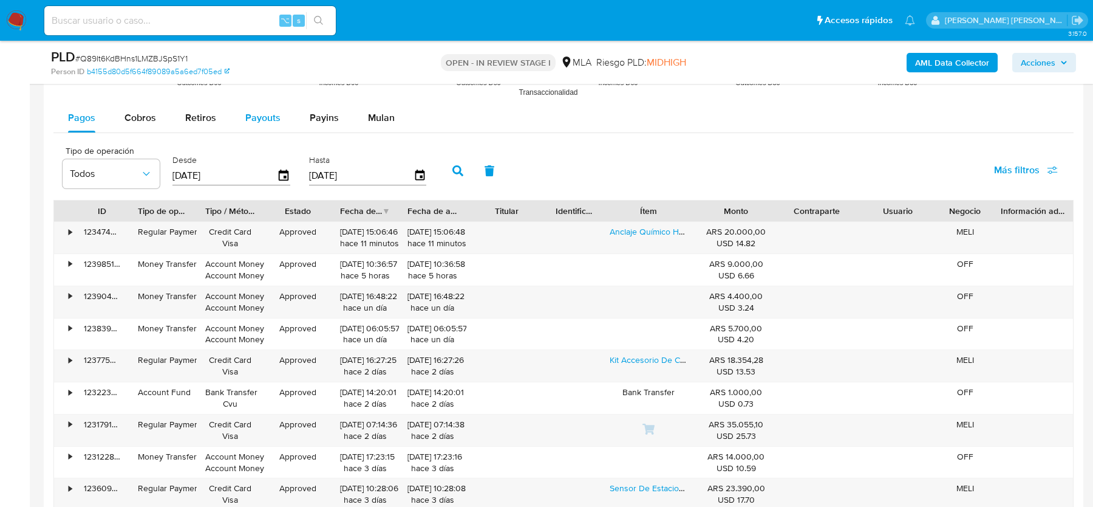
click at [277, 118] on span "Payouts" at bounding box center [262, 118] width 35 height 14
select select "10"
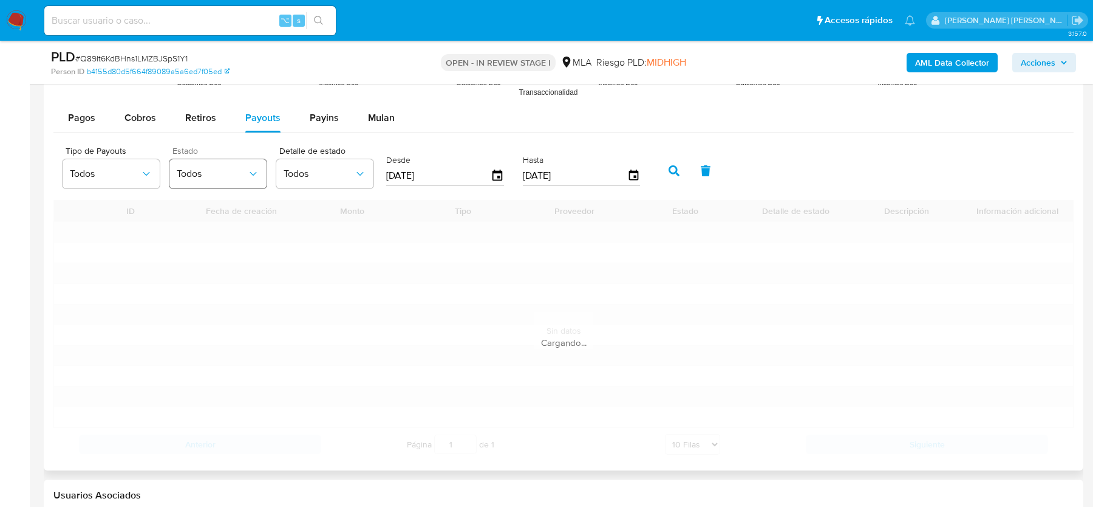
click at [234, 171] on span "Todos" at bounding box center [212, 174] width 70 height 12
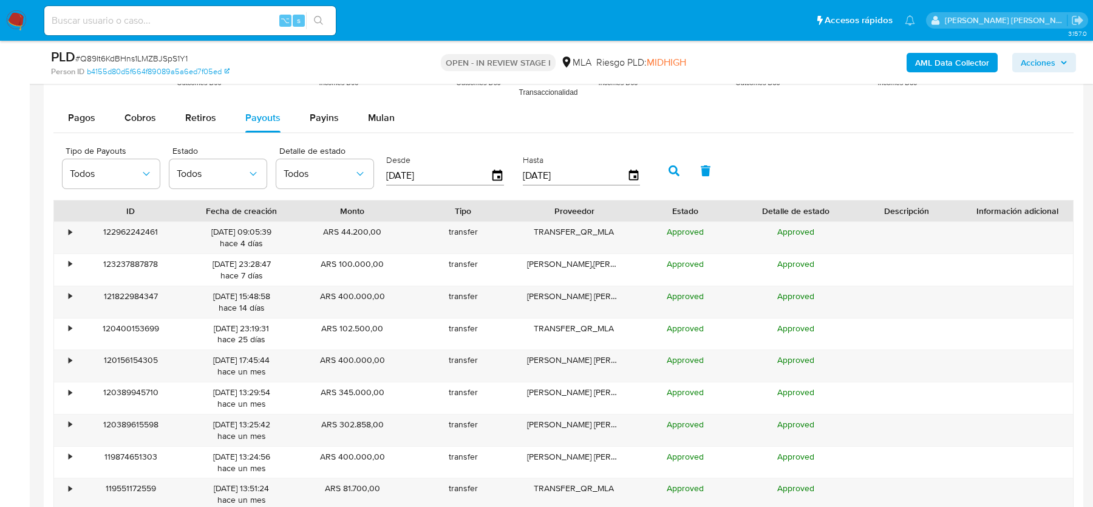
click at [433, 172] on input "[DATE]" at bounding box center [438, 175] width 104 height 19
click at [449, 176] on input "[DATE]" at bounding box center [438, 175] width 104 height 19
type input "31/05/202_"
type input "01/07/2025"
click at [669, 168] on icon "button" at bounding box center [674, 170] width 11 height 11
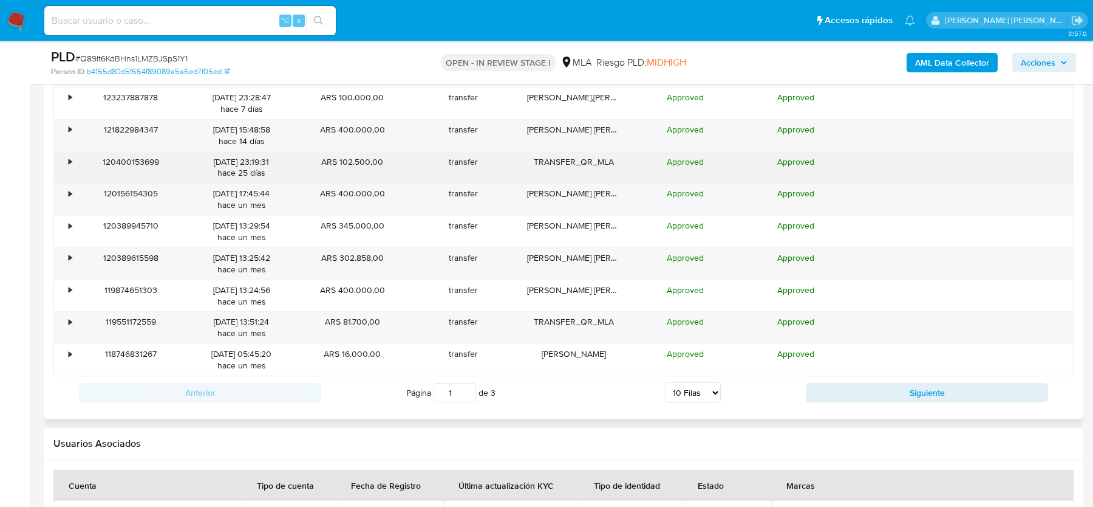
scroll to position [1730, 0]
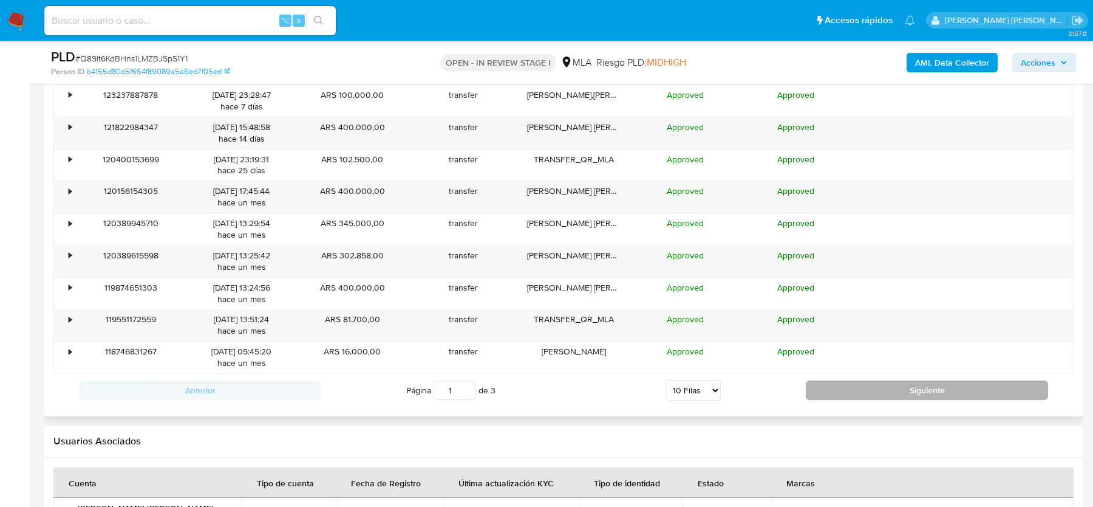
click at [817, 383] on button "Siguiente" at bounding box center [927, 389] width 242 height 19
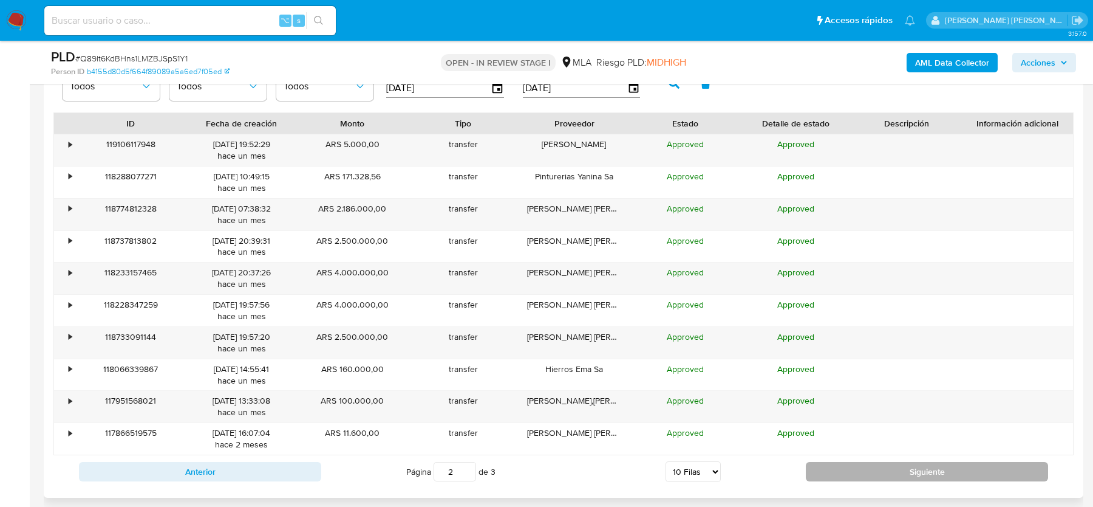
scroll to position [1651, 0]
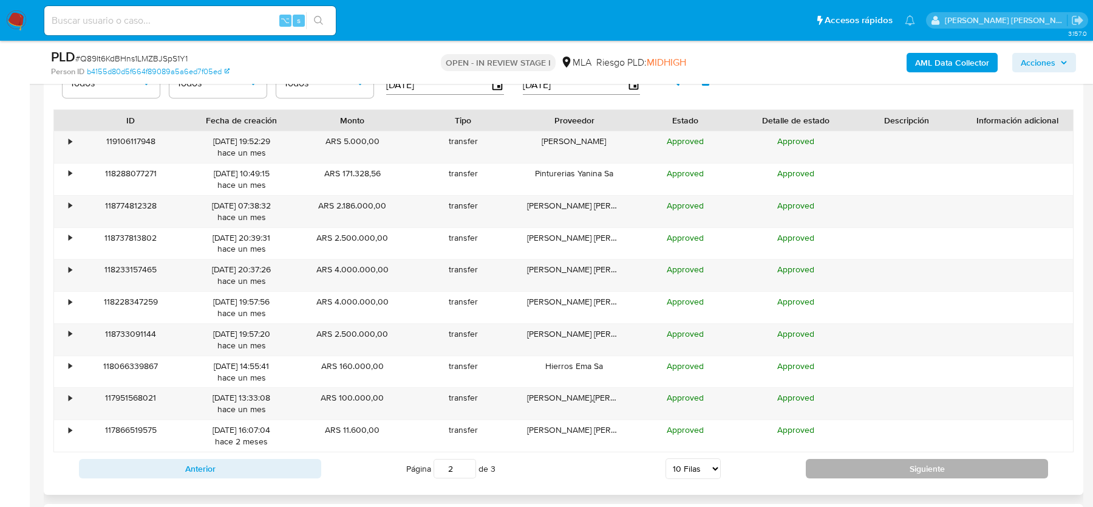
click at [821, 460] on button "Siguiente" at bounding box center [927, 468] width 242 height 19
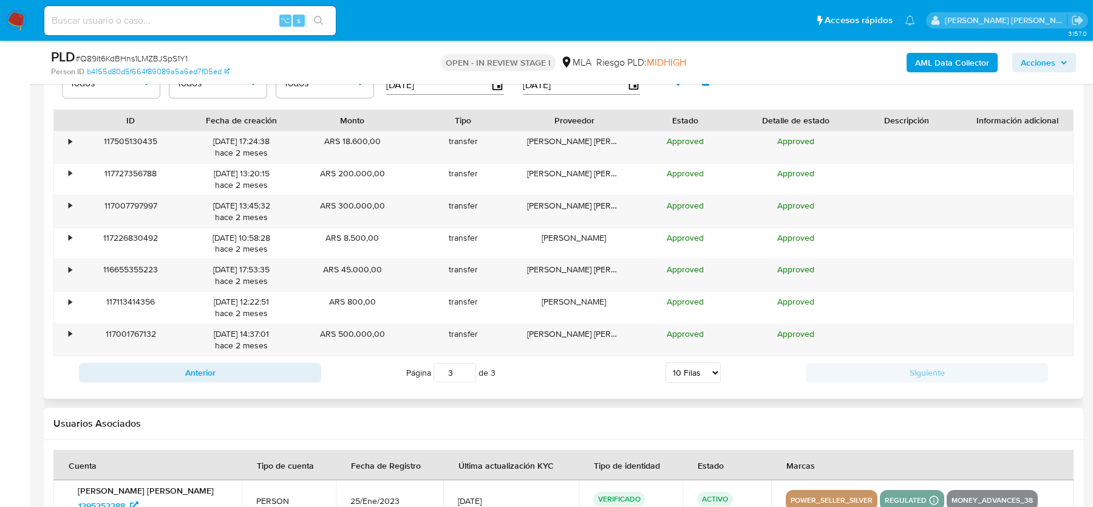
click at [186, 356] on div "Anterior Página 3 de 3 5 Filas 10 Filas 20 Filas 25 Filas 50 Filas 100 Filas Si…" at bounding box center [563, 372] width 1020 height 33
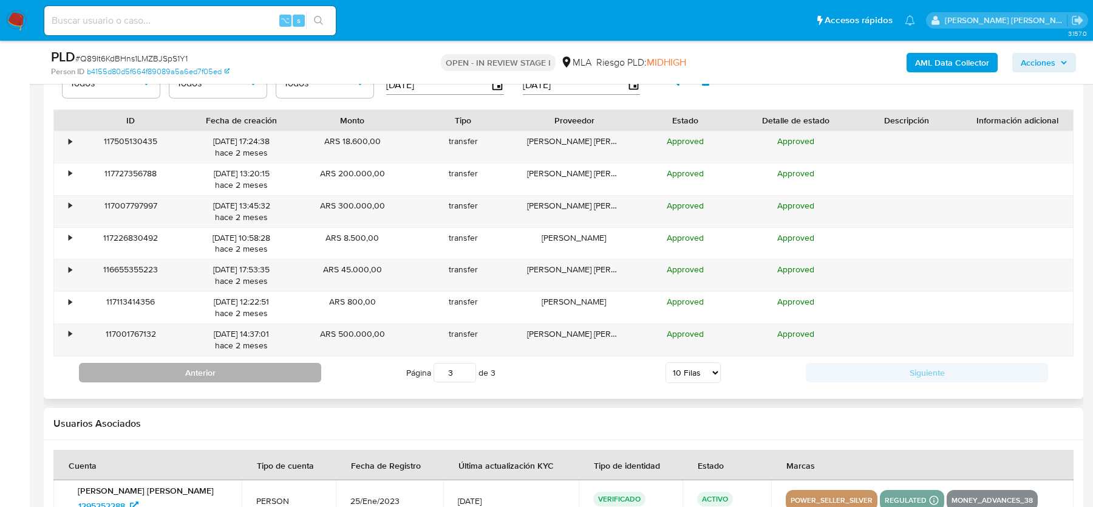
click at [188, 367] on button "Anterior" at bounding box center [200, 372] width 242 height 19
type input "2"
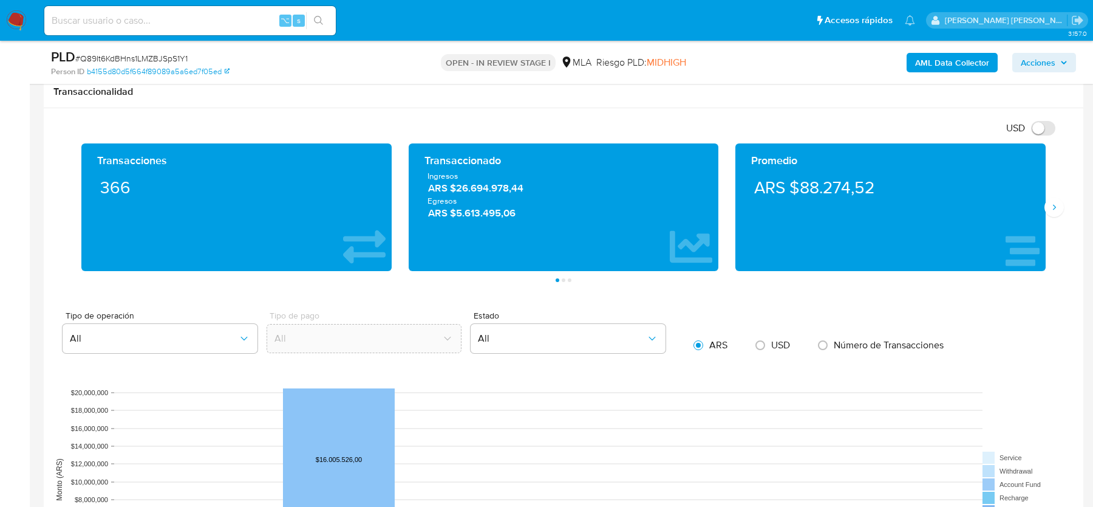
scroll to position [717, 0]
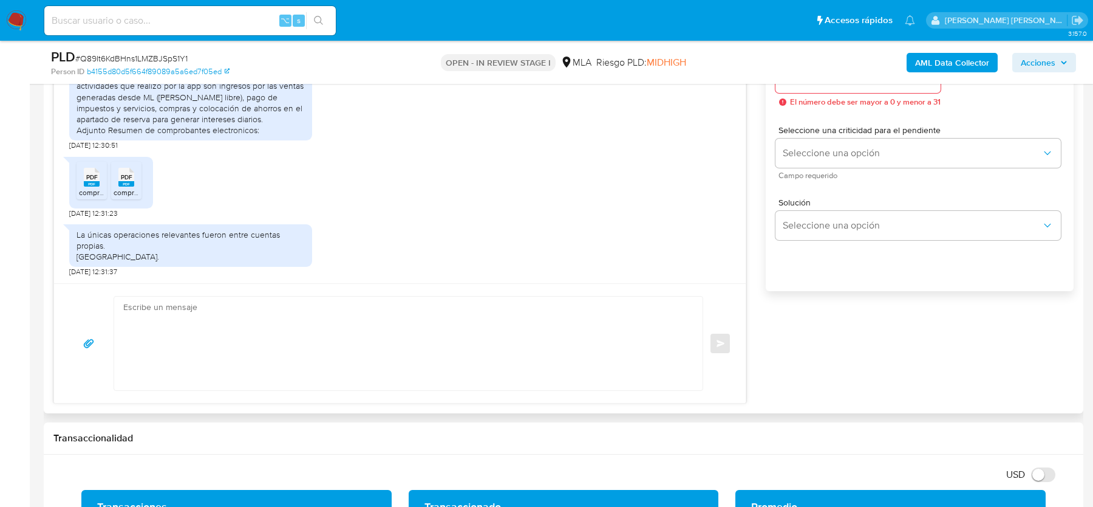
click at [427, 308] on textarea at bounding box center [405, 343] width 564 height 94
paste textarea "Hola, ¡Muchas gracias por tu respuesta! Confirmamos la recepción de la document…"
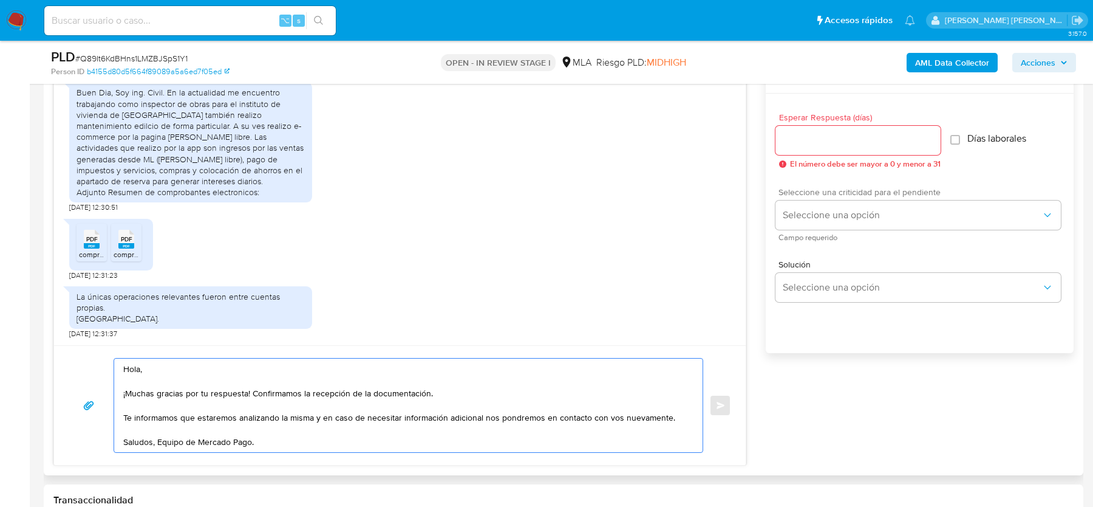
scroll to position [615, 0]
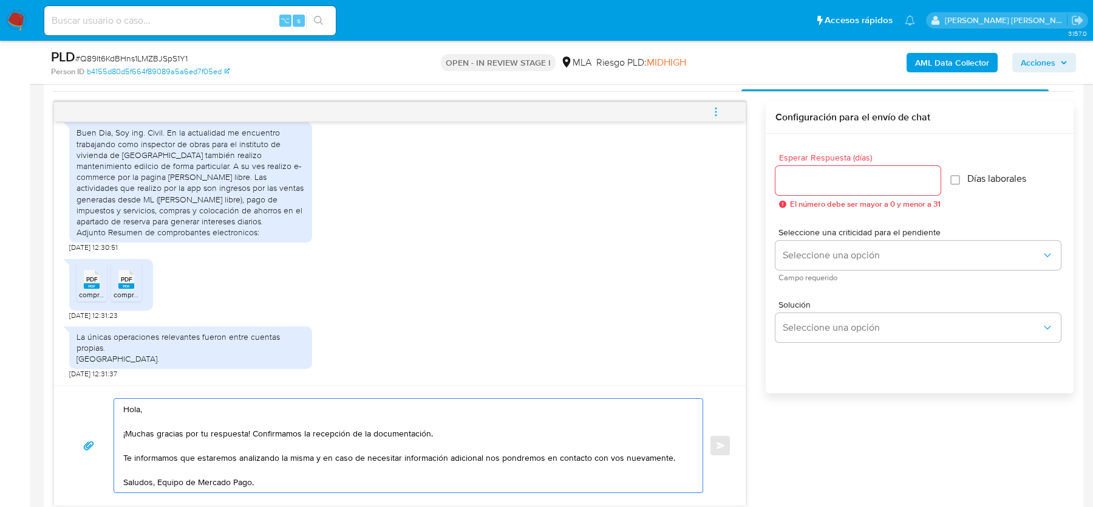
type textarea "Hola, ¡Muchas gracias por tu respuesta! Confirmamos la recepción de la document…"
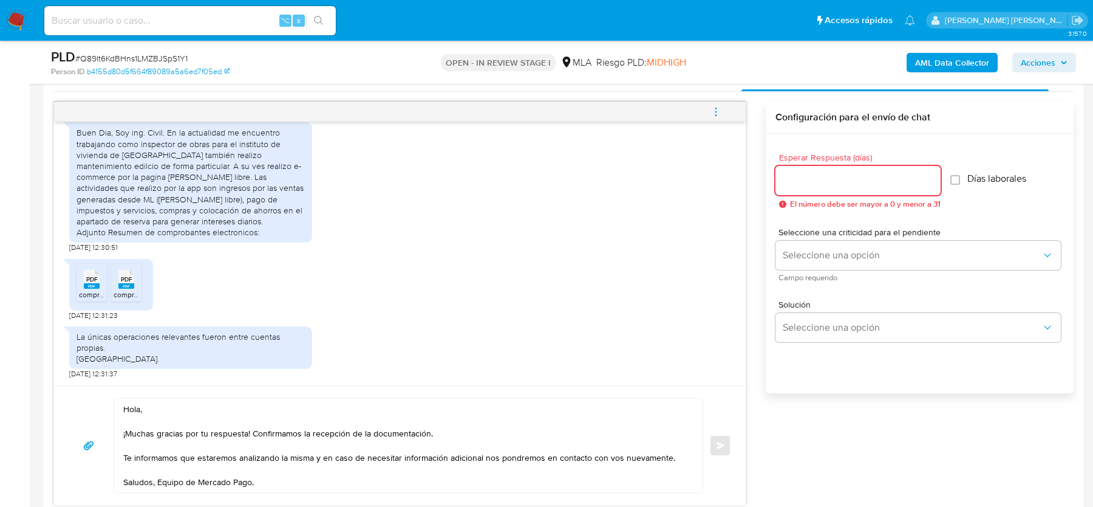
click at [839, 179] on input "Esperar Respuesta (días)" at bounding box center [858, 180] width 165 height 16
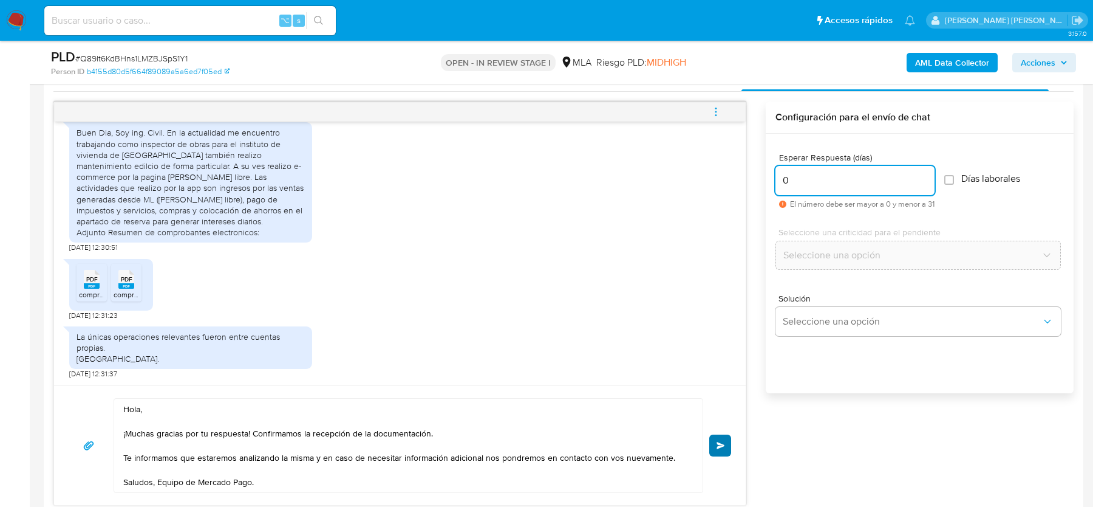
type input "0"
click at [720, 446] on span "Enviar" at bounding box center [721, 445] width 9 height 7
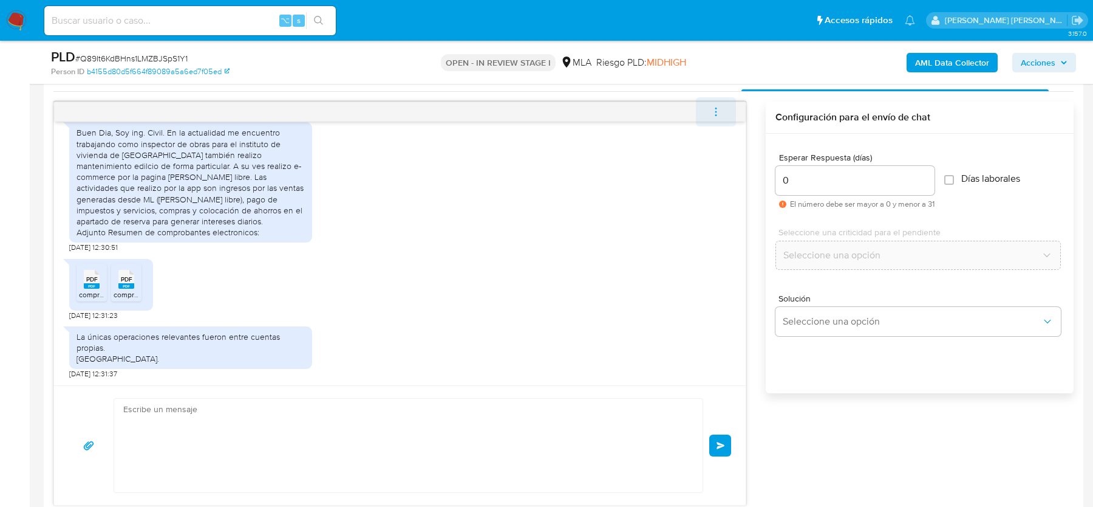
scroll to position [1277, 0]
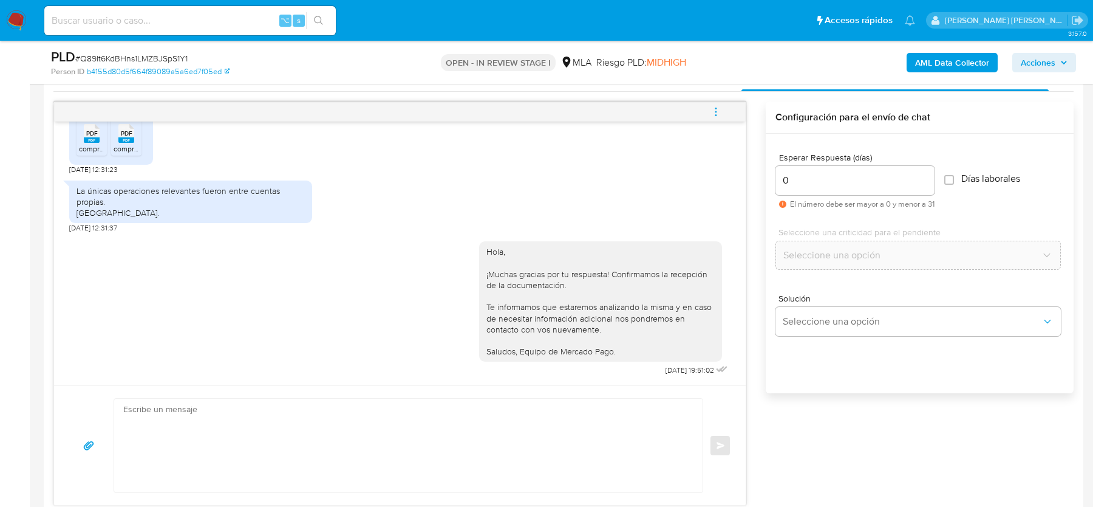
click at [717, 111] on icon "menu-action" at bounding box center [715, 111] width 1 height 1
click at [628, 80] on li "Cerrar conversación" at bounding box center [634, 88] width 125 height 22
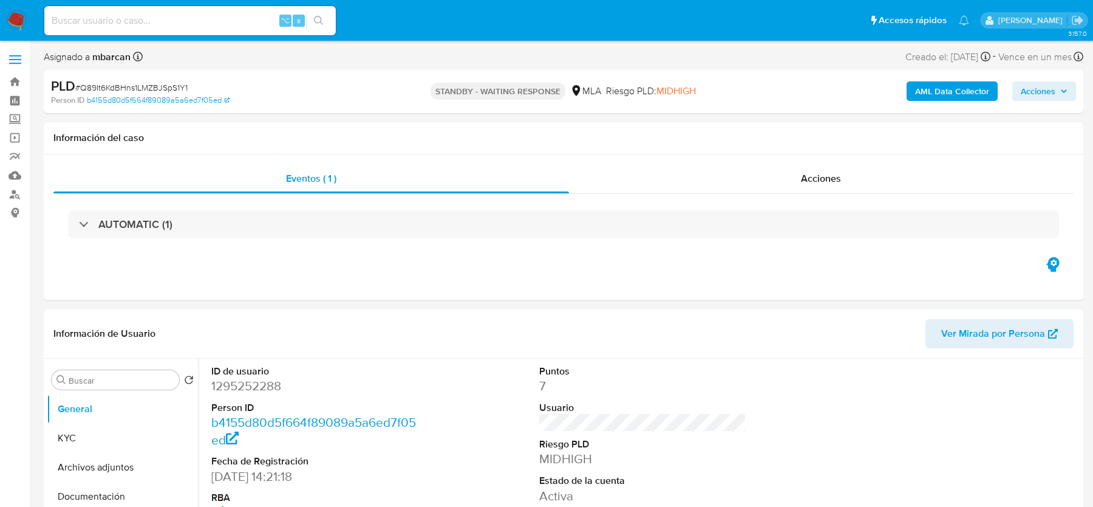
select select "10"
click at [103, 85] on span "# Q89It6KdBHns1LMZBJSpS1Y1" at bounding box center [131, 87] width 112 height 12
click at [130, 471] on button "Archivos adjuntos" at bounding box center [118, 466] width 142 height 29
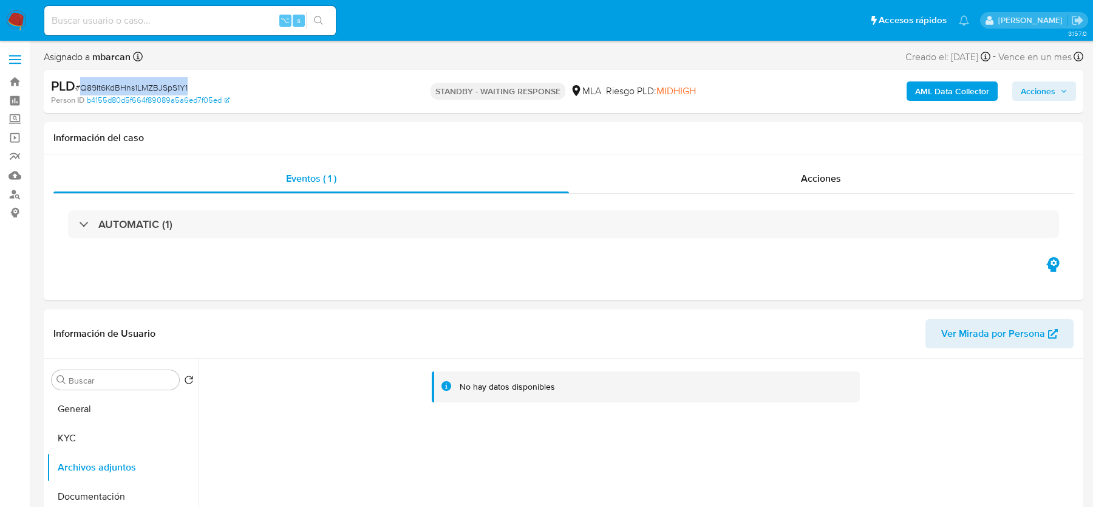
click at [934, 90] on b "AML Data Collector" at bounding box center [952, 90] width 74 height 19
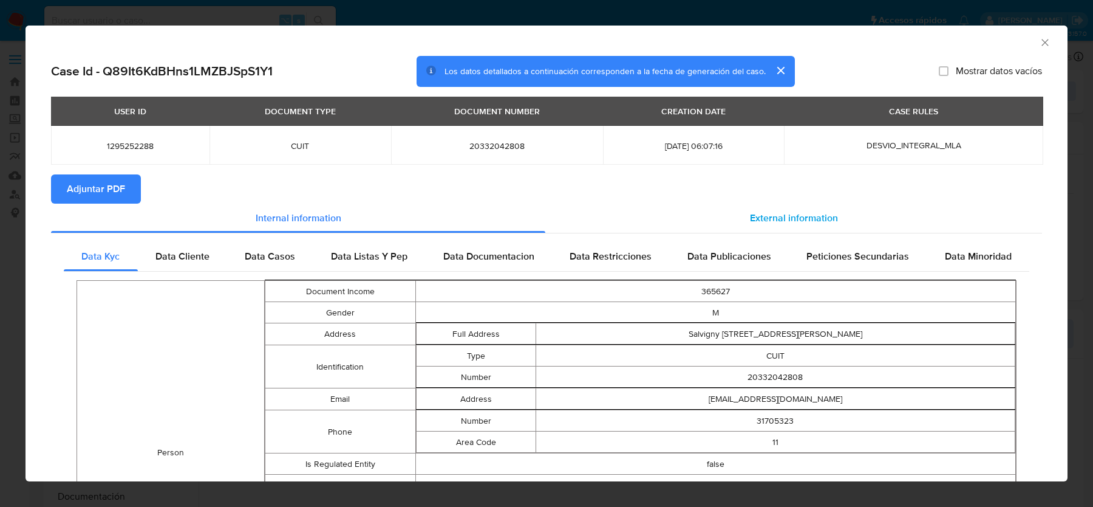
click at [825, 231] on div "External information" at bounding box center [793, 217] width 497 height 29
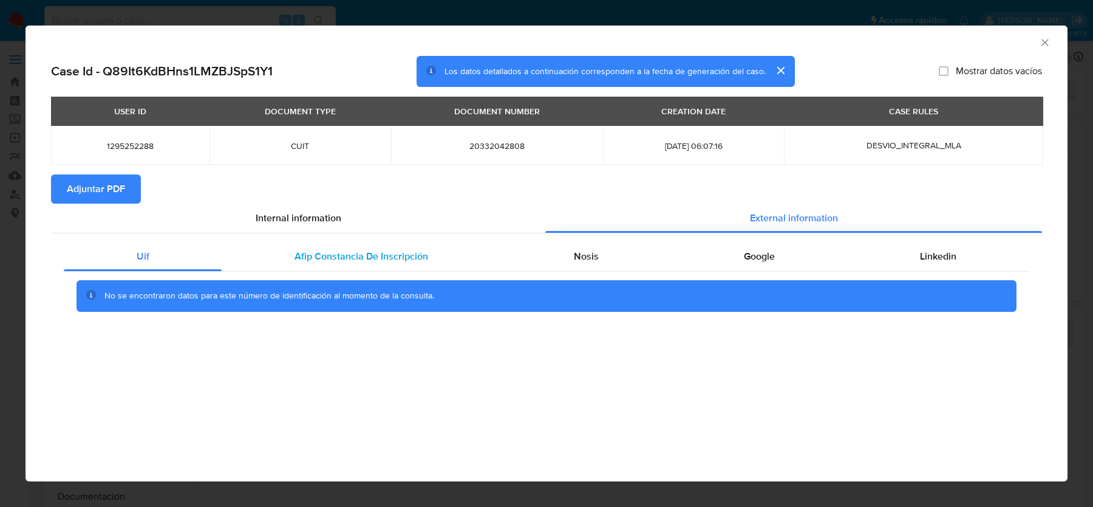
click at [313, 249] on span "Afip Constancia De Inscripción" at bounding box center [362, 256] width 134 height 14
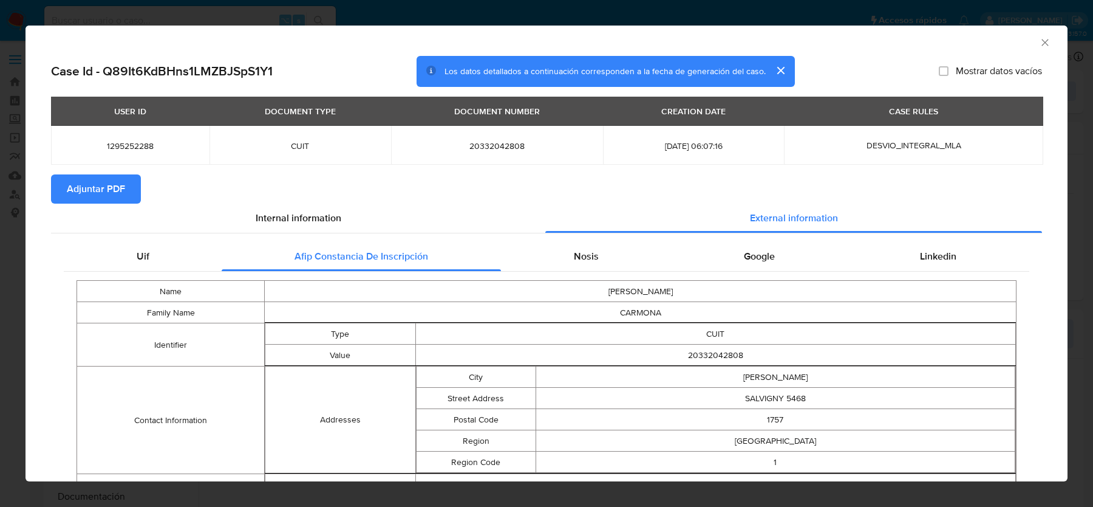
click at [596, 265] on div "Nosis" at bounding box center [586, 256] width 170 height 29
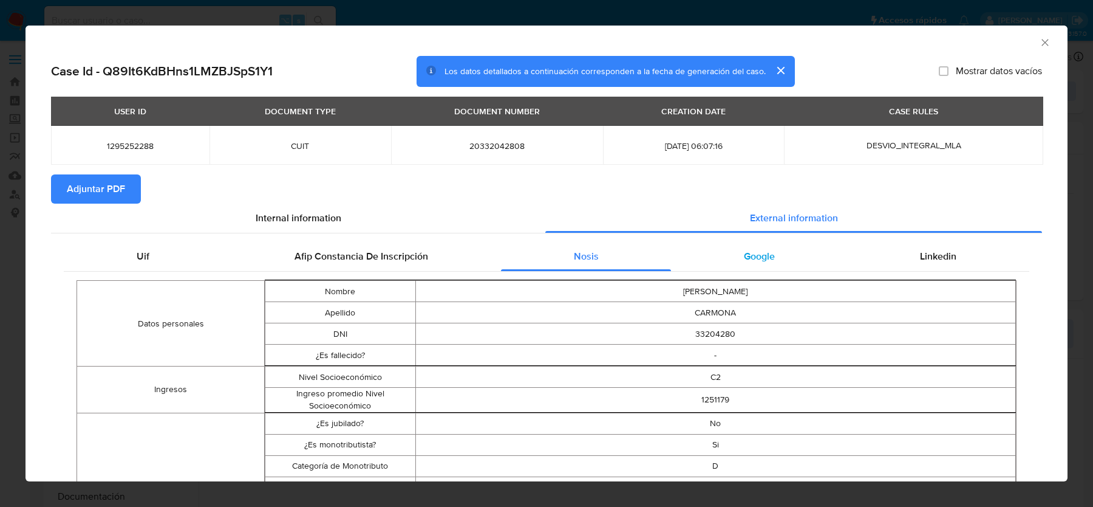
click at [749, 270] on div "Google" at bounding box center [759, 256] width 176 height 29
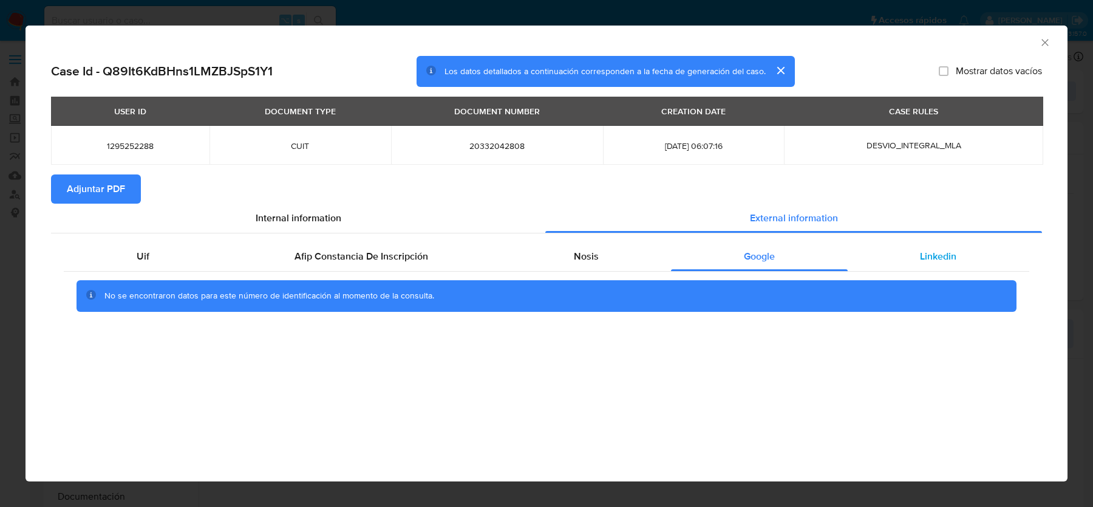
click at [940, 258] on span "Linkedin" at bounding box center [938, 256] width 36 height 14
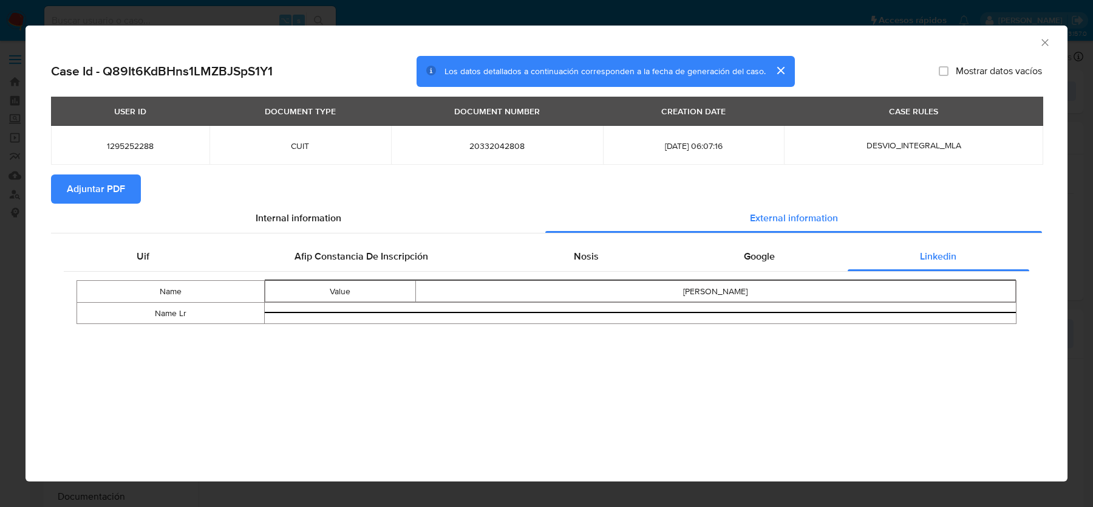
click at [1042, 40] on icon "Cerrar ventana" at bounding box center [1045, 42] width 12 height 12
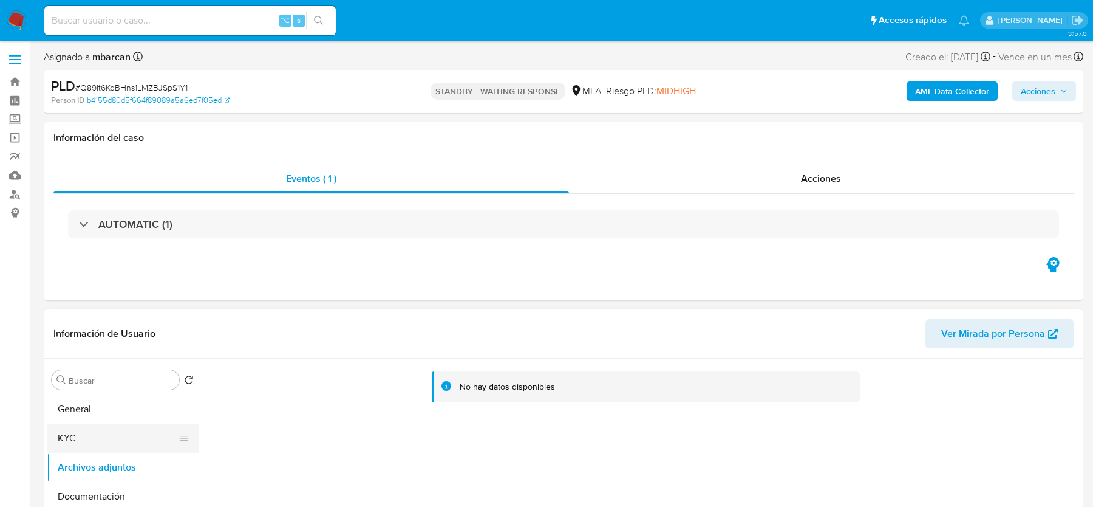
click at [113, 431] on button "KYC" at bounding box center [118, 437] width 142 height 29
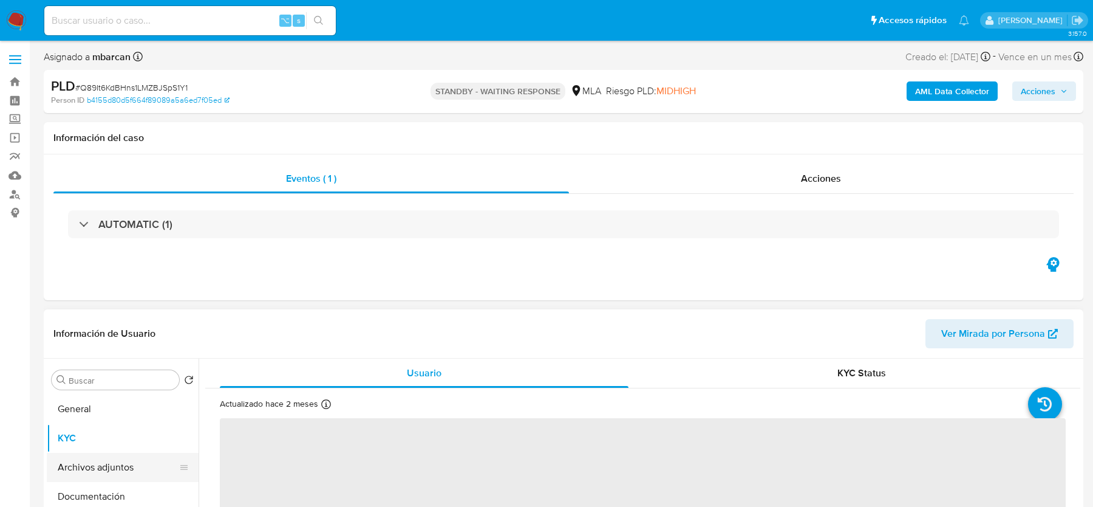
click at [115, 462] on button "Archivos adjuntos" at bounding box center [118, 466] width 142 height 29
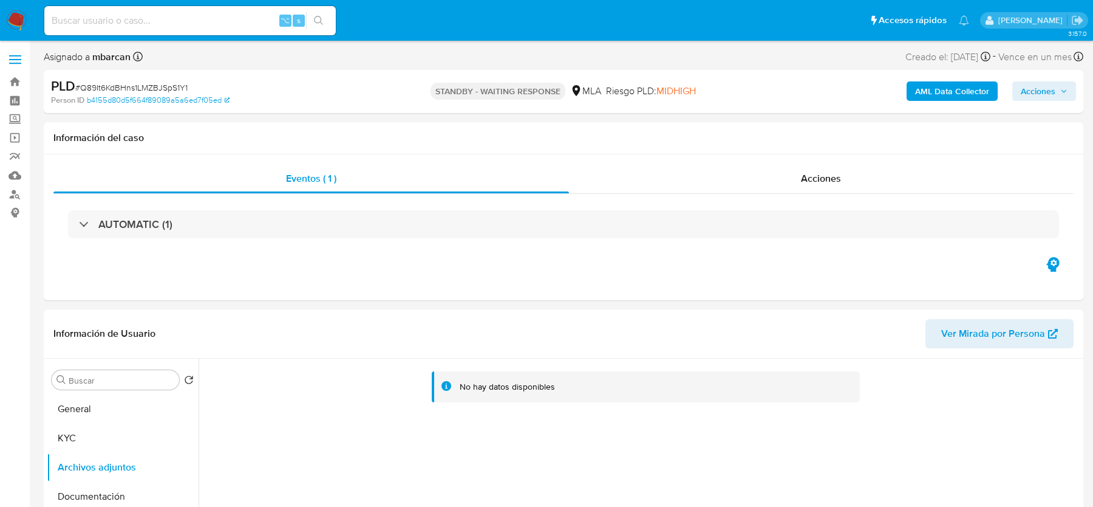
click at [923, 100] on b "AML Data Collector" at bounding box center [952, 90] width 74 height 19
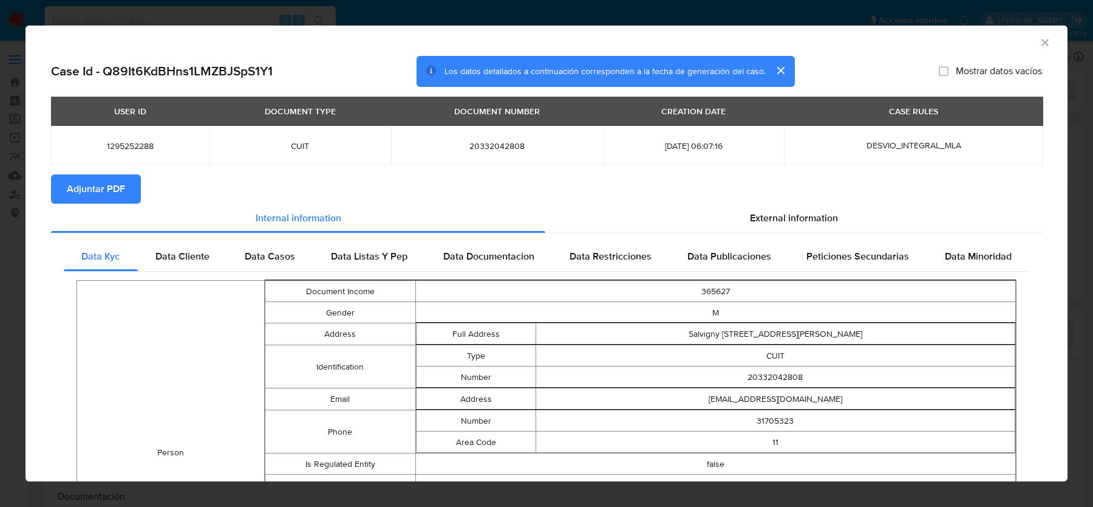
click at [121, 185] on span "Adjuntar PDF" at bounding box center [96, 189] width 58 height 27
click at [1045, 39] on icon "Cerrar ventana" at bounding box center [1045, 42] width 12 height 12
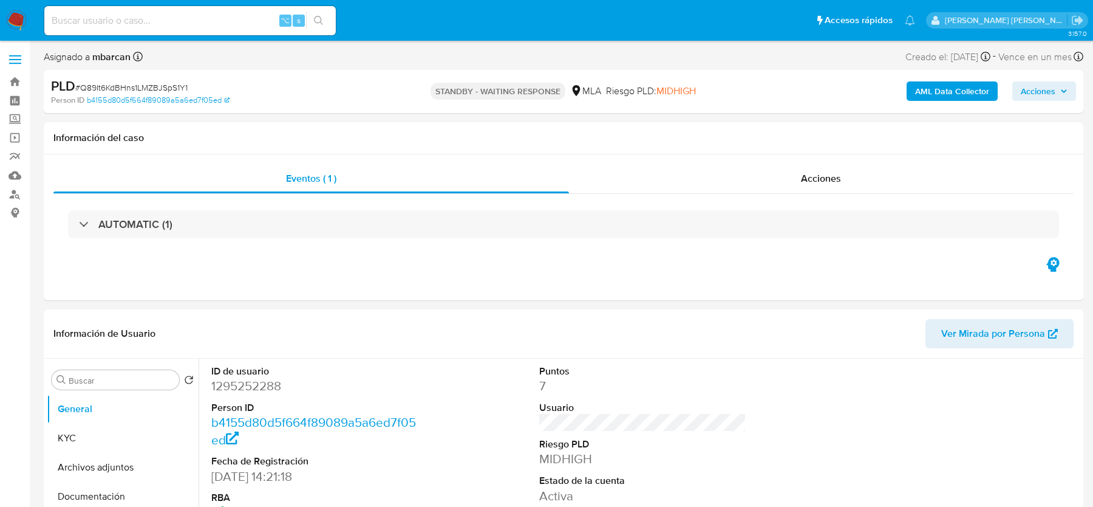
select select "10"
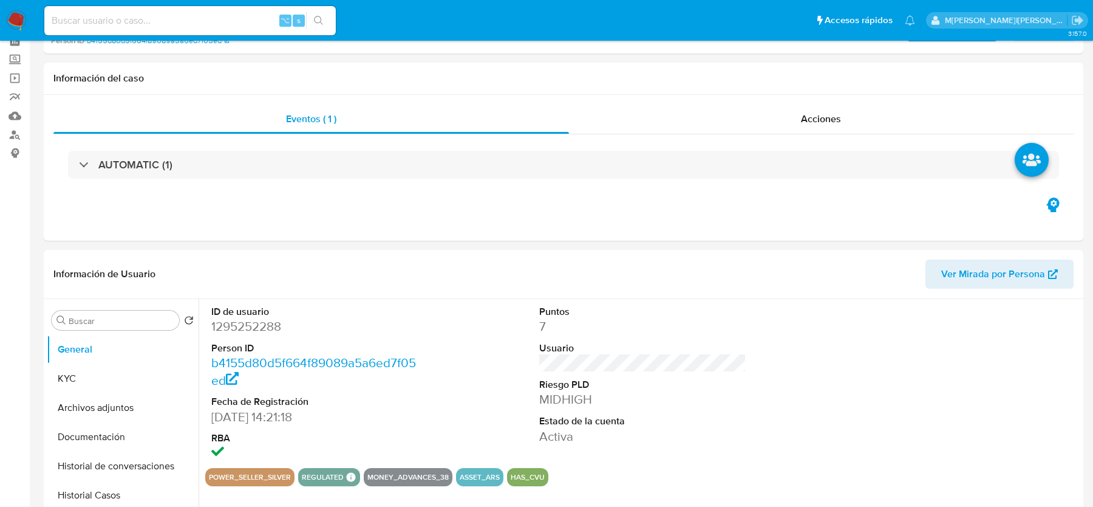
scroll to position [148, 0]
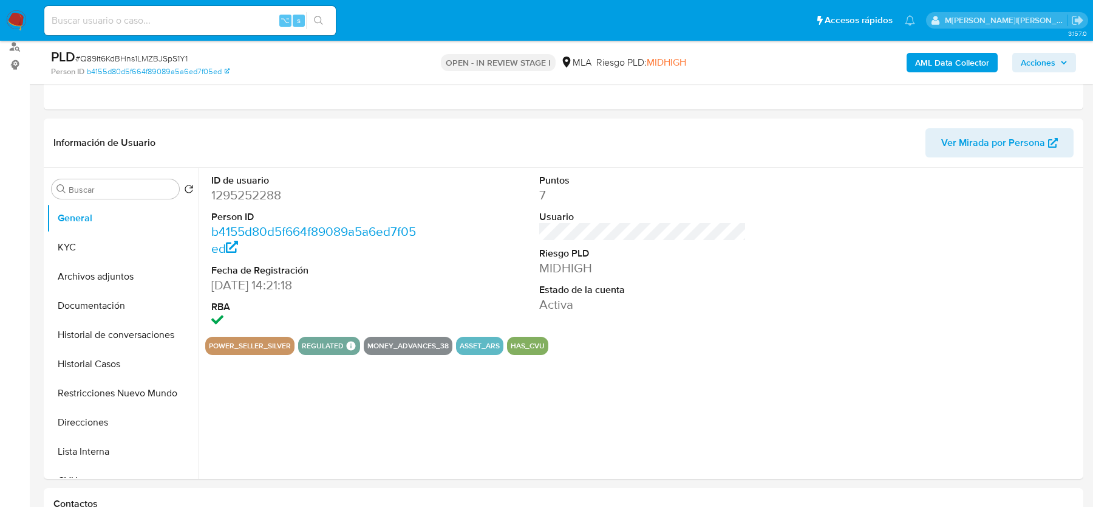
select select "10"
click at [105, 278] on button "Archivos adjuntos" at bounding box center [118, 276] width 142 height 29
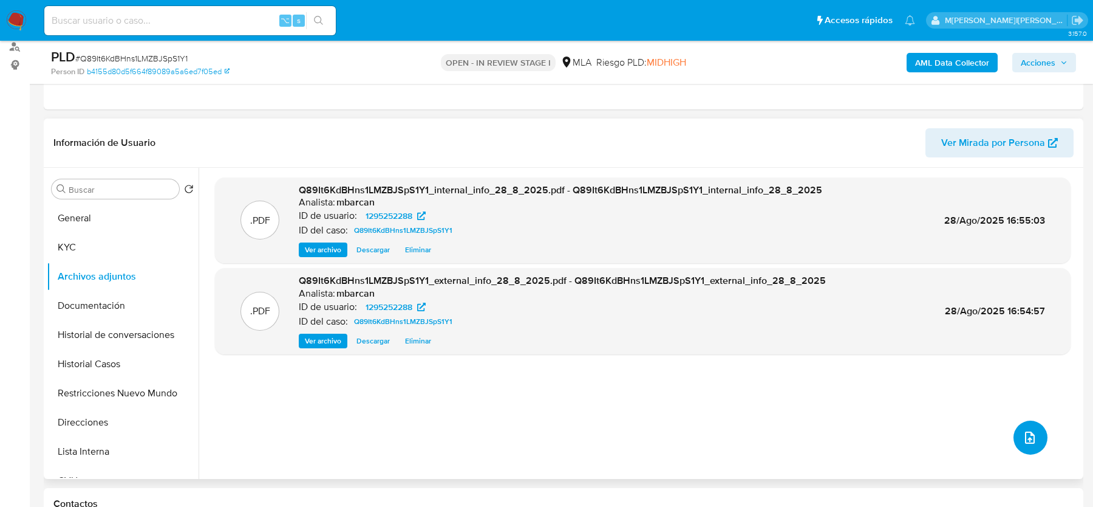
click at [1025, 438] on icon "upload-file" at bounding box center [1030, 437] width 15 height 15
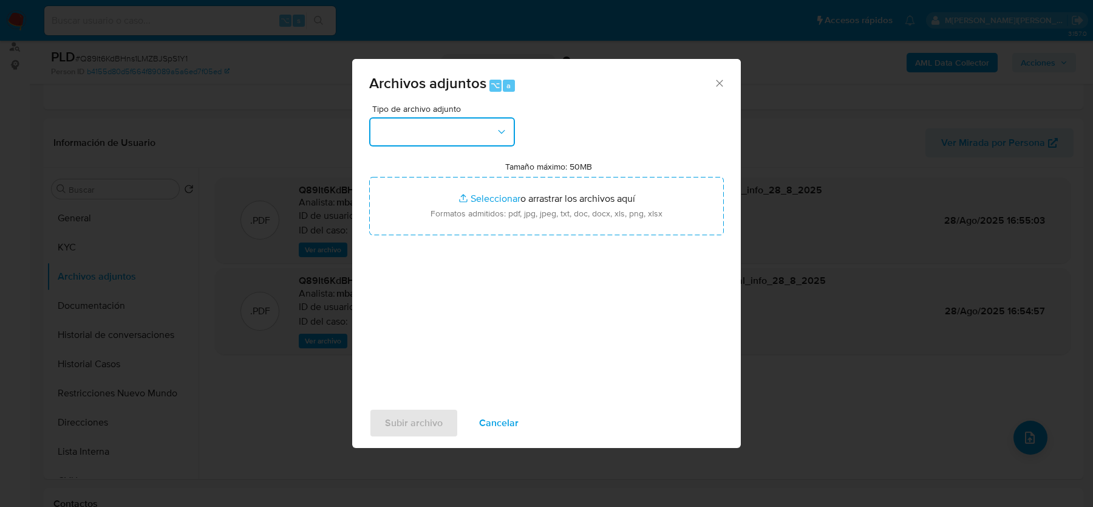
click at [474, 134] on button "button" at bounding box center [442, 131] width 146 height 29
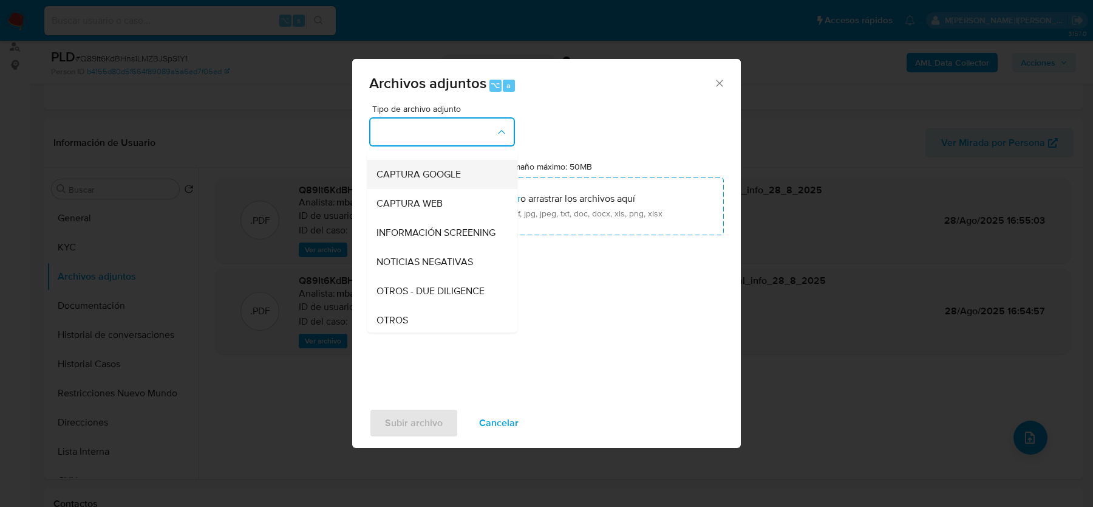
scroll to position [80, 0]
click at [392, 309] on div "OTROS" at bounding box center [439, 317] width 124 height 29
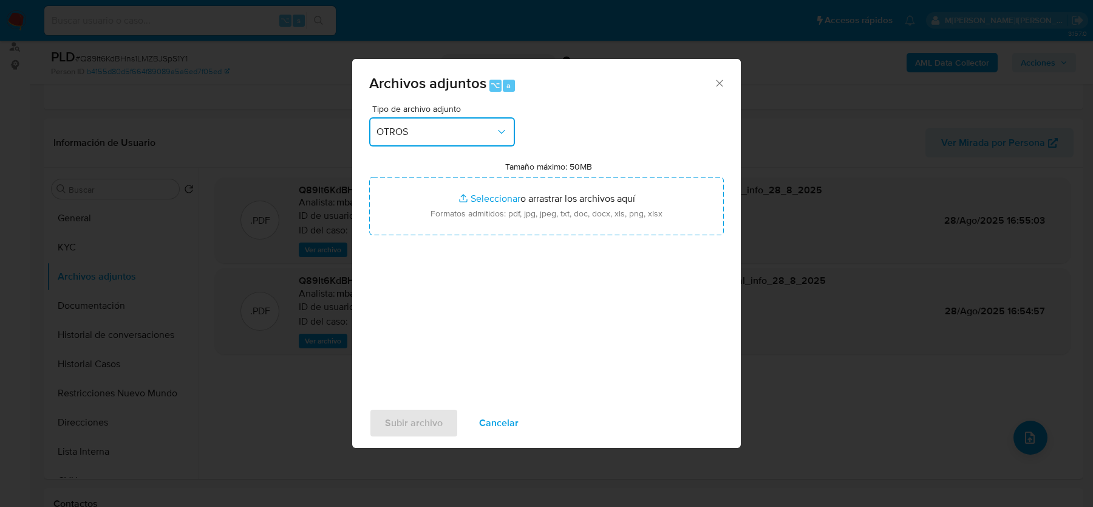
click at [445, 140] on button "OTROS" at bounding box center [442, 131] width 146 height 29
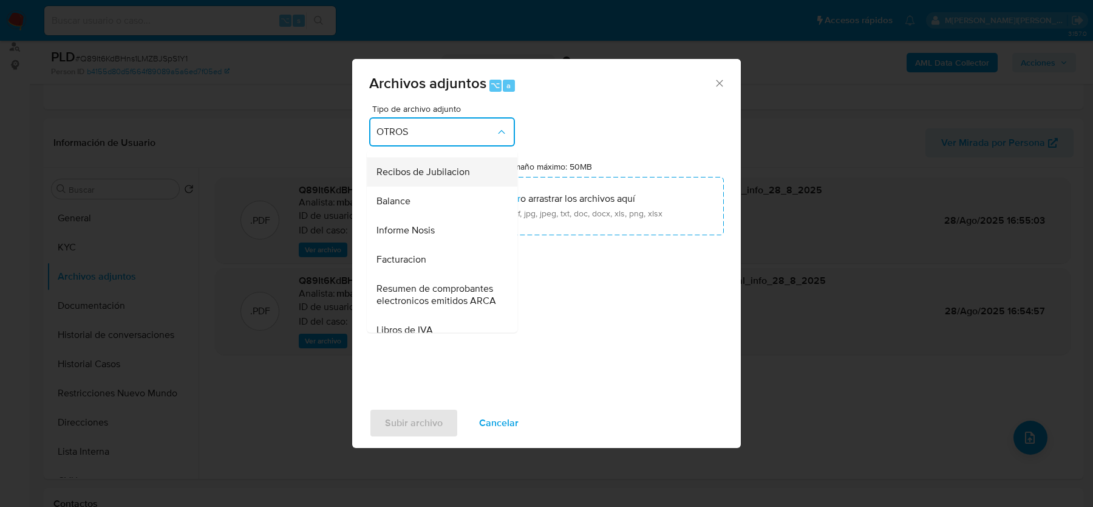
scroll to position [404, 0]
click at [436, 281] on span "Resumen de comprobantes electronicos emitidos ARCA" at bounding box center [439, 291] width 124 height 24
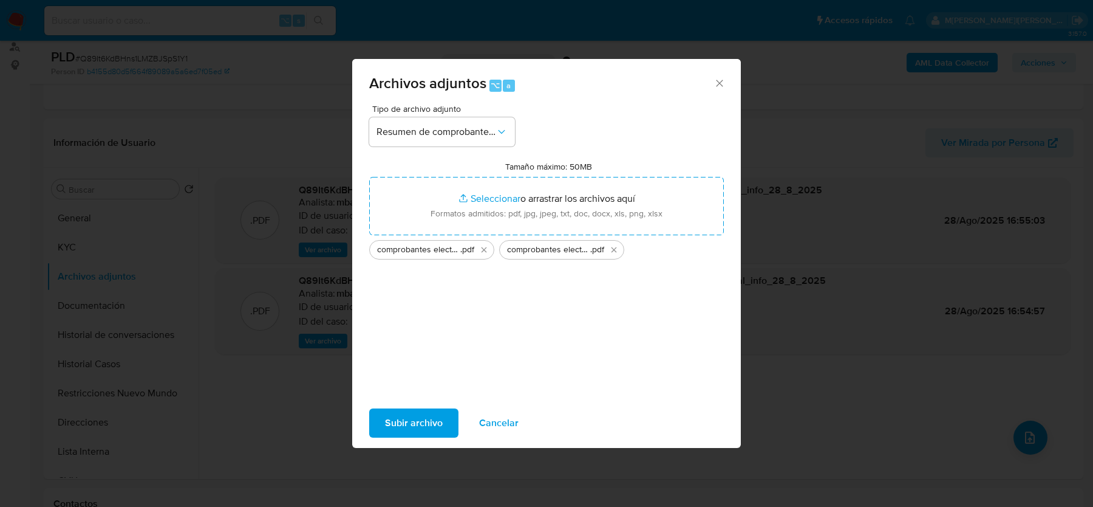
click at [409, 413] on span "Subir archivo" at bounding box center [414, 422] width 58 height 27
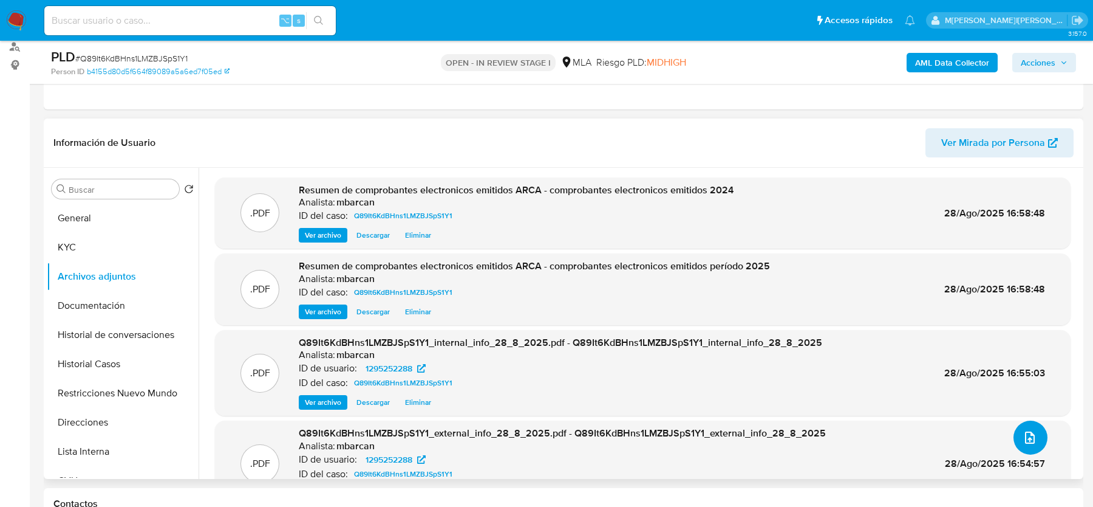
click at [1025, 437] on icon "upload-file" at bounding box center [1030, 437] width 10 height 12
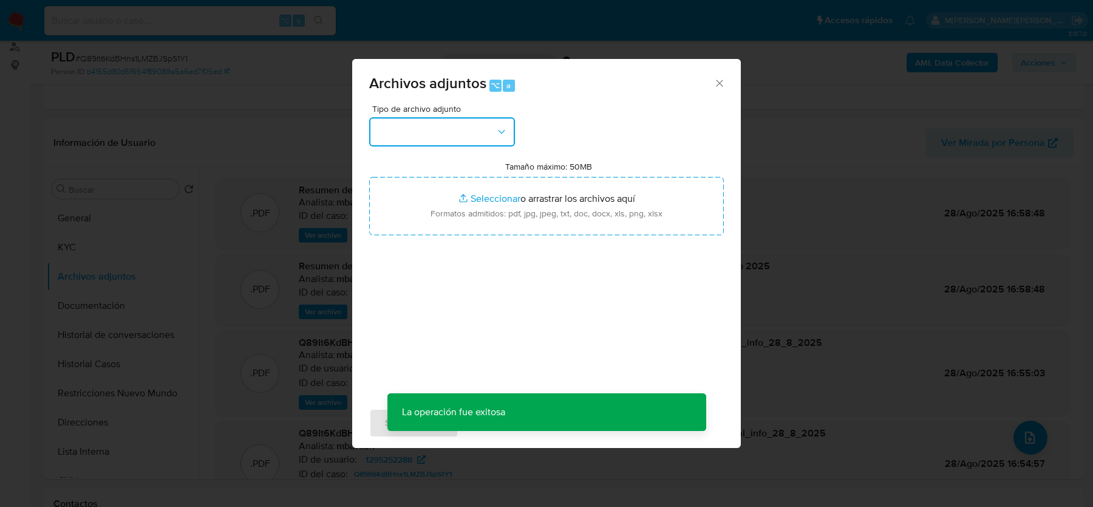
click at [446, 134] on button "button" at bounding box center [442, 131] width 146 height 29
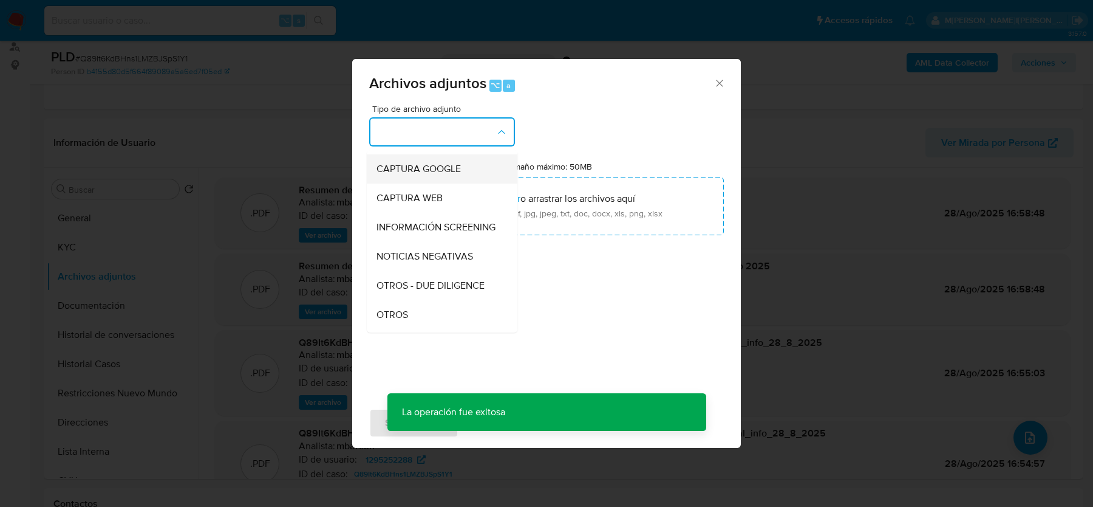
scroll to position [126, 0]
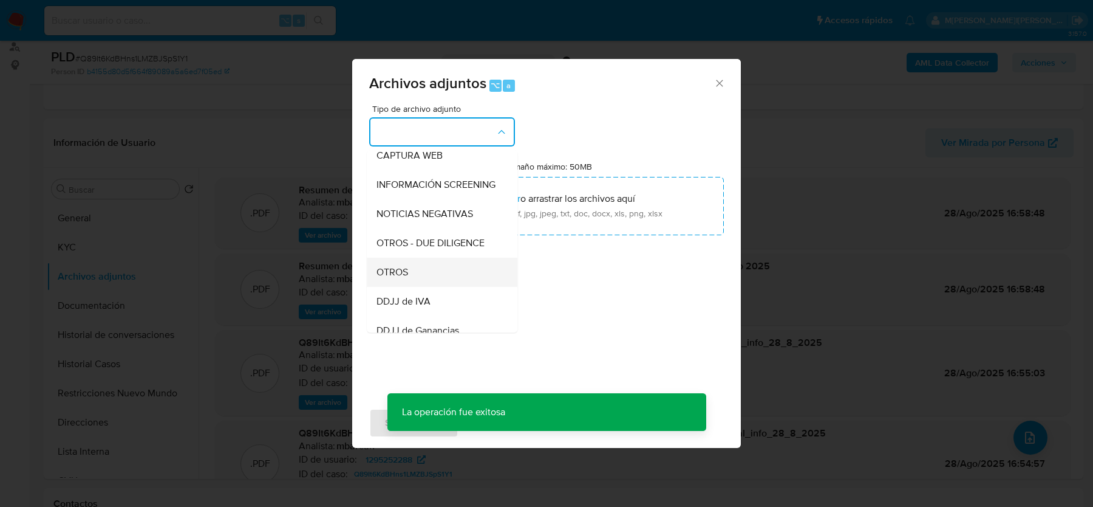
click at [403, 267] on span "OTROS" at bounding box center [393, 272] width 32 height 12
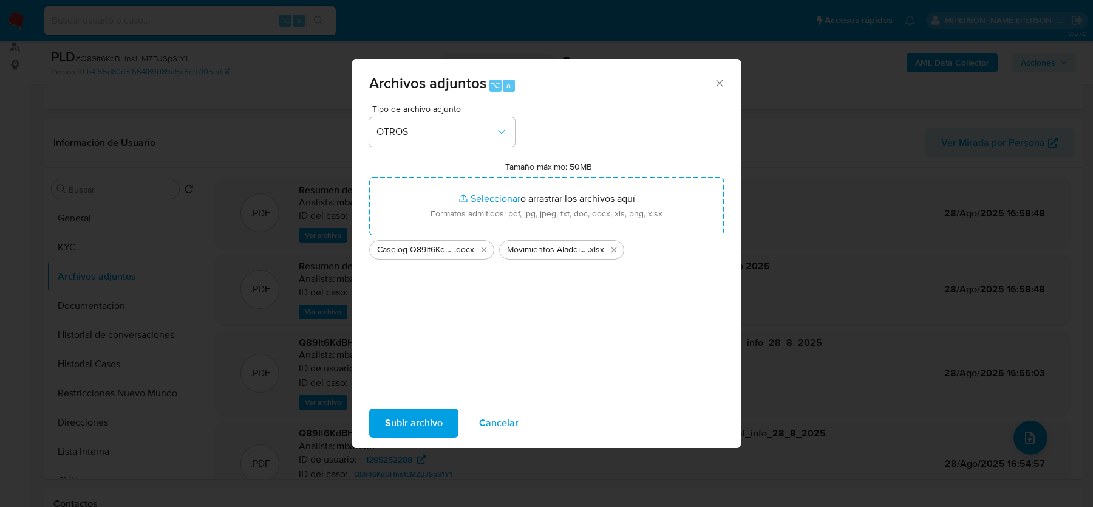
click at [398, 416] on span "Subir archivo" at bounding box center [414, 422] width 58 height 27
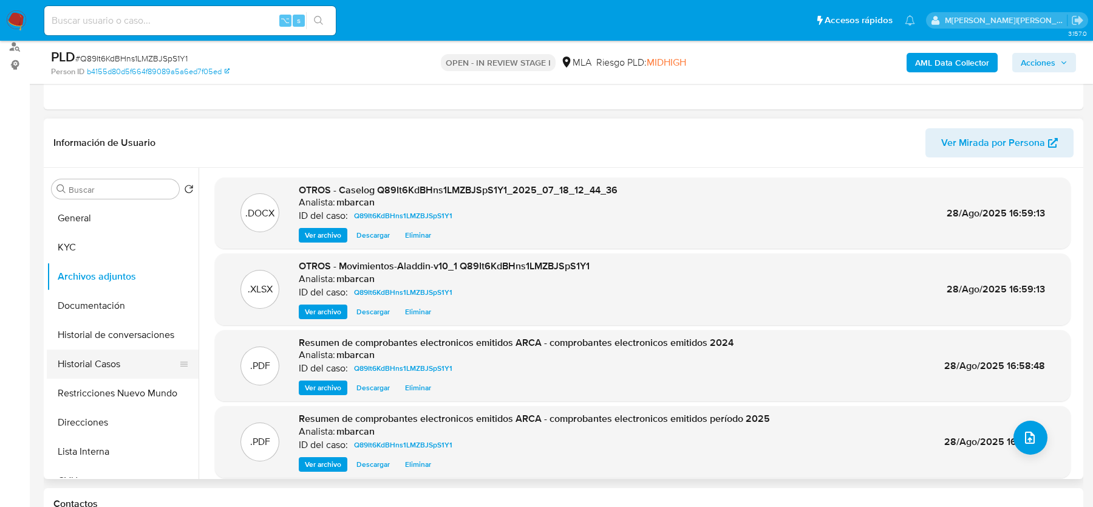
click at [95, 365] on button "Historial Casos" at bounding box center [118, 363] width 142 height 29
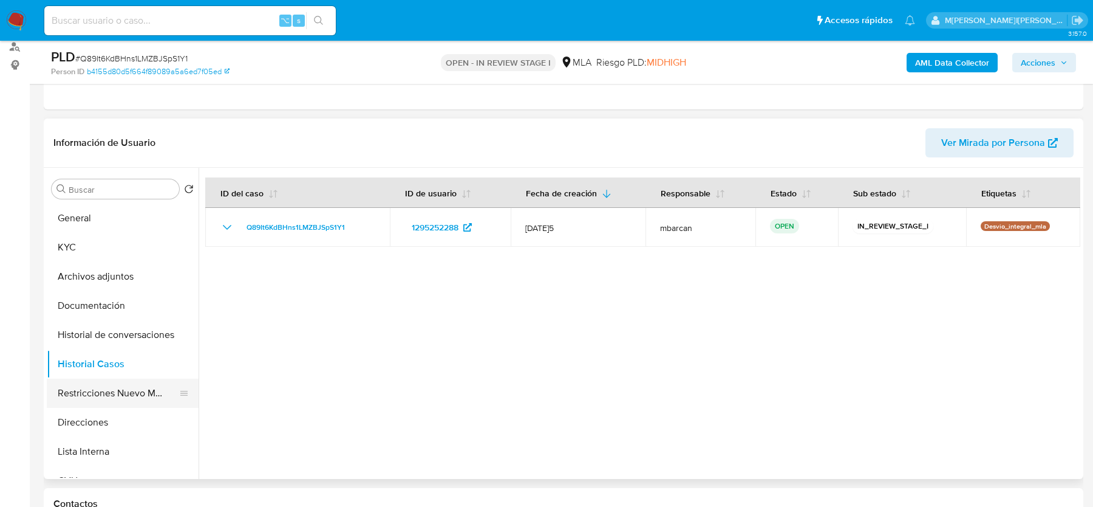
click at [94, 392] on button "Restricciones Nuevo Mundo" at bounding box center [118, 392] width 142 height 29
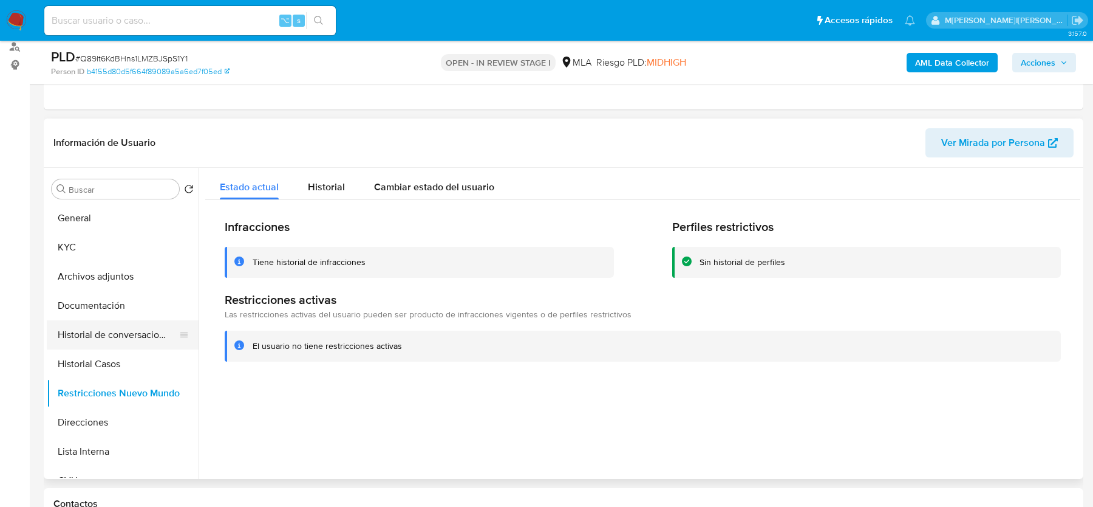
click at [103, 332] on button "Historial de conversaciones" at bounding box center [118, 334] width 142 height 29
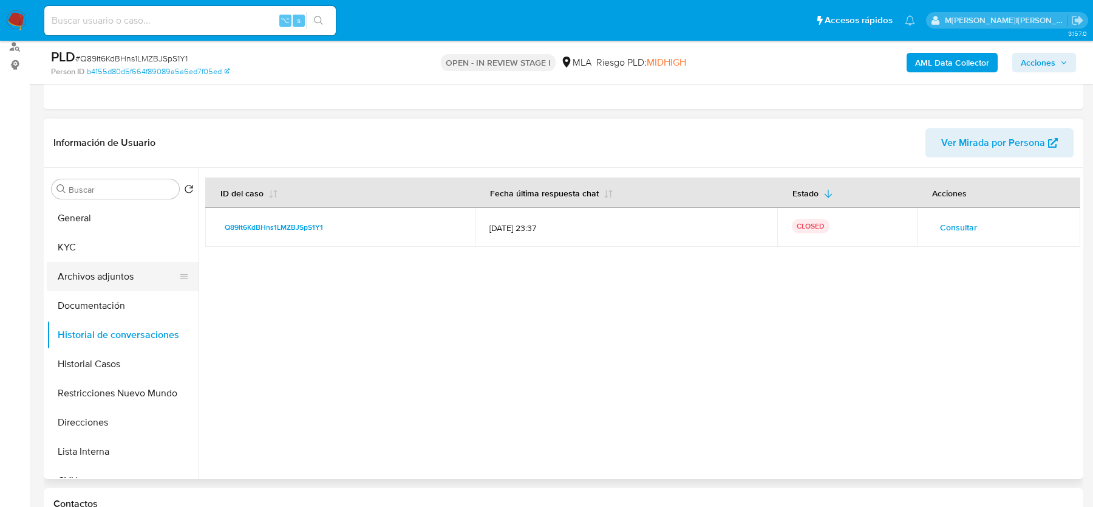
click at [92, 271] on button "Archivos adjuntos" at bounding box center [118, 276] width 142 height 29
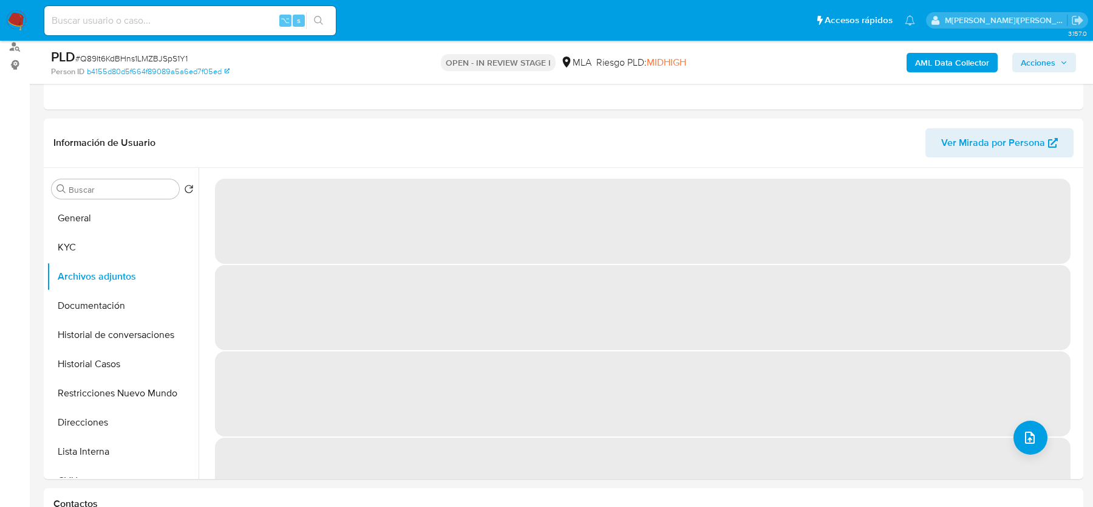
click at [1022, 66] on span "Acciones" at bounding box center [1038, 62] width 35 height 19
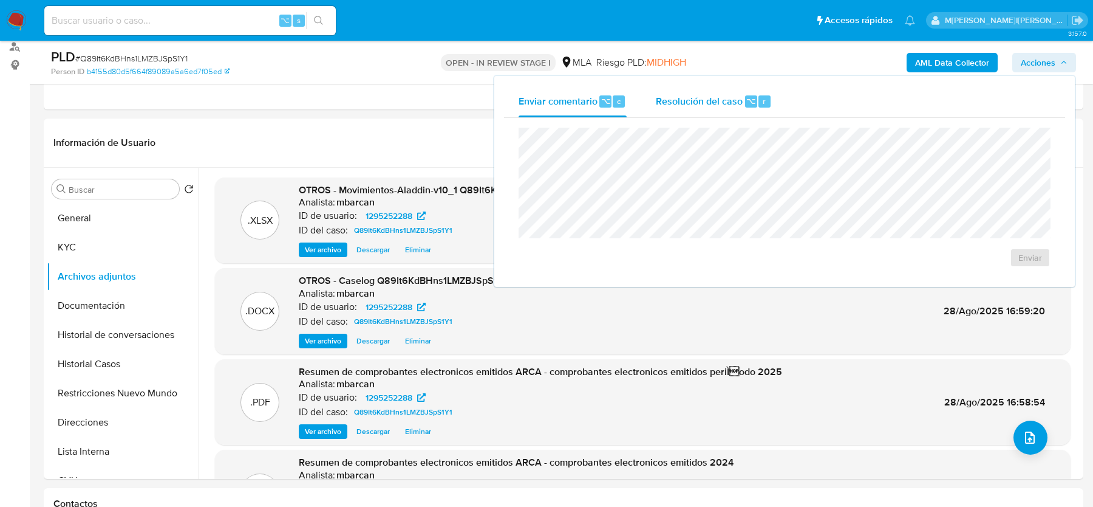
click at [720, 112] on div "Resolución del caso ⌥ r" at bounding box center [714, 102] width 116 height 32
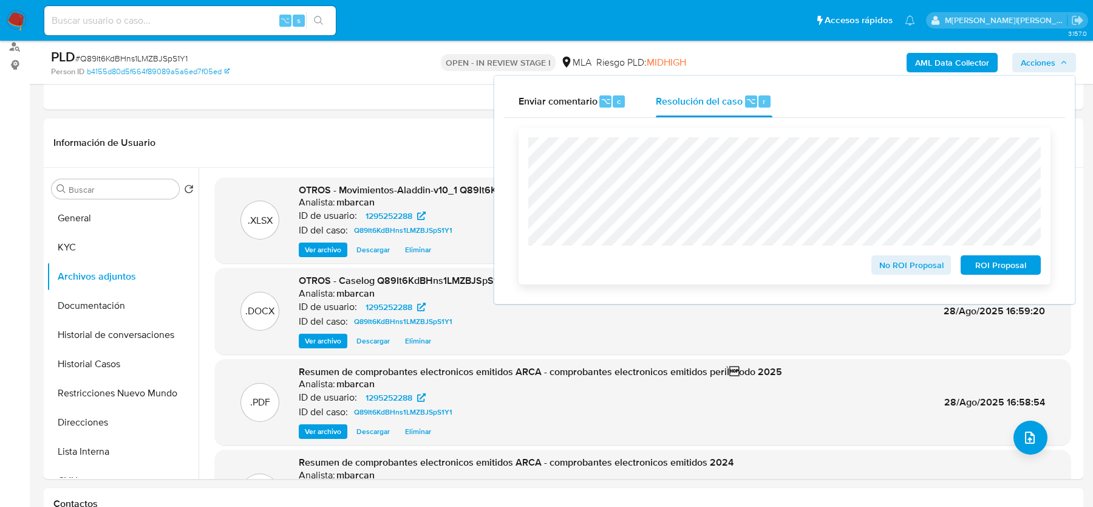
click at [872, 254] on div "No ROI Proposal" at bounding box center [912, 262] width 90 height 24
click at [873, 265] on button "No ROI Proposal" at bounding box center [912, 264] width 80 height 19
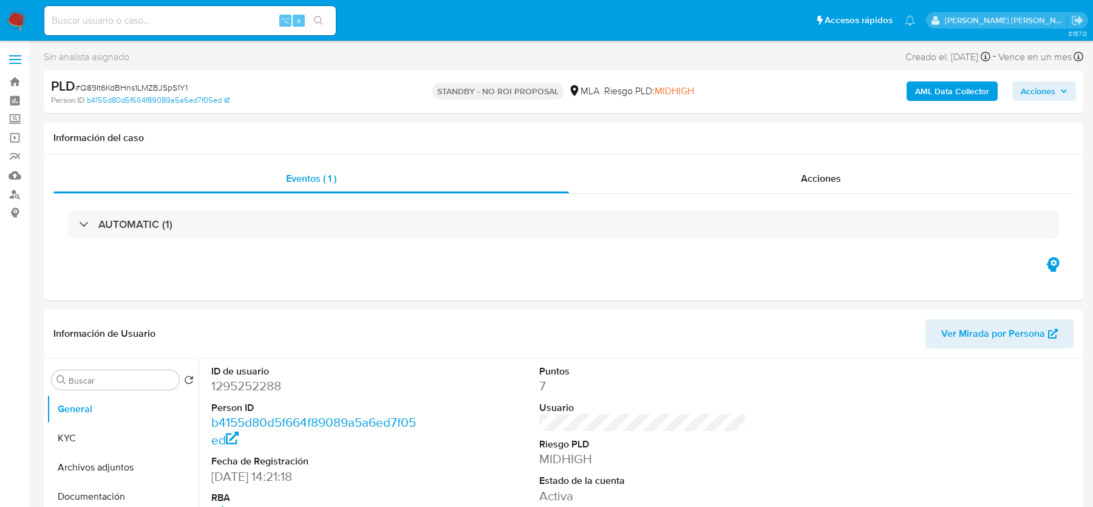
select select "10"
click at [13, 21] on img at bounding box center [16, 20] width 21 height 21
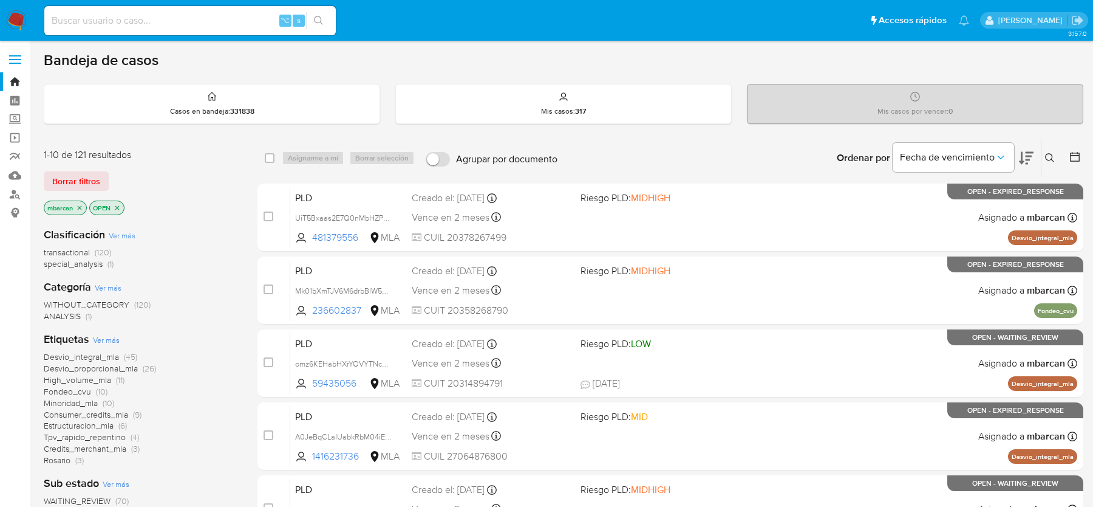
click at [1051, 153] on icon at bounding box center [1050, 158] width 10 height 10
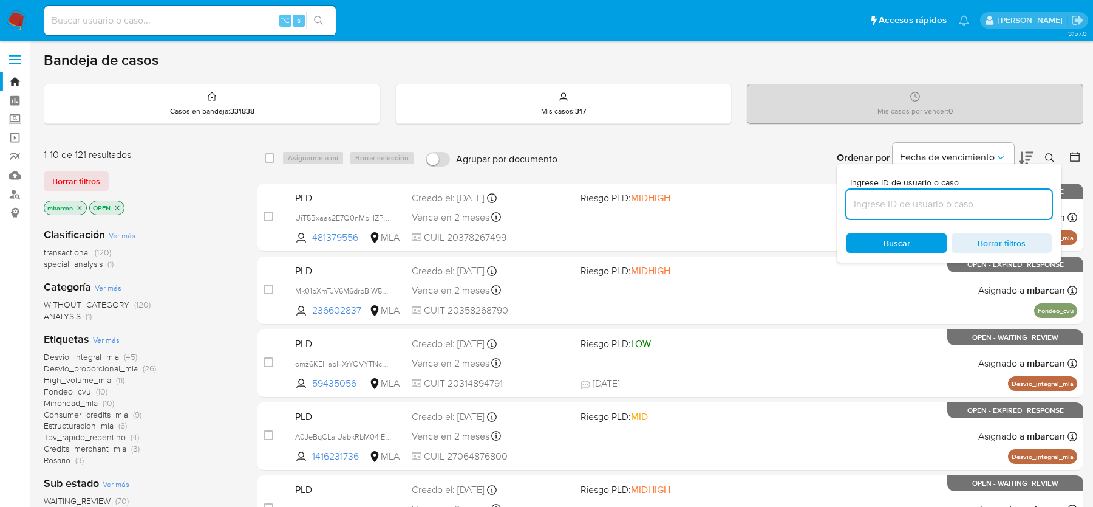
click at [962, 196] on input at bounding box center [949, 204] width 205 height 16
type input "F6oQPfHftVBFX4MvUxh8Y9Tj"
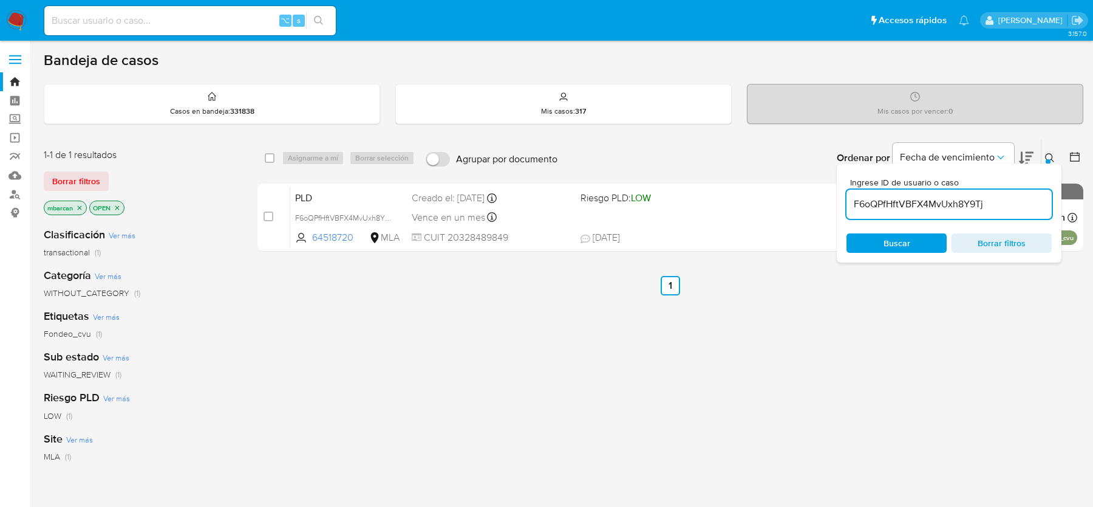
click at [1051, 160] on icon at bounding box center [1050, 158] width 10 height 10
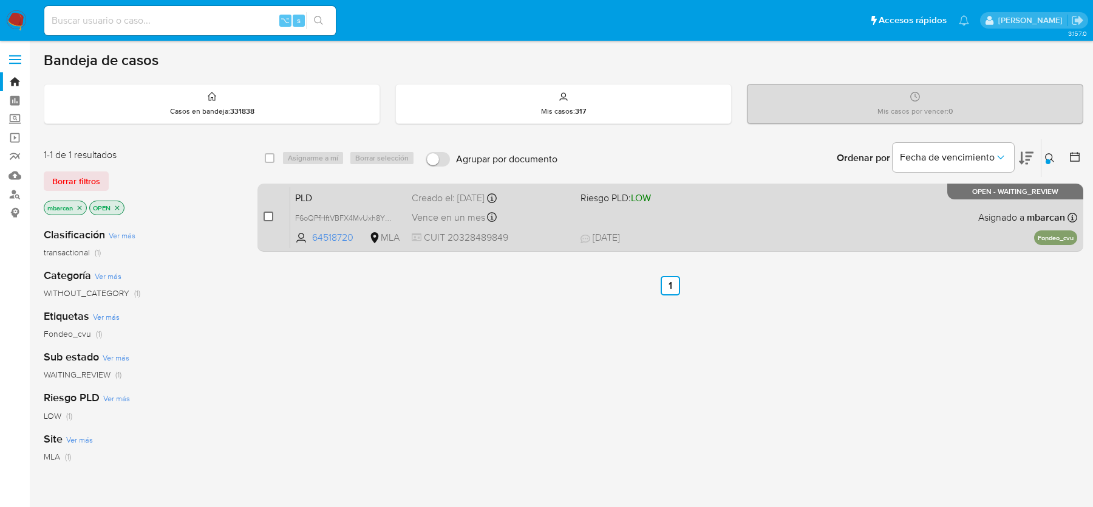
click at [268, 213] on input "checkbox" at bounding box center [269, 216] width 10 height 10
checkbox input "true"
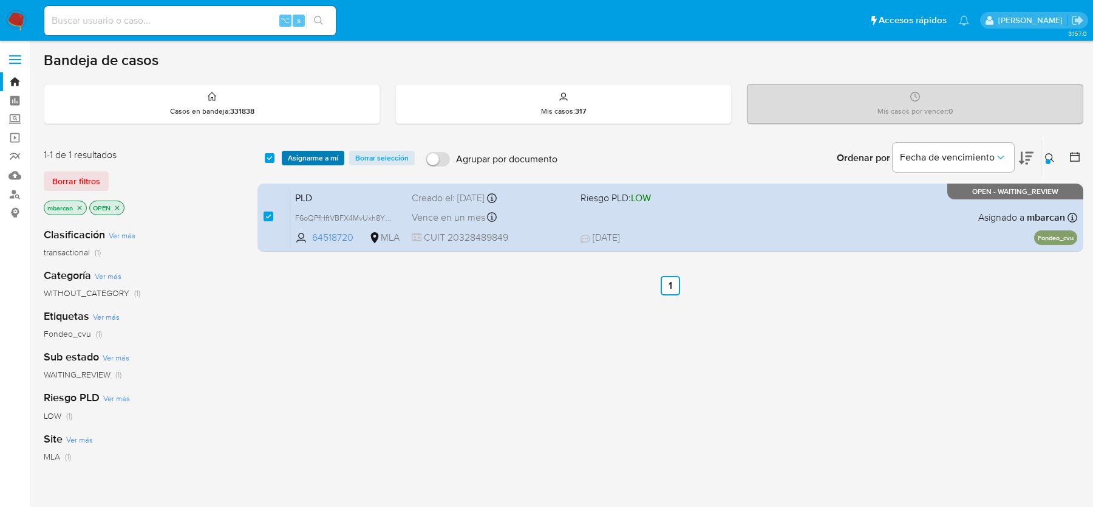
click at [315, 152] on span "Asignarme a mí" at bounding box center [313, 158] width 50 height 12
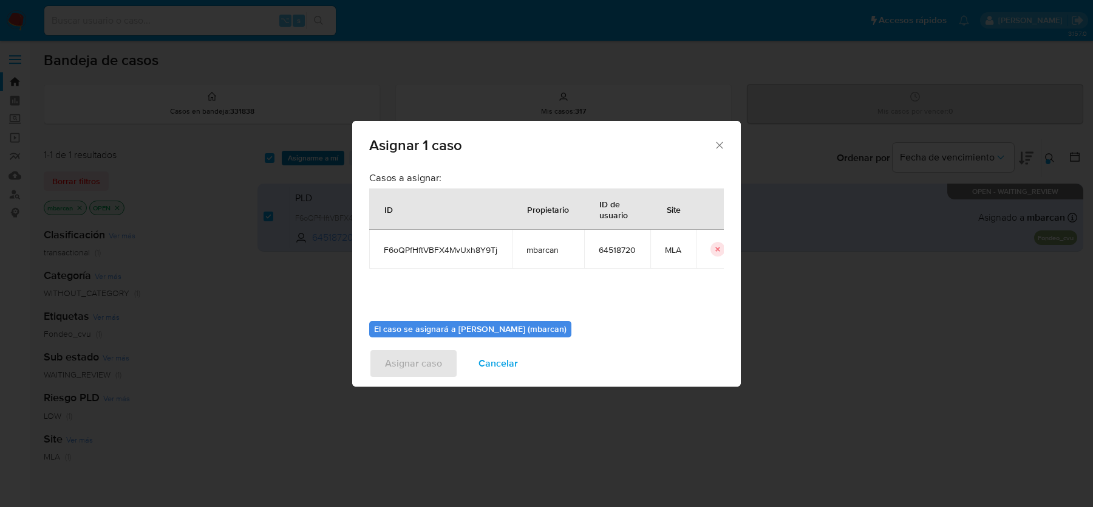
scroll to position [62, 0]
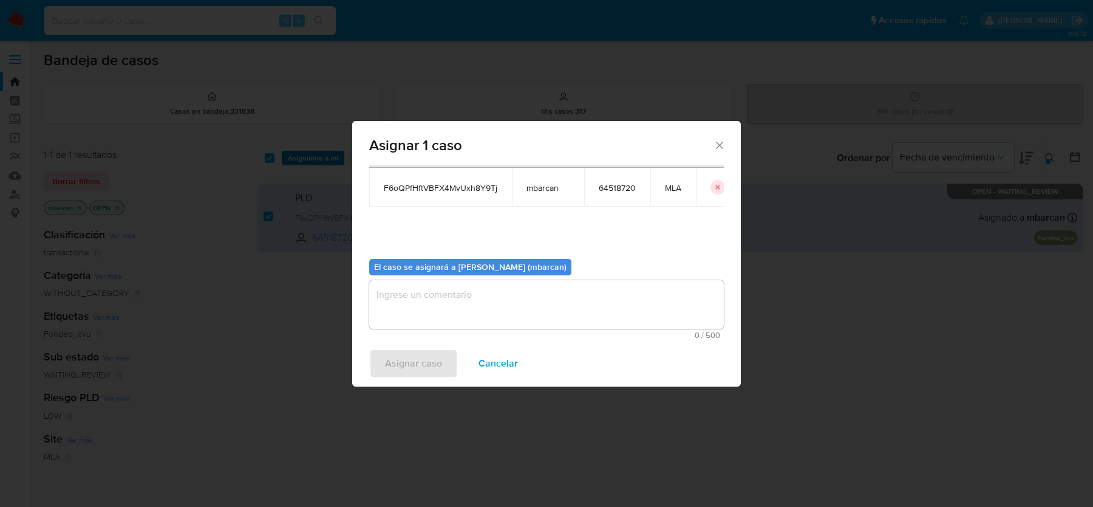
click at [500, 307] on textarea "assign-modal" at bounding box center [546, 304] width 355 height 49
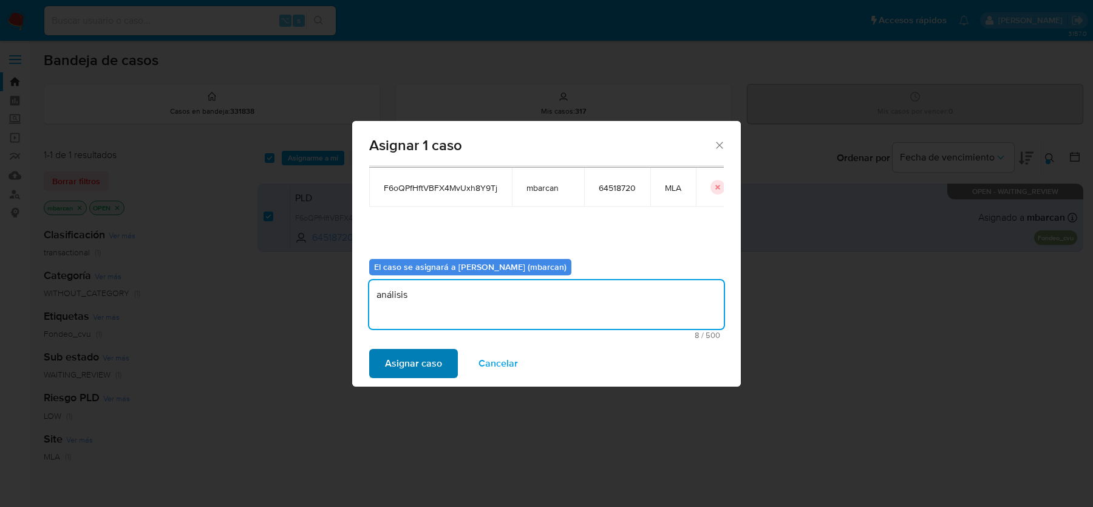
type textarea "análisis"
click at [414, 362] on span "Asignar caso" at bounding box center [413, 363] width 57 height 27
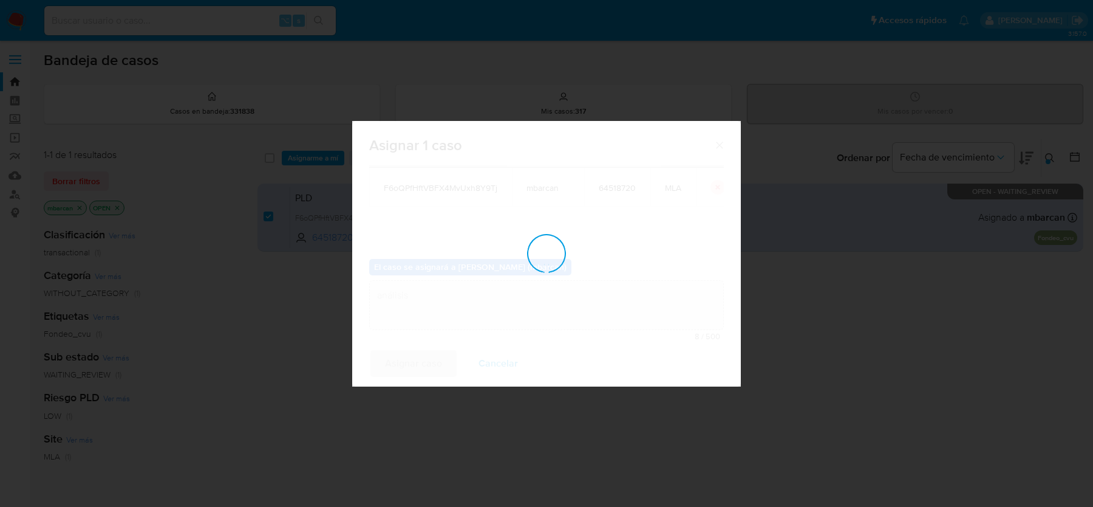
checkbox input "false"
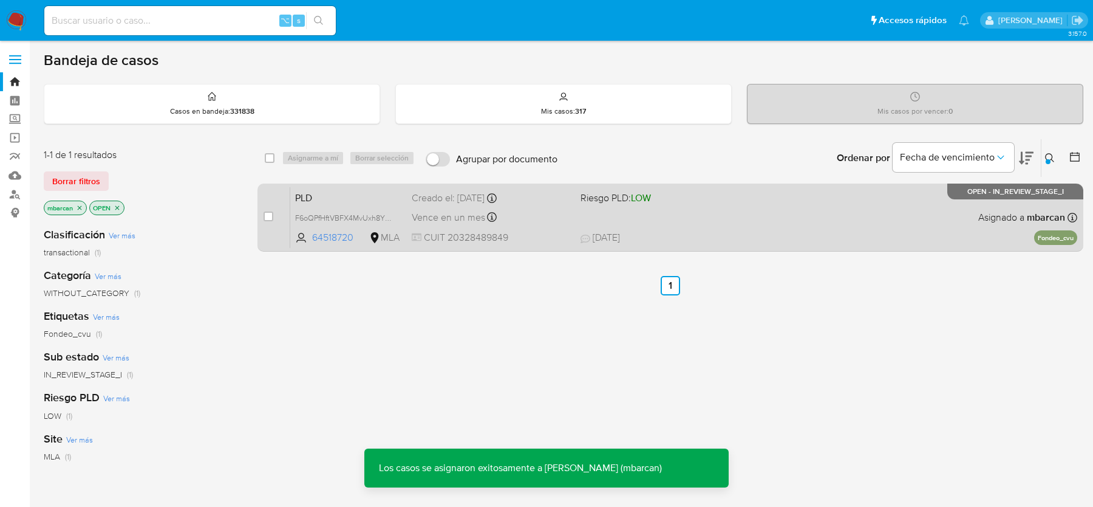
click at [333, 200] on span "PLD" at bounding box center [348, 197] width 107 height 16
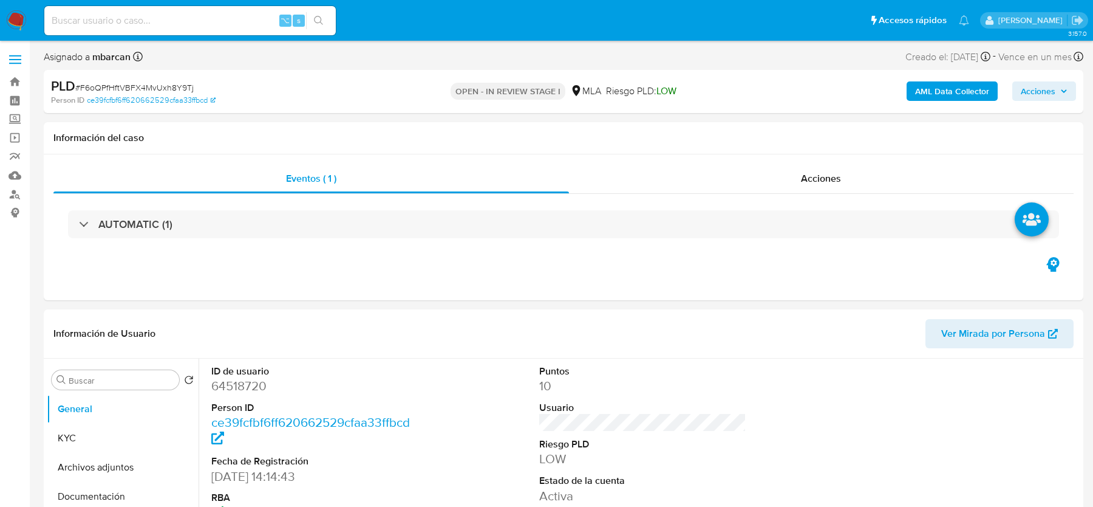
select select "10"
click at [162, 84] on span "# F6oQPfHftVBFX4MvUxh8Y9Tj" at bounding box center [134, 87] width 118 height 12
click at [237, 382] on dd "64518720" at bounding box center [314, 385] width 207 height 17
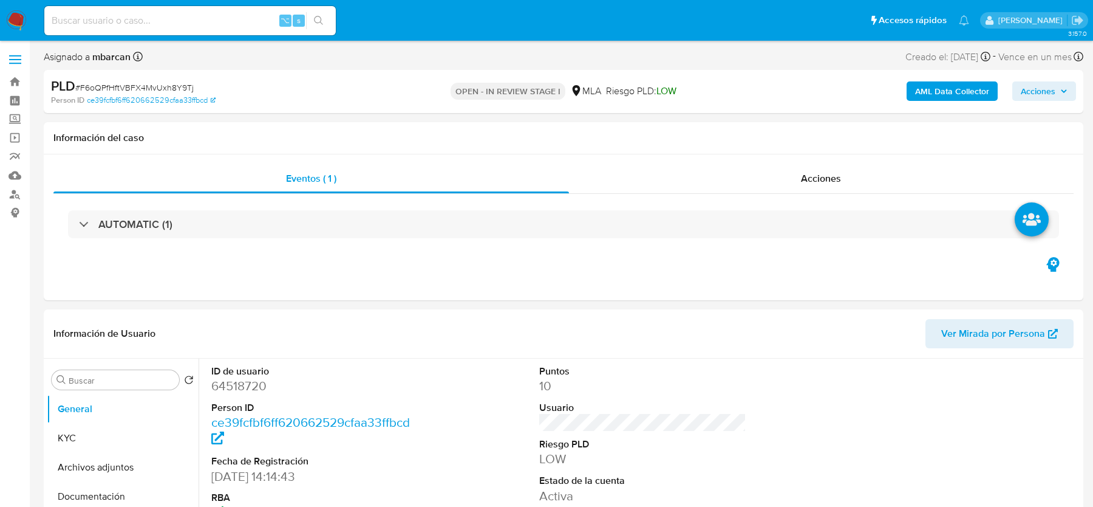
click at [181, 84] on span "# F6oQPfHftVBFX4MvUxh8Y9Tj" at bounding box center [134, 87] width 118 height 12
copy span "F6oQPfHftVBFX4MvUxh8Y9Tj"
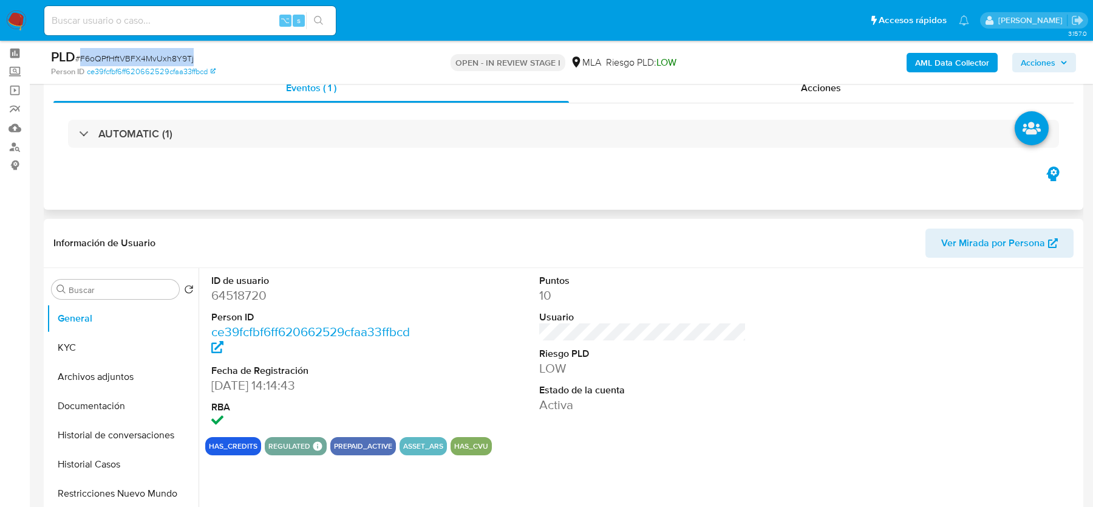
scroll to position [110, 0]
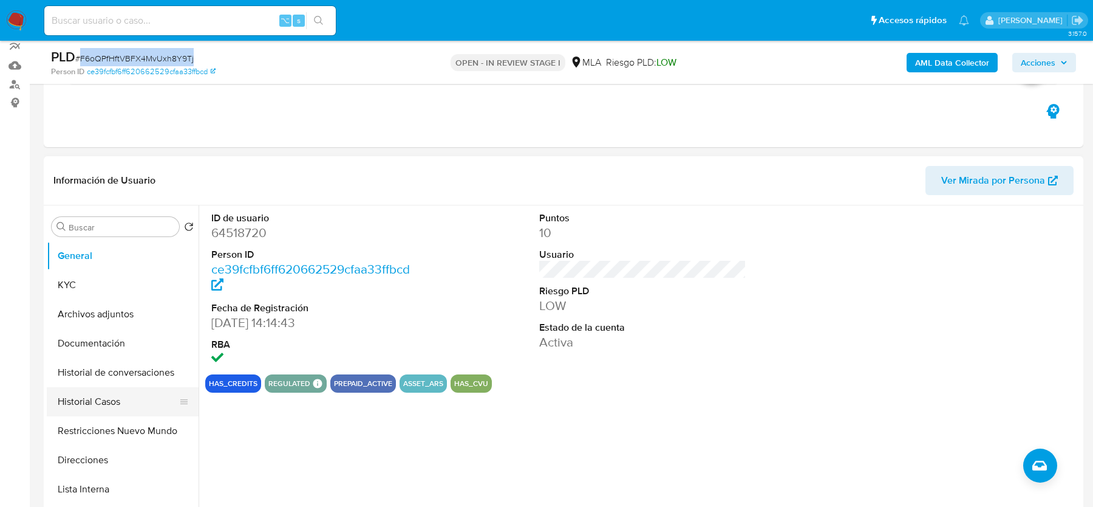
click at [97, 411] on button "Historial Casos" at bounding box center [118, 401] width 142 height 29
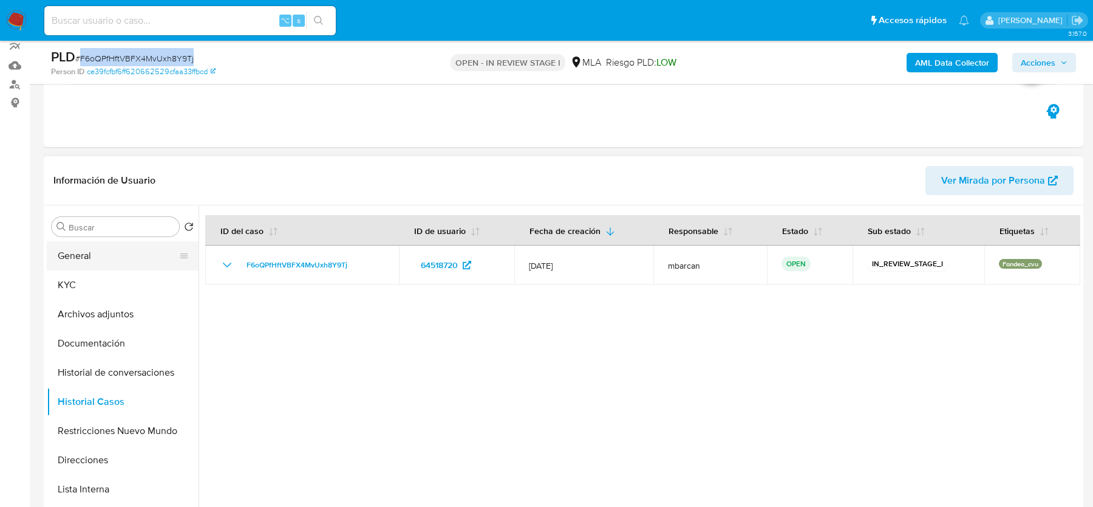
click at [74, 250] on button "General" at bounding box center [118, 255] width 142 height 29
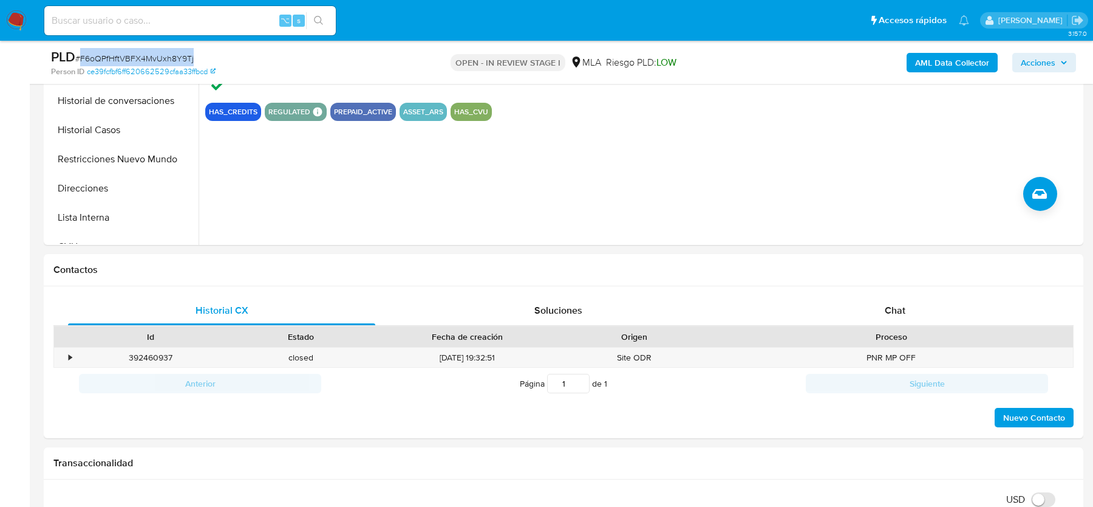
scroll to position [400, 0]
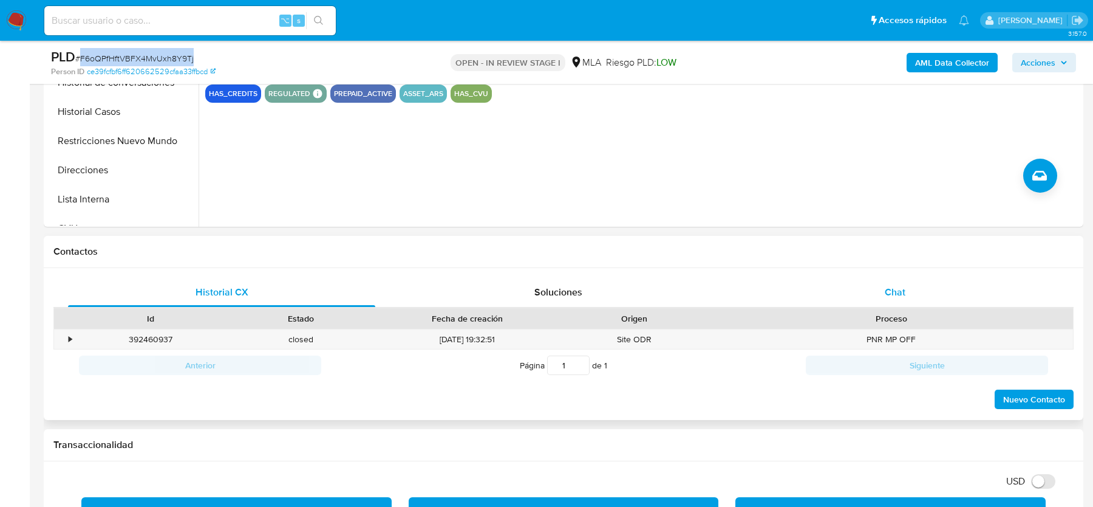
click at [890, 288] on span "Chat" at bounding box center [895, 292] width 21 height 14
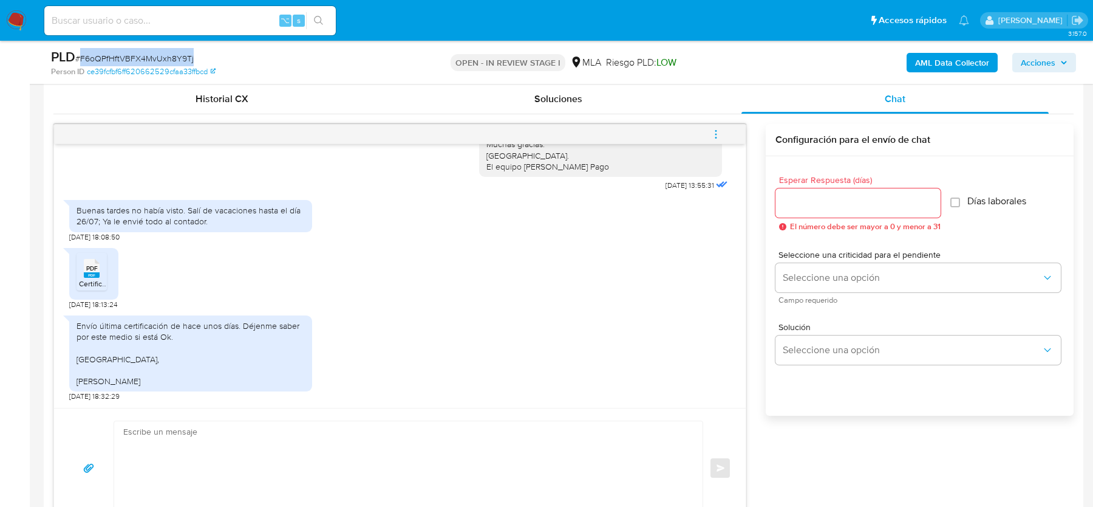
scroll to position [599, 0]
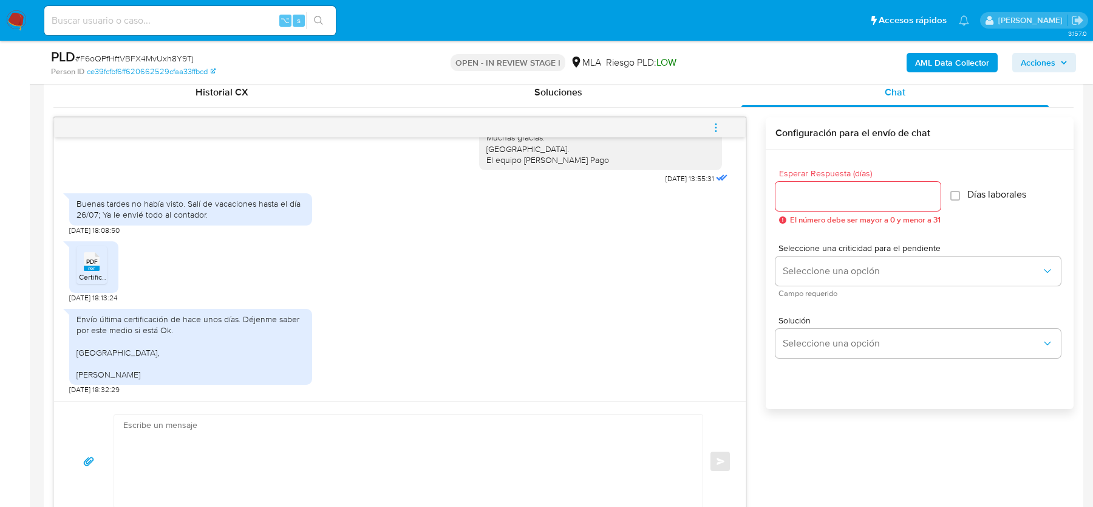
click at [93, 265] on rect at bounding box center [92, 267] width 16 height 5
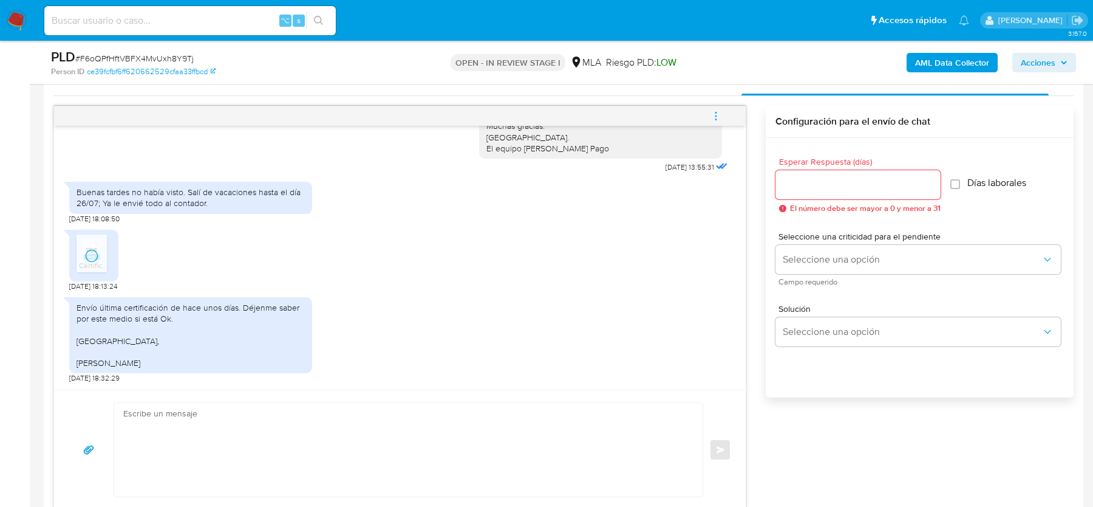
scroll to position [614, 0]
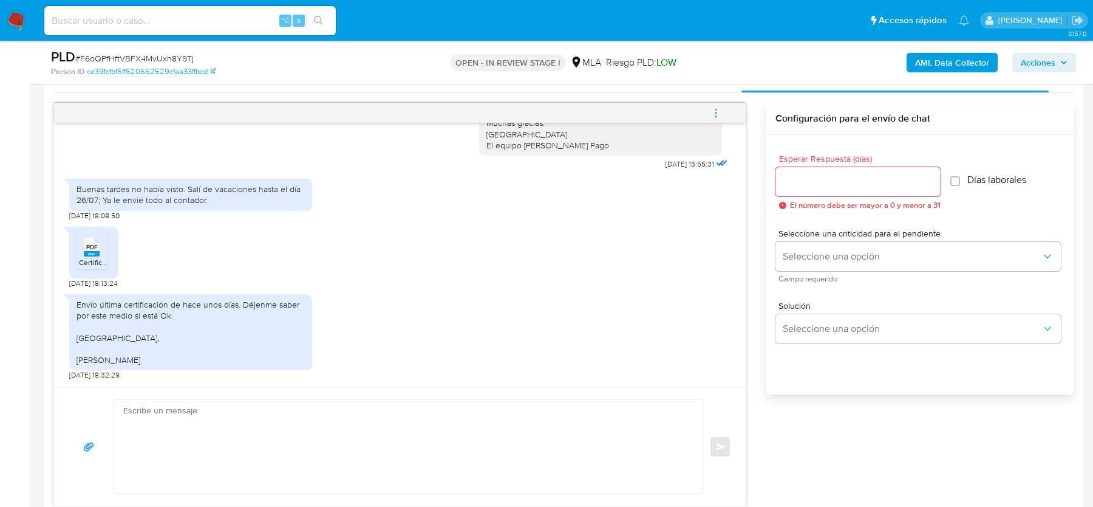
click at [929, 66] on b "AML Data Collector" at bounding box center [952, 62] width 74 height 19
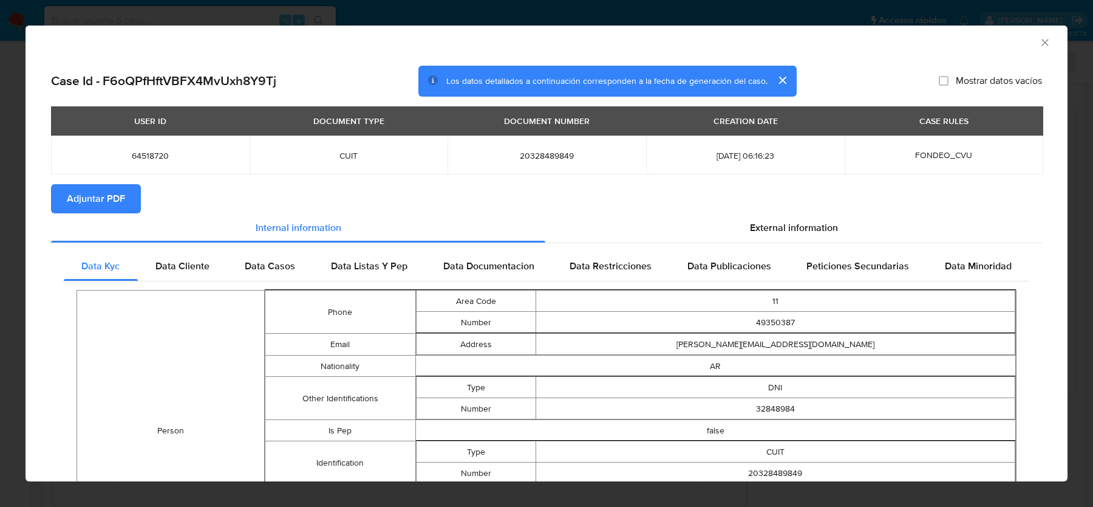
click at [102, 192] on span "Adjuntar PDF" at bounding box center [96, 198] width 58 height 27
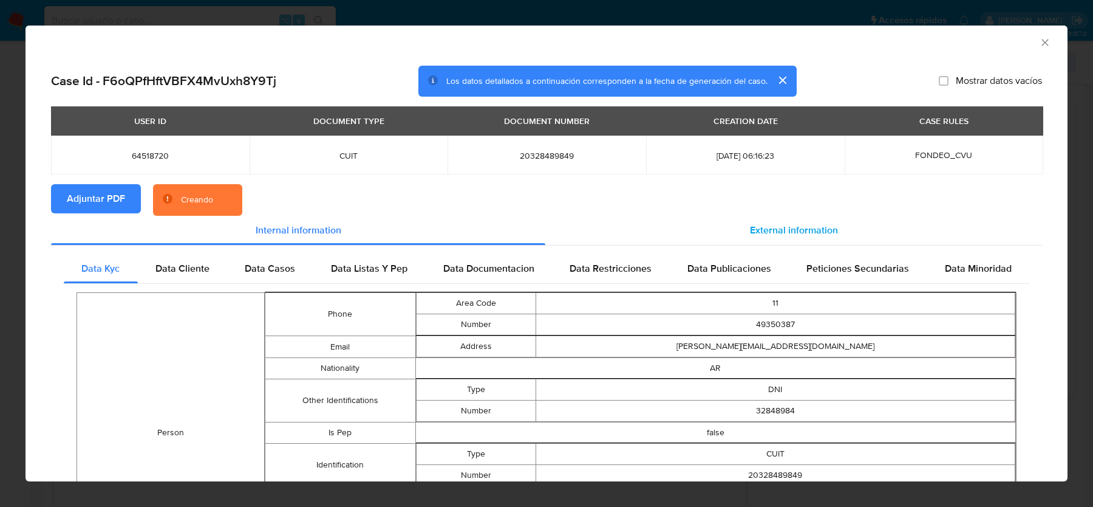
click at [734, 216] on div "External information" at bounding box center [793, 230] width 497 height 29
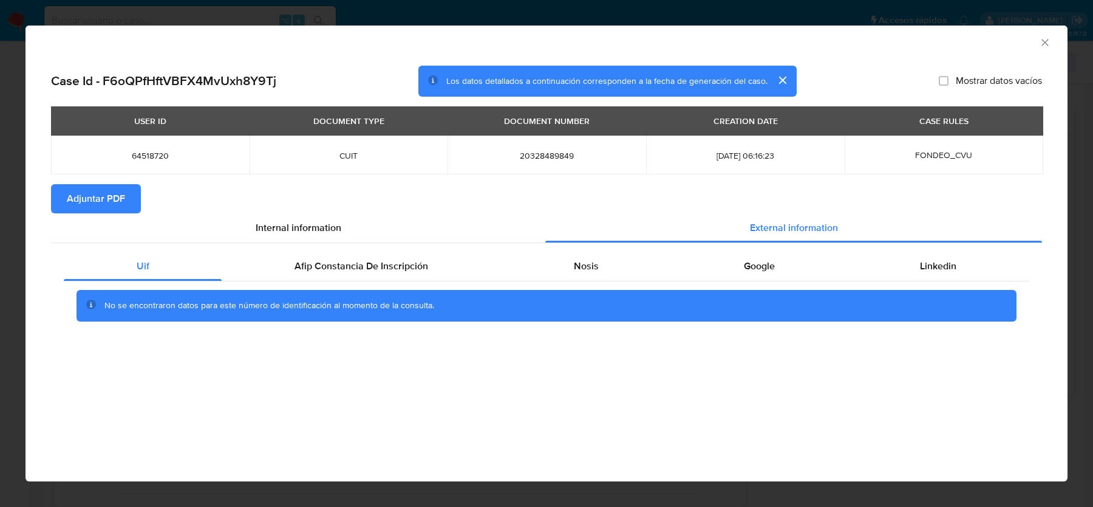
click at [380, 285] on div "No se encontraron datos para este número de identificación al momento de la con…" at bounding box center [547, 305] width 966 height 49
click at [399, 275] on div "Afip Constancia De Inscripción" at bounding box center [361, 265] width 279 height 29
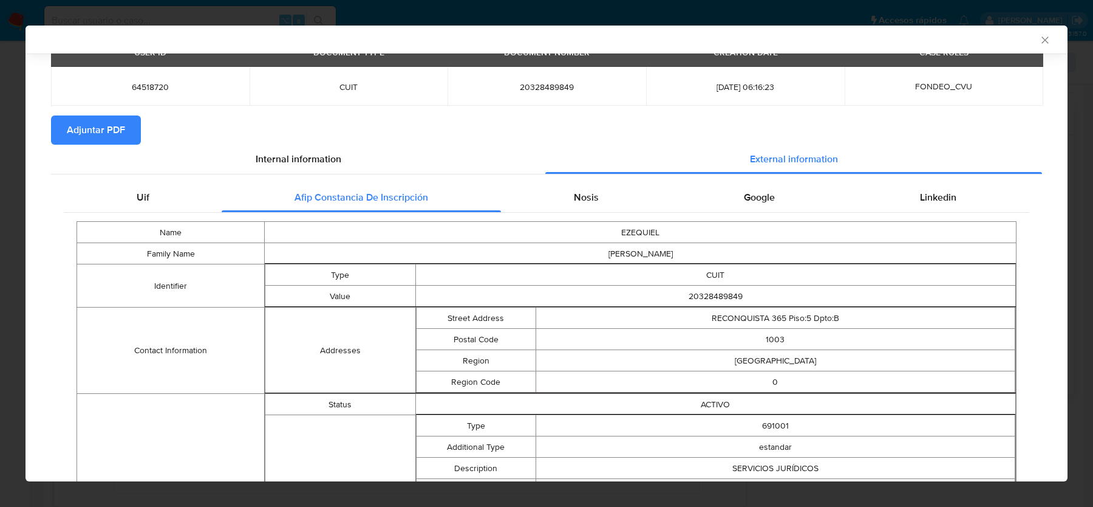
scroll to position [0, 0]
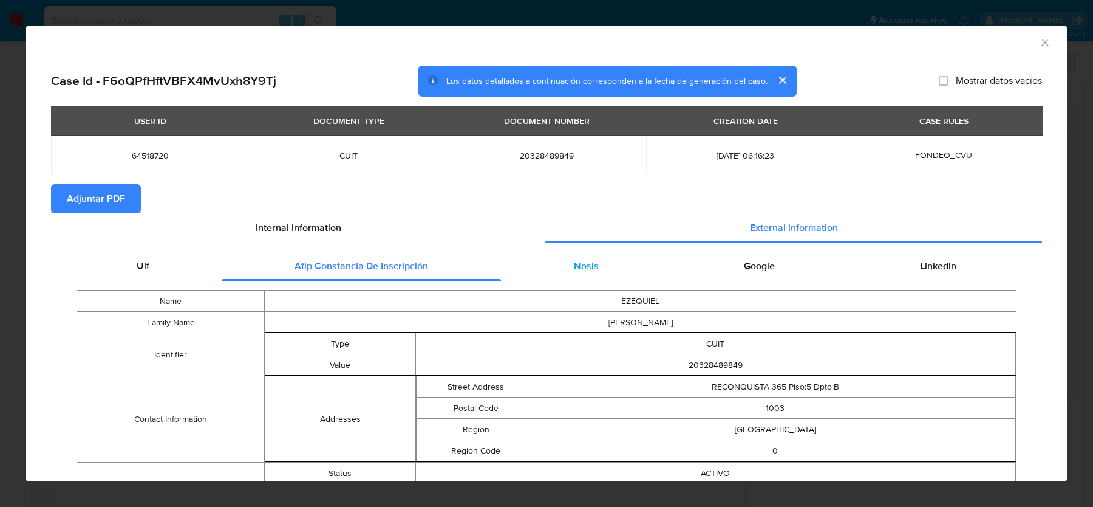
click at [567, 268] on div "Nosis" at bounding box center [586, 265] width 170 height 29
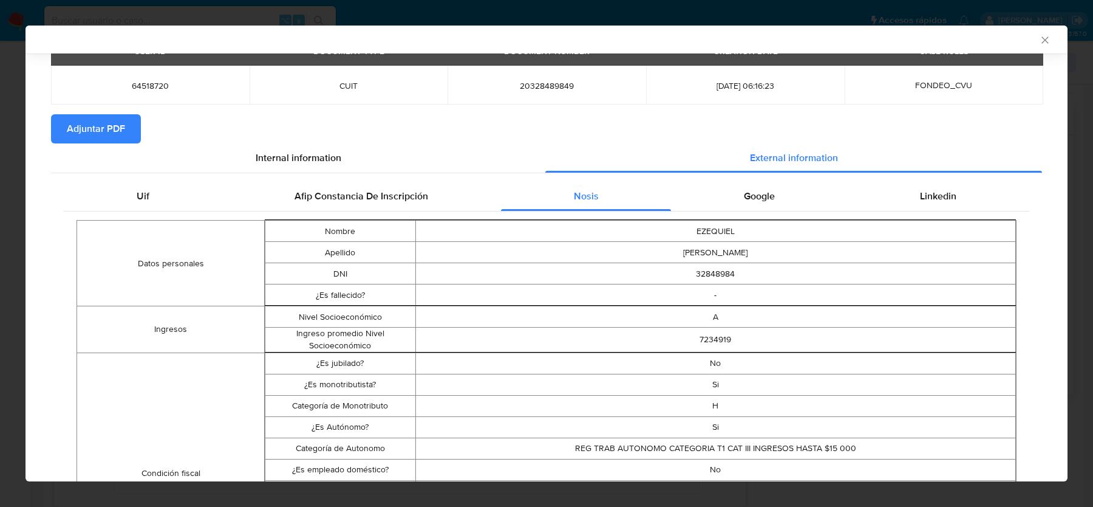
scroll to position [49, 0]
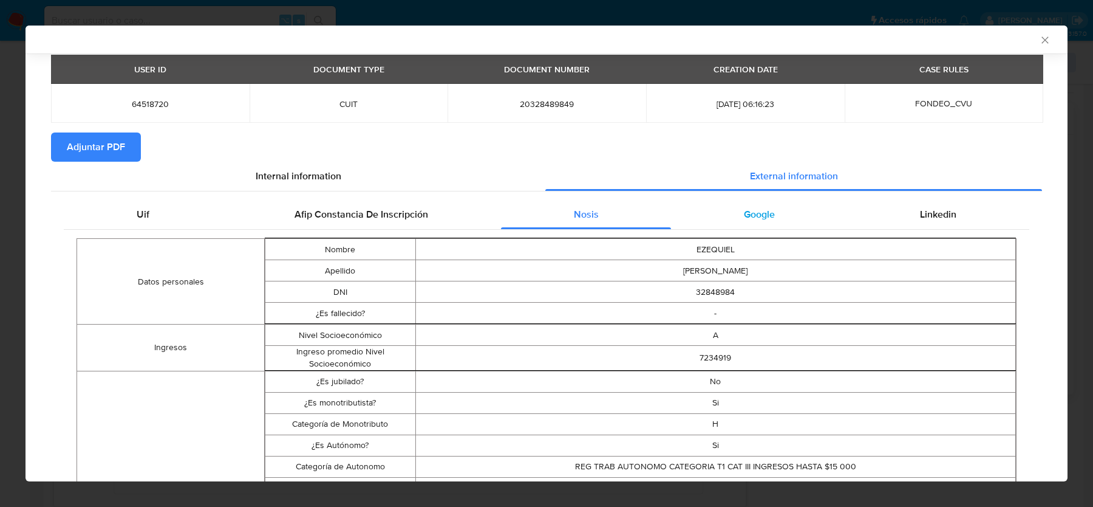
click at [768, 207] on span "Google" at bounding box center [759, 214] width 31 height 14
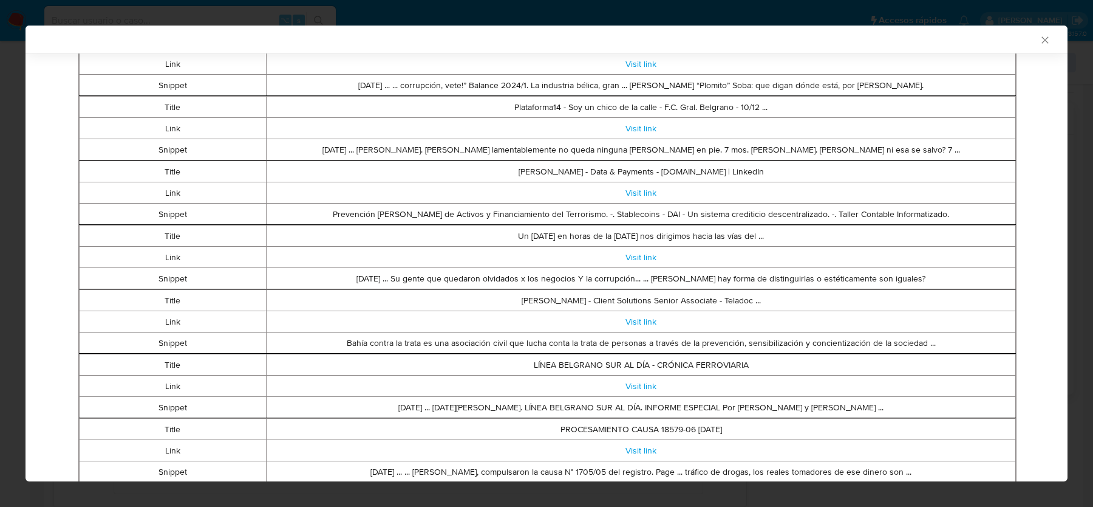
scroll to position [0, 0]
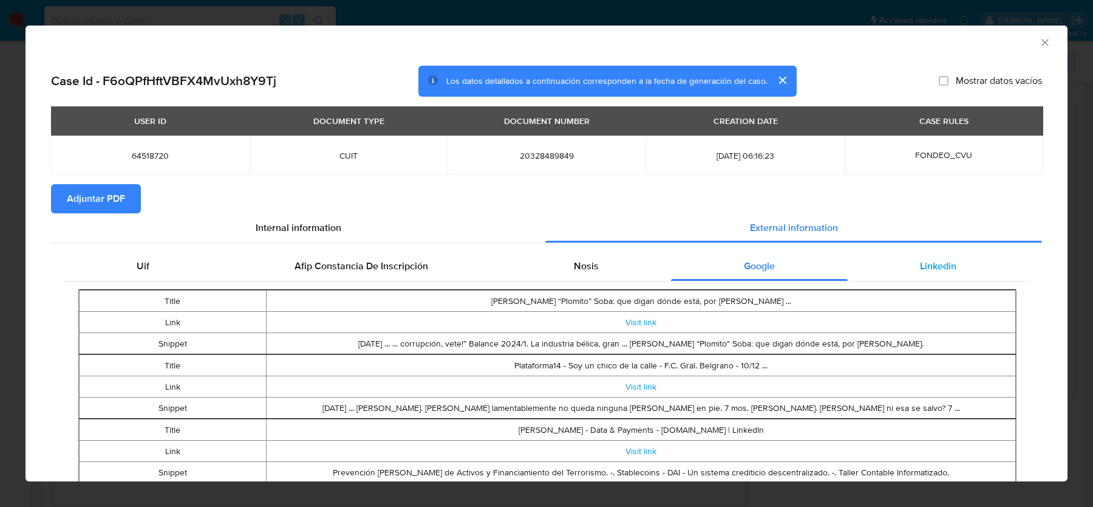
click at [907, 273] on div "Linkedin" at bounding box center [939, 265] width 182 height 29
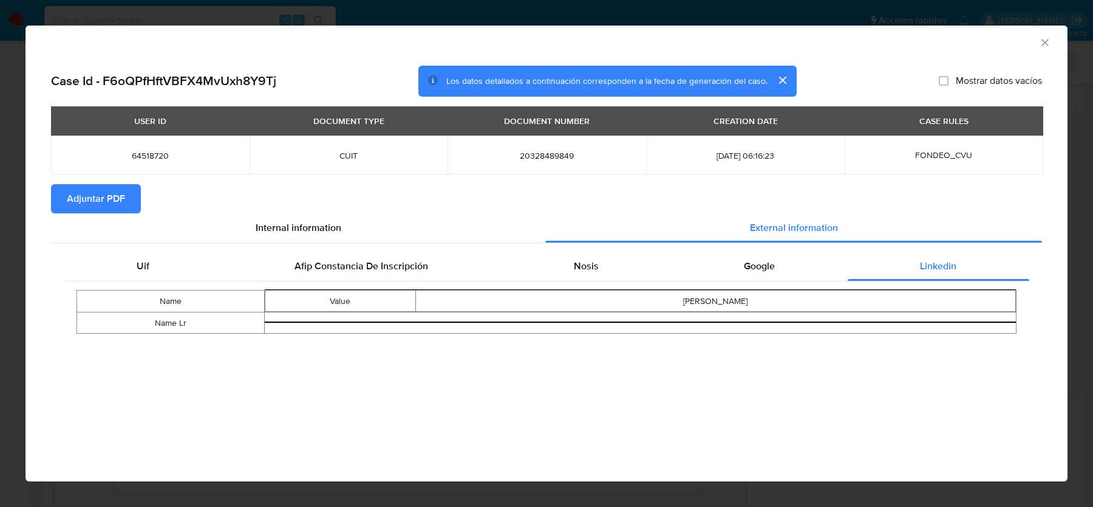
click at [1037, 40] on div "AML Data Collector" at bounding box center [536, 40] width 1005 height 13
click at [1044, 39] on icon "Cerrar ventana" at bounding box center [1045, 42] width 12 height 12
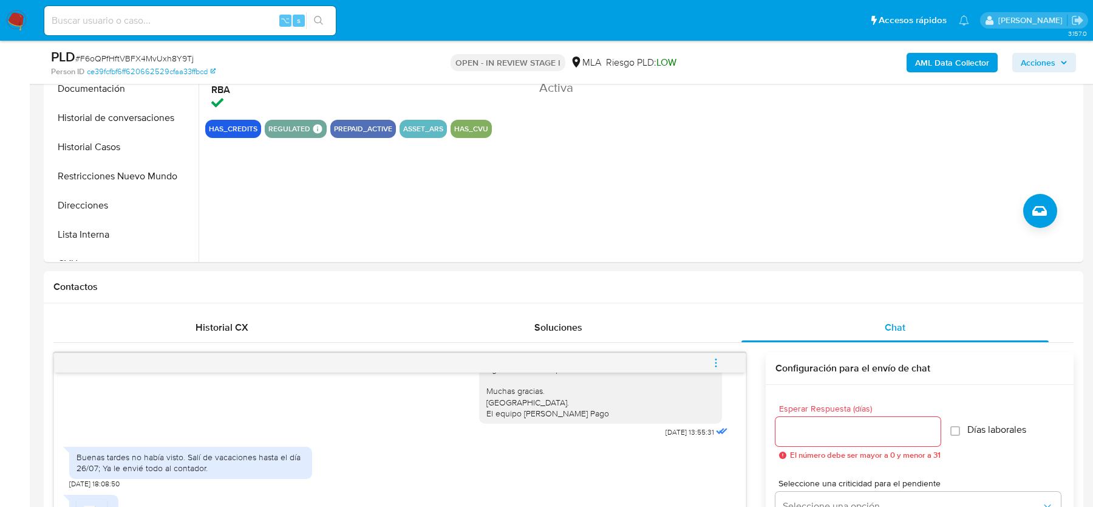
scroll to position [293, 0]
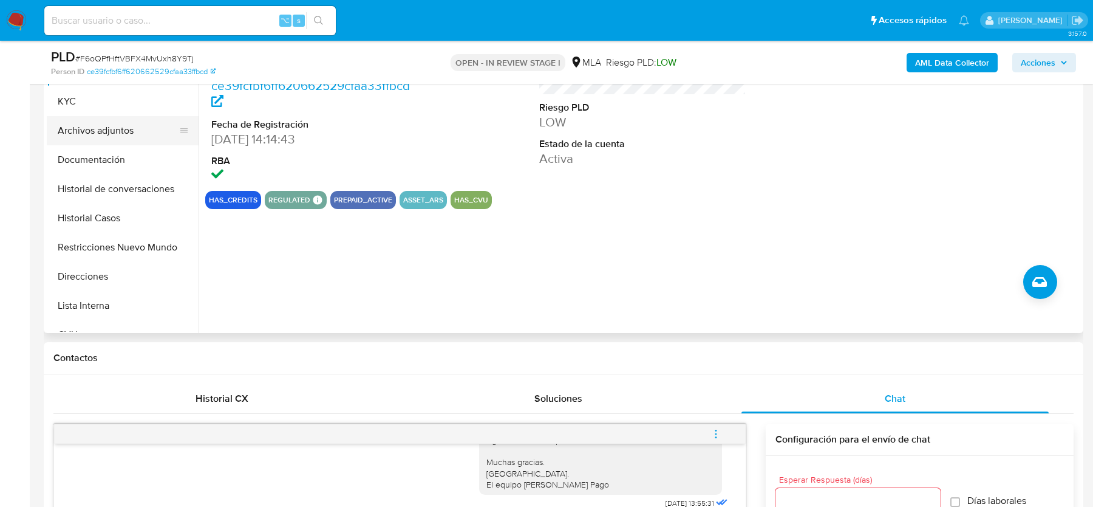
click at [122, 125] on button "Archivos adjuntos" at bounding box center [118, 130] width 142 height 29
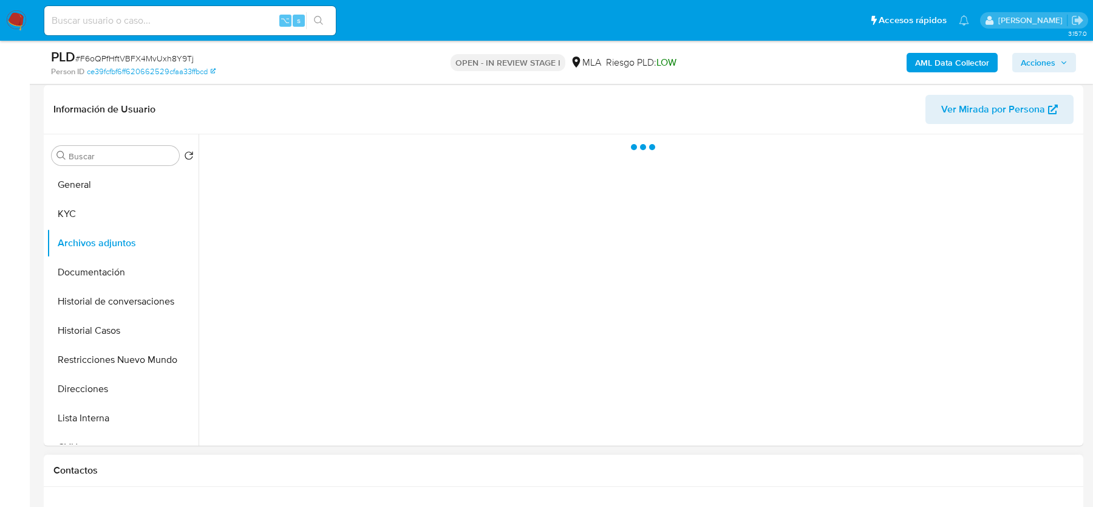
scroll to position [165, 0]
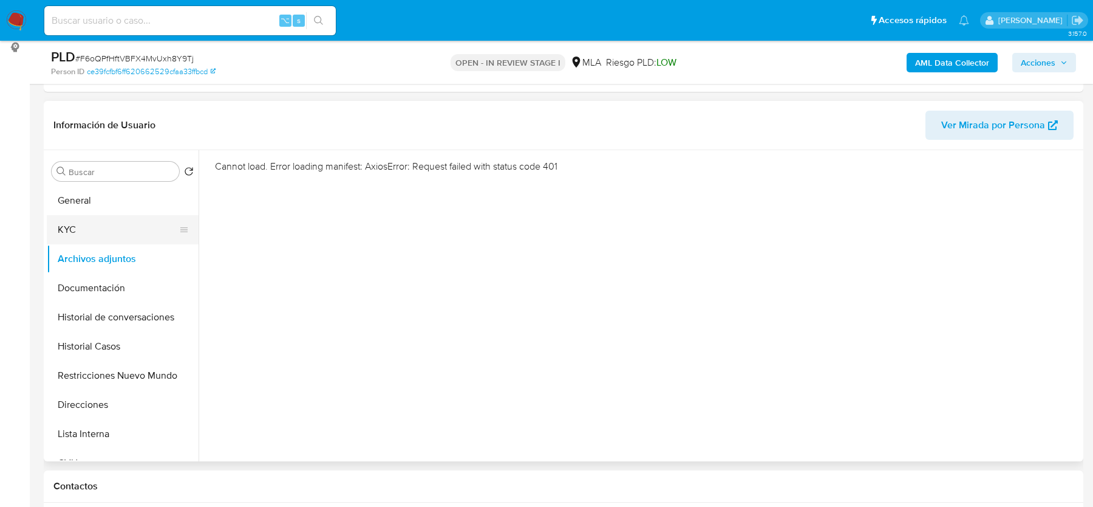
click at [119, 234] on button "KYC" at bounding box center [118, 229] width 142 height 29
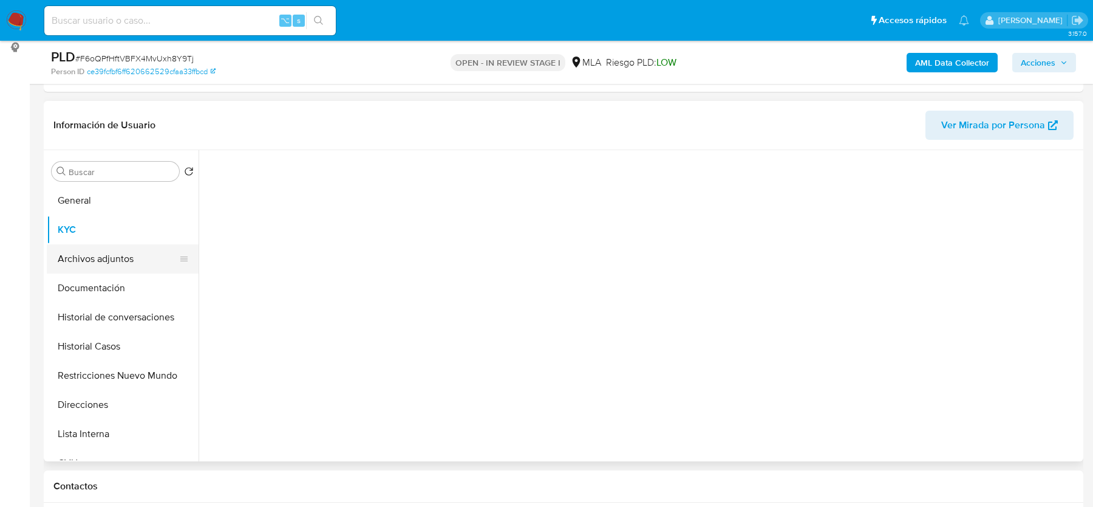
click at [117, 251] on button "Archivos adjuntos" at bounding box center [118, 258] width 142 height 29
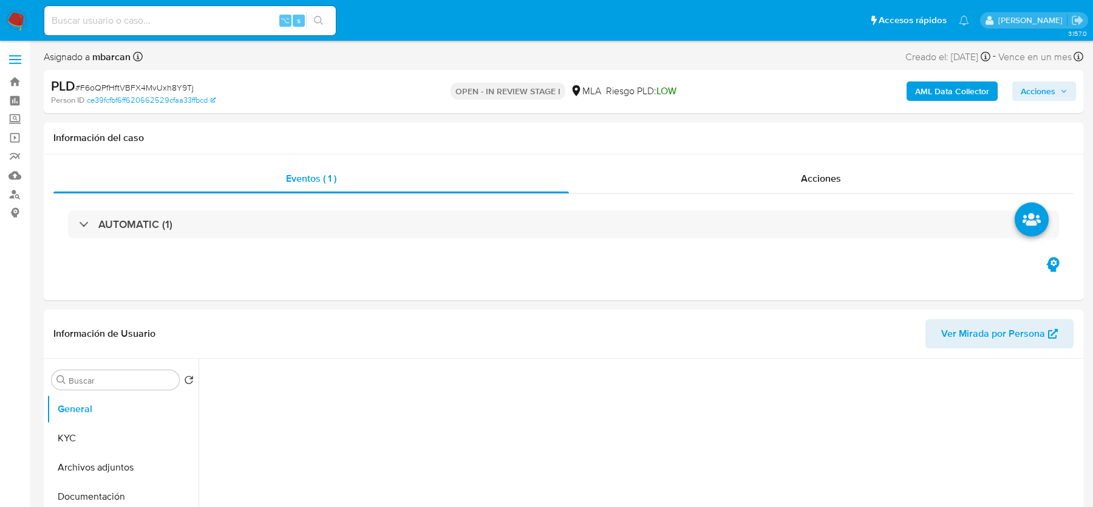
select select "10"
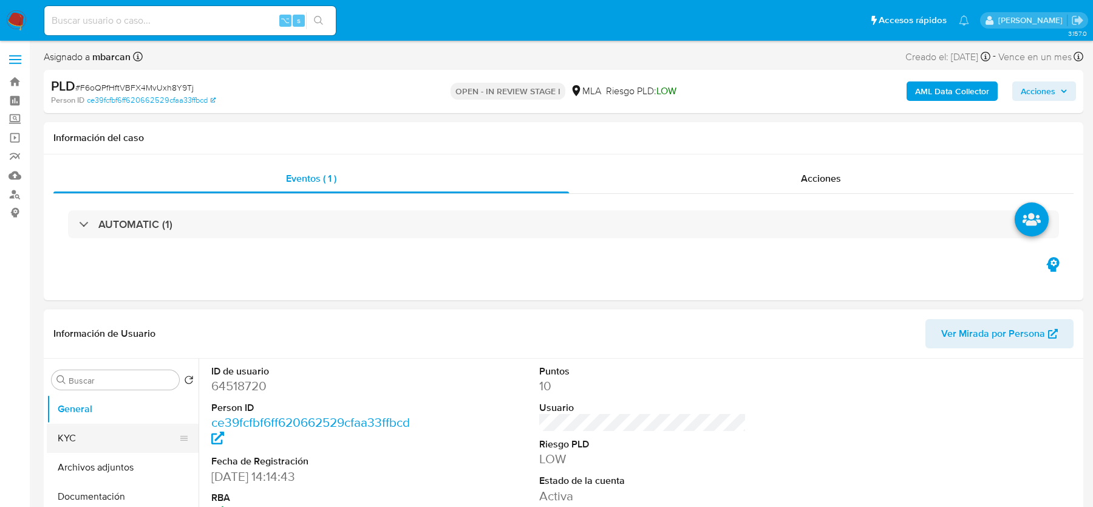
click at [89, 439] on button "KYC" at bounding box center [118, 437] width 142 height 29
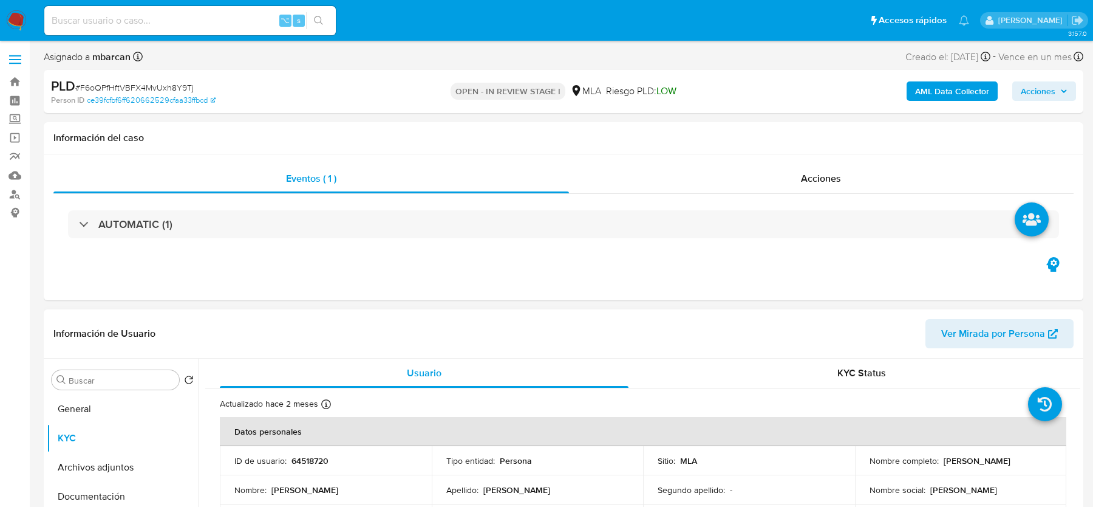
click at [995, 459] on p "[PERSON_NAME]" at bounding box center [977, 460] width 67 height 11
copy p "[PERSON_NAME]"
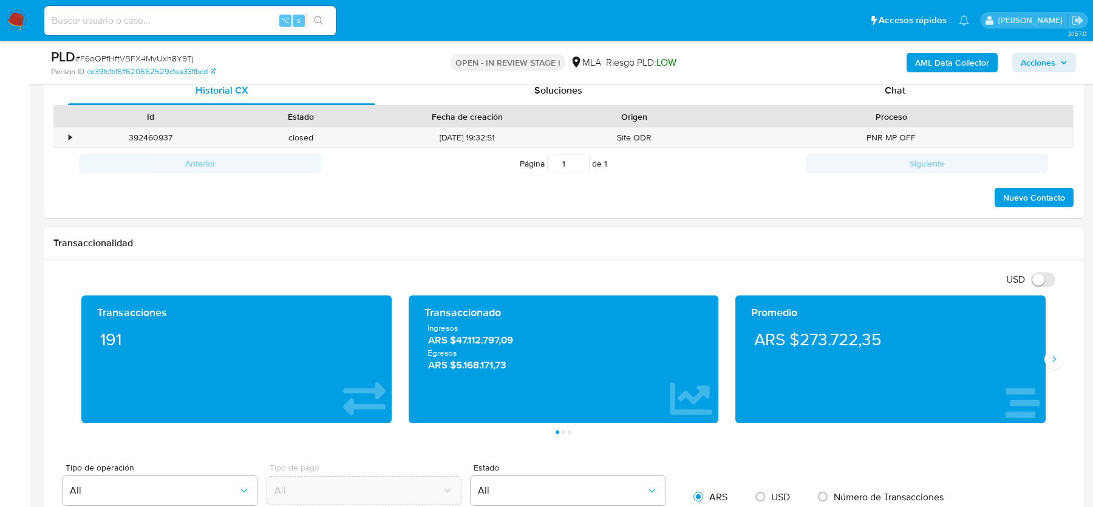
scroll to position [560, 0]
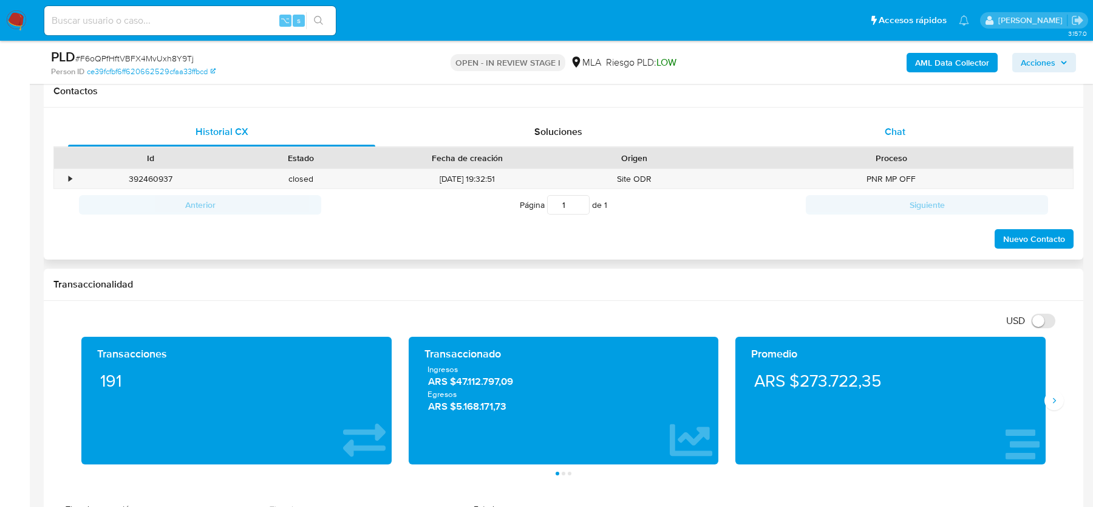
click at [898, 129] on span "Chat" at bounding box center [895, 132] width 21 height 14
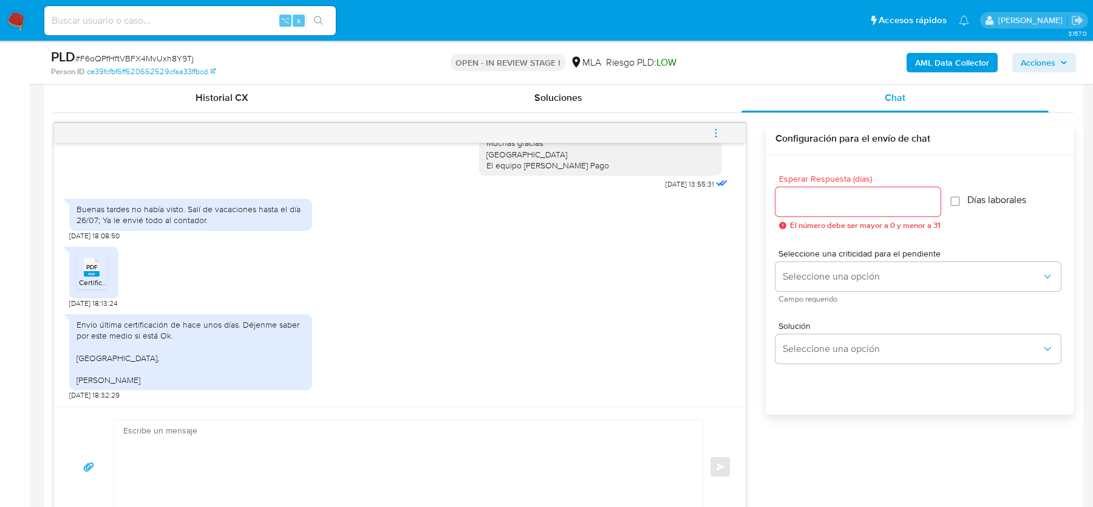
scroll to position [599, 0]
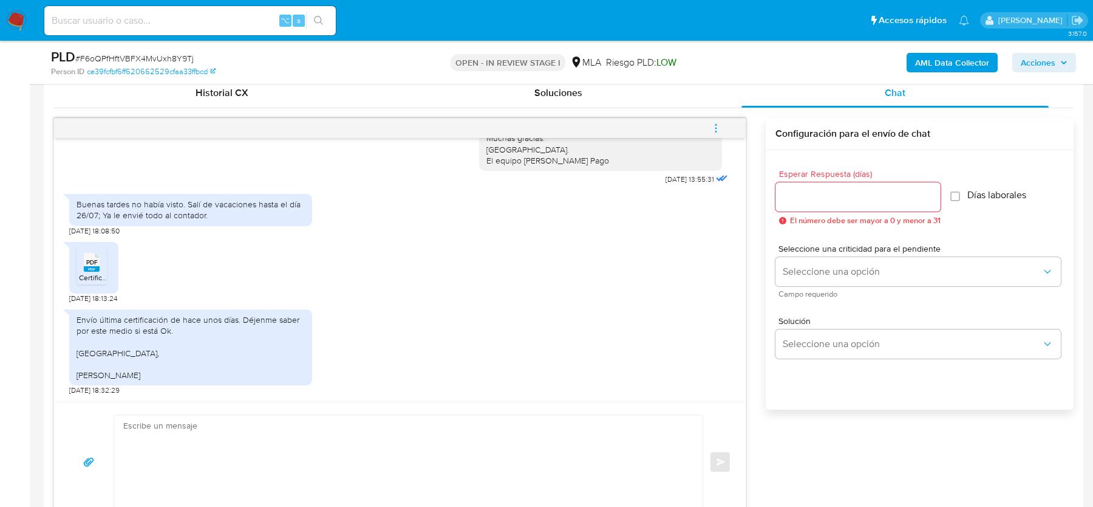
click at [197, 443] on textarea at bounding box center [405, 462] width 564 height 94
paste textarea "Hola, Muchas gracias por tu respuesta. Te confirmamos la recepción de la docume…"
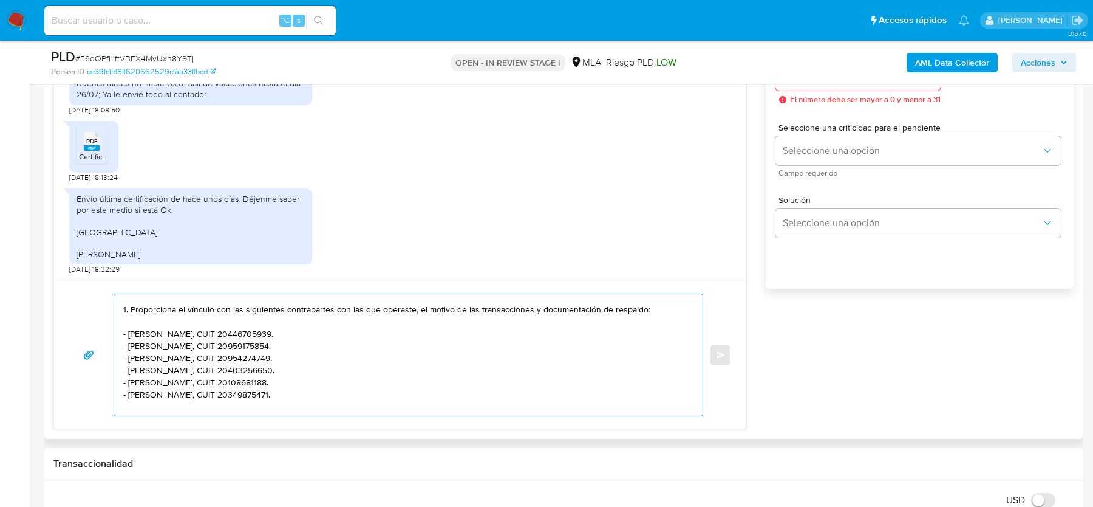
scroll to position [74, 0]
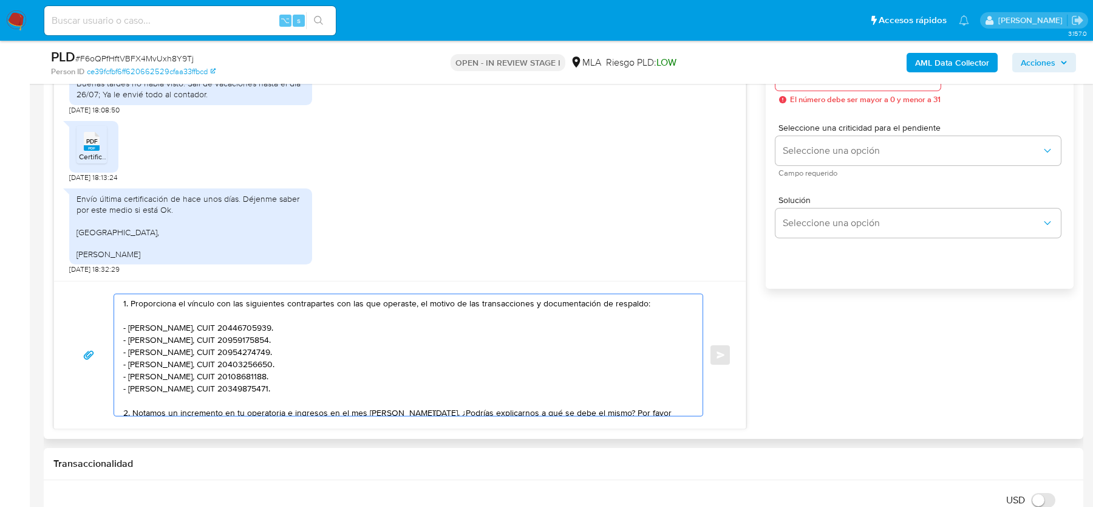
click at [246, 326] on textarea "Hola, Muchas gracias por tu respuesta. Te confirmamos la recepción de la docume…" at bounding box center [405, 354] width 564 height 121
click at [246, 341] on textarea "Hola, Muchas gracias por tu respuesta. Te confirmamos la recepción de la docume…" at bounding box center [405, 354] width 564 height 121
click at [246, 352] on textarea "Hola, Muchas gracias por tu respuesta. Te confirmamos la recepción de la docume…" at bounding box center [405, 354] width 564 height 121
click at [246, 361] on textarea "Hola, Muchas gracias por tu respuesta. Te confirmamos la recepción de la docume…" at bounding box center [405, 354] width 564 height 121
click at [245, 372] on textarea "Hola, Muchas gracias por tu respuesta. Te confirmamos la recepción de la docume…" at bounding box center [405, 354] width 564 height 121
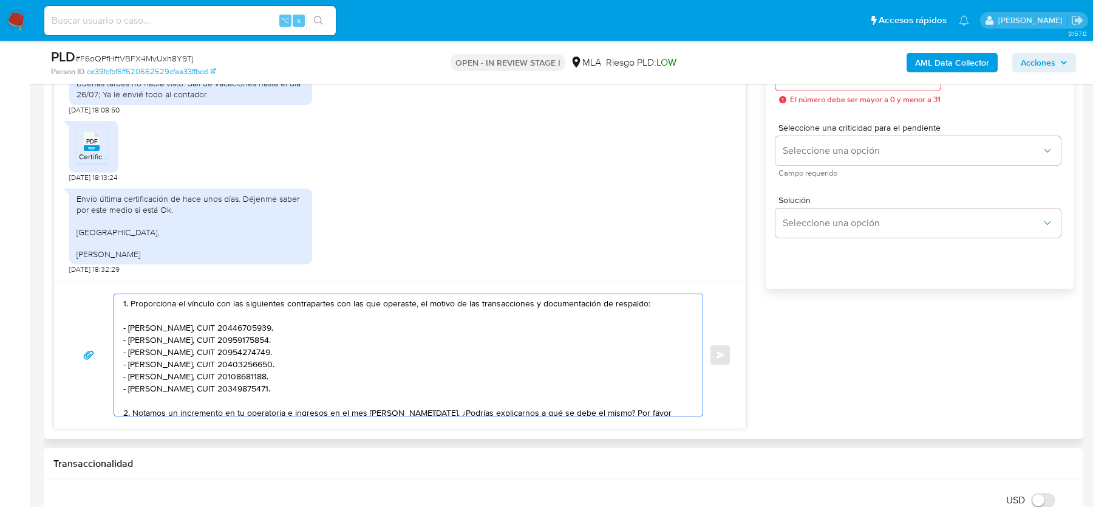
click at [244, 385] on textarea "Hola, Muchas gracias por tu respuesta. Te confirmamos la recepción de la docume…" at bounding box center [405, 354] width 564 height 121
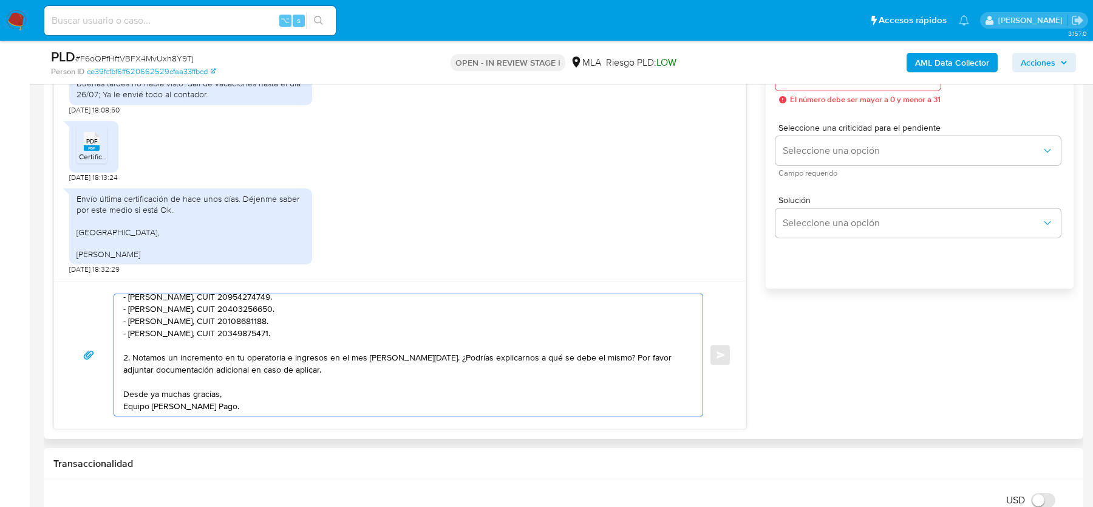
click at [329, 372] on textarea "Hola, Muchas gracias por tu respuesta. Te confirmamos la recepción de la docume…" at bounding box center [405, 354] width 564 height 121
click at [352, 373] on textarea "Hola, Muchas gracias por tu respuesta. Te confirmamos la recepción de la docume…" at bounding box center [405, 354] width 564 height 121
click at [374, 370] on textarea "Hola, Muchas gracias por tu respuesta. Te confirmamos la recepción de la docume…" at bounding box center [405, 354] width 564 height 121
type textarea "Hola, Muchas gracias por tu respuesta. Te confirmamos la recepción de la docume…"
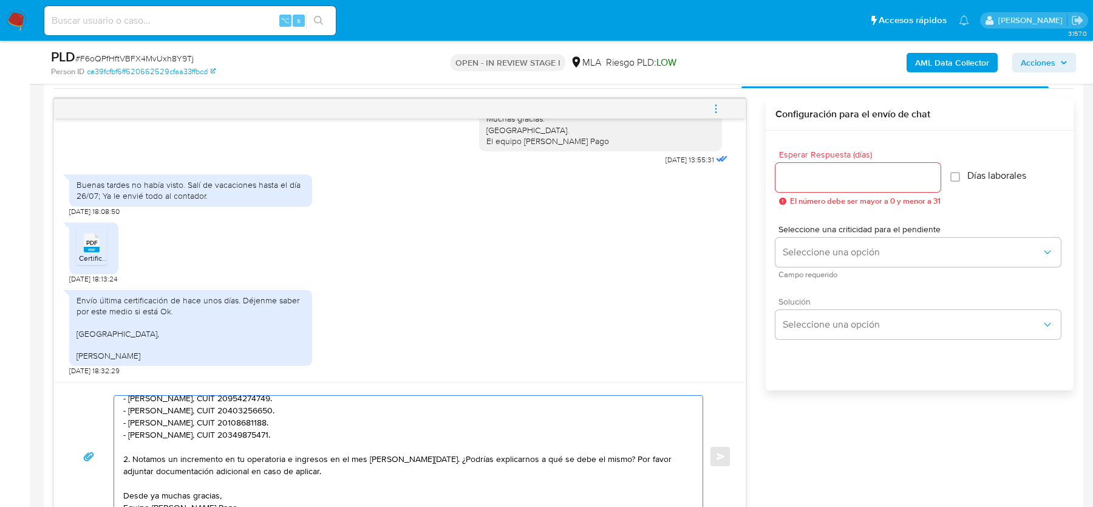
scroll to position [603, 0]
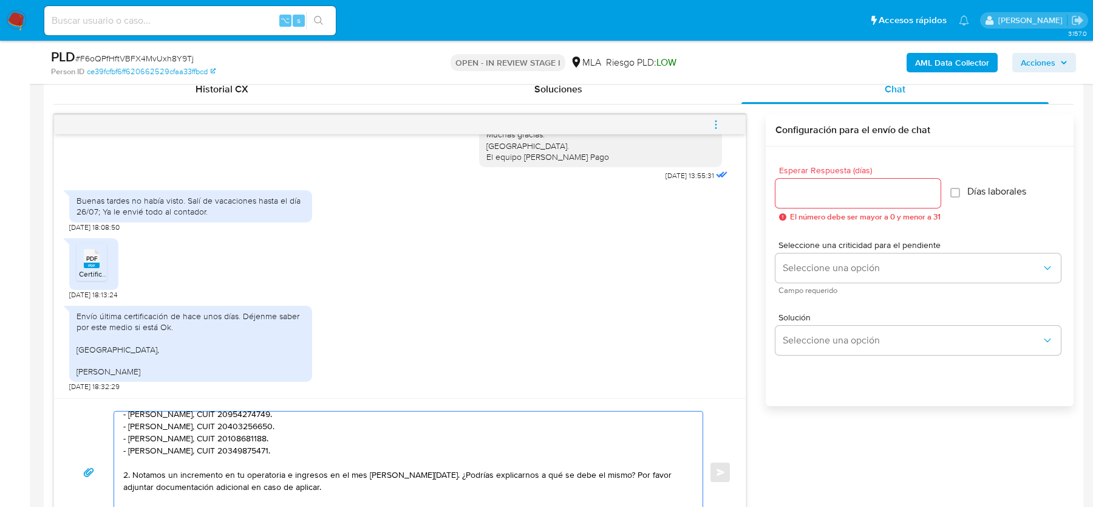
click at [862, 194] on input "Esperar Respuesta (días)" at bounding box center [858, 193] width 165 height 16
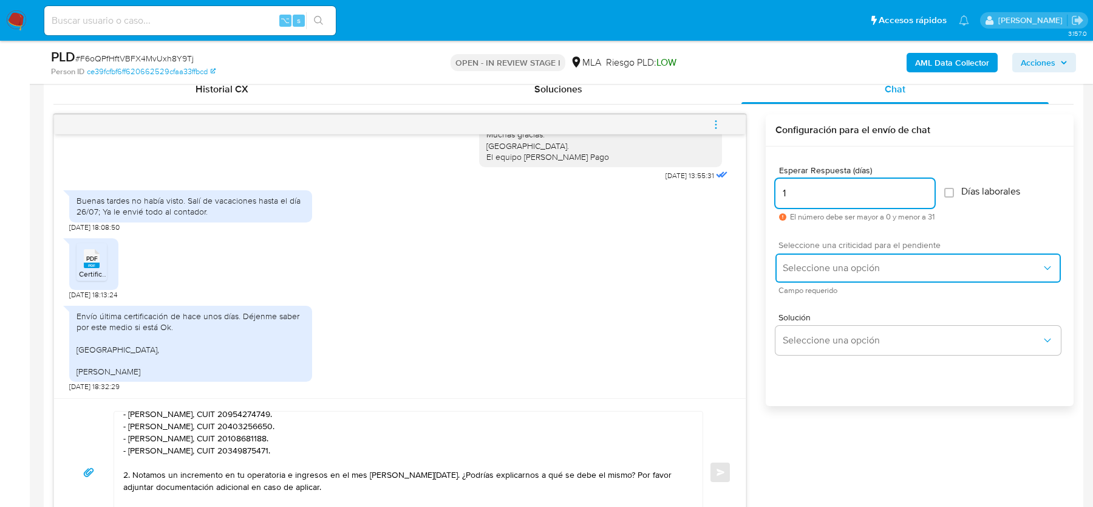
click at [835, 263] on span "Seleccione una opción" at bounding box center [912, 268] width 259 height 12
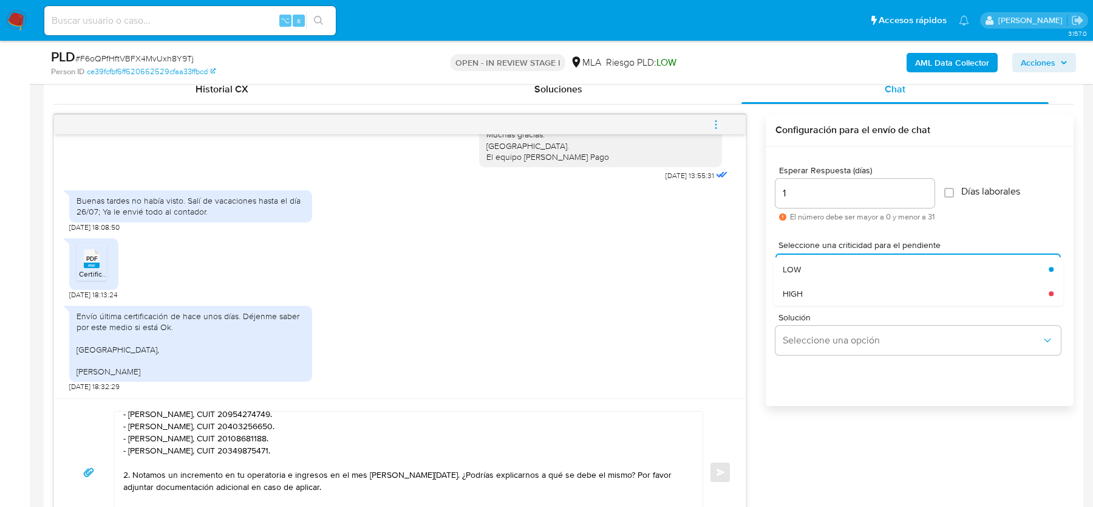
click at [822, 310] on div "Solución Seleccione una opción" at bounding box center [920, 336] width 288 height 66
click at [822, 258] on button "Seleccione una opción" at bounding box center [918, 267] width 285 height 29
click at [820, 292] on div "HIGH" at bounding box center [916, 293] width 266 height 24
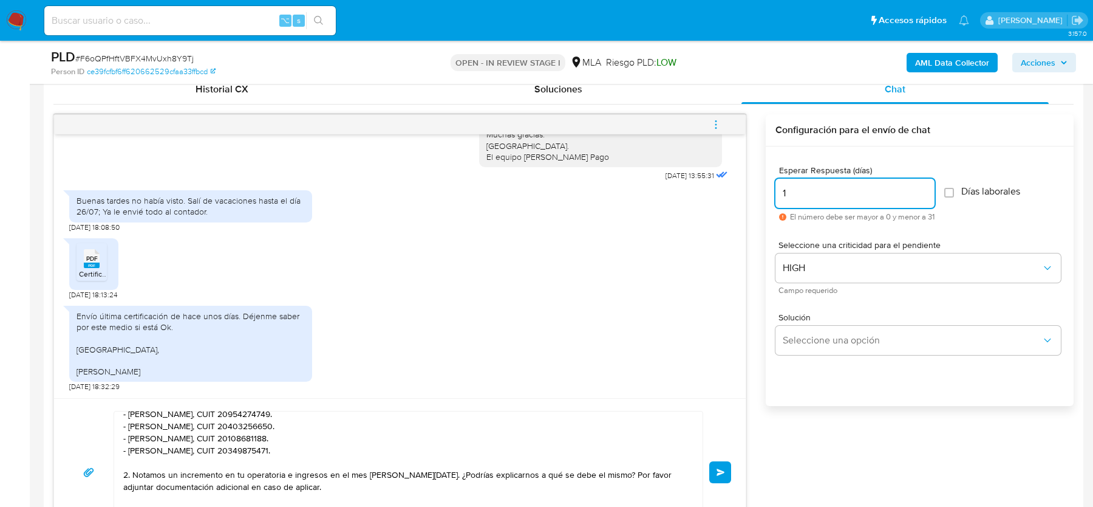
drag, startPoint x: 806, startPoint y: 190, endPoint x: 770, endPoint y: 190, distance: 36.4
click at [770, 190] on div "Esperar Respuesta (días) 1 El número debe ser mayor a 0 y menor a 31 Días labor…" at bounding box center [920, 292] width 308 height 292
type input "2"
click at [361, 480] on textarea "Hola, Muchas gracias por tu respuesta. Te confirmamos la recepción de la docume…" at bounding box center [405, 471] width 564 height 121
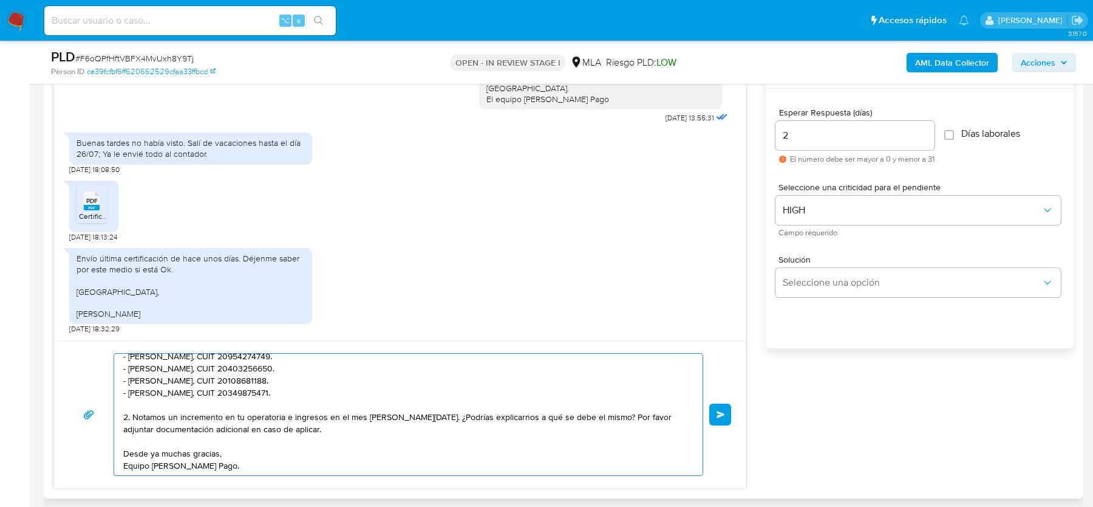
scroll to position [663, 0]
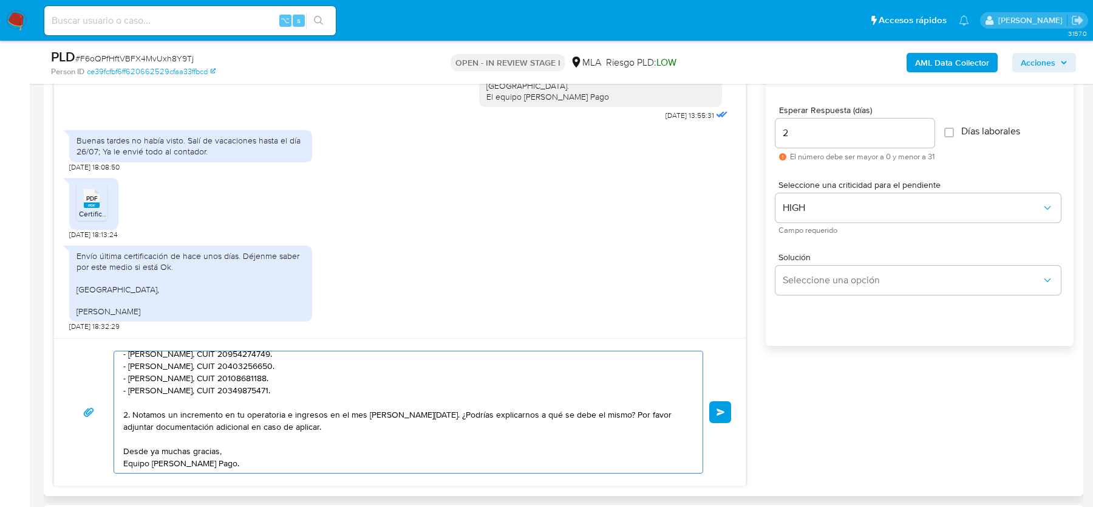
click at [319, 420] on textarea "Hola, Muchas gracias por tu respuesta. Te confirmamos la recepción de la docume…" at bounding box center [405, 411] width 564 height 121
paste textarea "- Resumen de Comprobantes Electrónicos emitidos de los períodos 2024 y 2025 Si …"
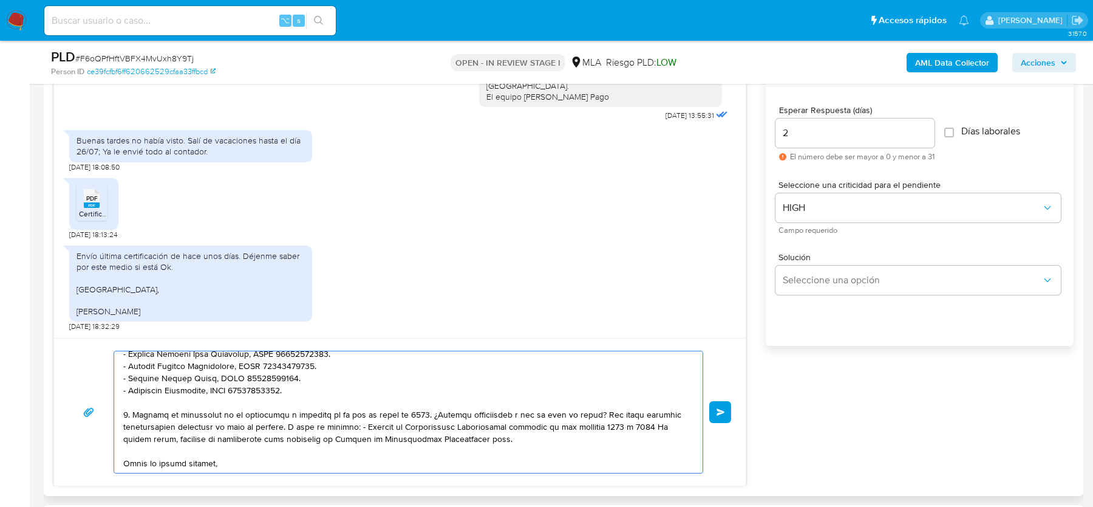
click at [373, 426] on textarea at bounding box center [405, 411] width 564 height 121
drag, startPoint x: 556, startPoint y: 427, endPoint x: 644, endPoint y: 423, distance: 88.1
click at [644, 423] on textarea at bounding box center [405, 411] width 564 height 121
click at [606, 422] on textarea at bounding box center [405, 411] width 564 height 121
click at [451, 437] on textarea at bounding box center [405, 411] width 564 height 121
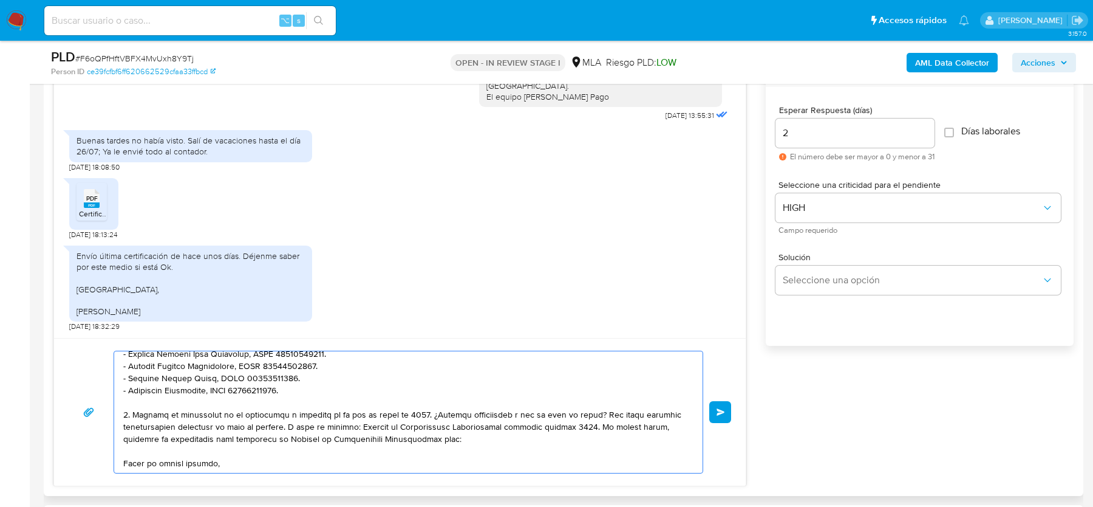
paste textarea "https://www.mercadopago.com.ar/ayuda/30181"
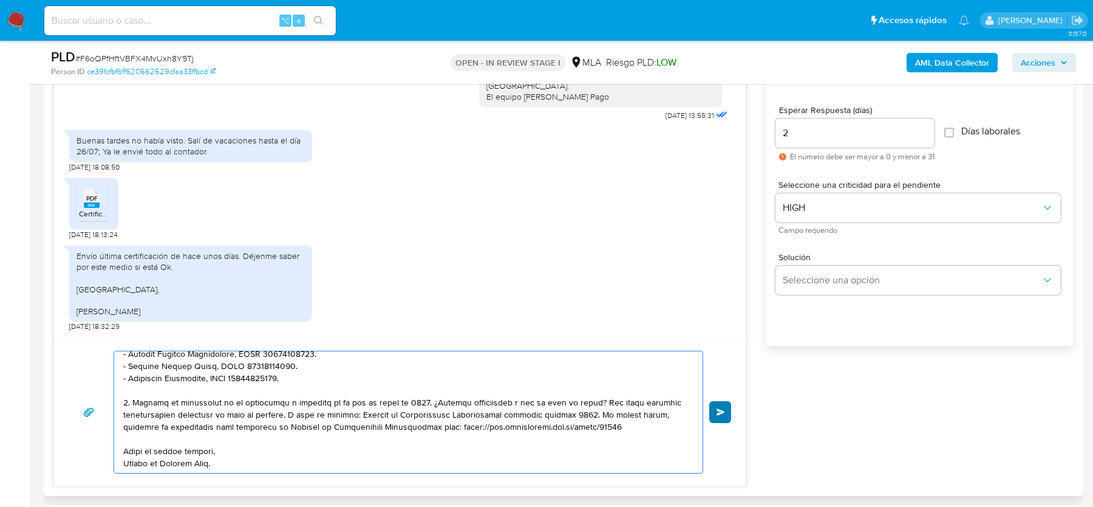
type textarea "Hola, Muchas gracias por tu respuesta. Te confirmamos la recepción de la docume…"
click at [728, 403] on button "Enviar" at bounding box center [720, 412] width 22 height 22
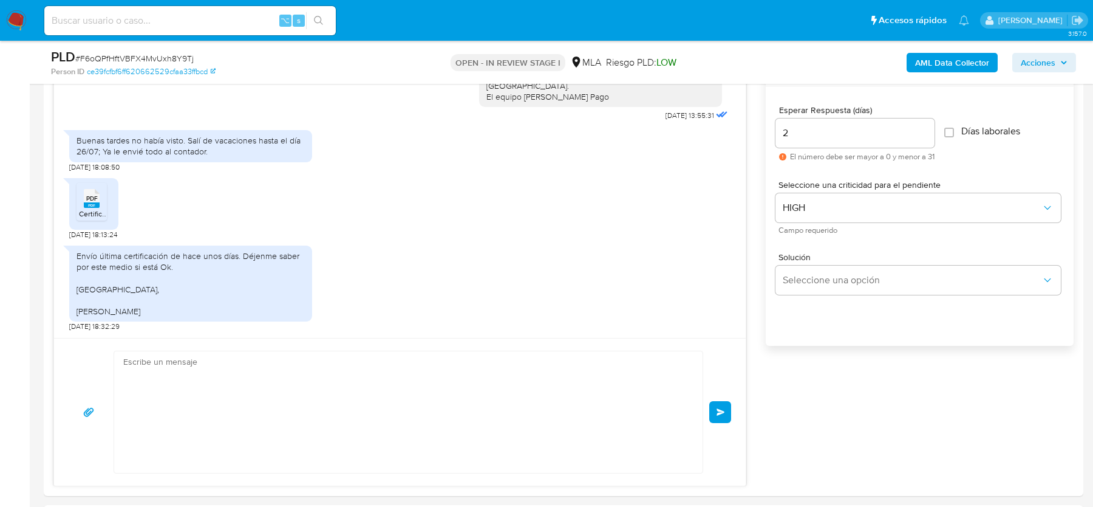
scroll to position [1278, 0]
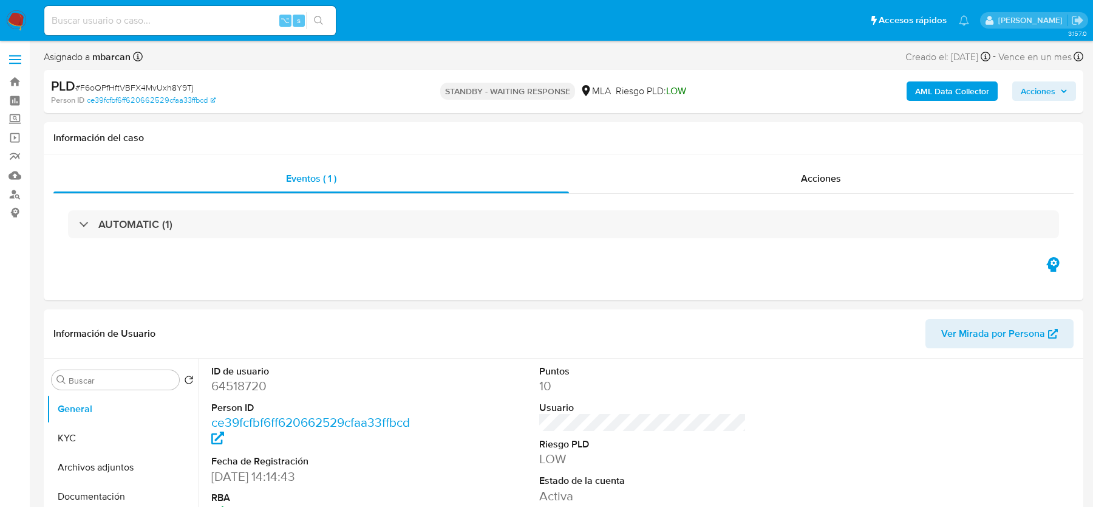
select select "10"
click at [127, 22] on input at bounding box center [190, 21] width 292 height 16
paste input "YjSaidmnfF9BpI3WGqxq5bq5"
type input "YjSaidmnfF9BpI3WGqxq5bq5"
select select "10"
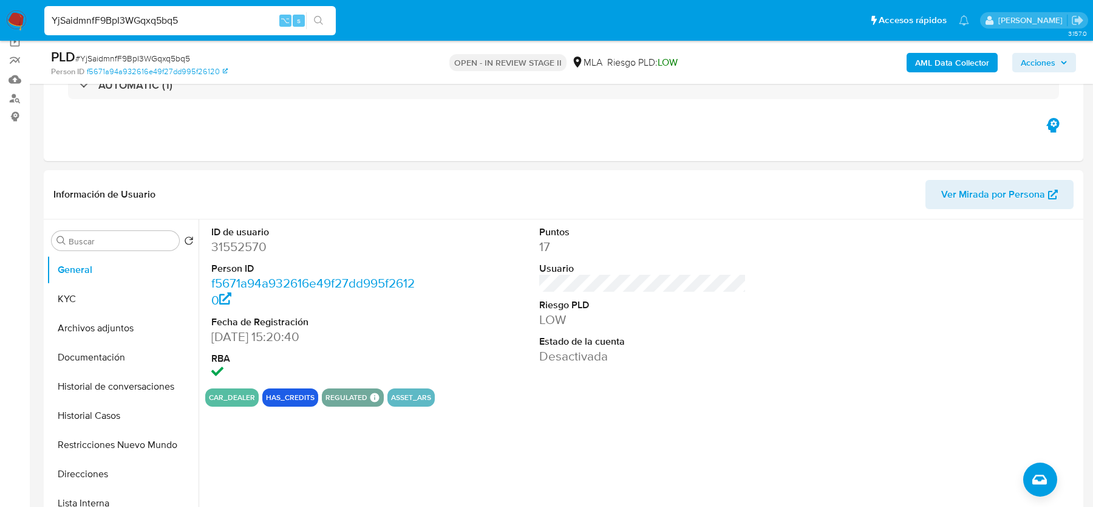
scroll to position [201, 0]
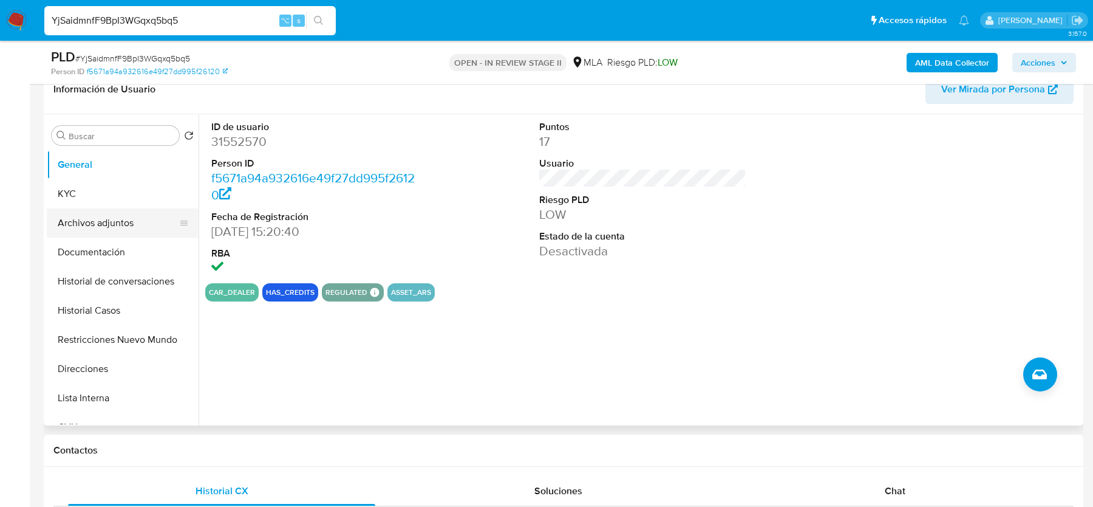
click at [133, 231] on button "Archivos adjuntos" at bounding box center [118, 222] width 142 height 29
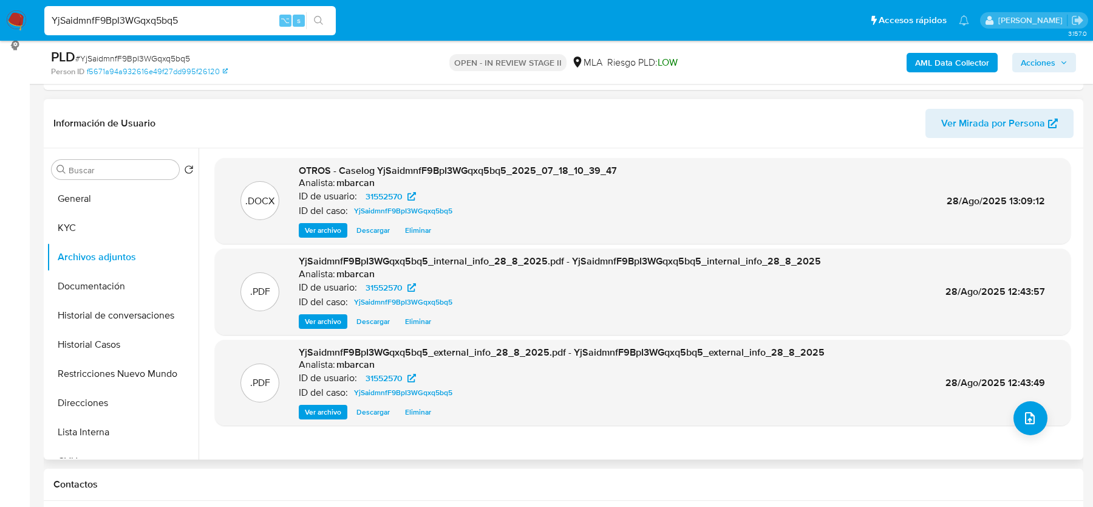
scroll to position [165, 0]
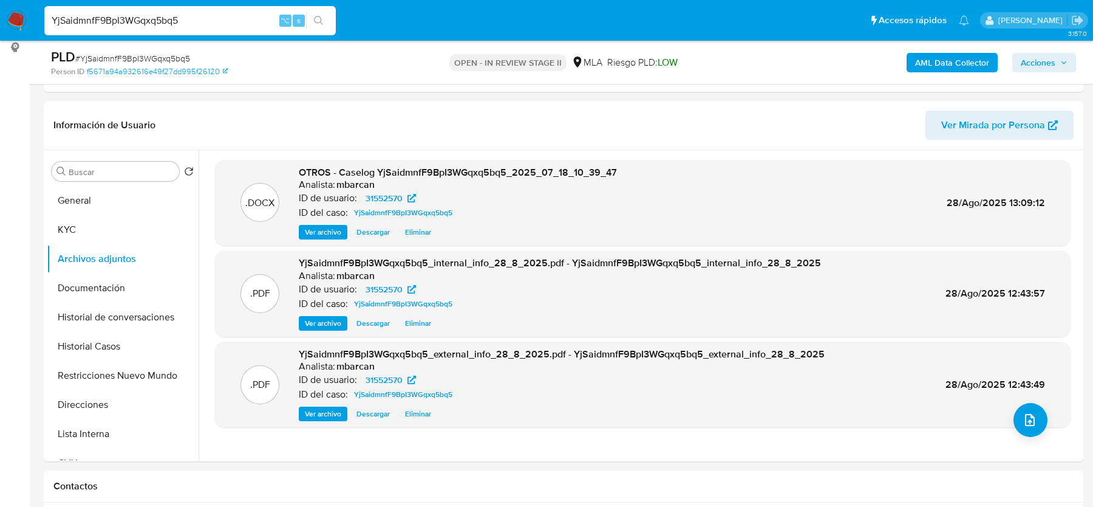
click at [166, 60] on span "# YjSaidmnfF9BpI3WGqxq5bq5" at bounding box center [132, 58] width 115 height 12
copy span "YjSaidmnfF9BpI3WGqxq5bq5"
click at [1033, 418] on button "upload-file" at bounding box center [1031, 420] width 34 height 34
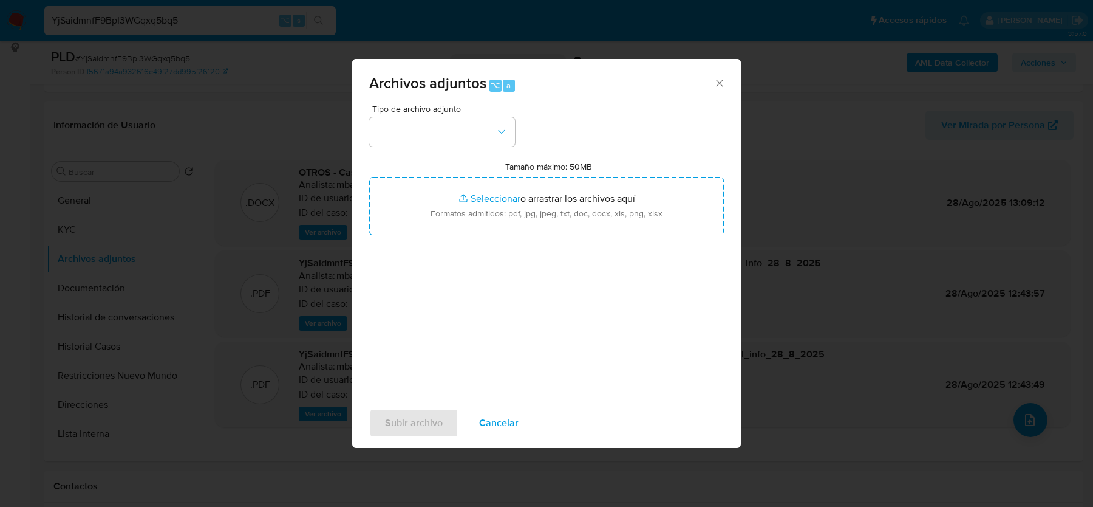
click at [463, 119] on button "button" at bounding box center [442, 131] width 146 height 29
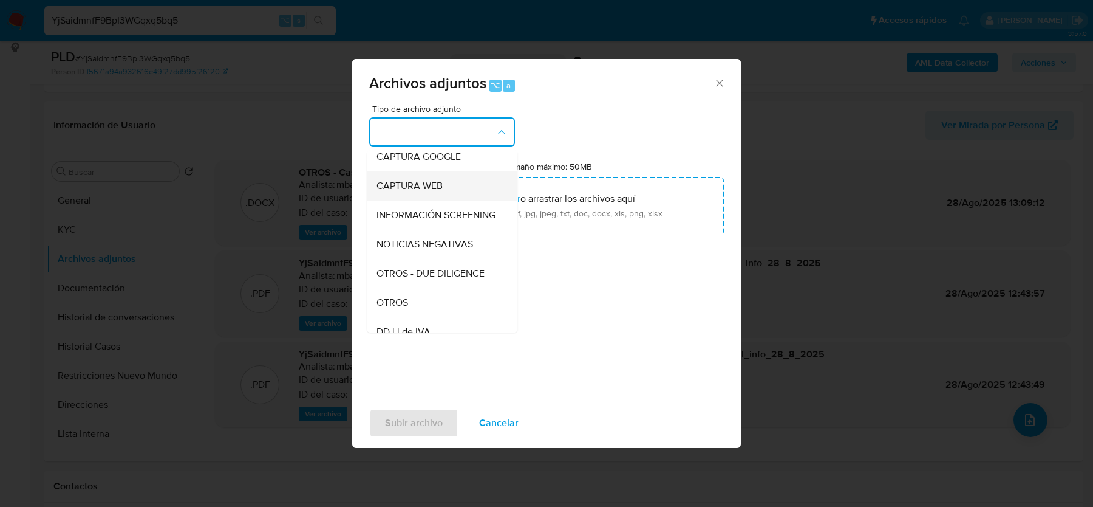
scroll to position [103, 0]
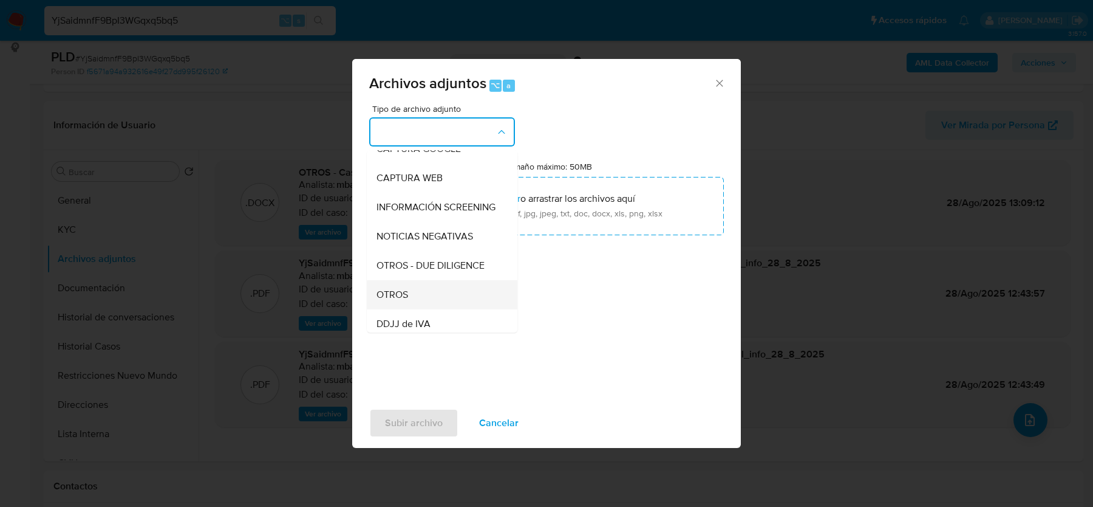
click at [443, 288] on div "OTROS" at bounding box center [439, 294] width 124 height 29
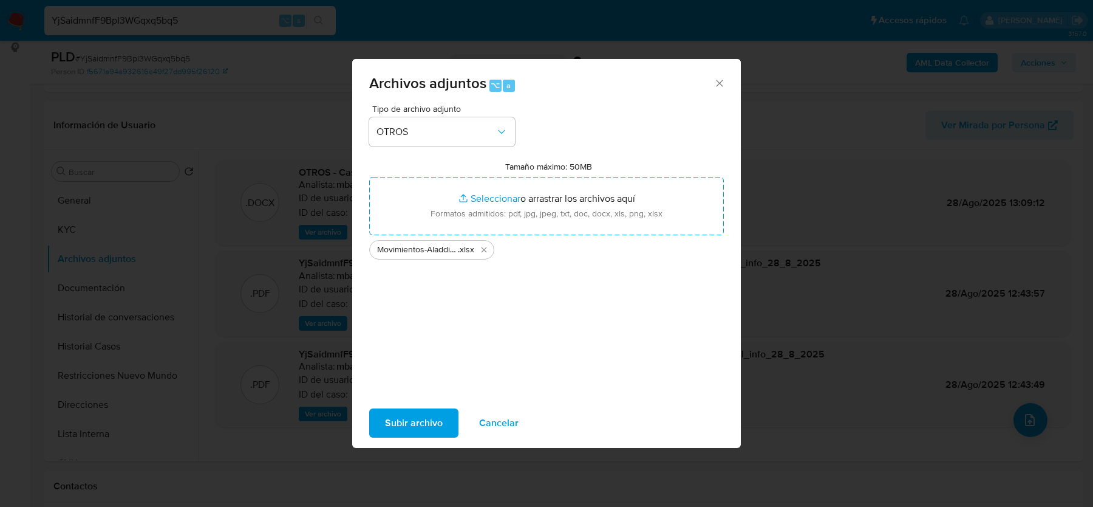
click at [422, 423] on span "Subir archivo" at bounding box center [414, 422] width 58 height 27
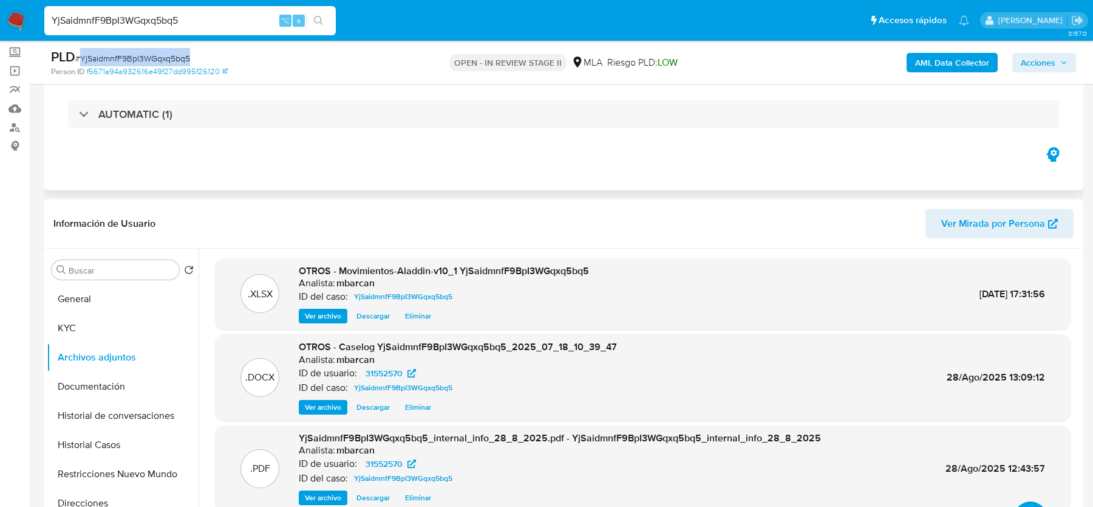
scroll to position [0, 0]
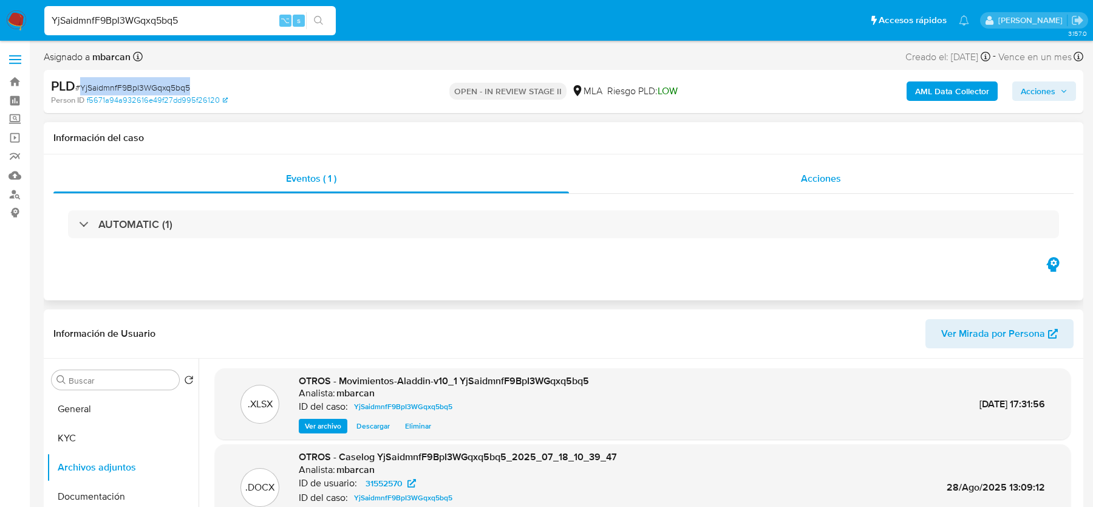
click at [842, 177] on div "Acciones" at bounding box center [821, 178] width 505 height 29
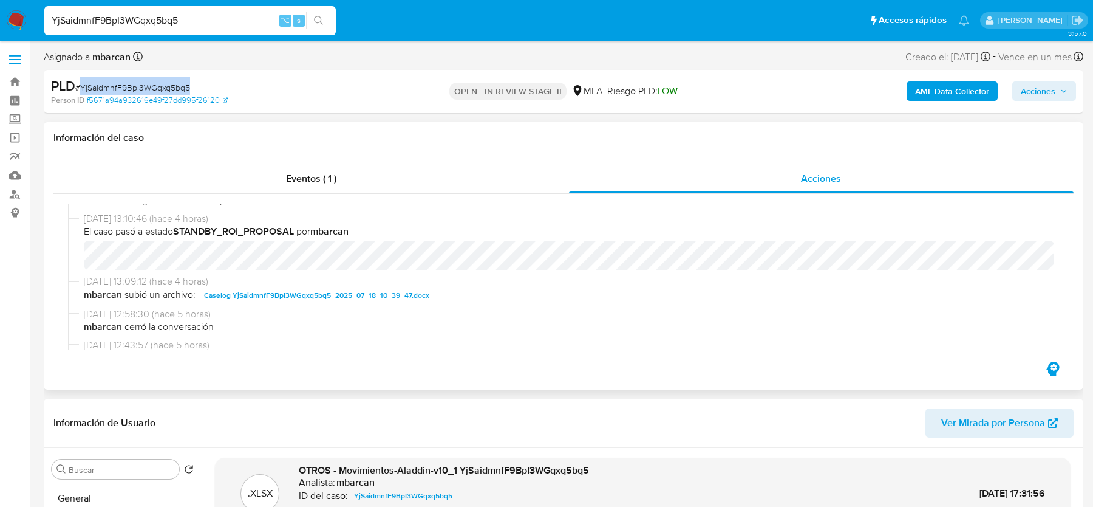
scroll to position [186, 0]
click at [1037, 89] on span "Acciones" at bounding box center [1038, 90] width 35 height 19
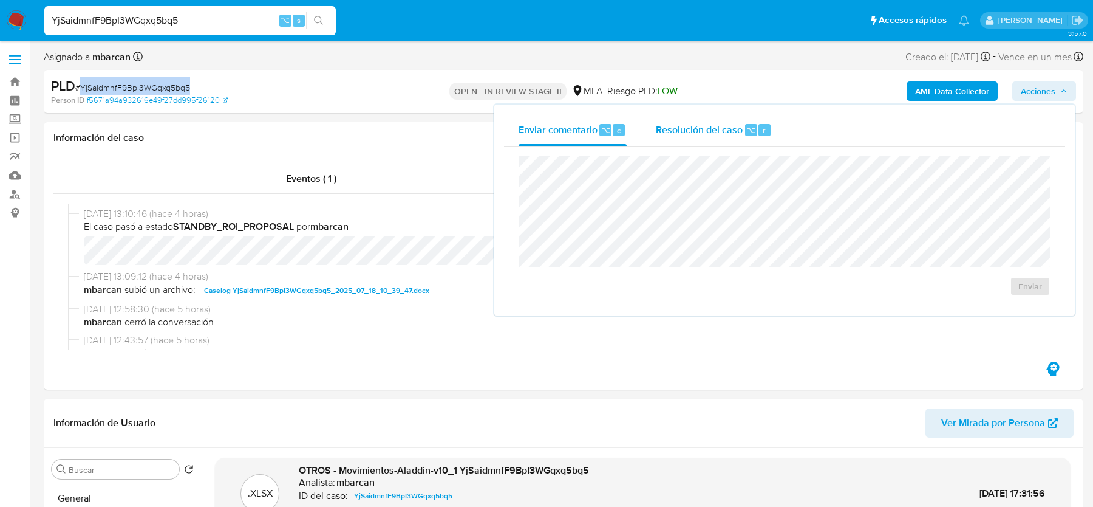
click at [719, 140] on div "Resolución del caso ⌥ r" at bounding box center [714, 130] width 116 height 32
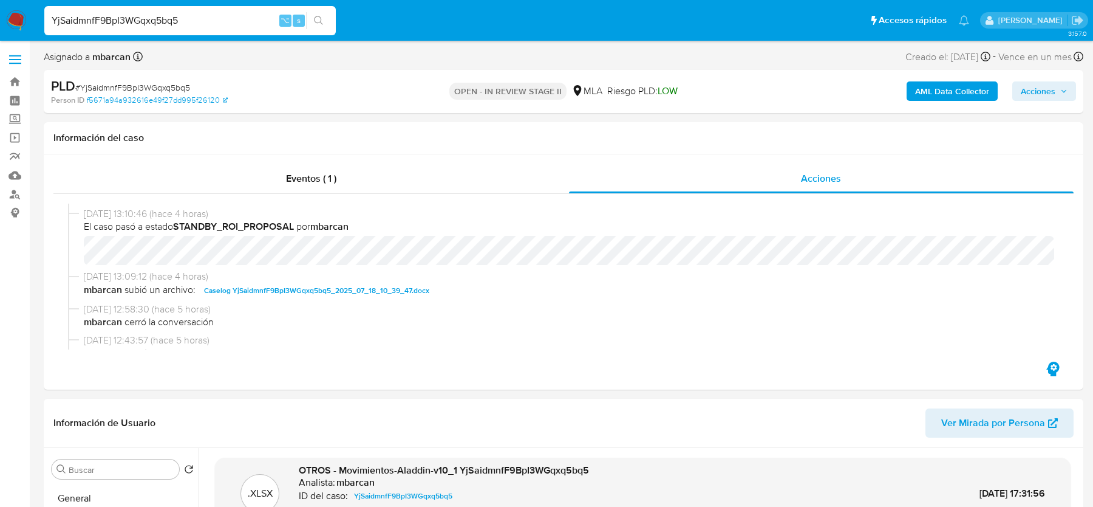
click at [1062, 90] on icon "button" at bounding box center [1064, 91] width 5 height 3
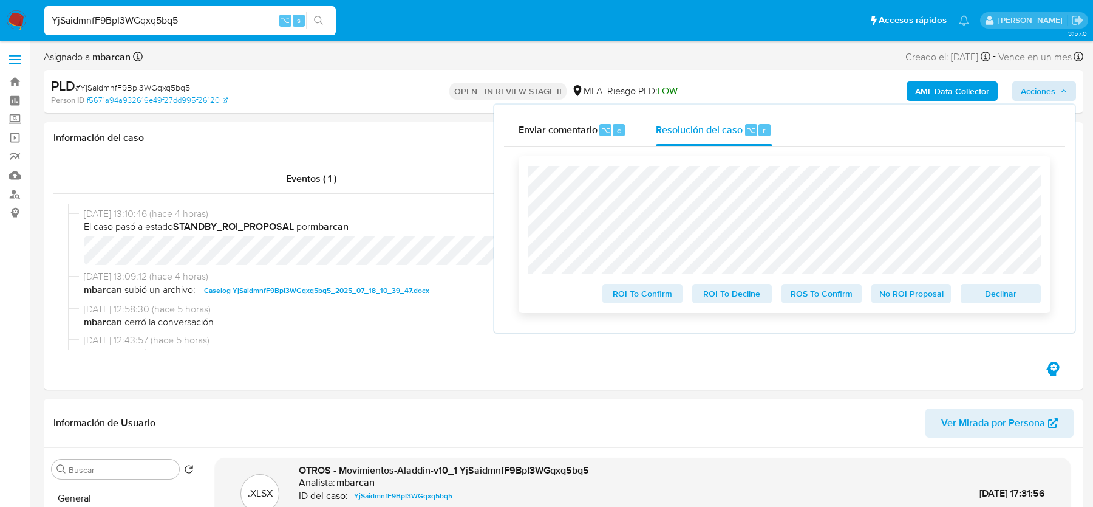
click at [833, 293] on span "ROS To Confirm" at bounding box center [821, 293] width 63 height 17
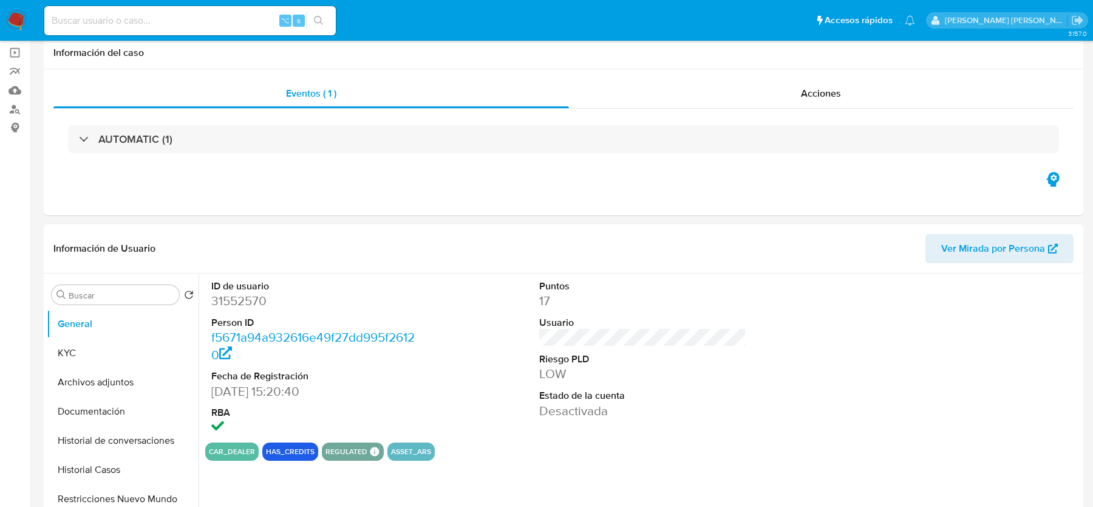
select select "10"
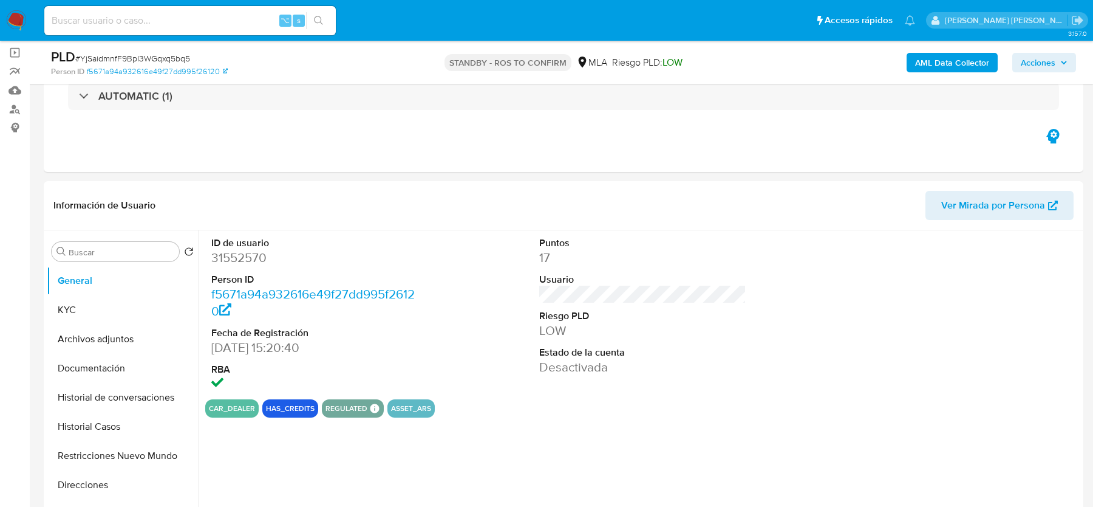
scroll to position [93, 0]
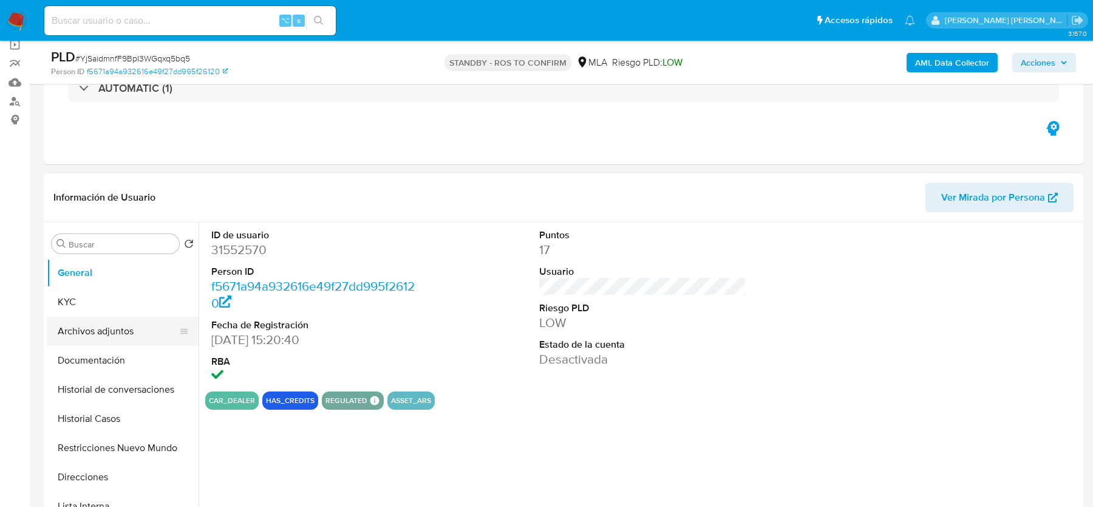
click at [117, 329] on button "Archivos adjuntos" at bounding box center [118, 330] width 142 height 29
